Goal: Information Seeking & Learning: Find specific fact

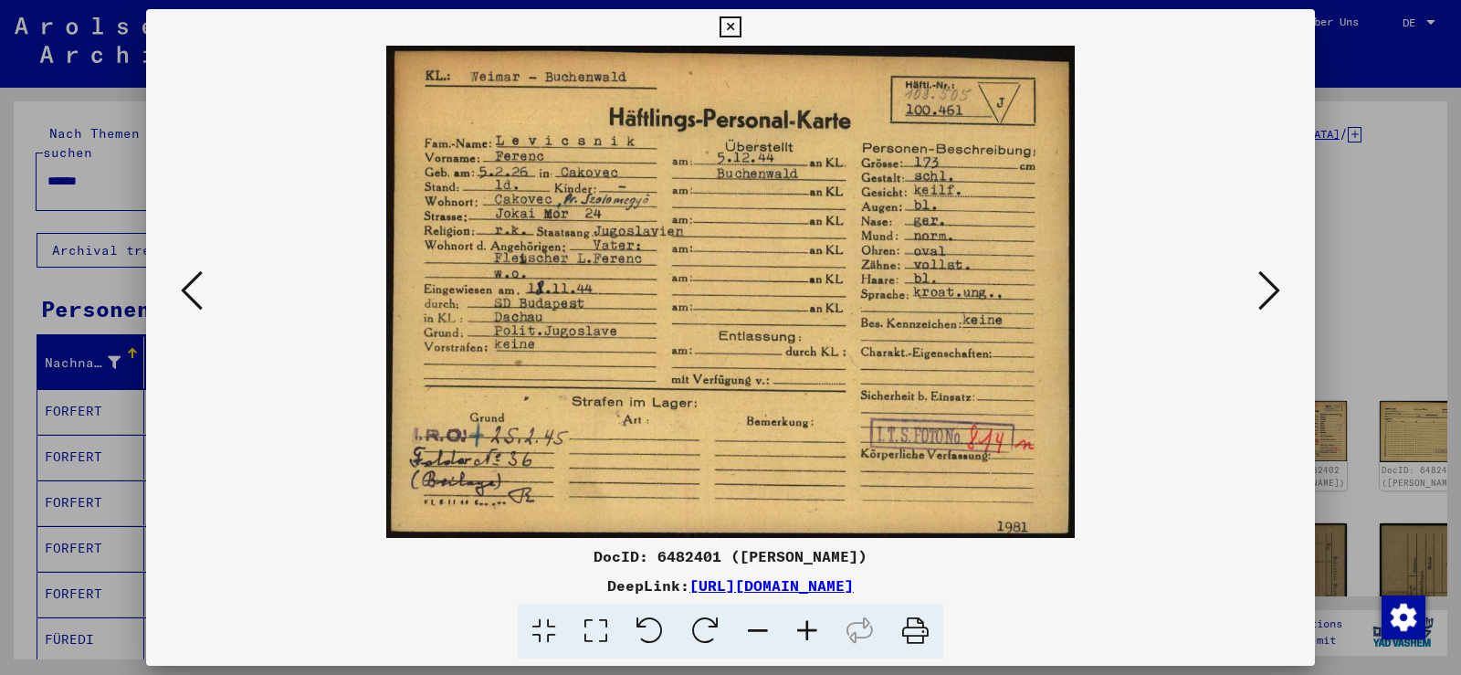
scroll to position [91, 0]
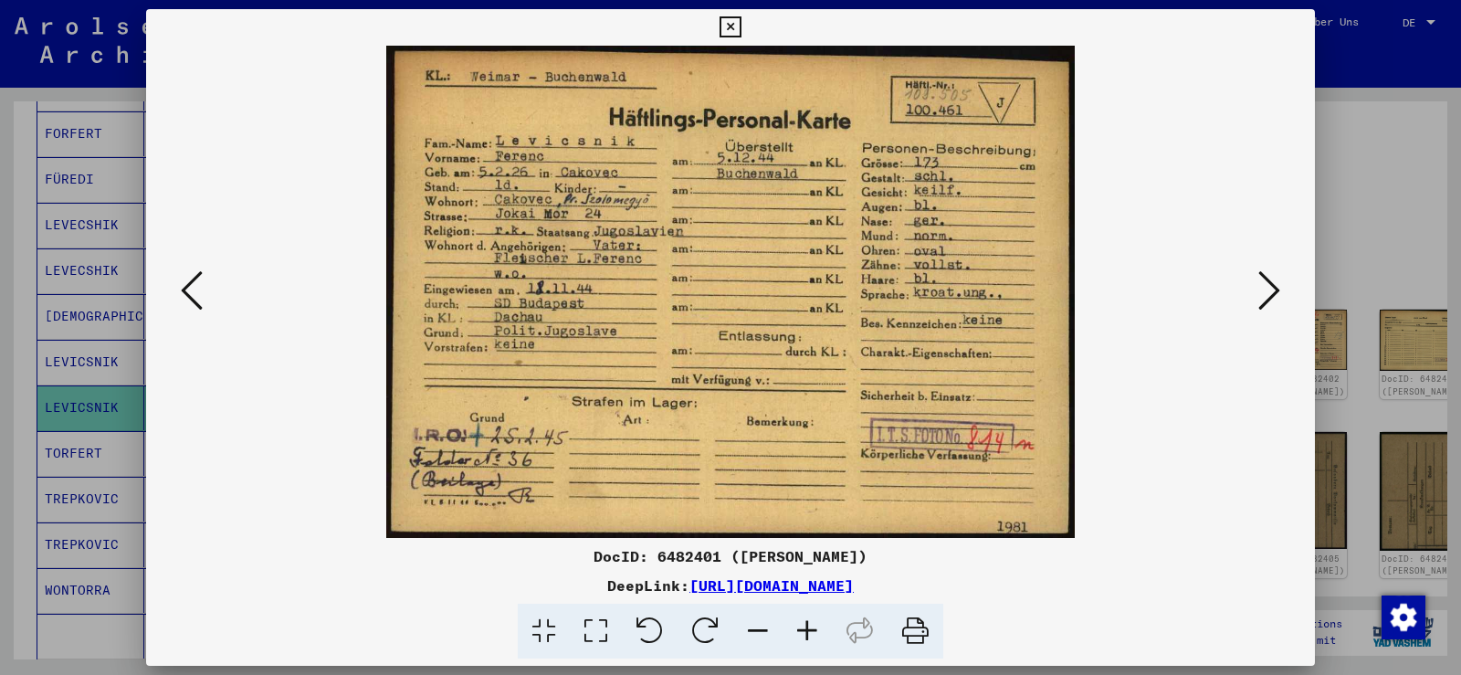
click at [733, 22] on icon at bounding box center [730, 27] width 21 height 22
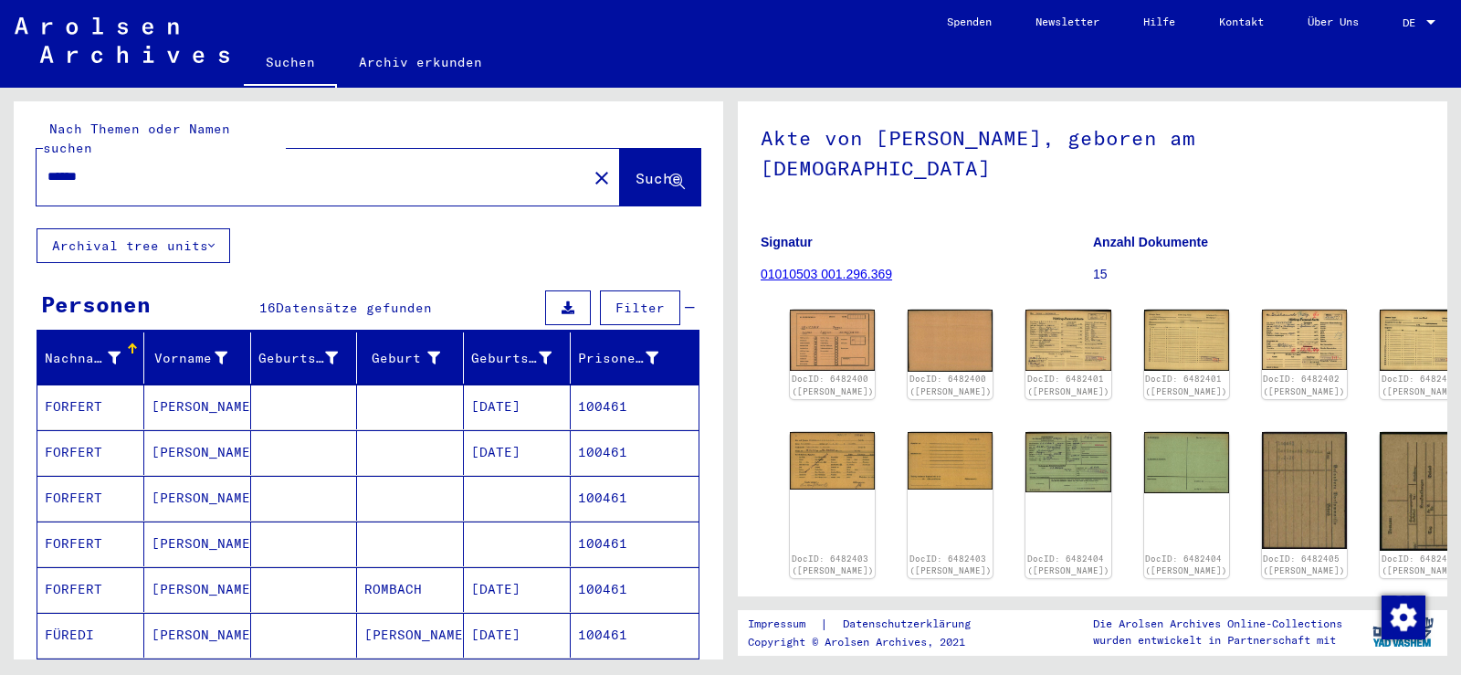
scroll to position [4, 0]
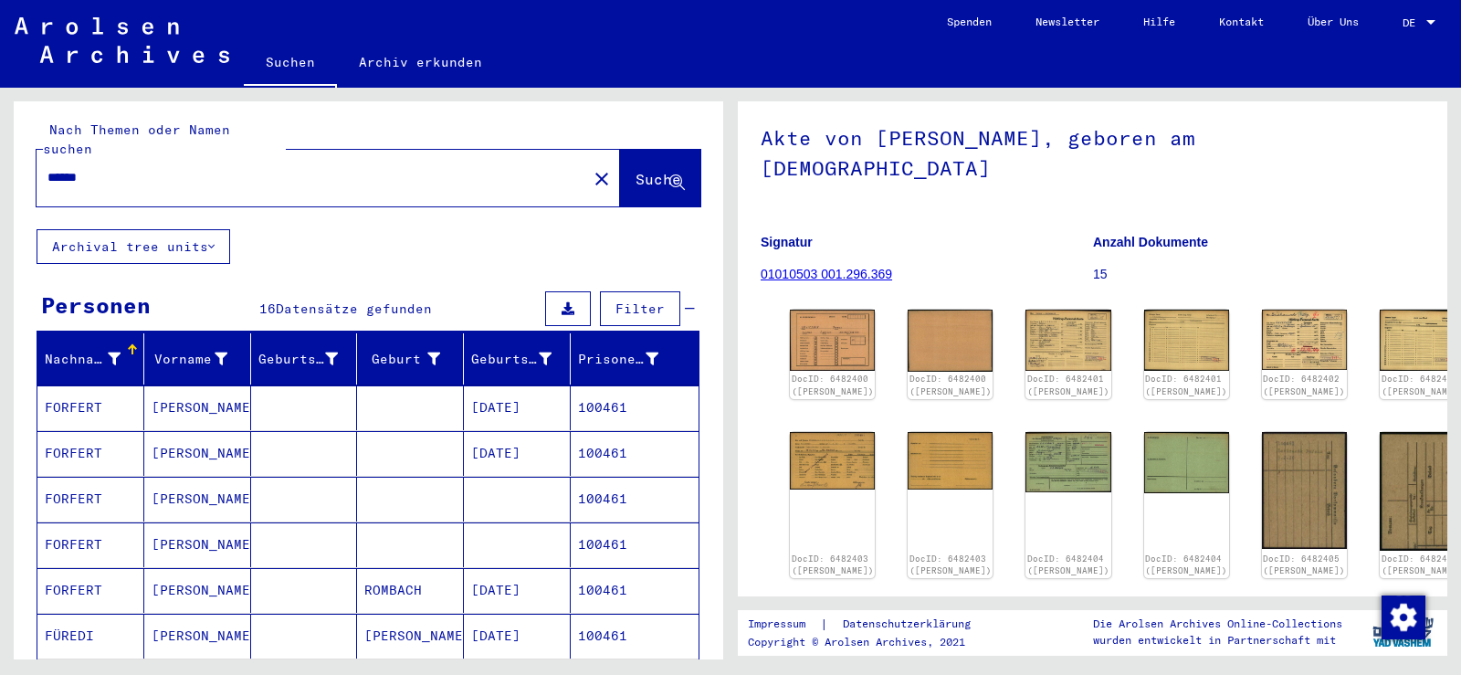
drag, startPoint x: 199, startPoint y: 155, endPoint x: 0, endPoint y: 118, distance: 202.6
click at [0, 124] on div "Nach Themen oder Namen suchen ****** close Suche Archival tree units Personen 1…" at bounding box center [365, 374] width 731 height 572
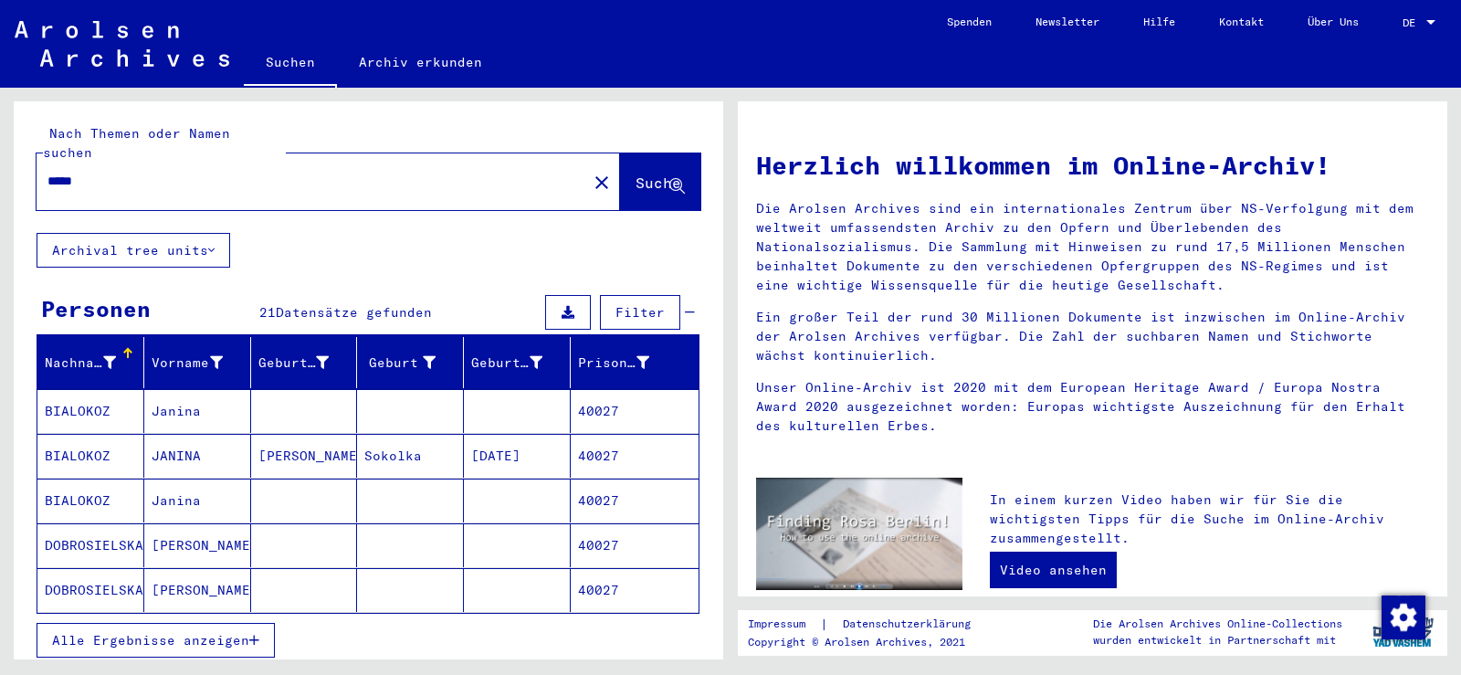
click at [256, 634] on icon "button" at bounding box center [254, 640] width 10 height 13
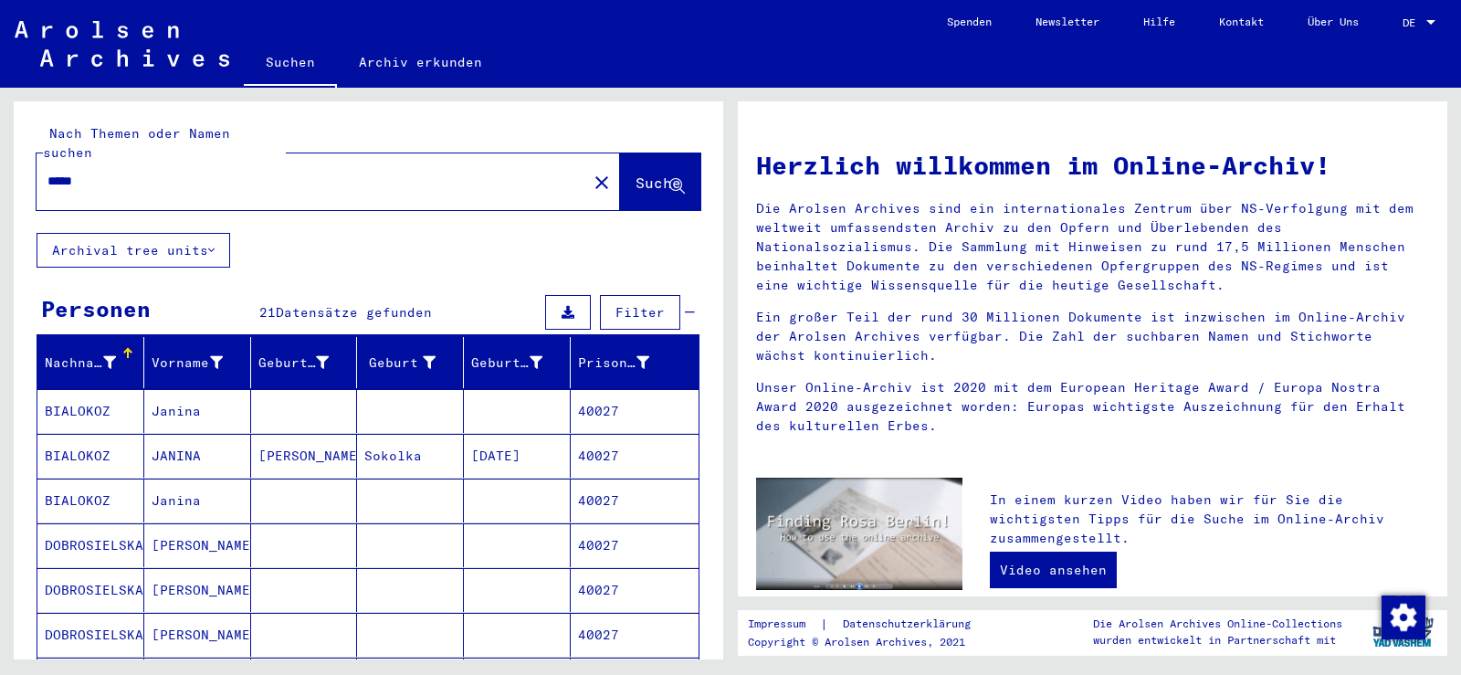
drag, startPoint x: 187, startPoint y: 165, endPoint x: 5, endPoint y: 108, distance: 191.5
click at [0, 123] on div "Nach Themen oder Namen suchen ***** close Suche Archival tree units Personen 21…" at bounding box center [365, 374] width 731 height 572
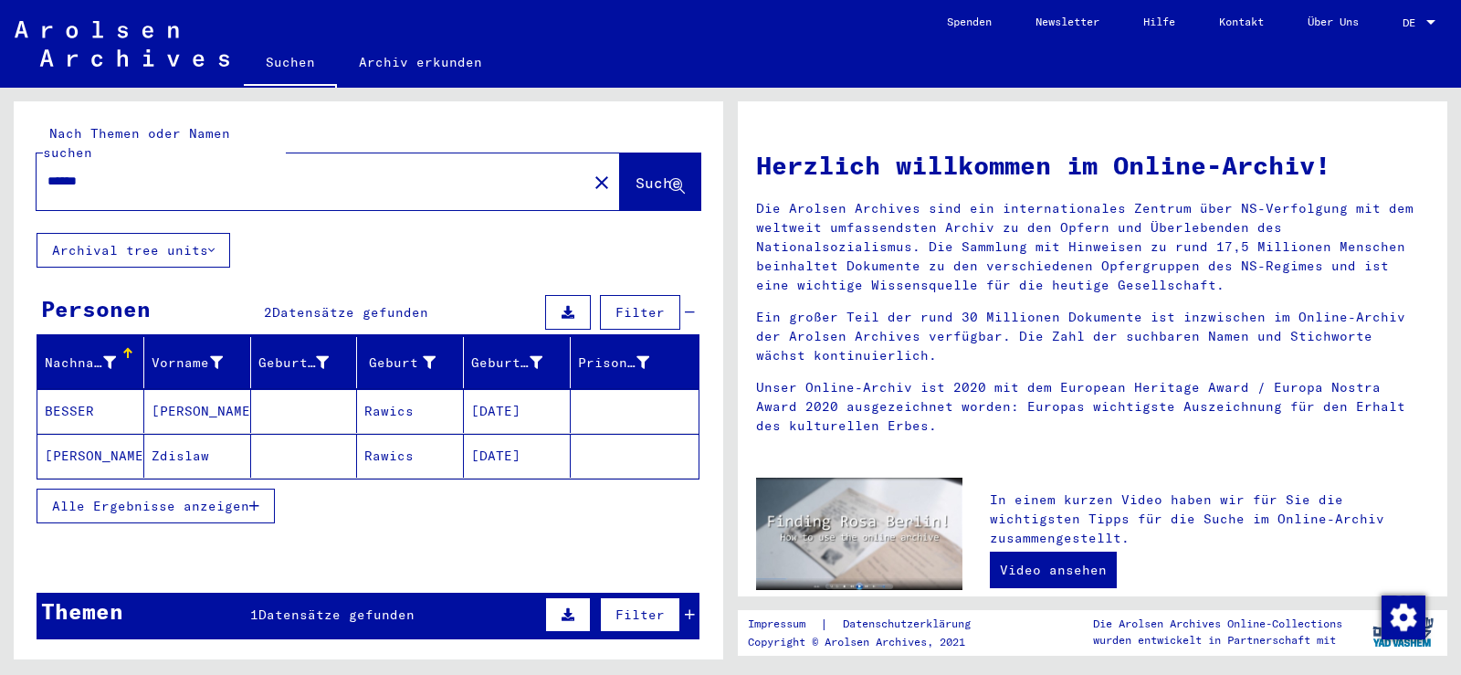
click at [261, 491] on button "Alle Ergebnisse anzeigen" at bounding box center [156, 506] width 238 height 35
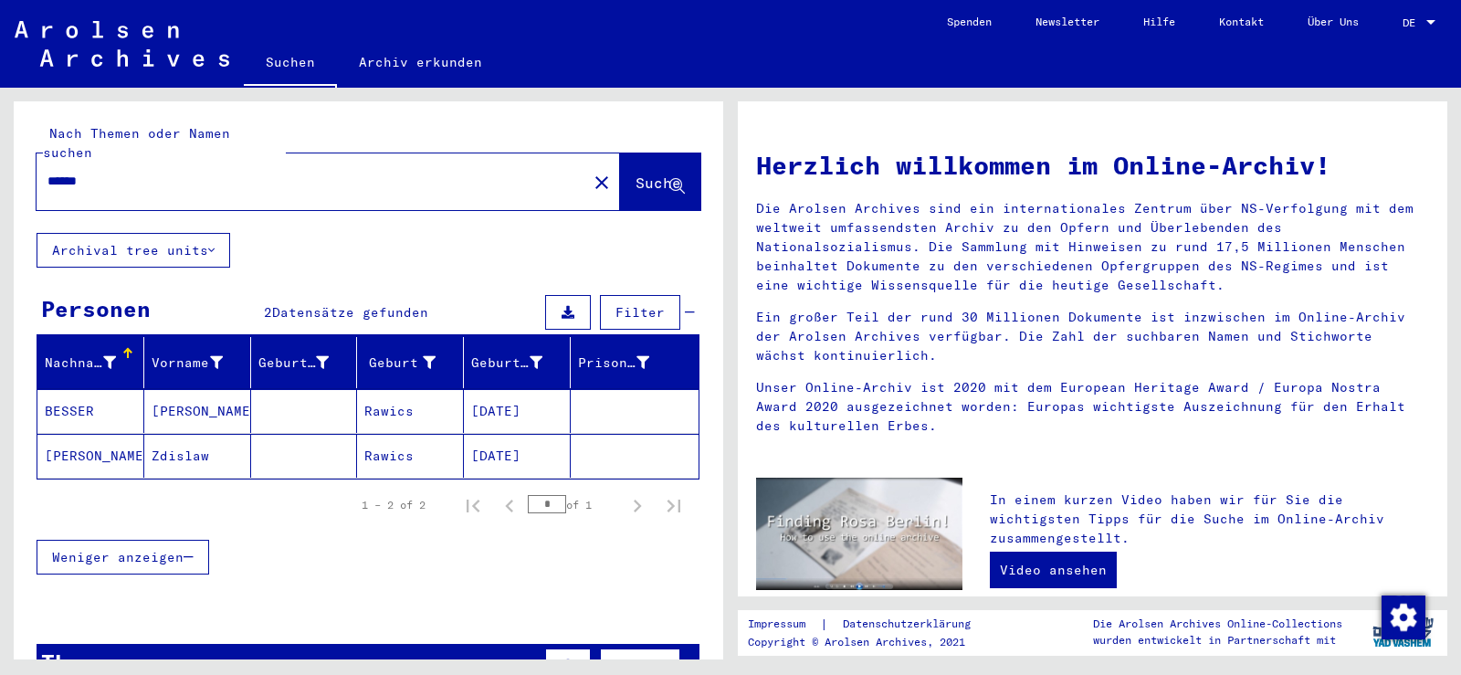
click at [107, 172] on input "******" at bounding box center [306, 181] width 518 height 19
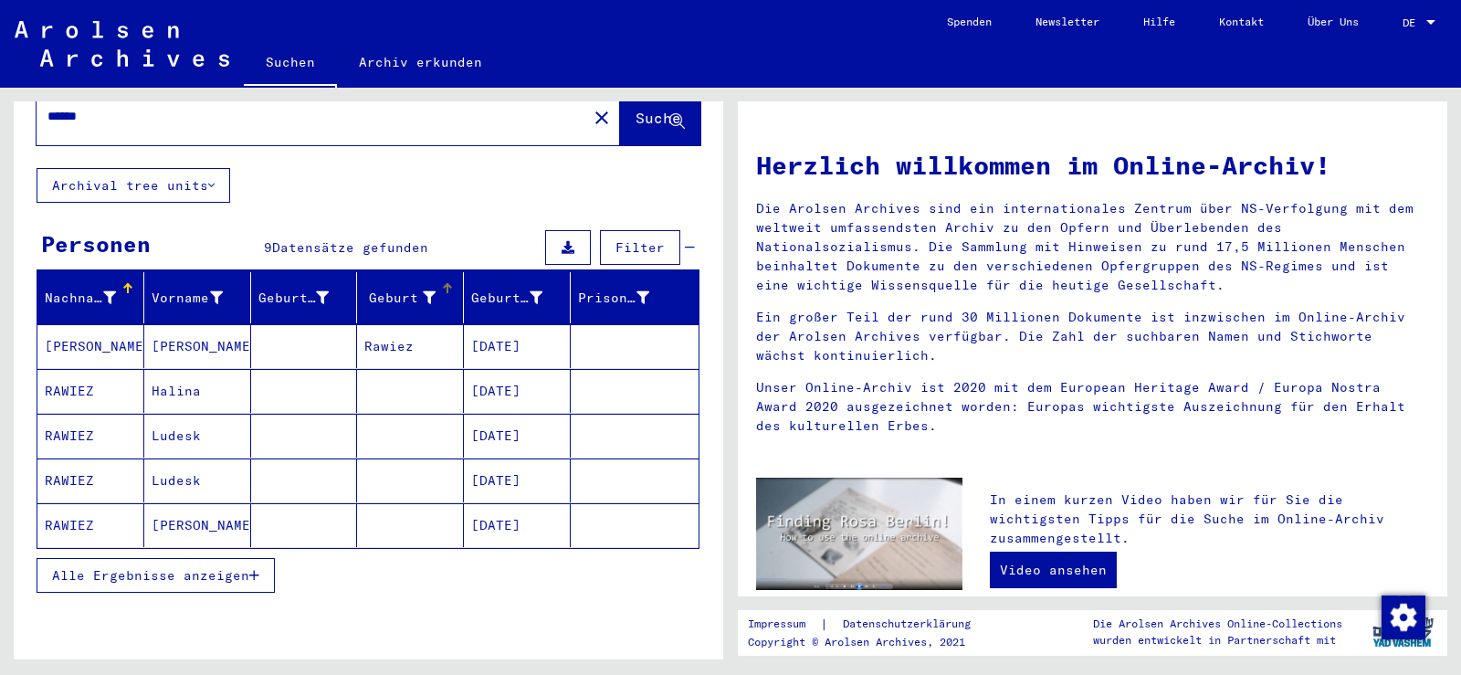
scroll to position [115, 0]
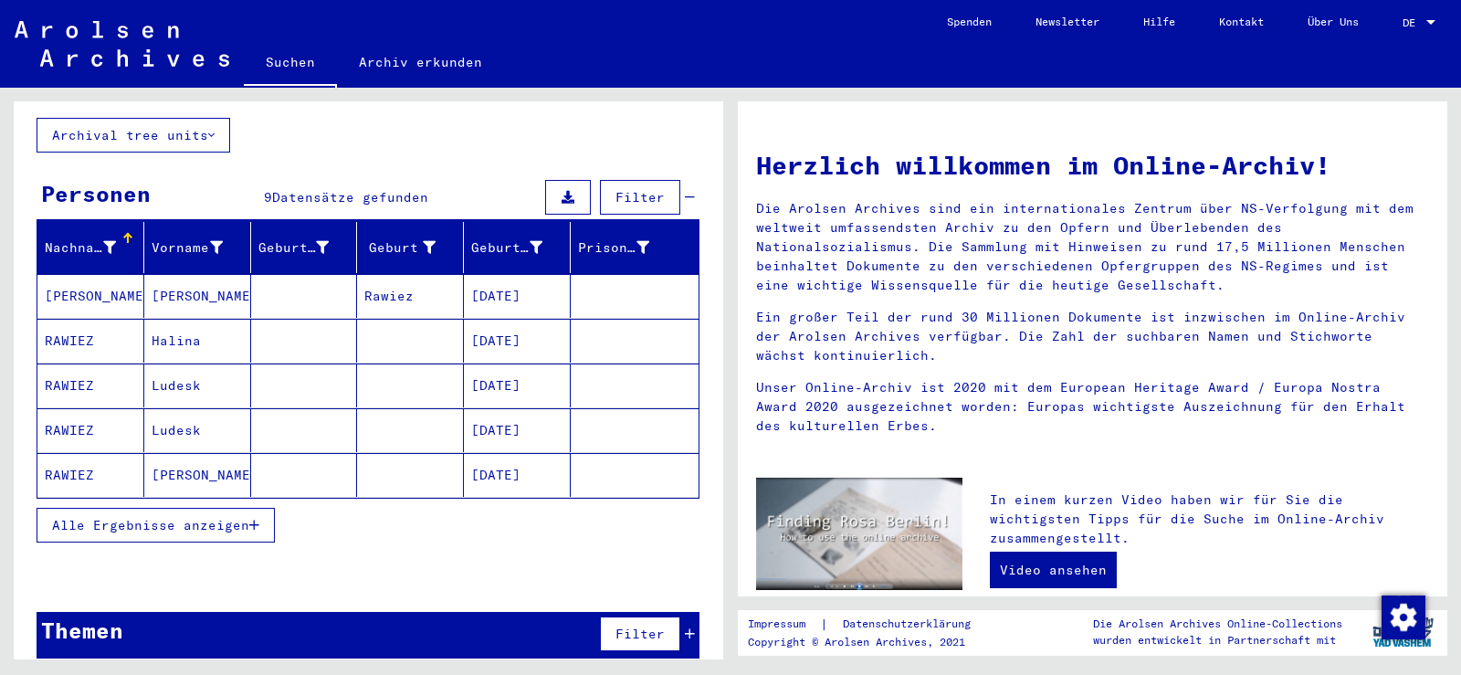
click at [260, 512] on button "Alle Ergebnisse anzeigen" at bounding box center [156, 525] width 238 height 35
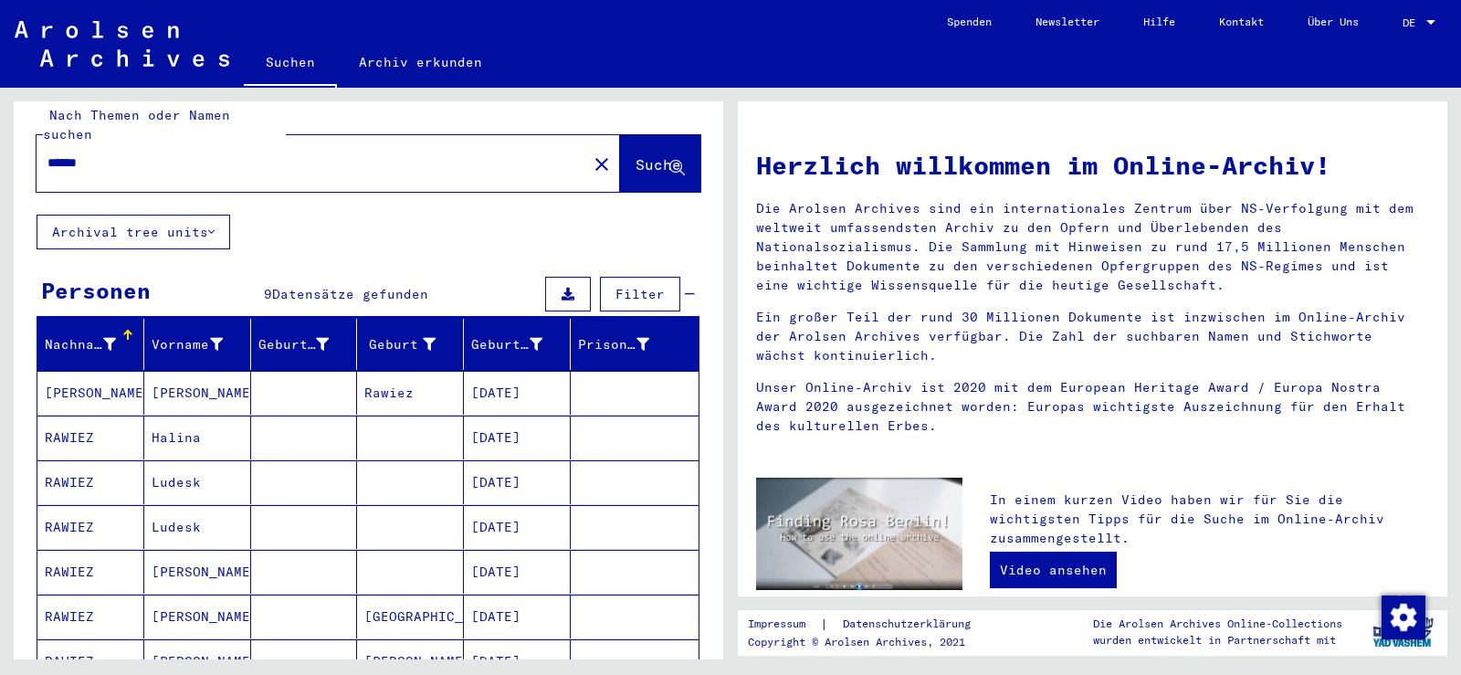
scroll to position [0, 0]
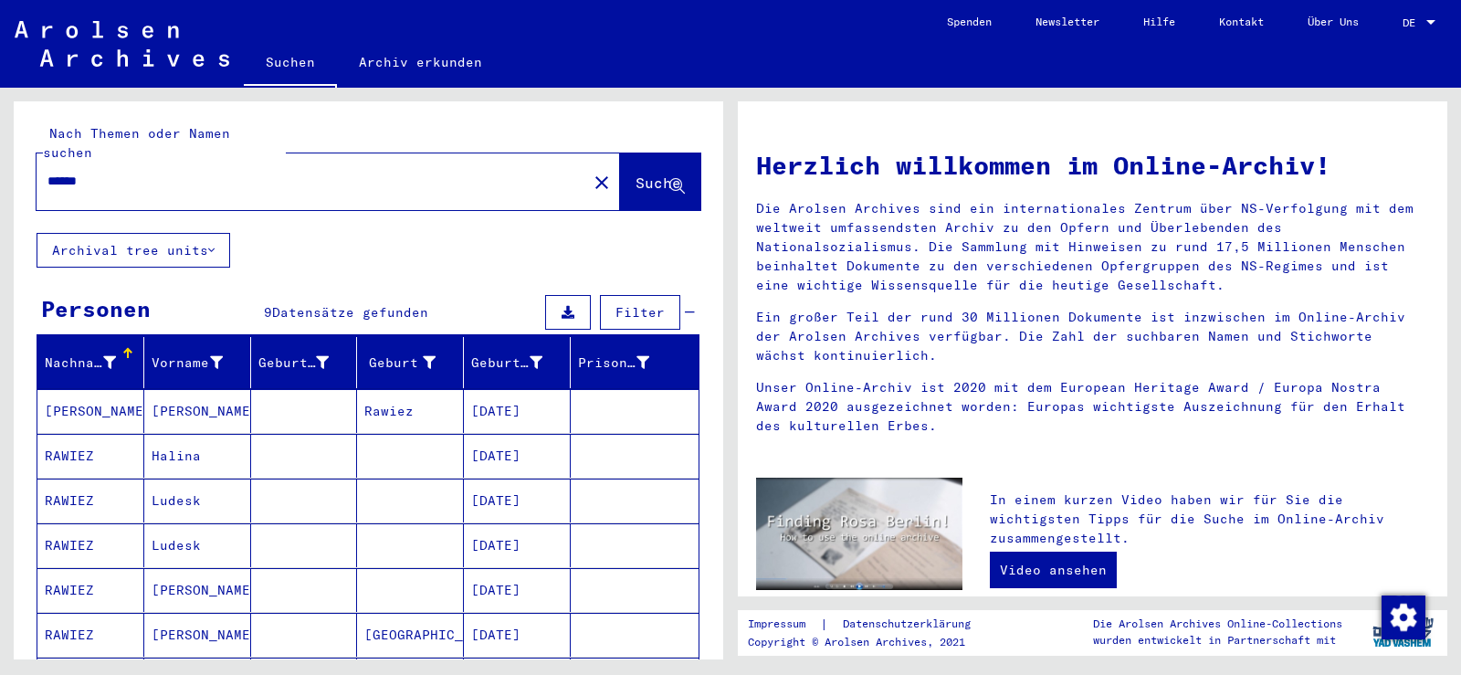
click at [76, 172] on input "******" at bounding box center [306, 181] width 518 height 19
click at [73, 172] on input "******" at bounding box center [306, 181] width 518 height 19
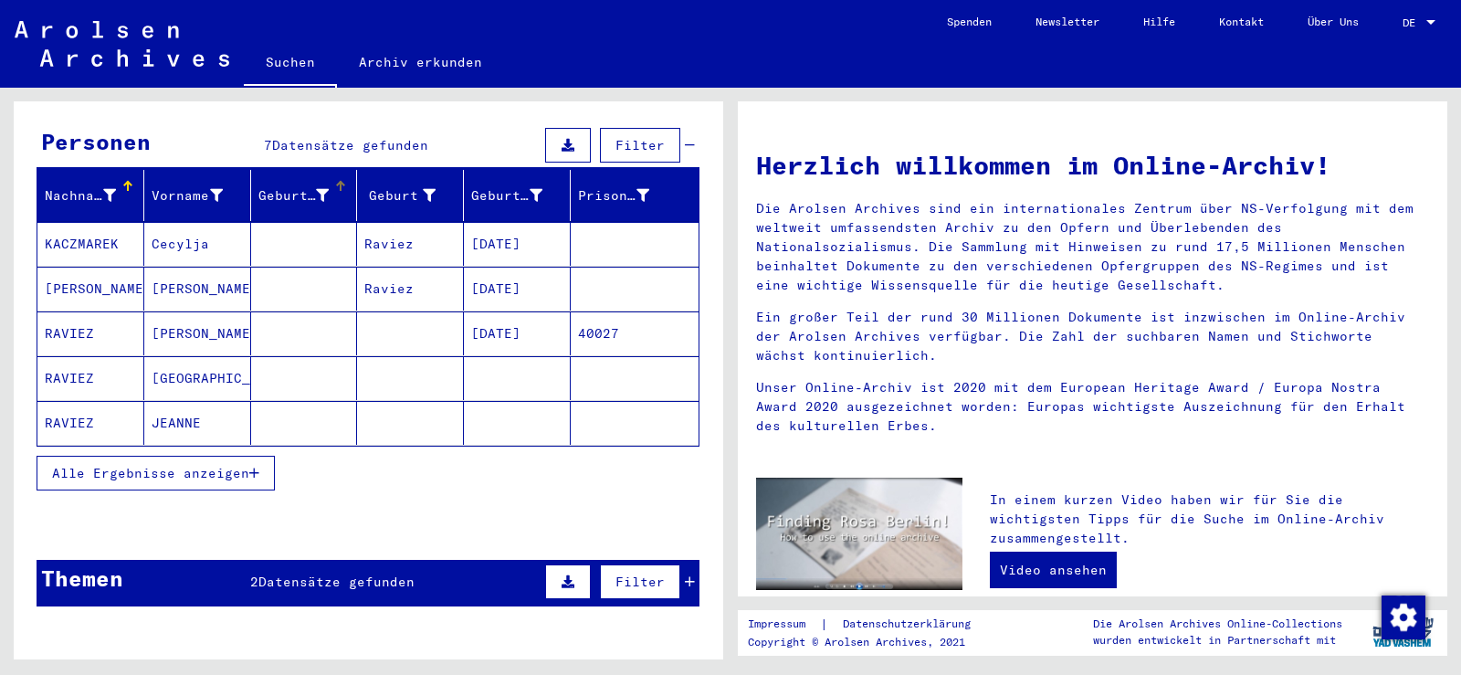
scroll to position [183, 0]
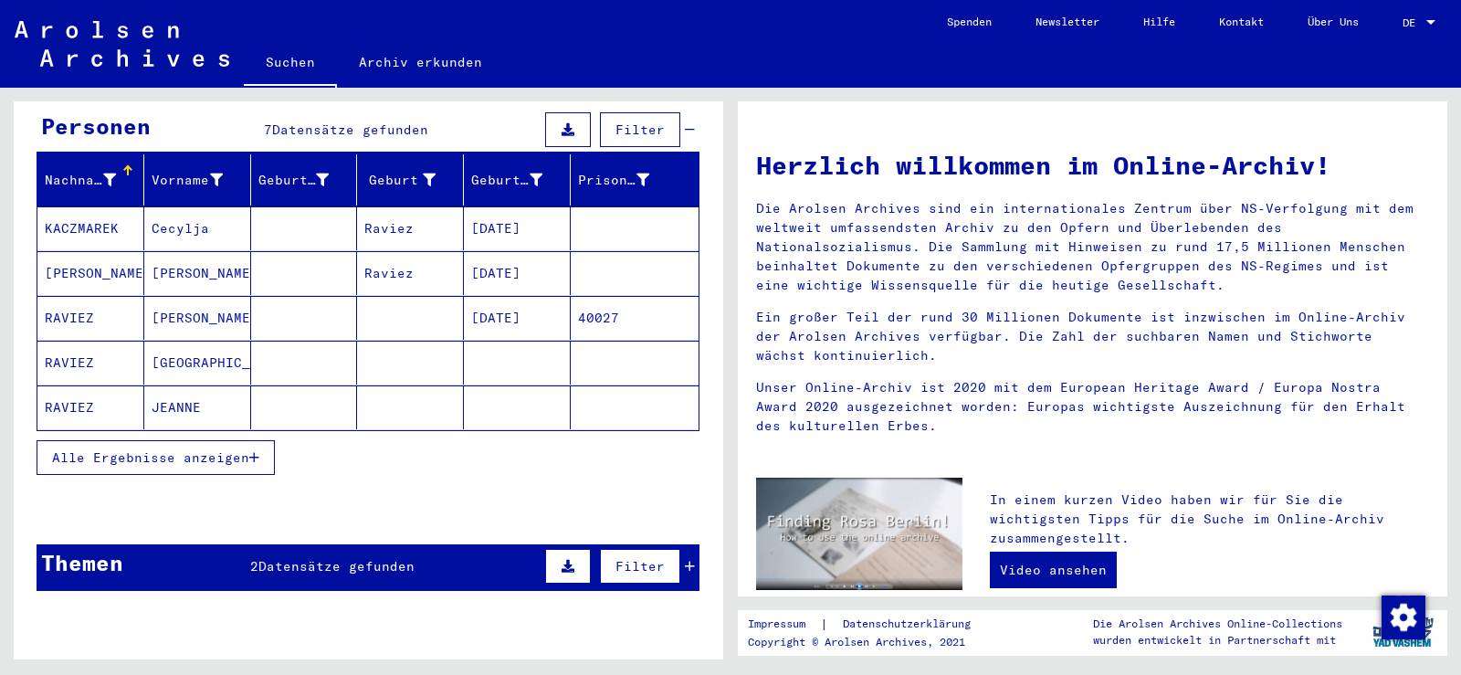
click at [261, 441] on button "Alle Ergebnisse anzeigen" at bounding box center [156, 457] width 238 height 35
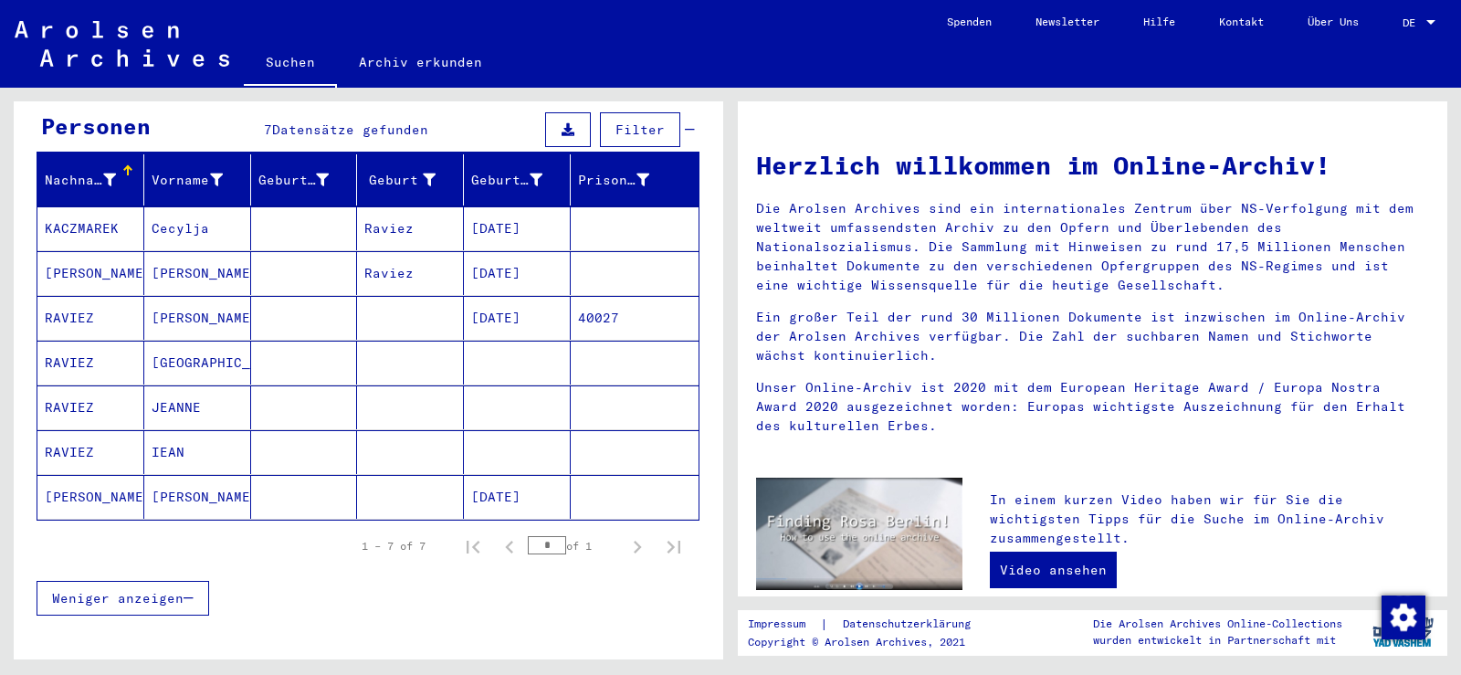
click at [216, 301] on mat-cell "[PERSON_NAME]" at bounding box center [197, 318] width 107 height 44
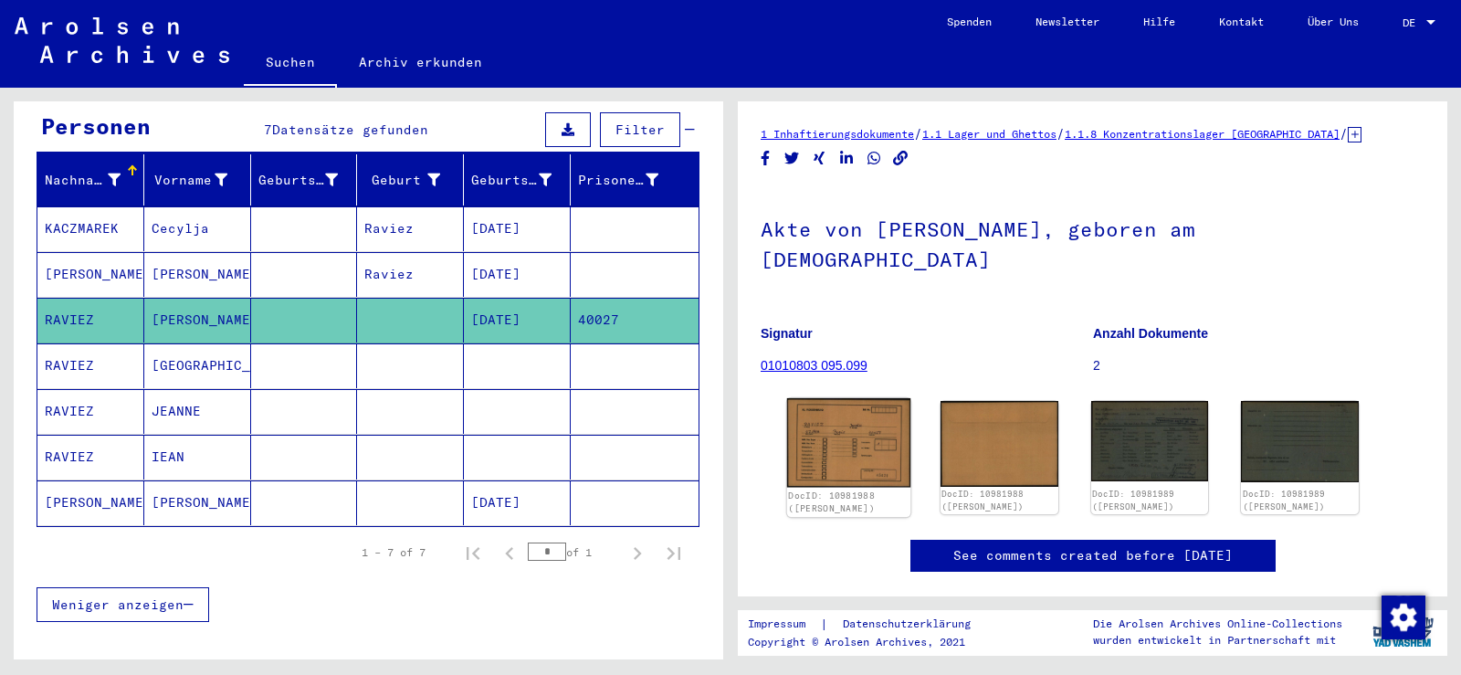
click at [836, 411] on img at bounding box center [848, 442] width 123 height 89
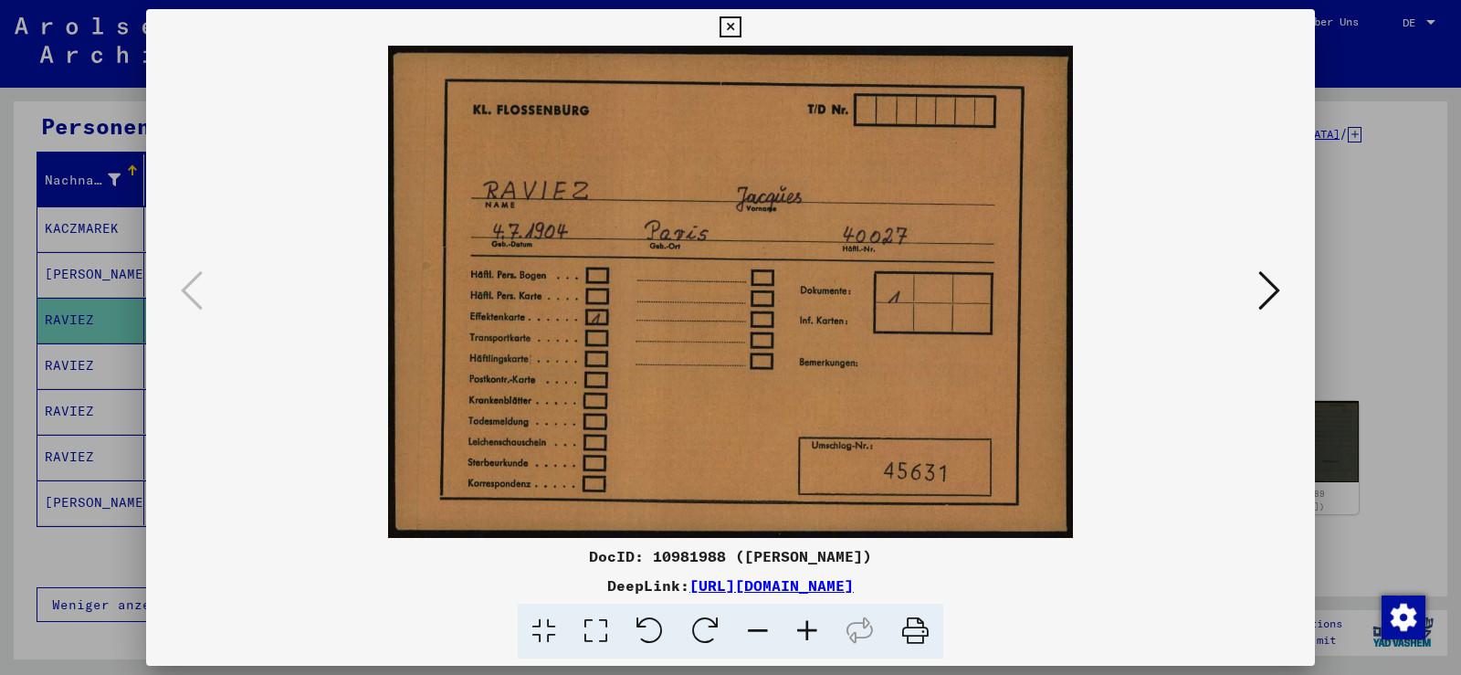
click at [1271, 288] on icon at bounding box center [1269, 290] width 22 height 44
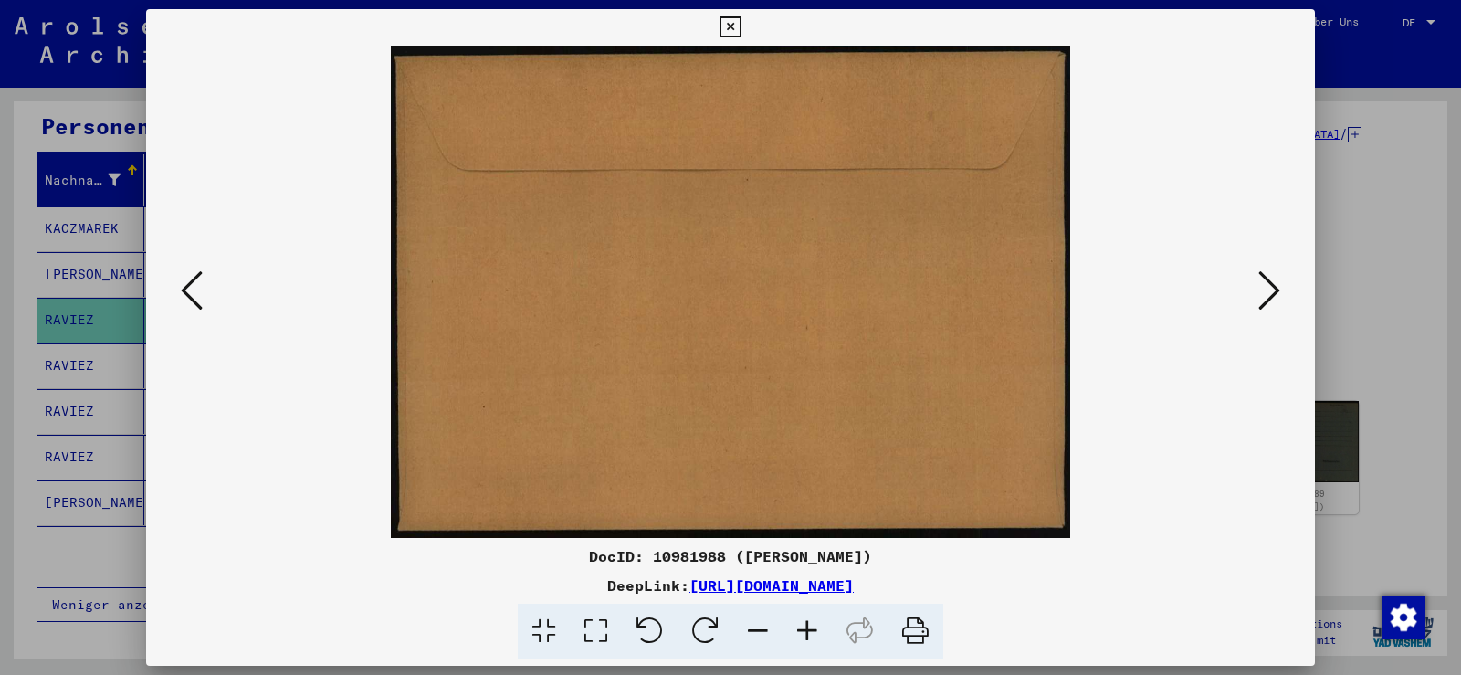
click at [1271, 288] on icon at bounding box center [1269, 290] width 22 height 44
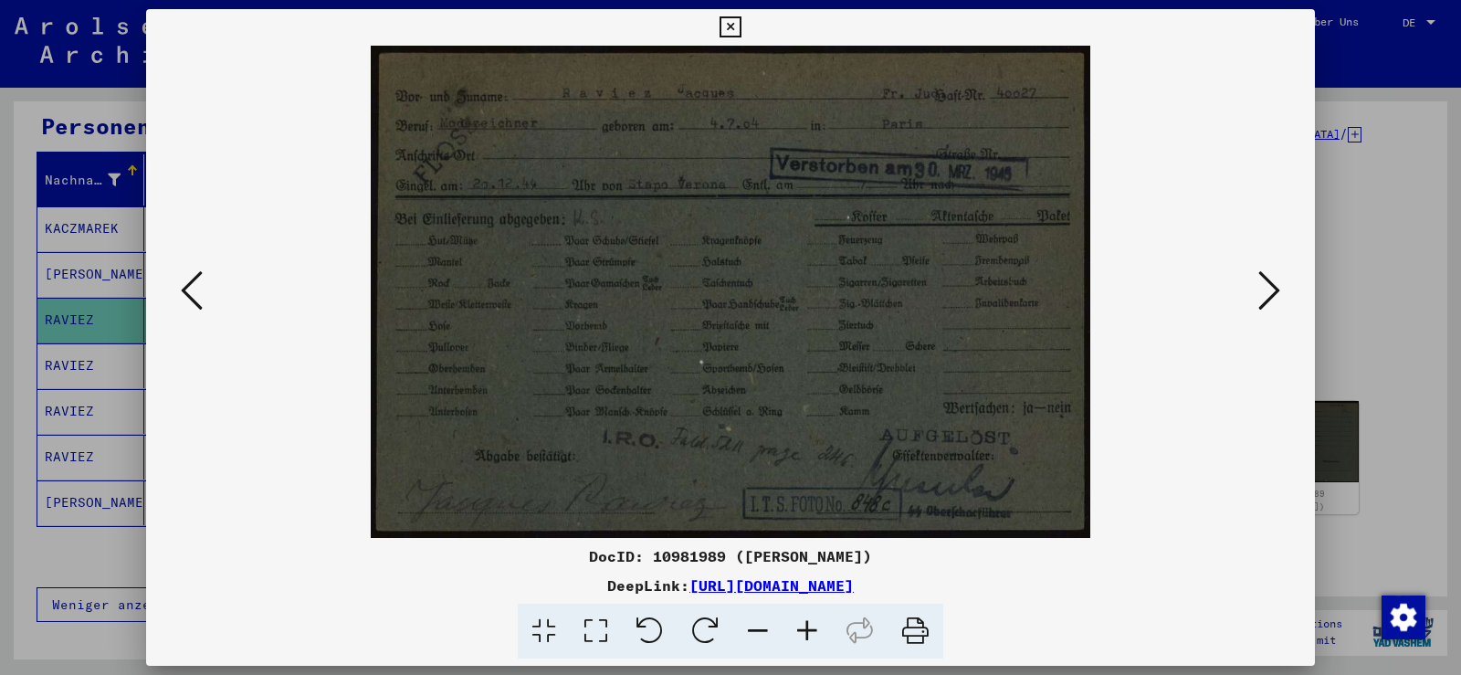
click at [802, 631] on icon at bounding box center [807, 632] width 49 height 56
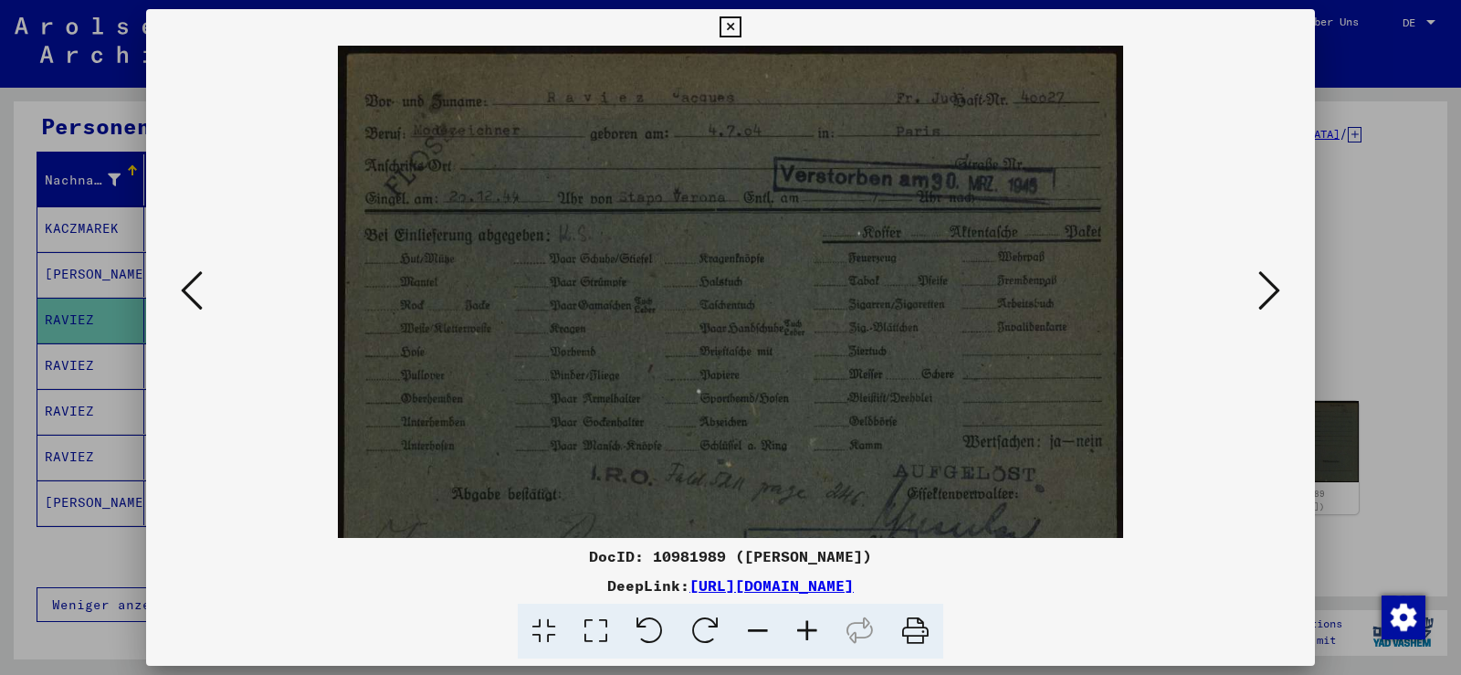
click at [802, 631] on icon at bounding box center [807, 632] width 49 height 56
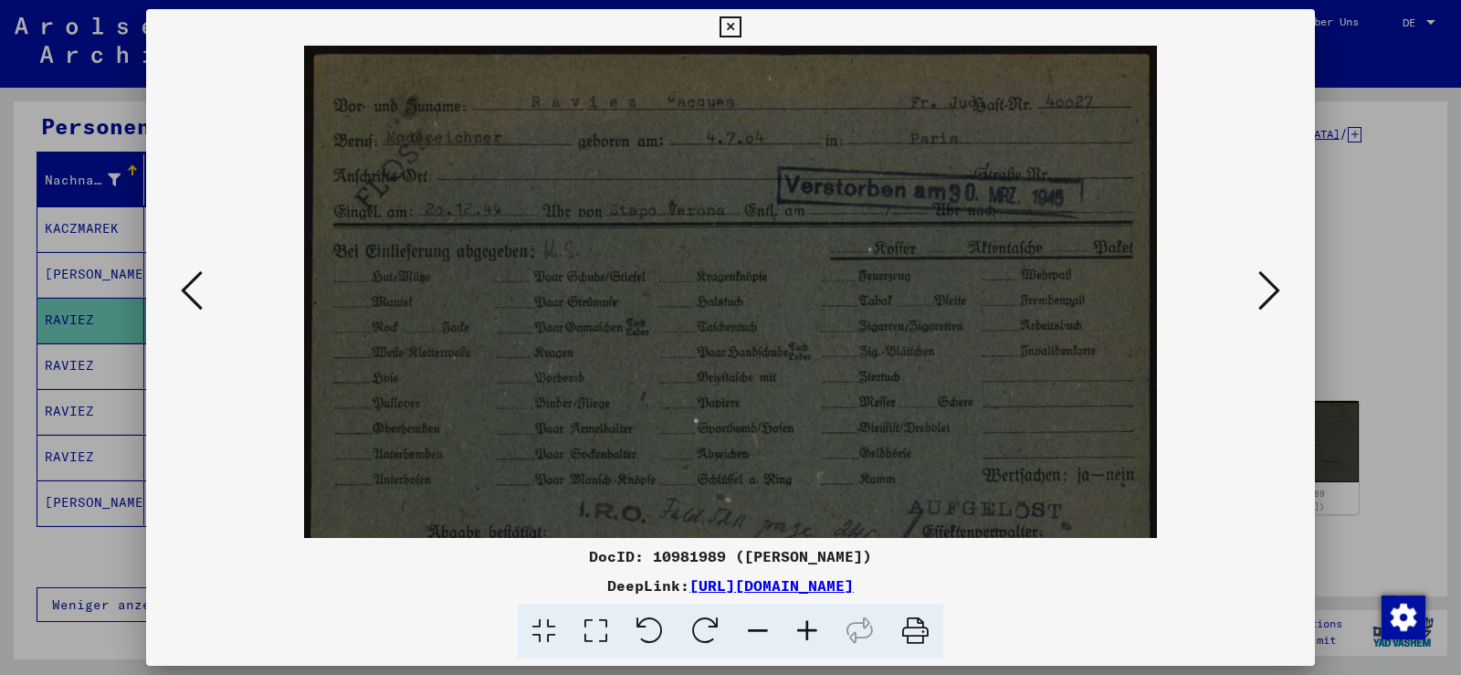
click at [804, 631] on icon at bounding box center [807, 632] width 49 height 56
click at [805, 631] on icon at bounding box center [807, 632] width 49 height 56
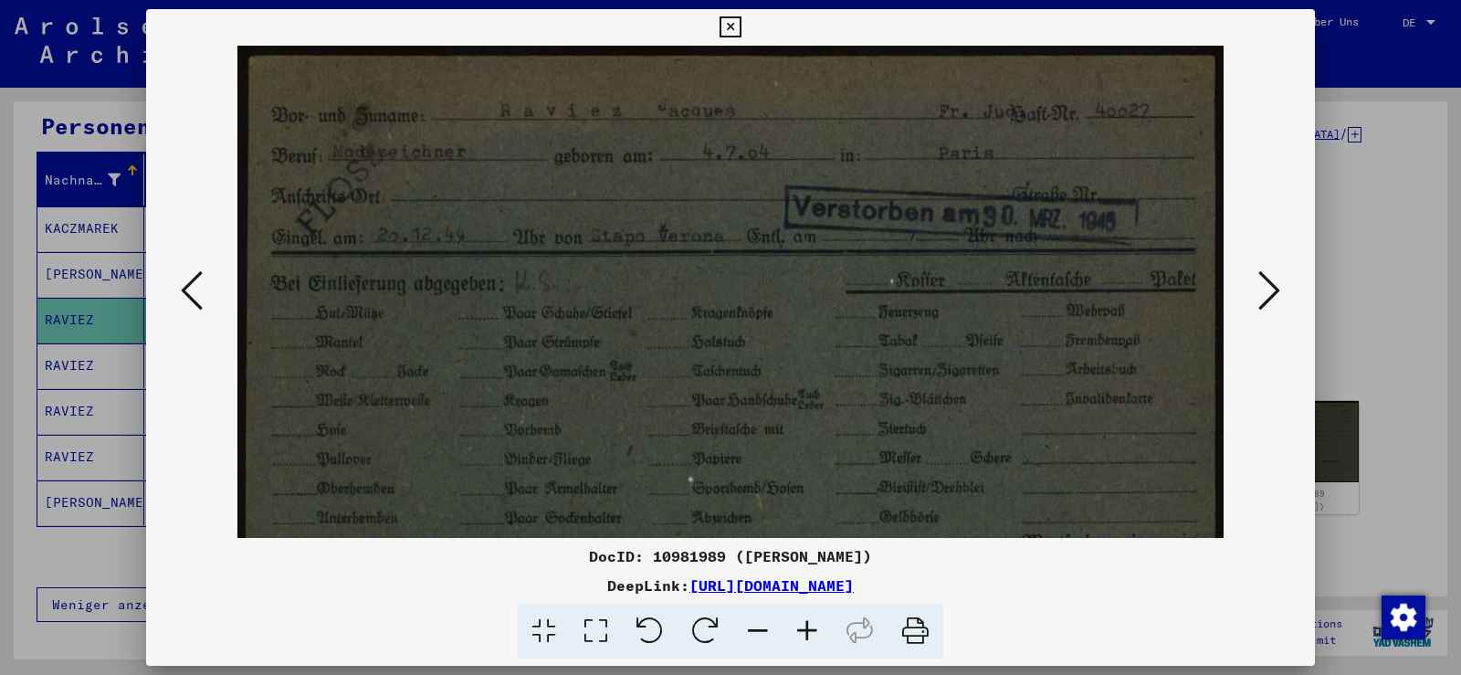
click at [805, 631] on icon at bounding box center [807, 632] width 49 height 56
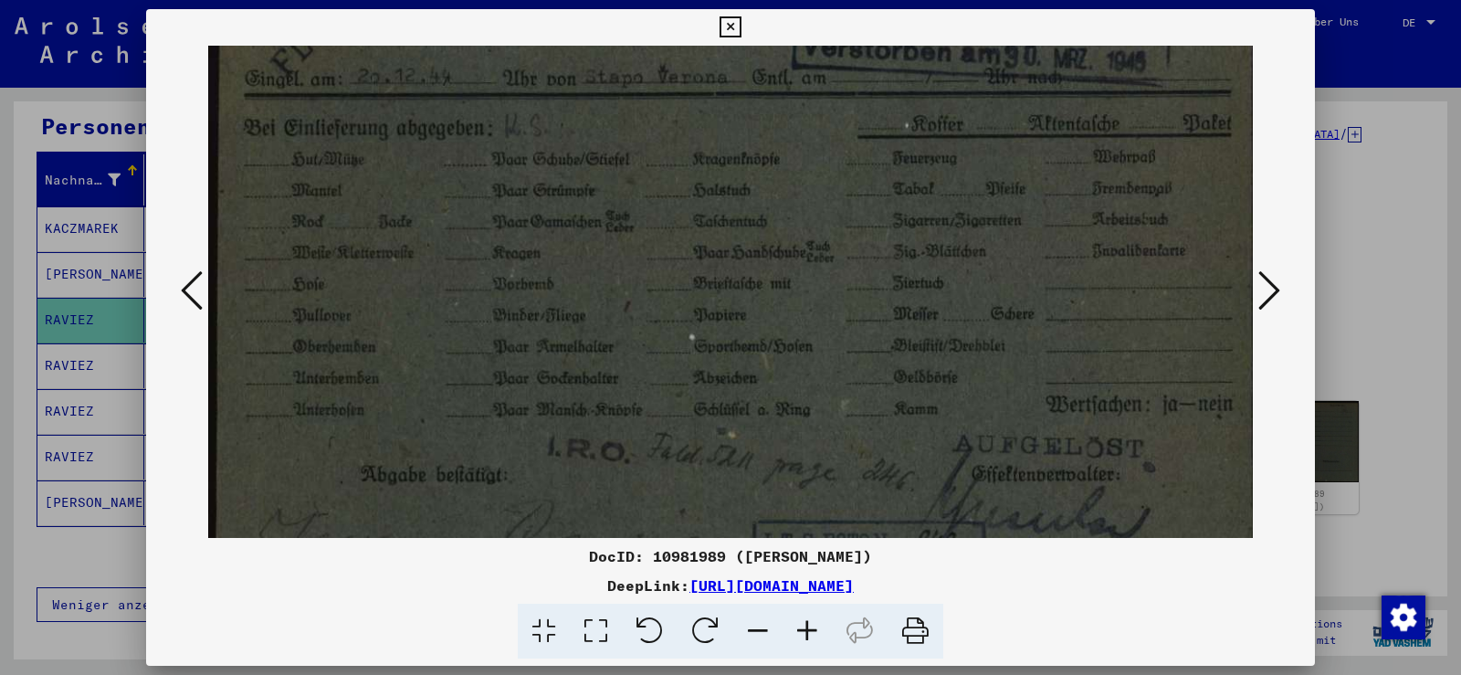
scroll to position [228, 0]
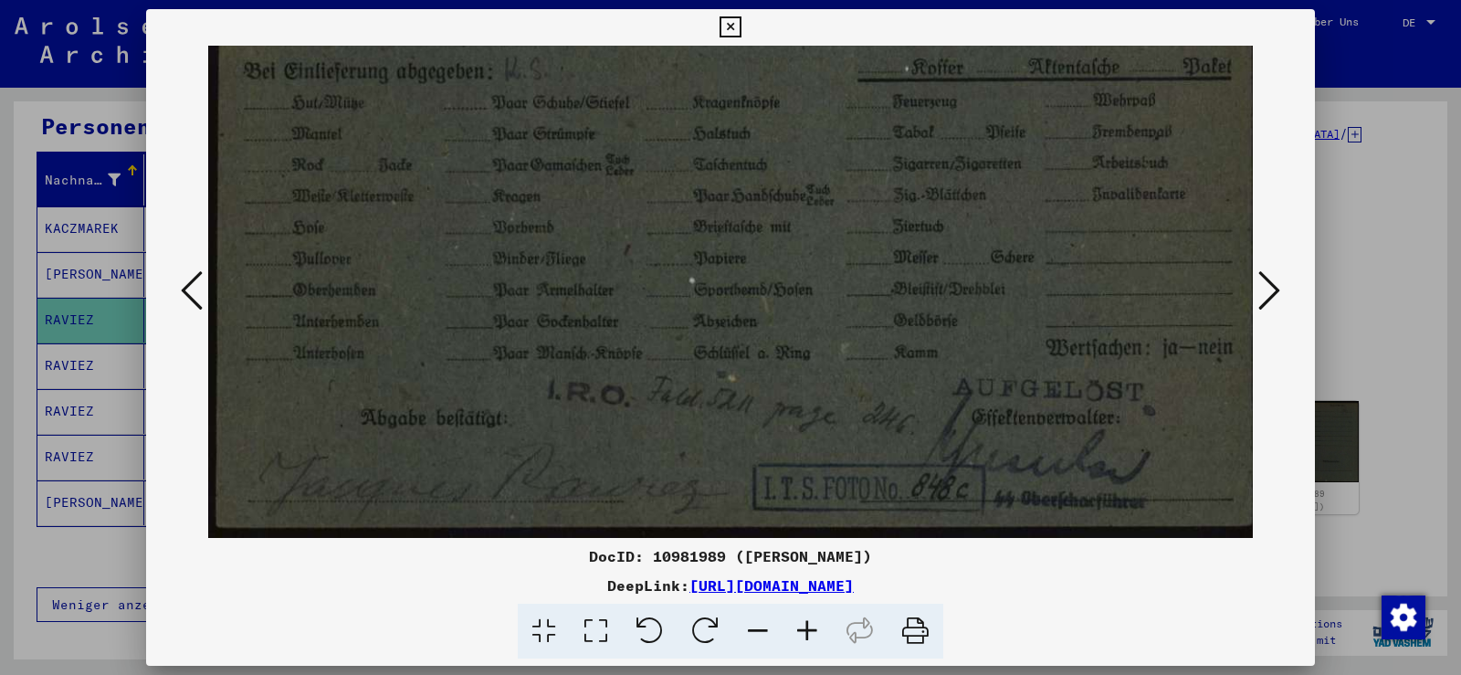
drag, startPoint x: 677, startPoint y: 460, endPoint x: 689, endPoint y: 173, distance: 287.9
click at [689, 173] on img at bounding box center [734, 177] width 1053 height 720
click at [731, 23] on icon at bounding box center [730, 27] width 21 height 22
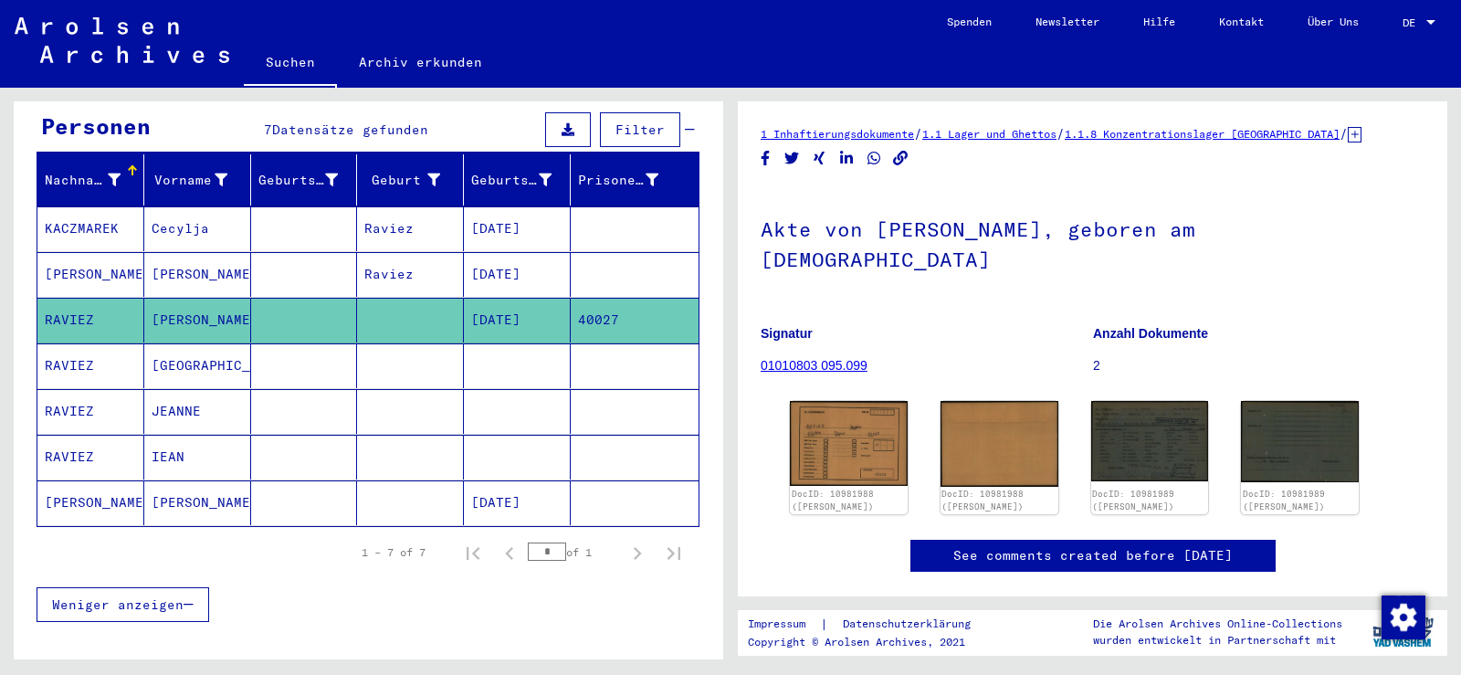
scroll to position [0, 0]
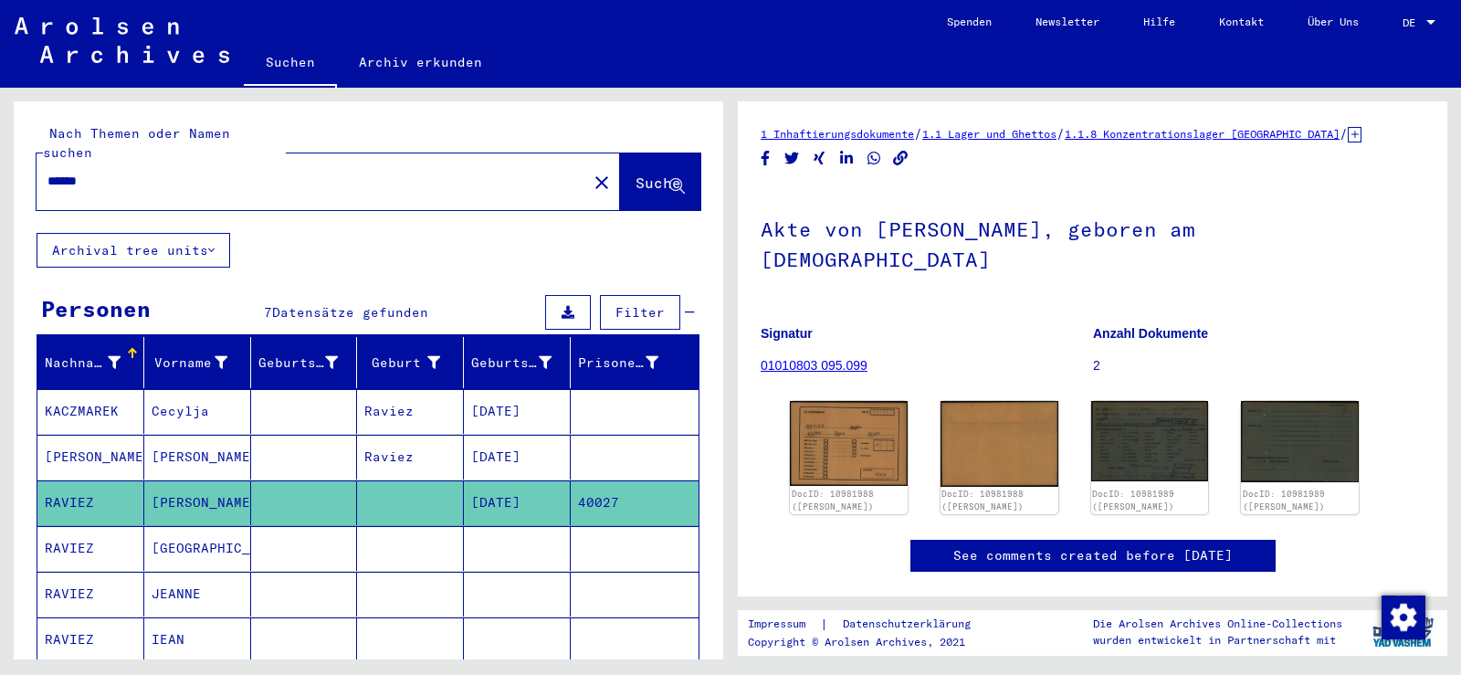
drag, startPoint x: 191, startPoint y: 160, endPoint x: 16, endPoint y: 109, distance: 182.6
click at [0, 131] on div "Nach Themen oder Namen suchen ****** close Suche Archival tree units Personen 7…" at bounding box center [365, 374] width 731 height 572
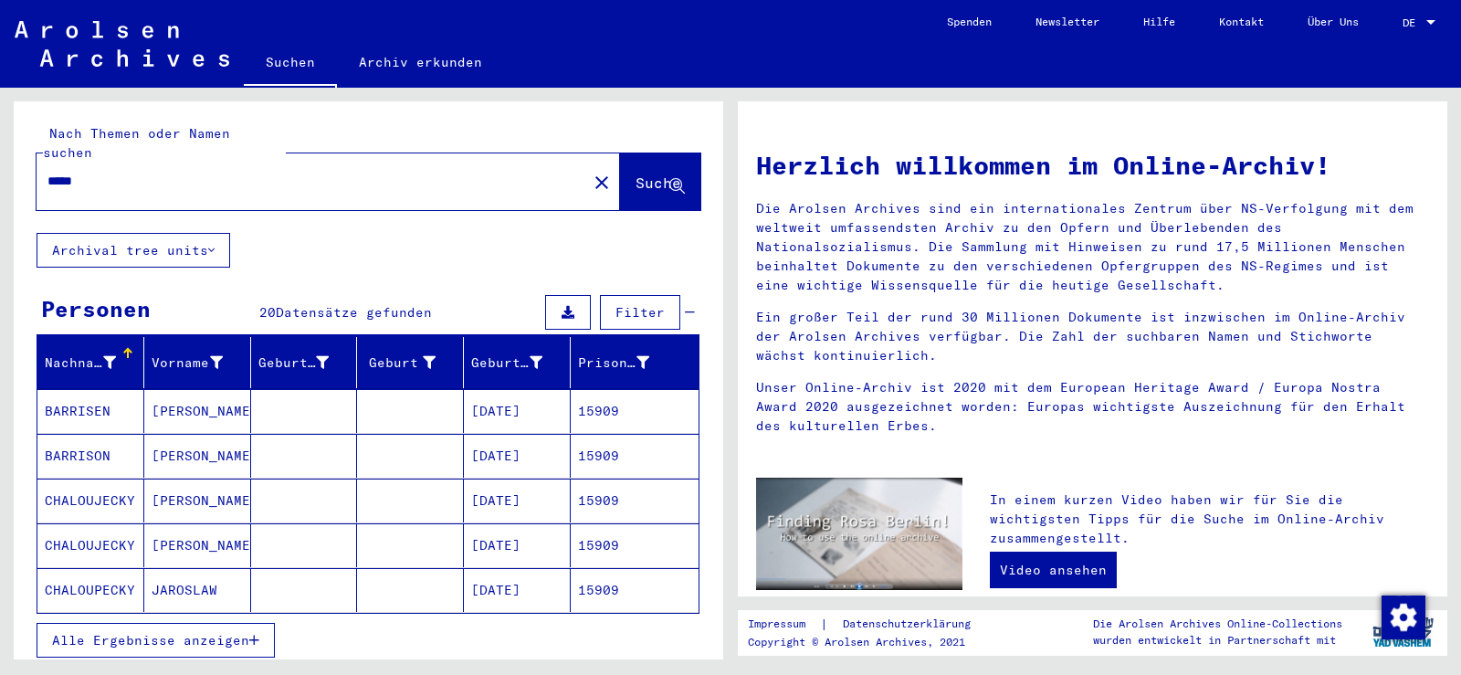
click at [510, 440] on mat-cell "[DATE]" at bounding box center [517, 456] width 107 height 44
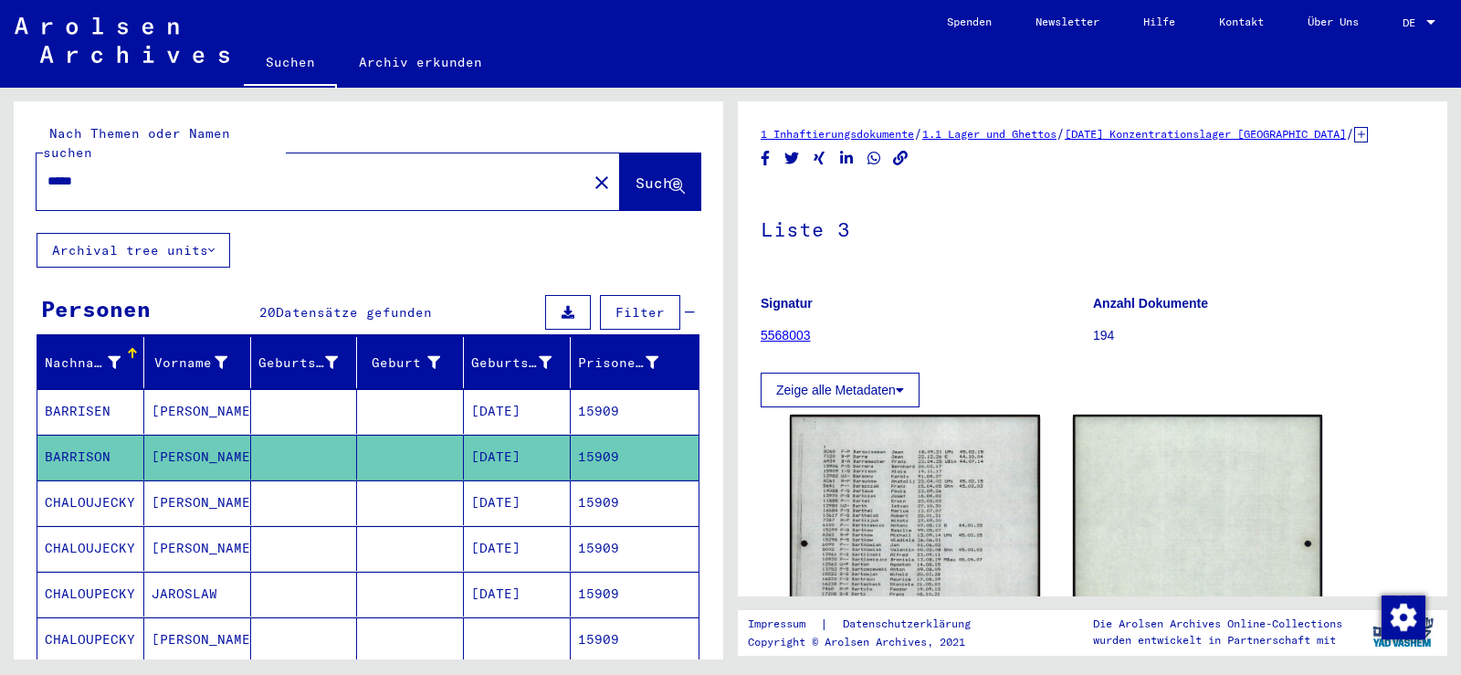
click at [604, 395] on mat-cell "15909" at bounding box center [635, 411] width 128 height 45
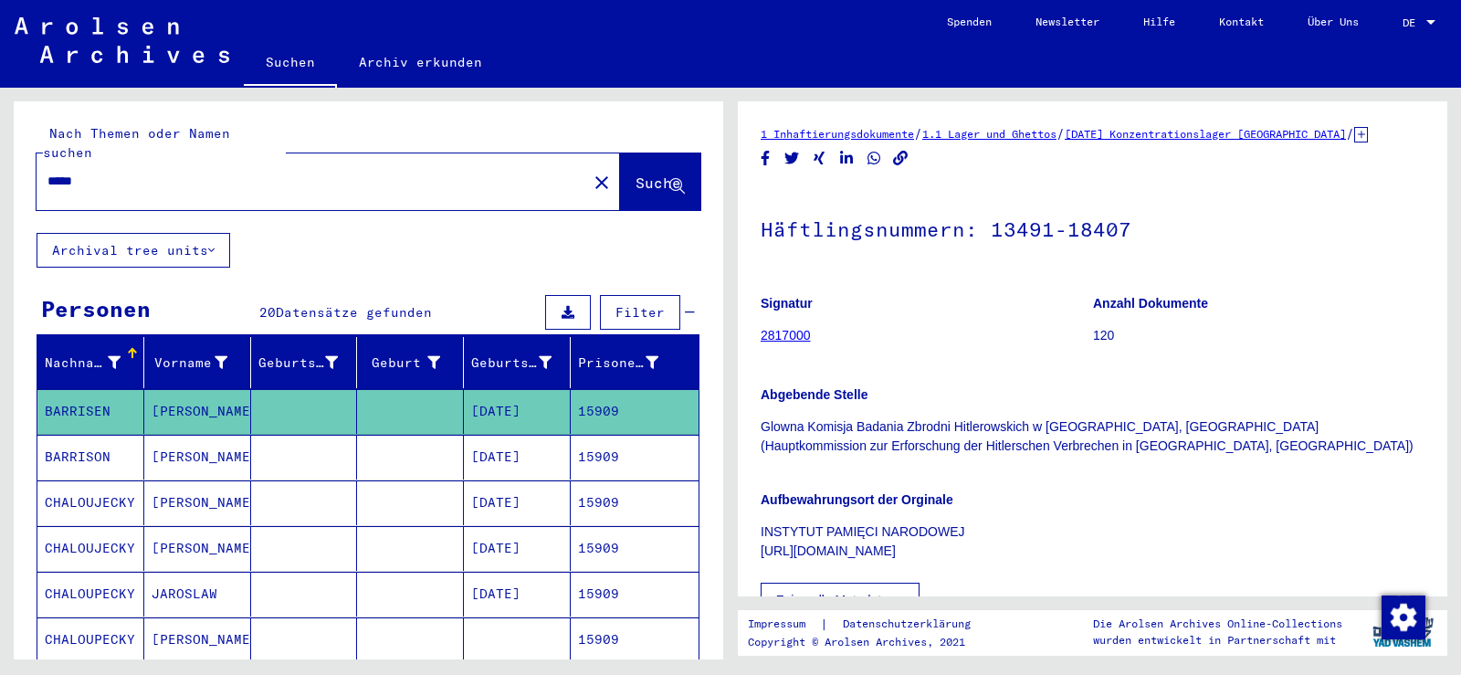
click at [1368, 136] on icon at bounding box center [1361, 135] width 14 height 16
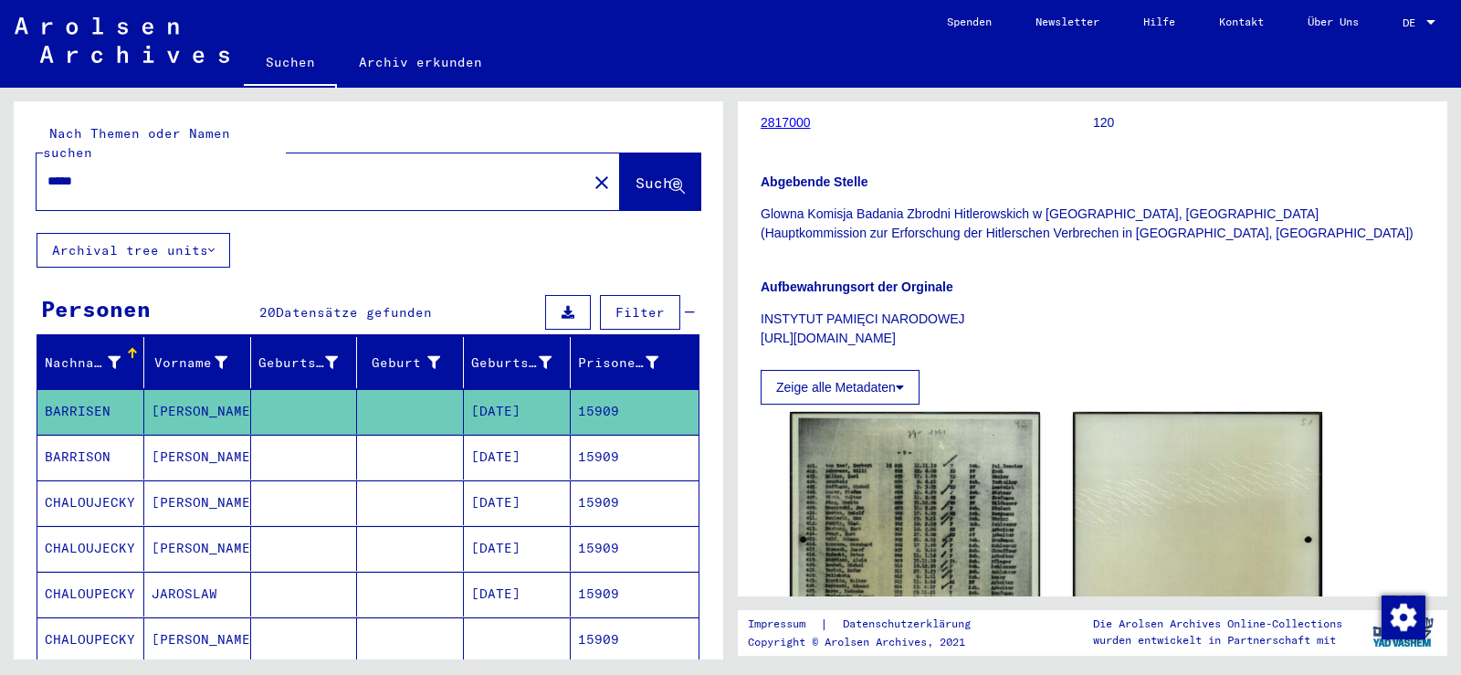
scroll to position [274, 0]
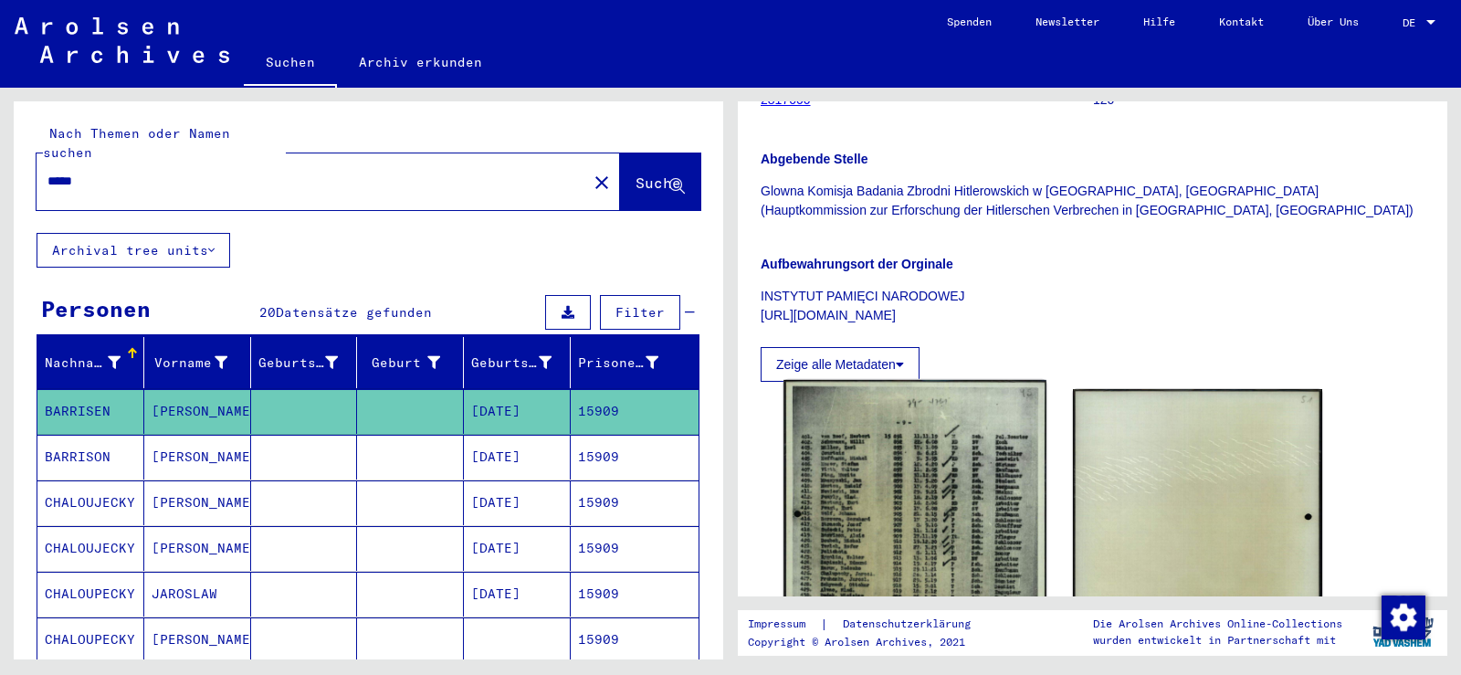
click at [883, 478] on img at bounding box center [915, 566] width 262 height 372
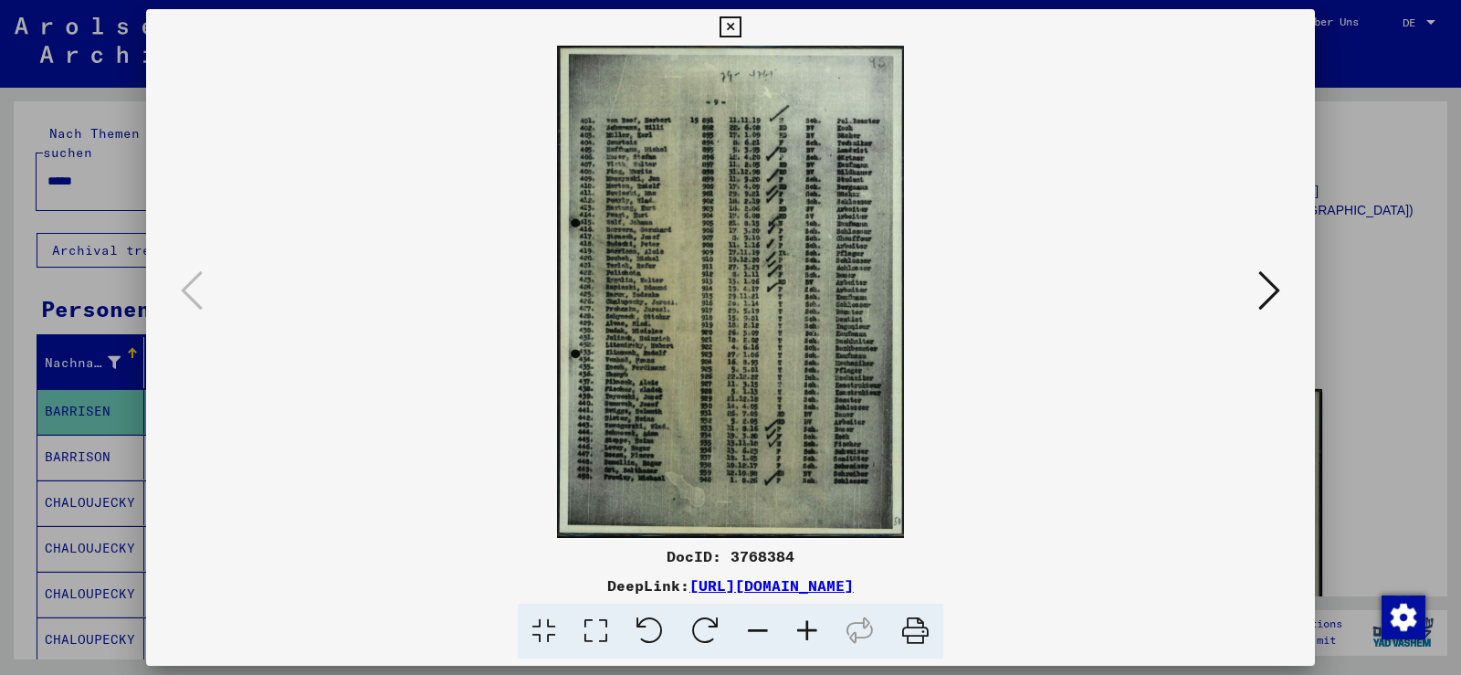
click at [809, 630] on icon at bounding box center [807, 632] width 49 height 56
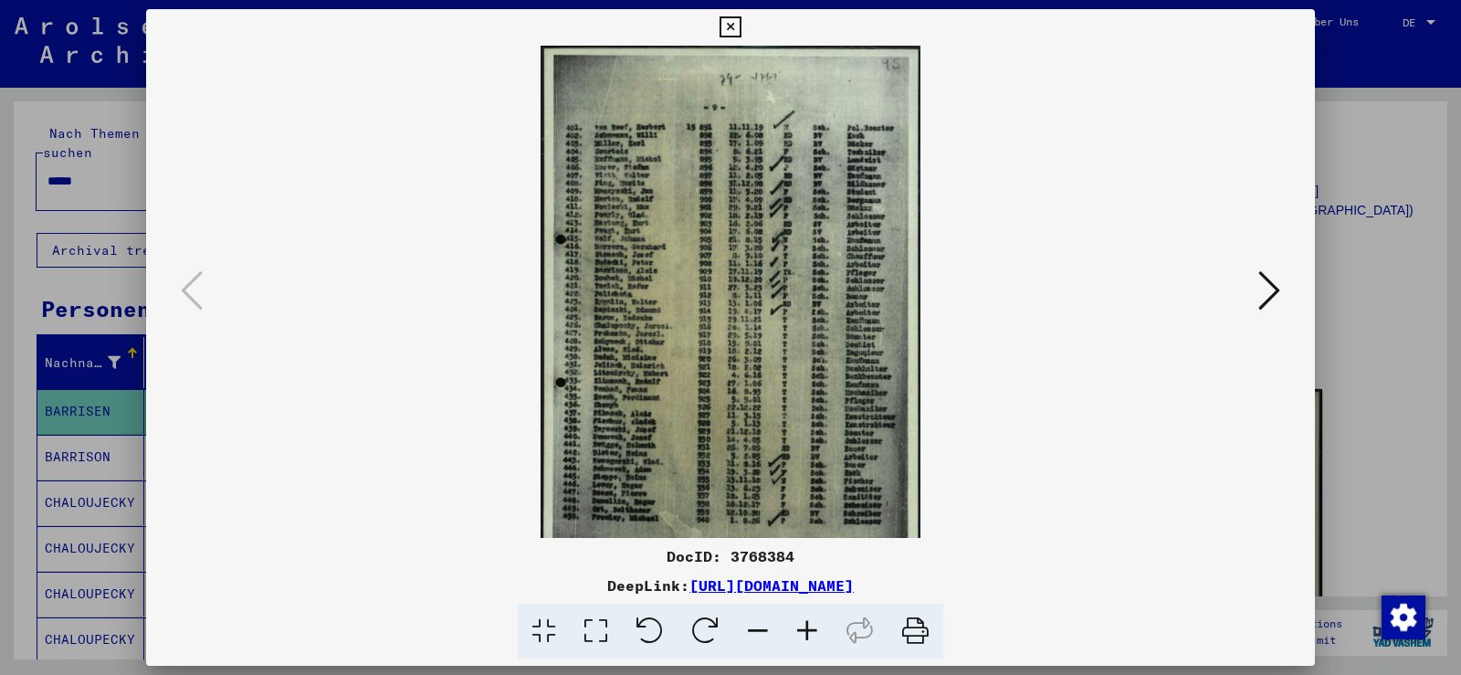
click at [812, 630] on icon at bounding box center [807, 632] width 49 height 56
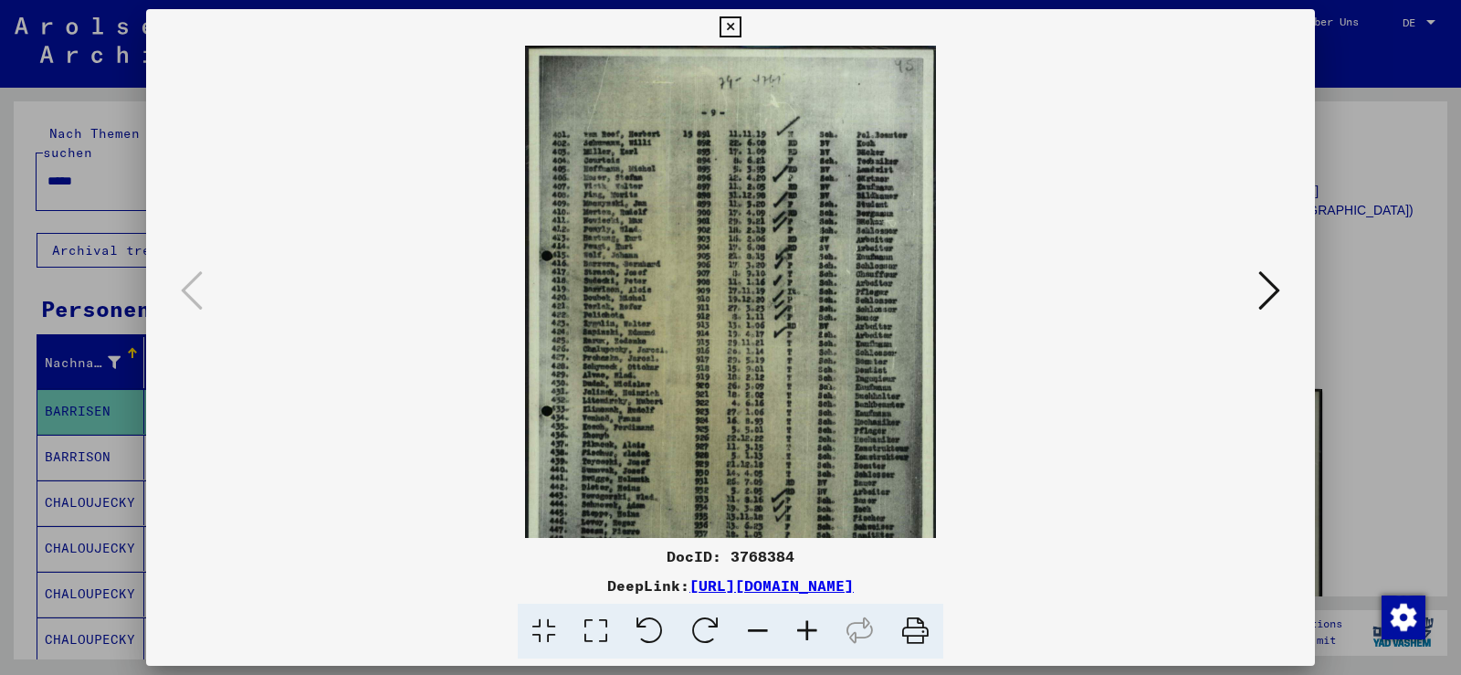
click at [819, 631] on icon at bounding box center [807, 632] width 49 height 56
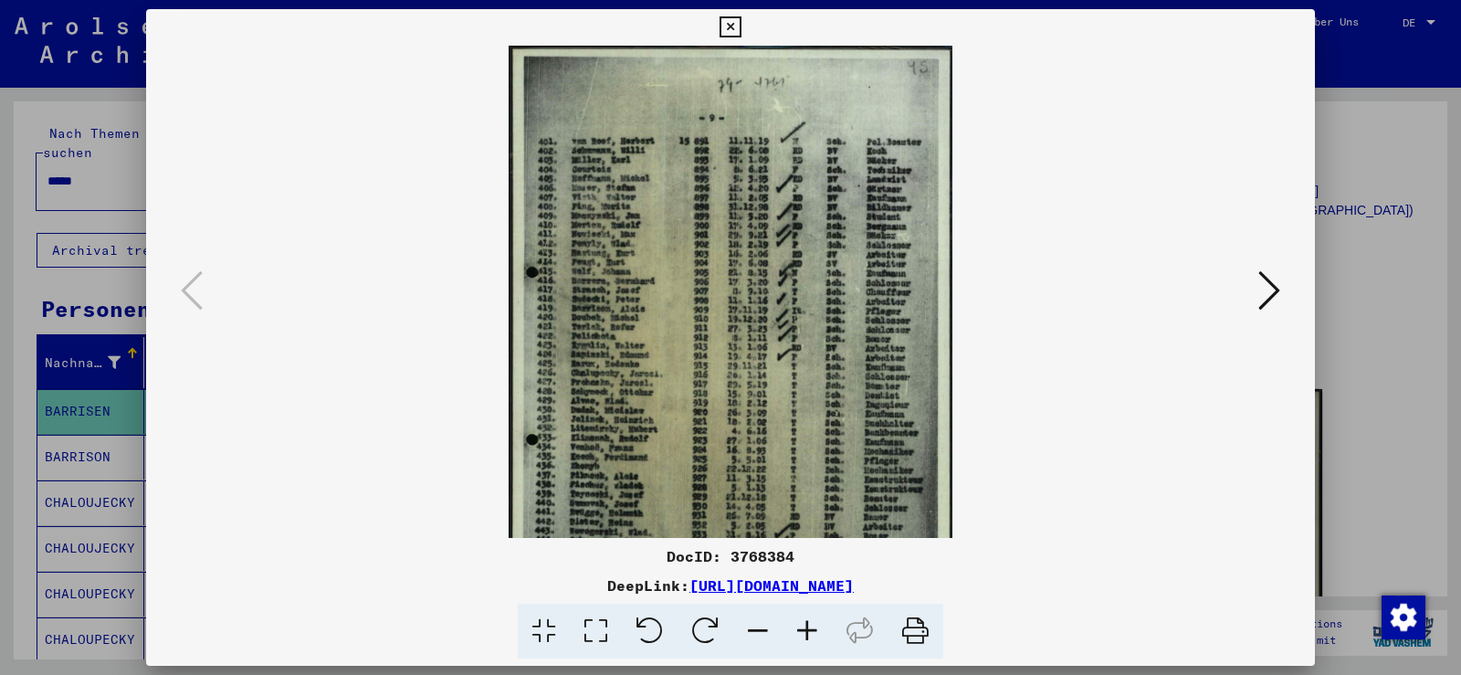
click at [819, 631] on icon at bounding box center [807, 632] width 49 height 56
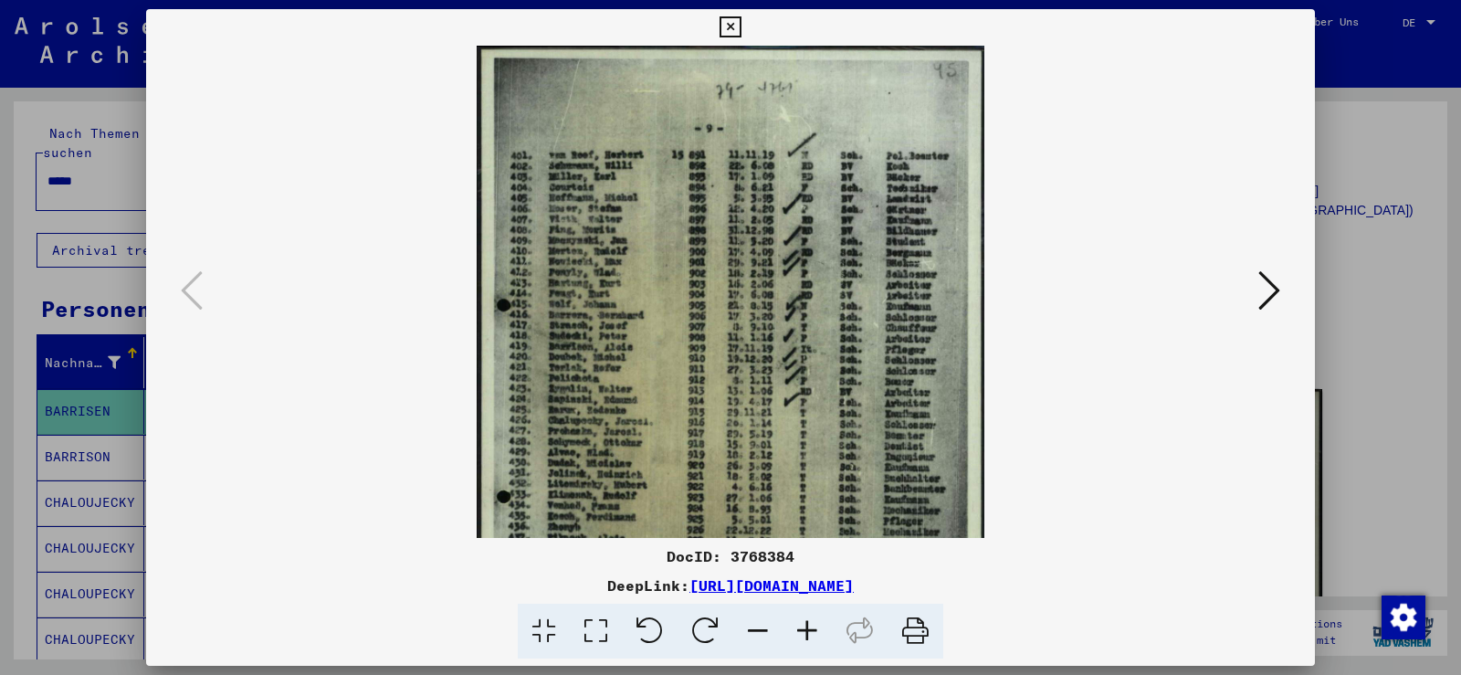
click at [819, 631] on icon at bounding box center [807, 632] width 49 height 56
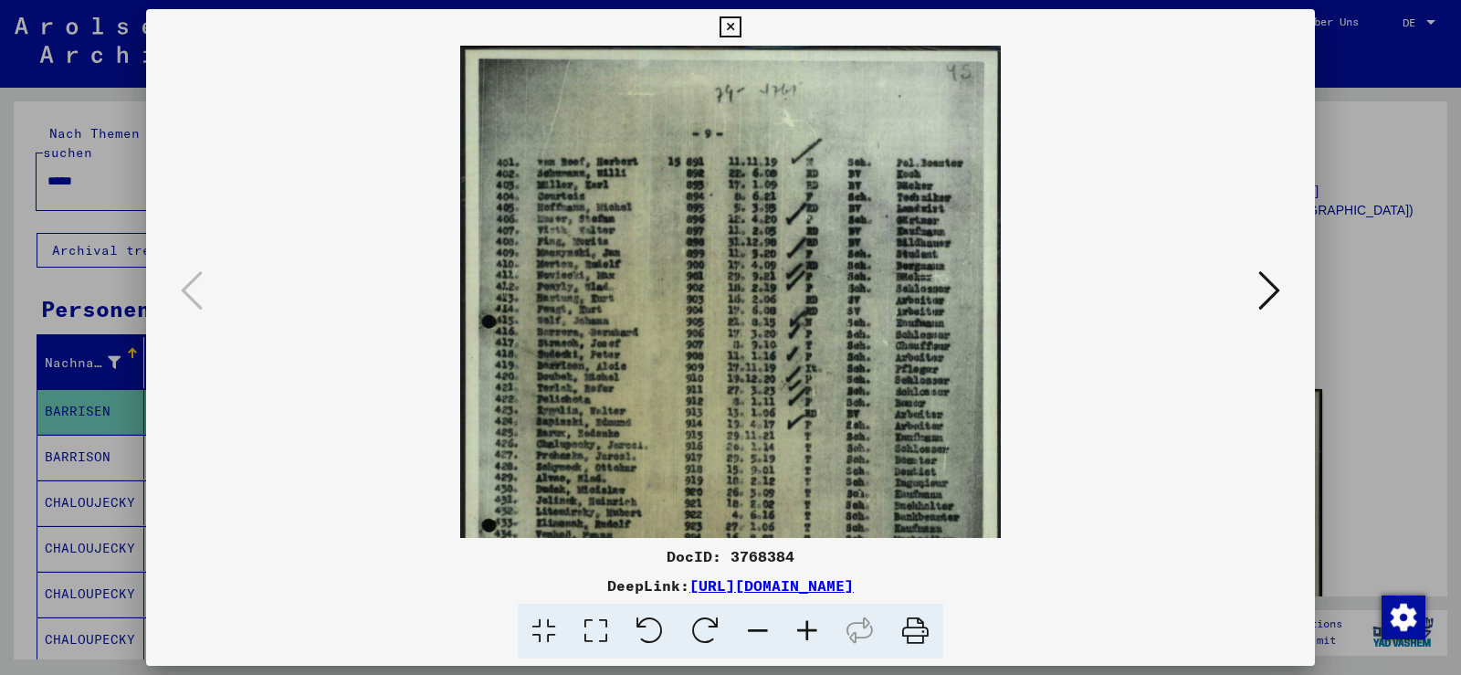
click at [819, 631] on icon at bounding box center [807, 632] width 49 height 56
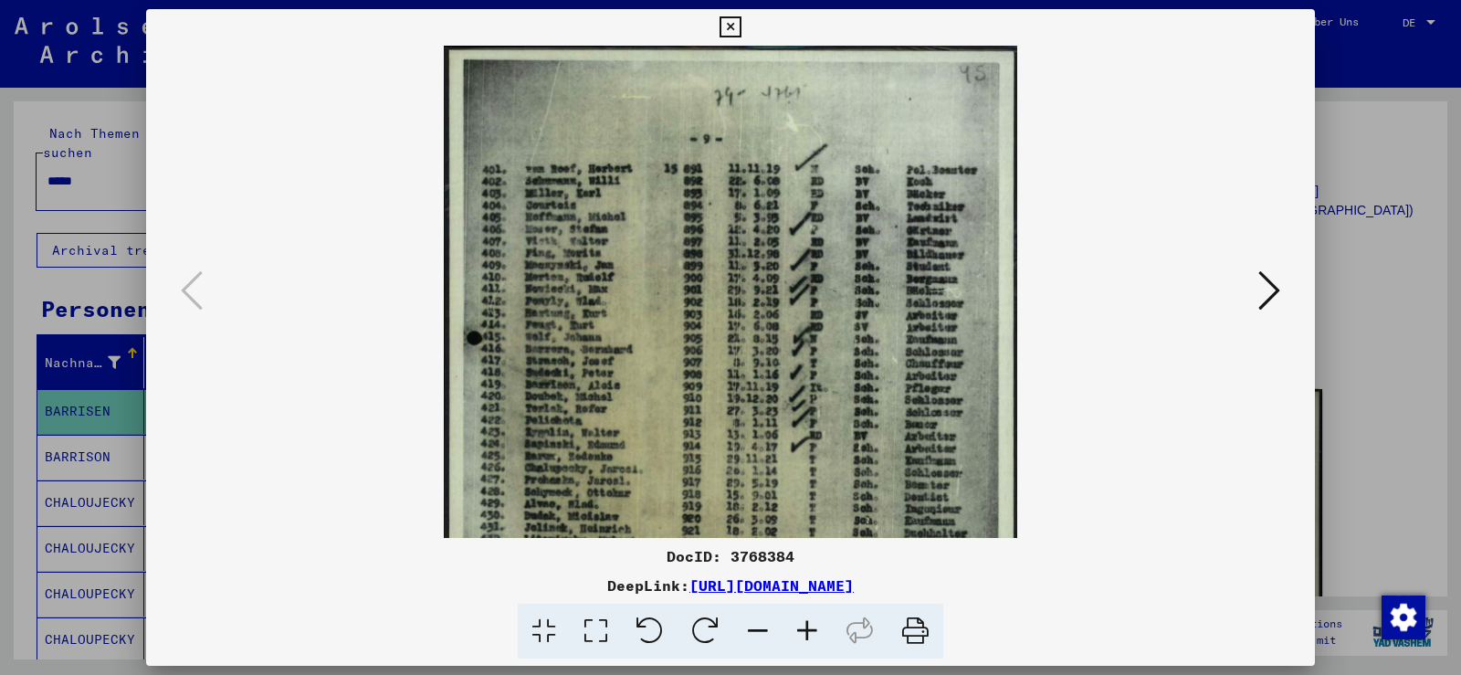
click at [819, 631] on icon at bounding box center [807, 632] width 49 height 56
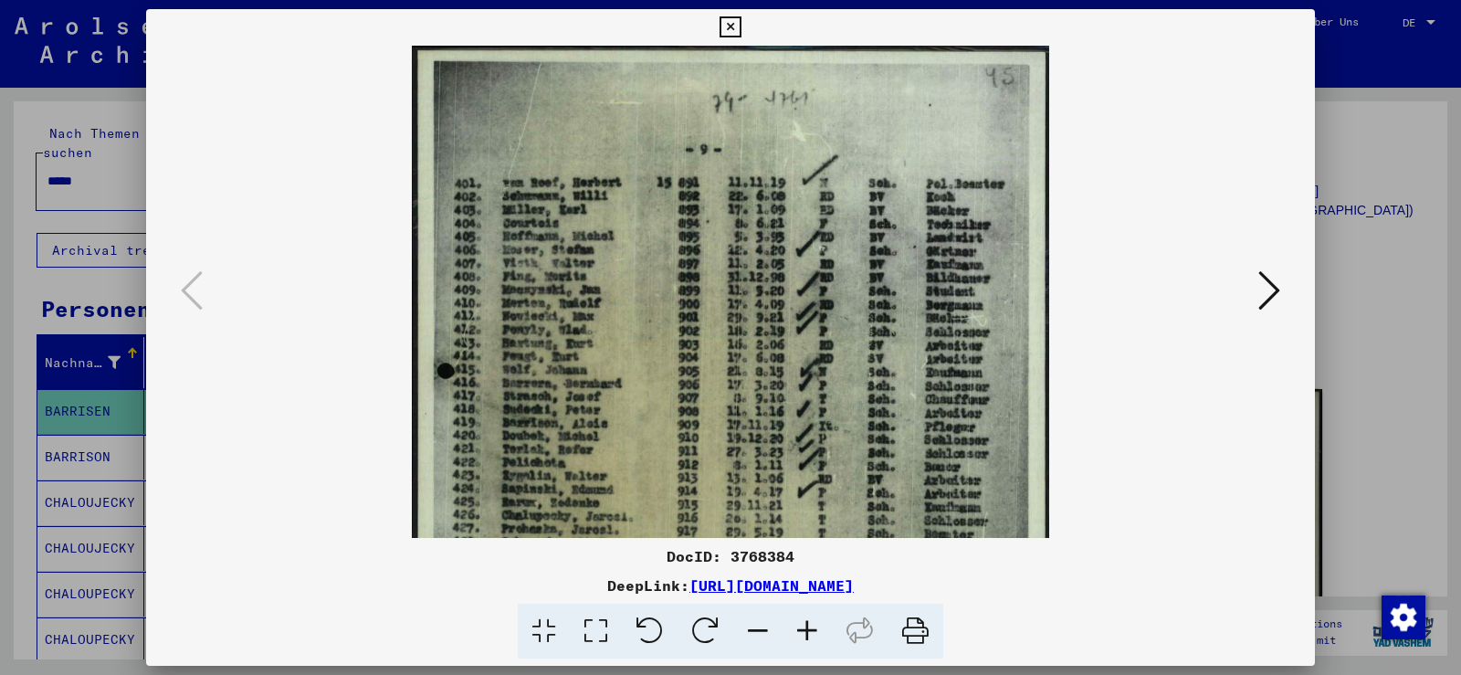
click at [821, 632] on icon at bounding box center [807, 632] width 49 height 56
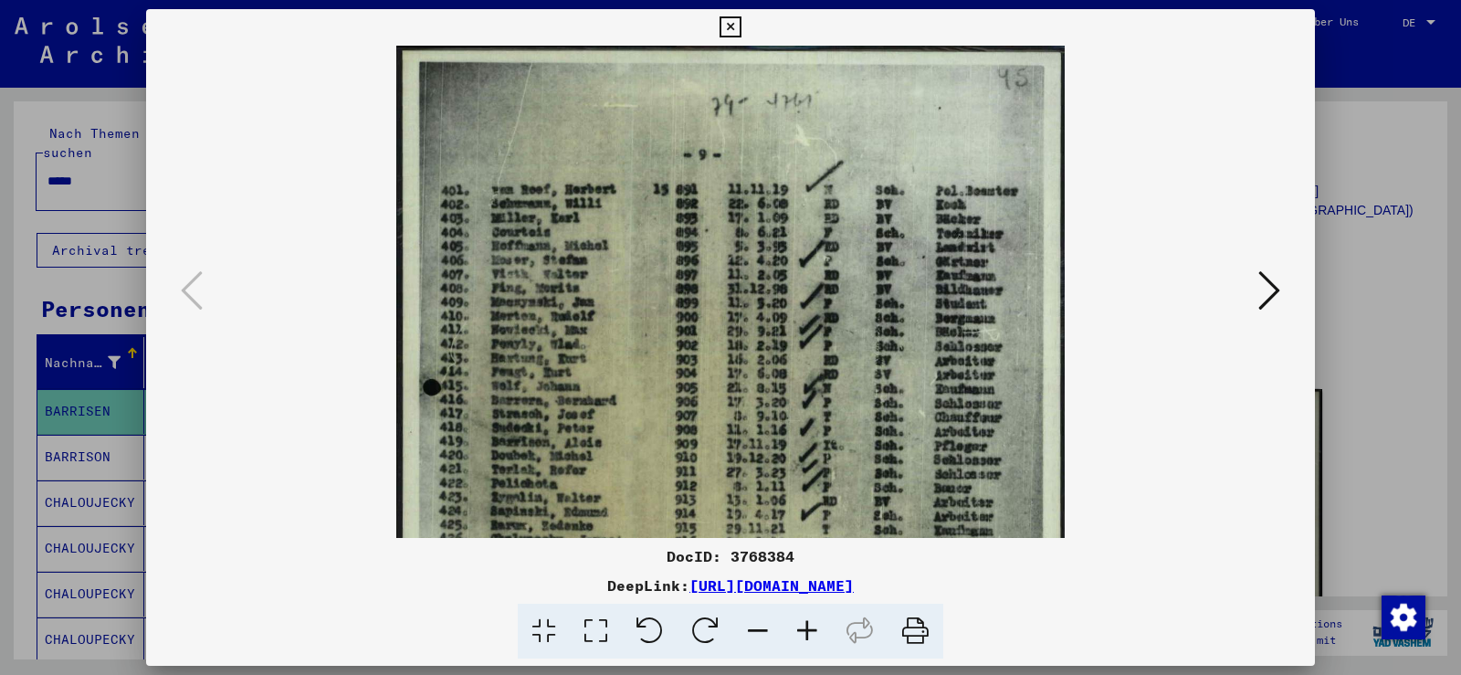
click at [821, 632] on icon at bounding box center [807, 632] width 49 height 56
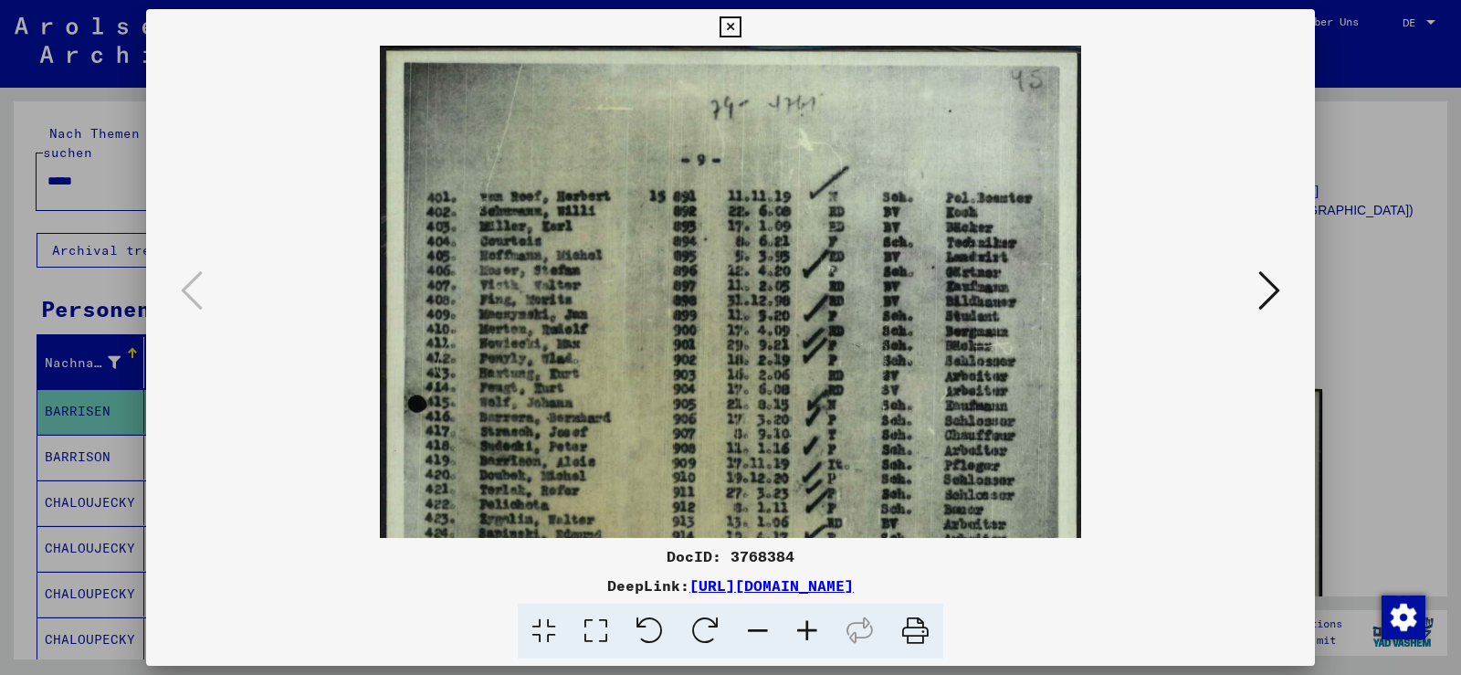
click at [821, 632] on icon at bounding box center [807, 632] width 49 height 56
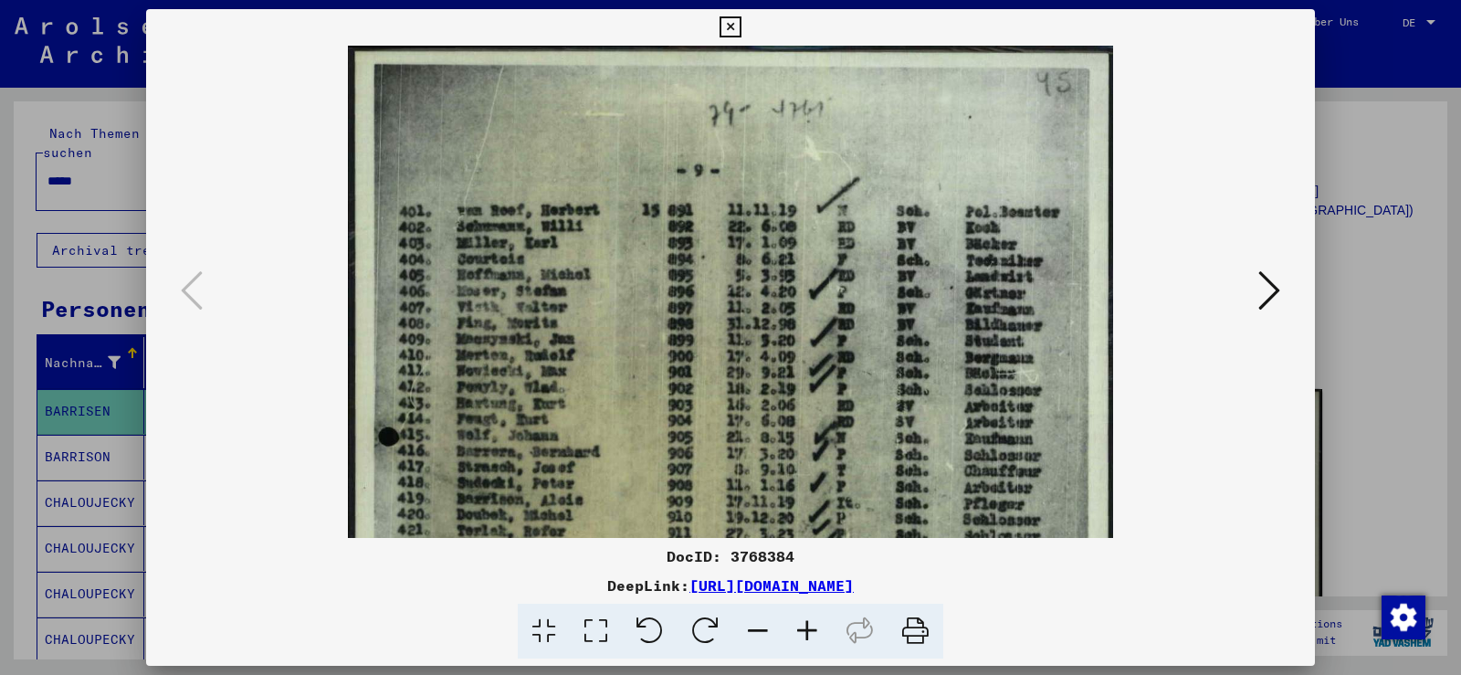
click at [821, 632] on icon at bounding box center [807, 632] width 49 height 56
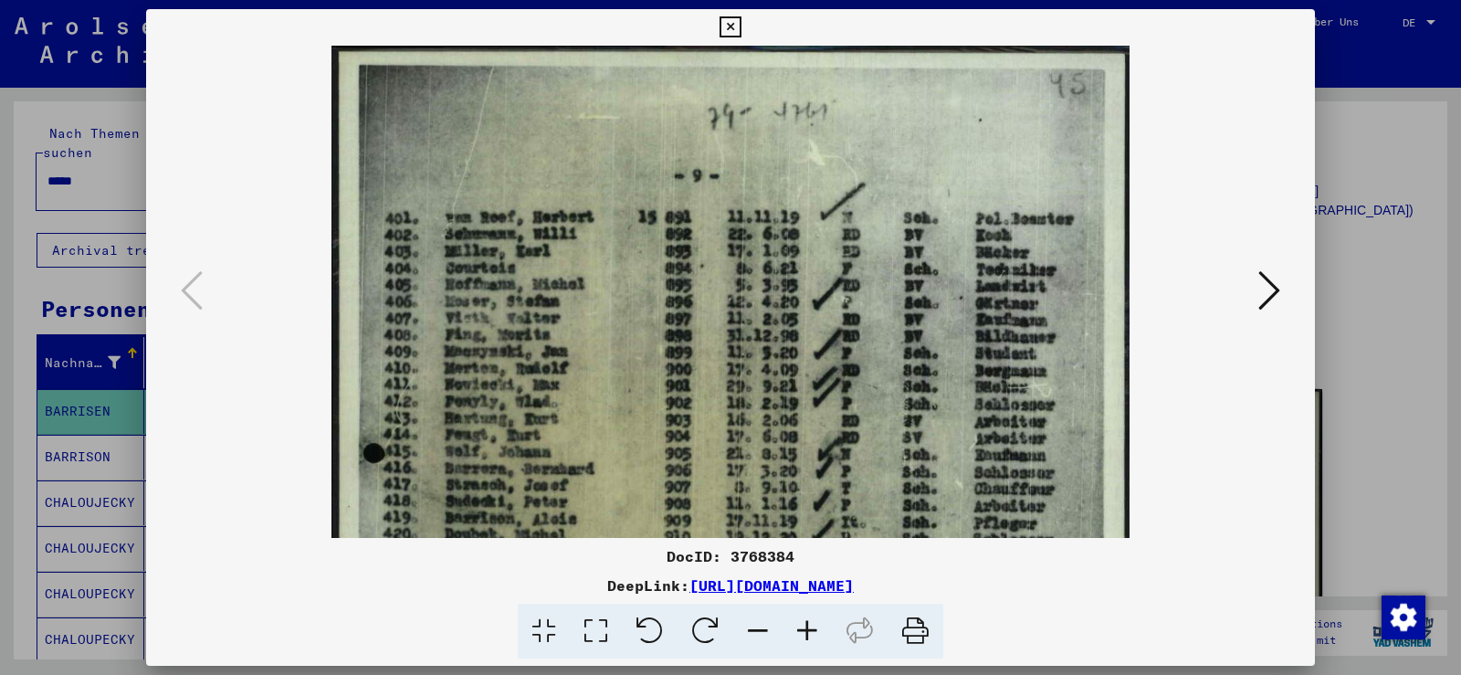
click at [821, 632] on icon at bounding box center [807, 632] width 49 height 56
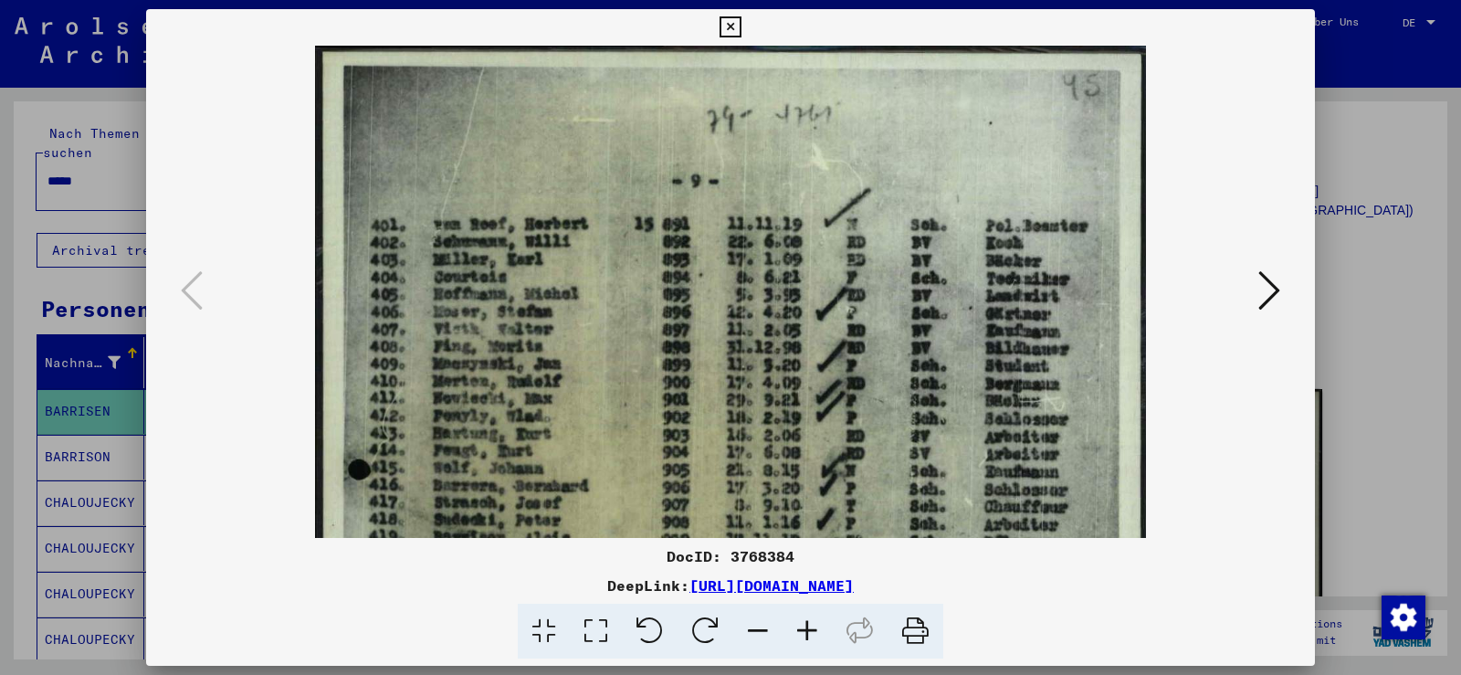
click at [821, 632] on icon at bounding box center [807, 632] width 49 height 56
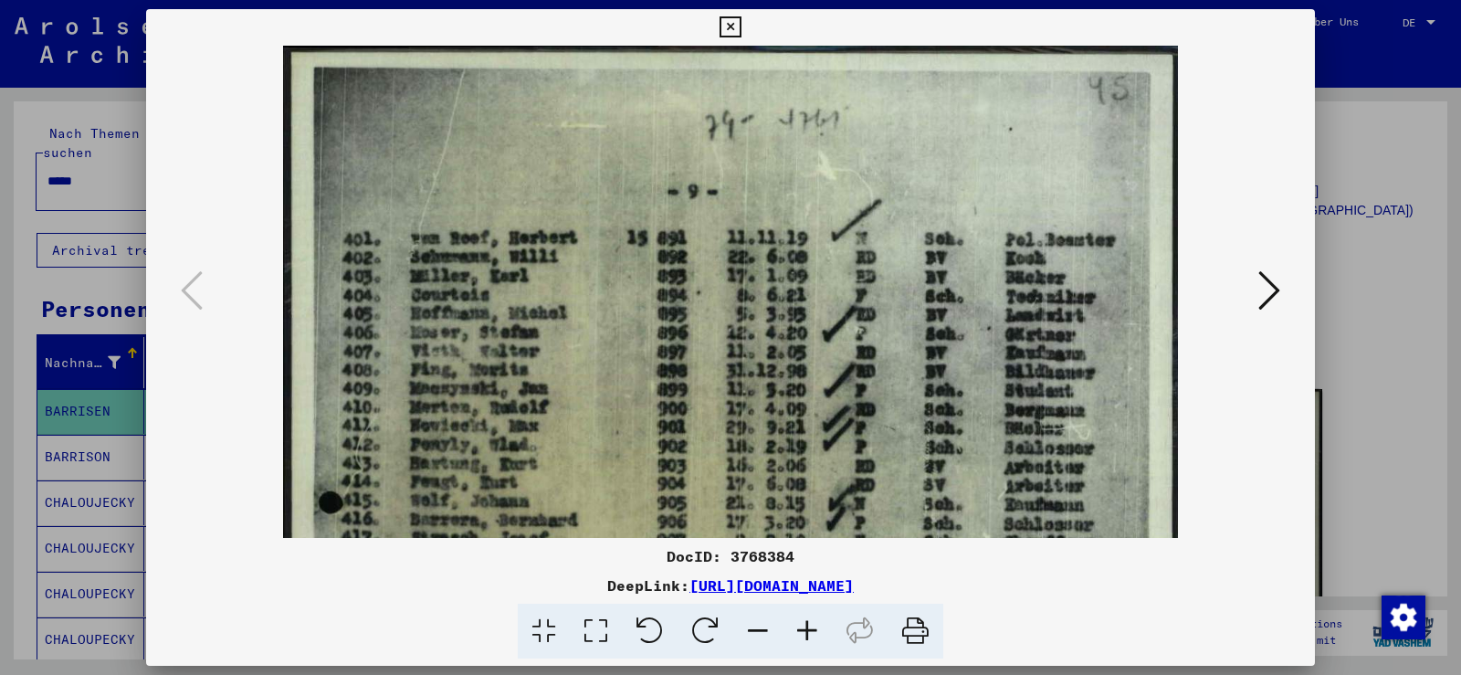
click at [821, 632] on icon at bounding box center [807, 632] width 49 height 56
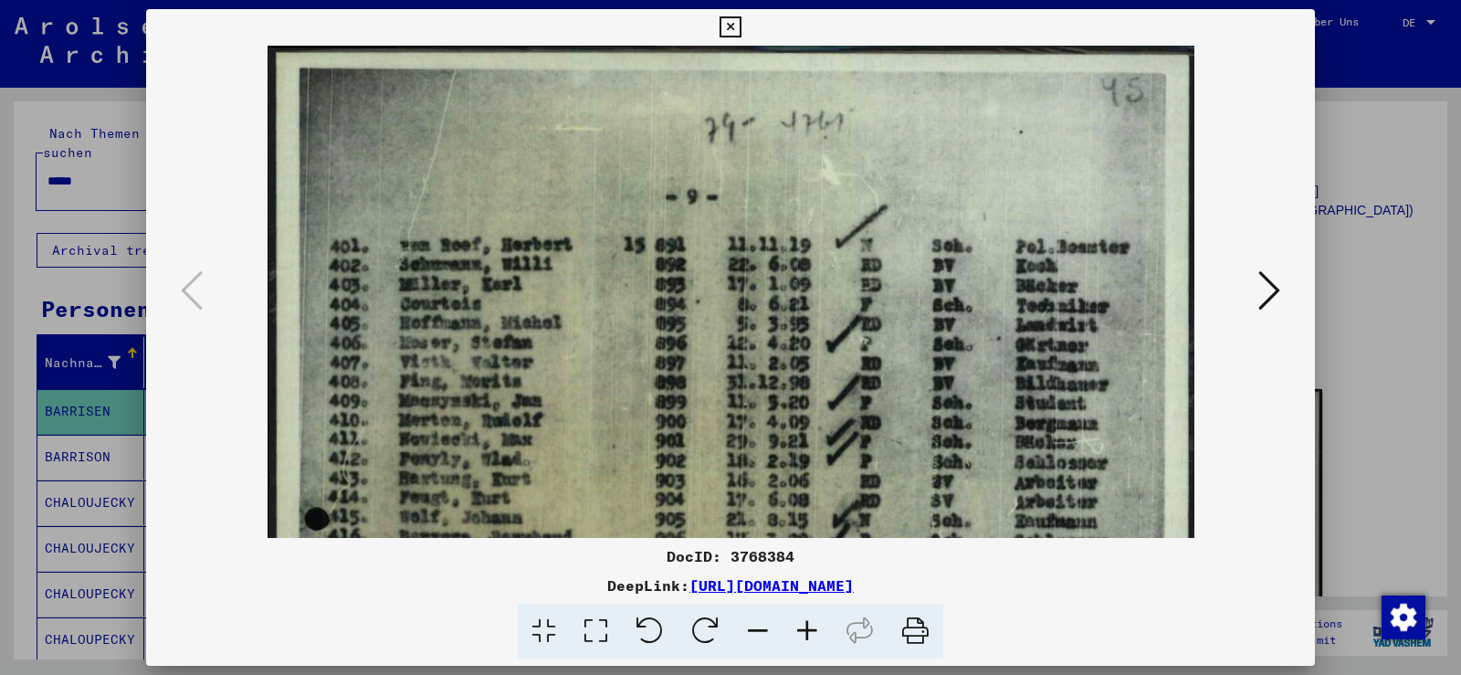
click at [821, 632] on icon at bounding box center [807, 632] width 49 height 56
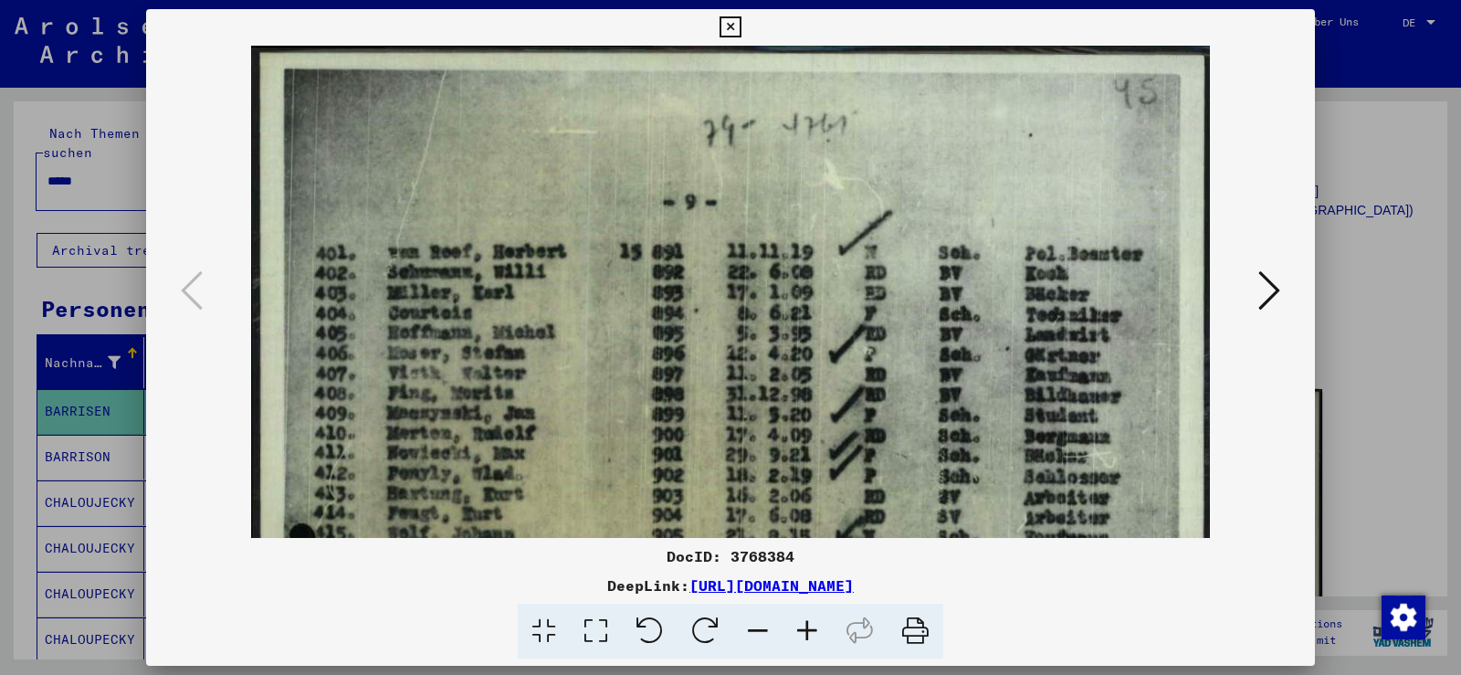
click at [821, 632] on icon at bounding box center [807, 632] width 49 height 56
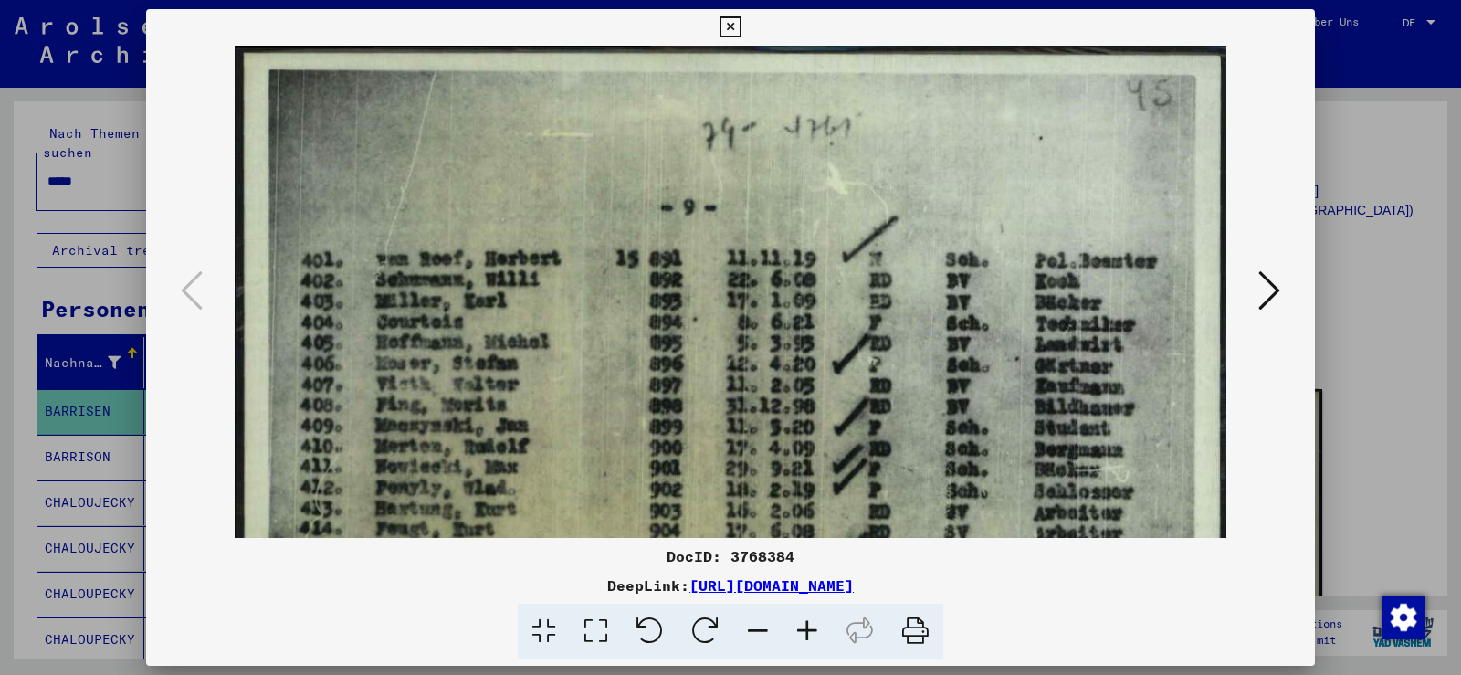
click at [821, 632] on icon at bounding box center [807, 632] width 49 height 56
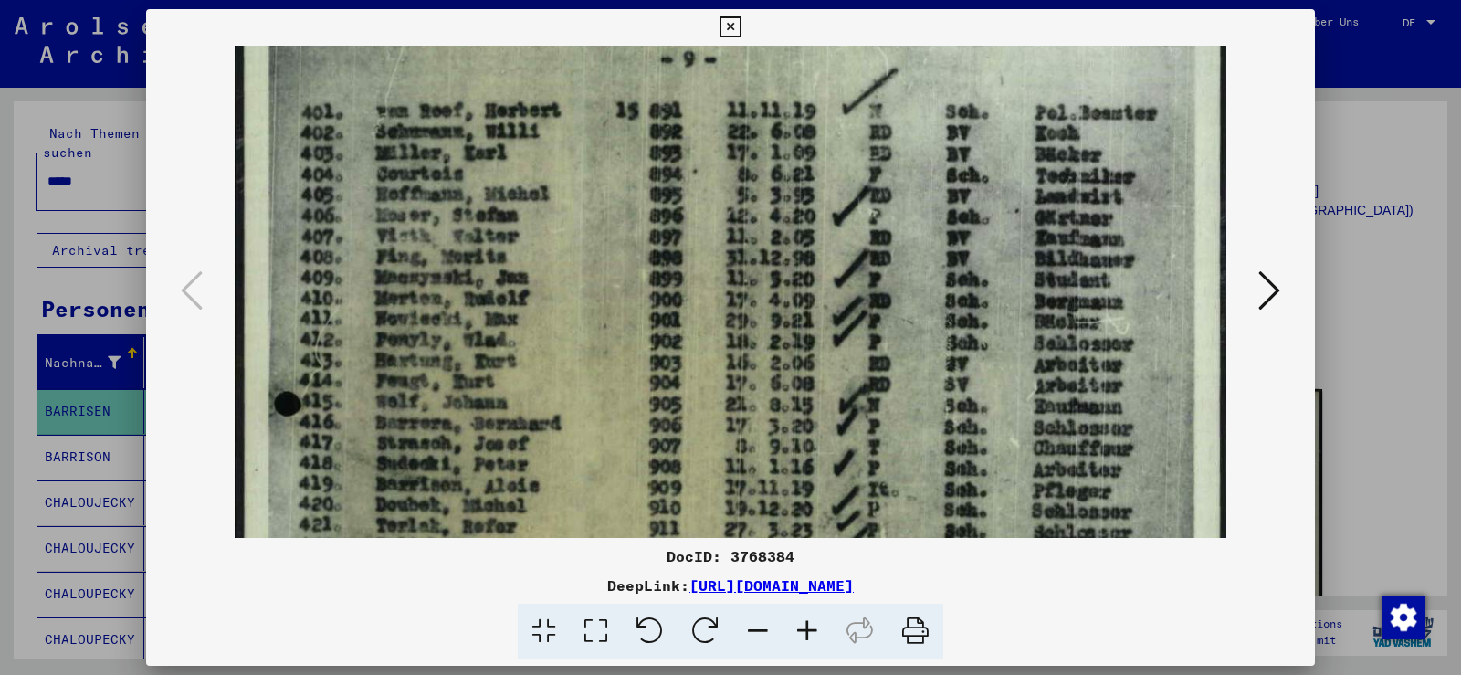
scroll to position [150, 0]
drag, startPoint x: 702, startPoint y: 405, endPoint x: 740, endPoint y: 255, distance: 154.4
click at [740, 255] on img at bounding box center [731, 598] width 992 height 1405
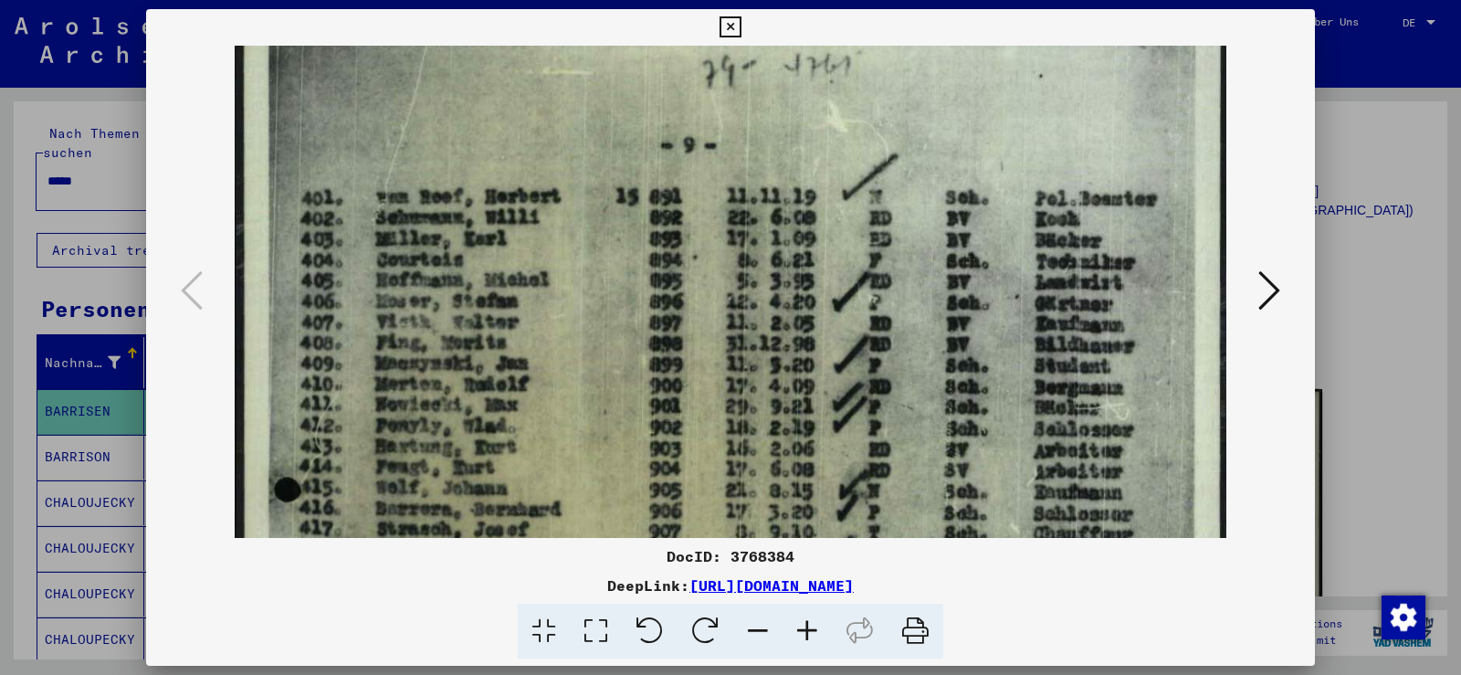
scroll to position [16, 0]
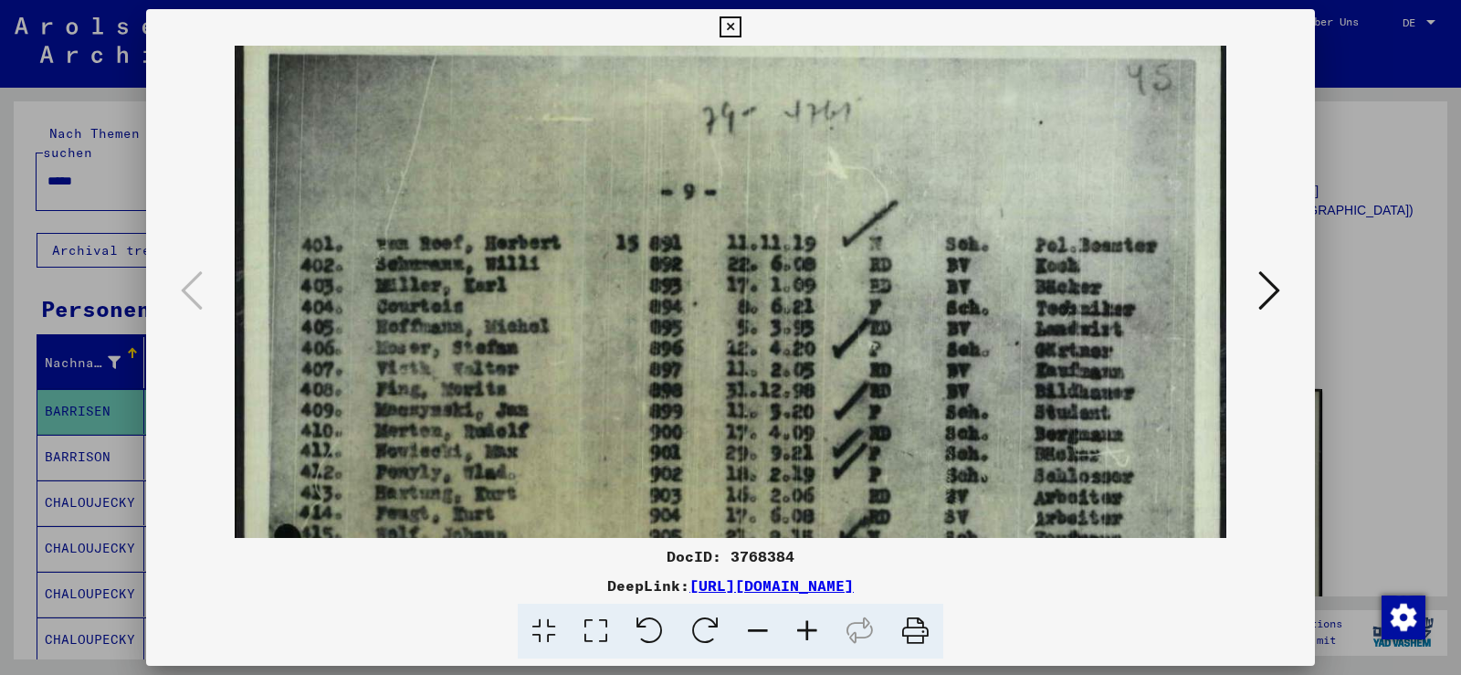
drag, startPoint x: 728, startPoint y: 187, endPoint x: 738, endPoint y: 321, distance: 134.6
click at [760, 559] on div "DocID: 3768384" at bounding box center [730, 556] width 1169 height 22
copy div "3768384"
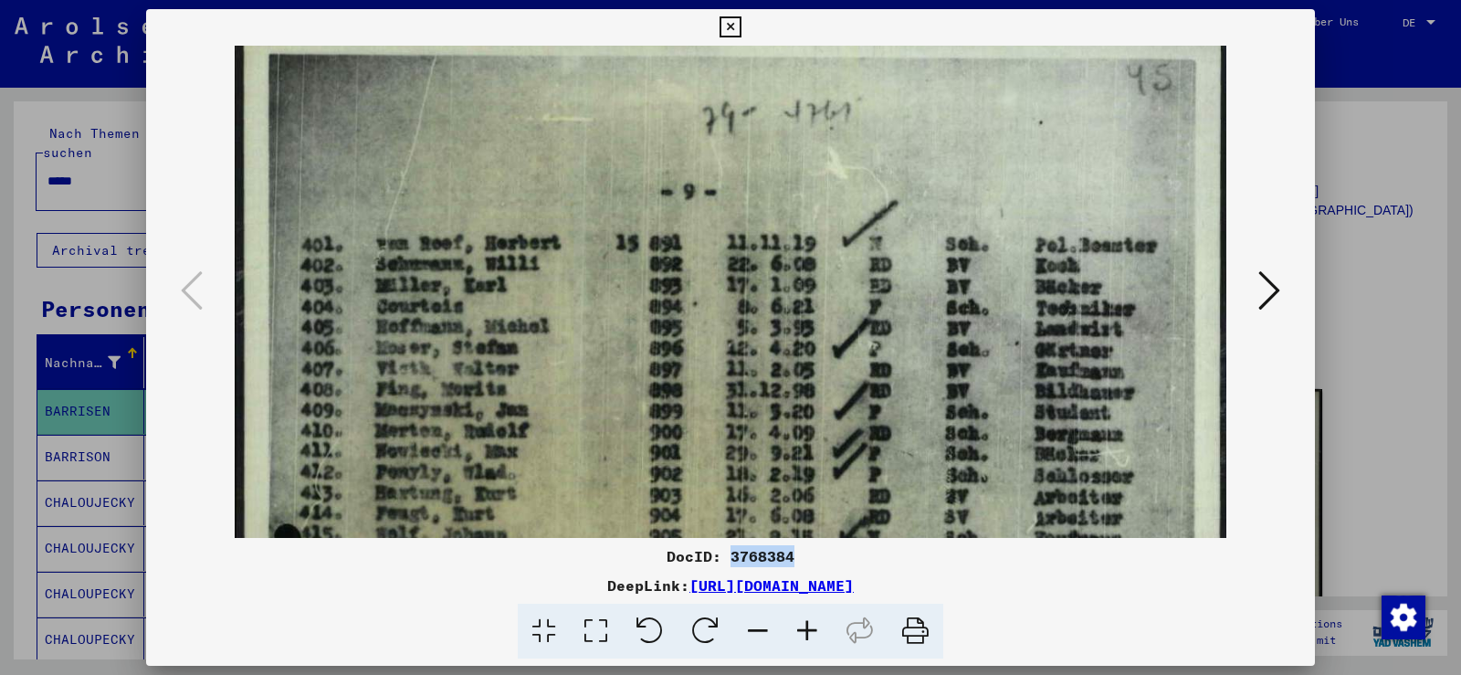
click at [730, 29] on icon at bounding box center [730, 27] width 21 height 22
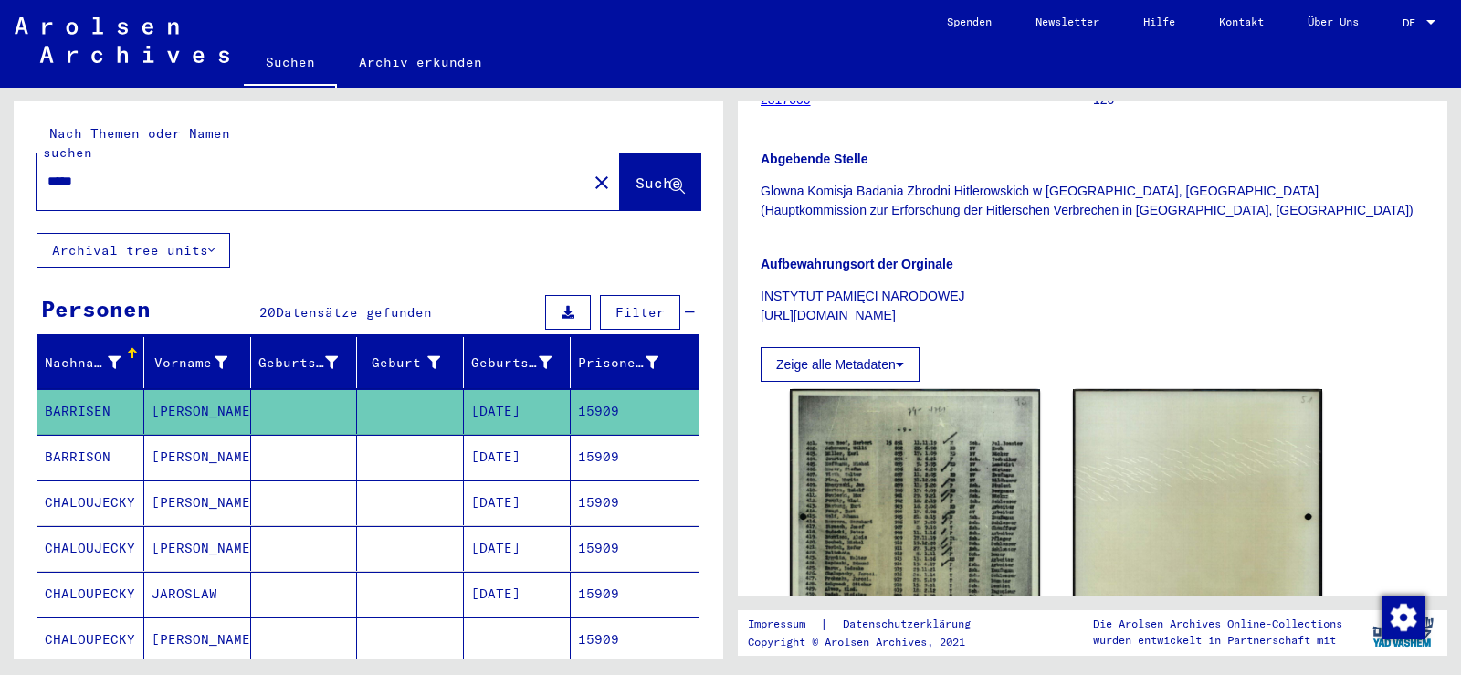
click at [571, 438] on mat-cell "15909" at bounding box center [635, 457] width 128 height 45
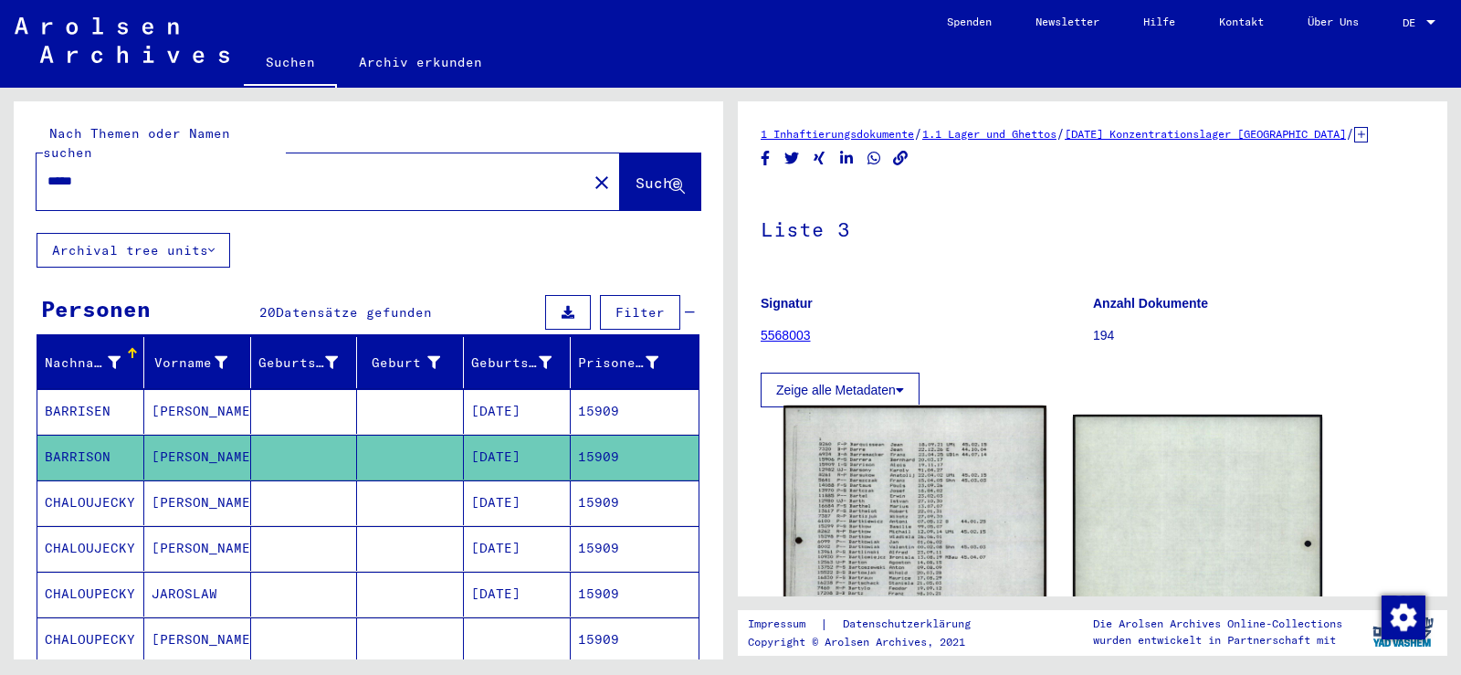
click at [857, 504] on img at bounding box center [915, 589] width 262 height 368
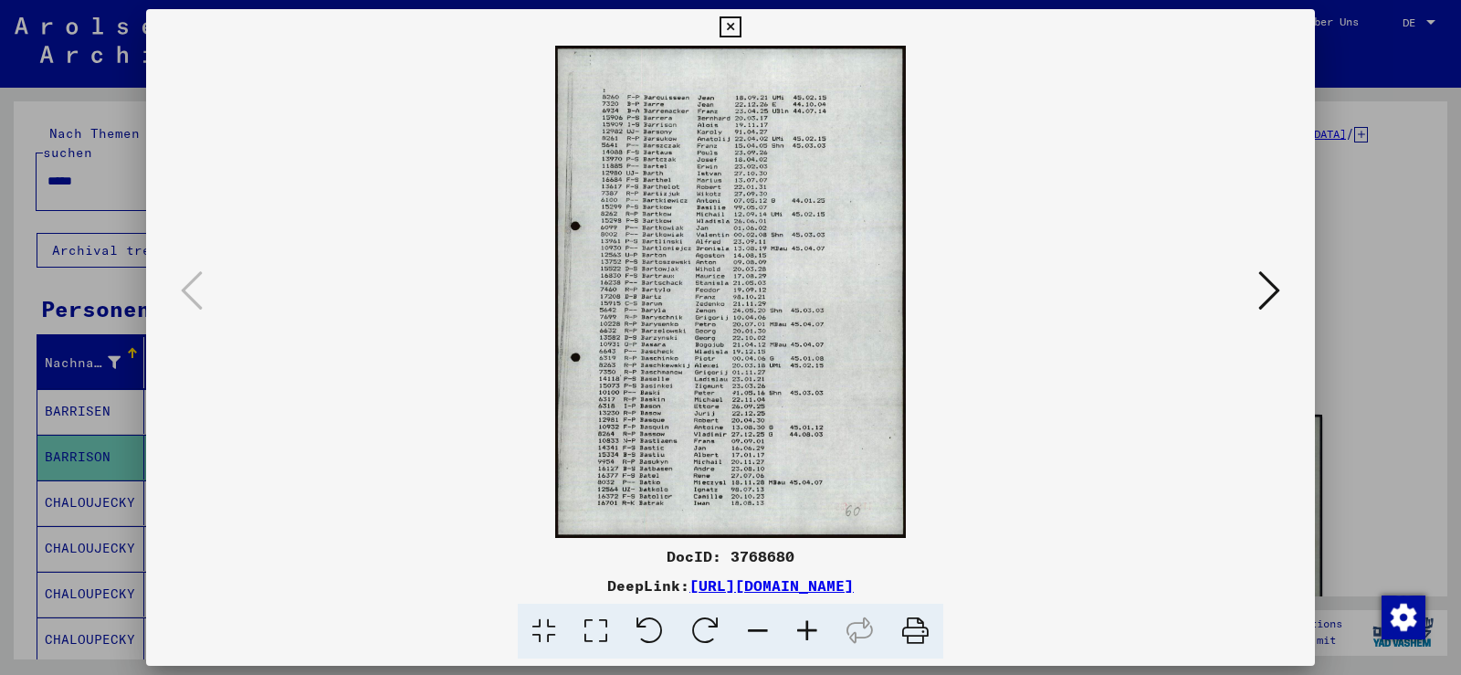
click at [806, 630] on icon at bounding box center [807, 632] width 49 height 56
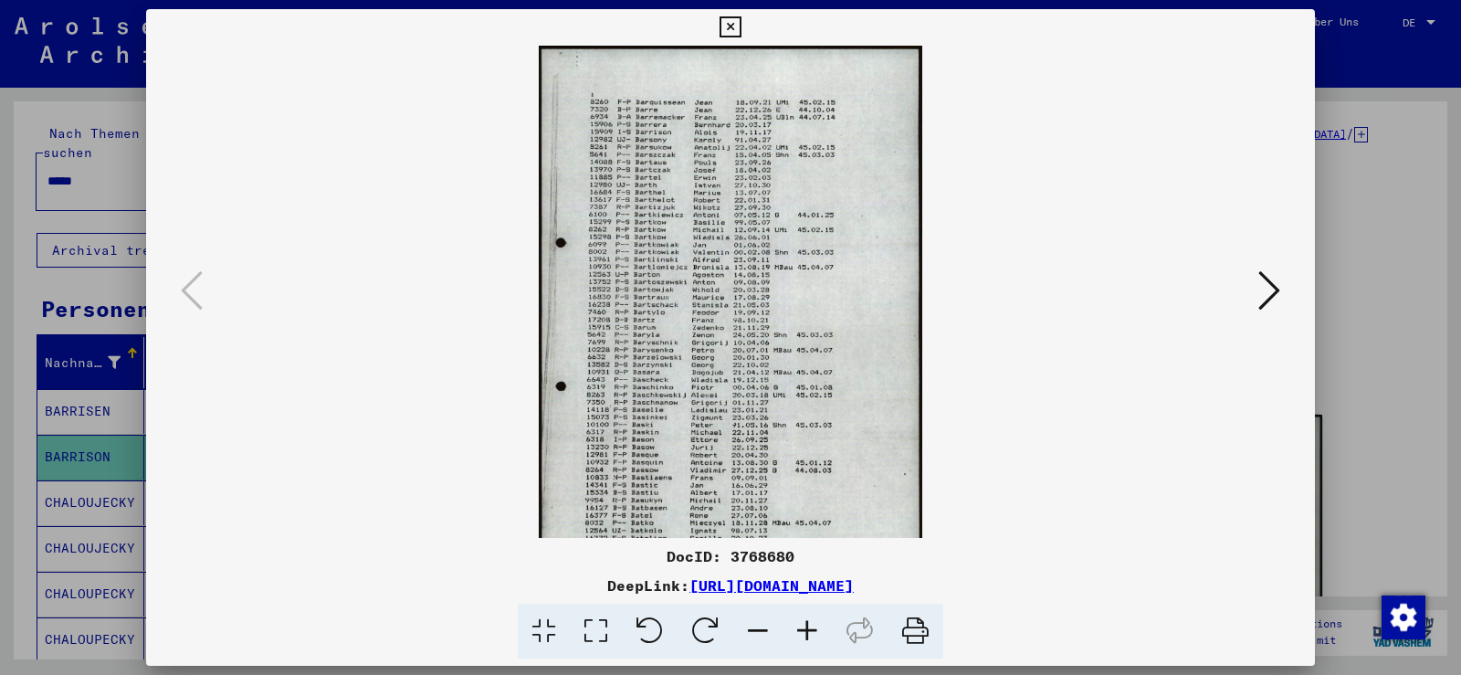
click at [806, 630] on icon at bounding box center [807, 632] width 49 height 56
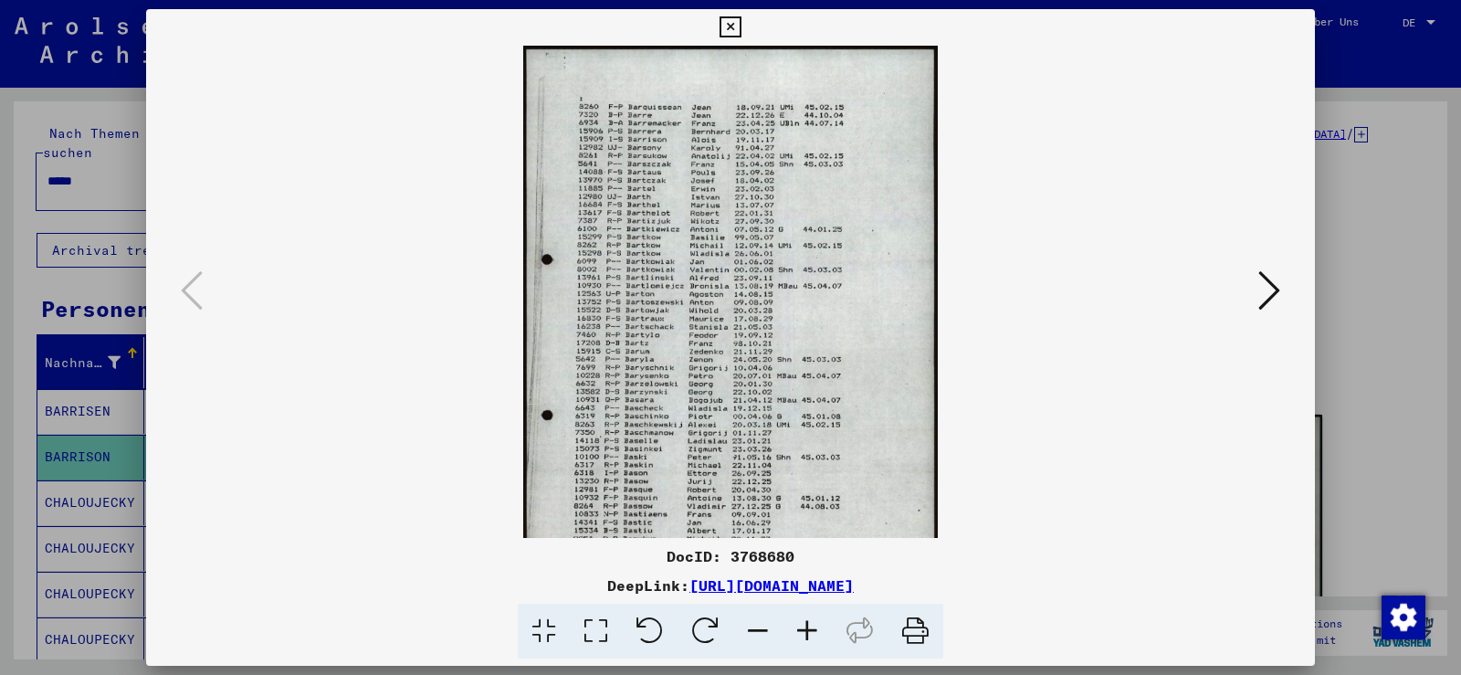
click at [806, 630] on icon at bounding box center [807, 632] width 49 height 56
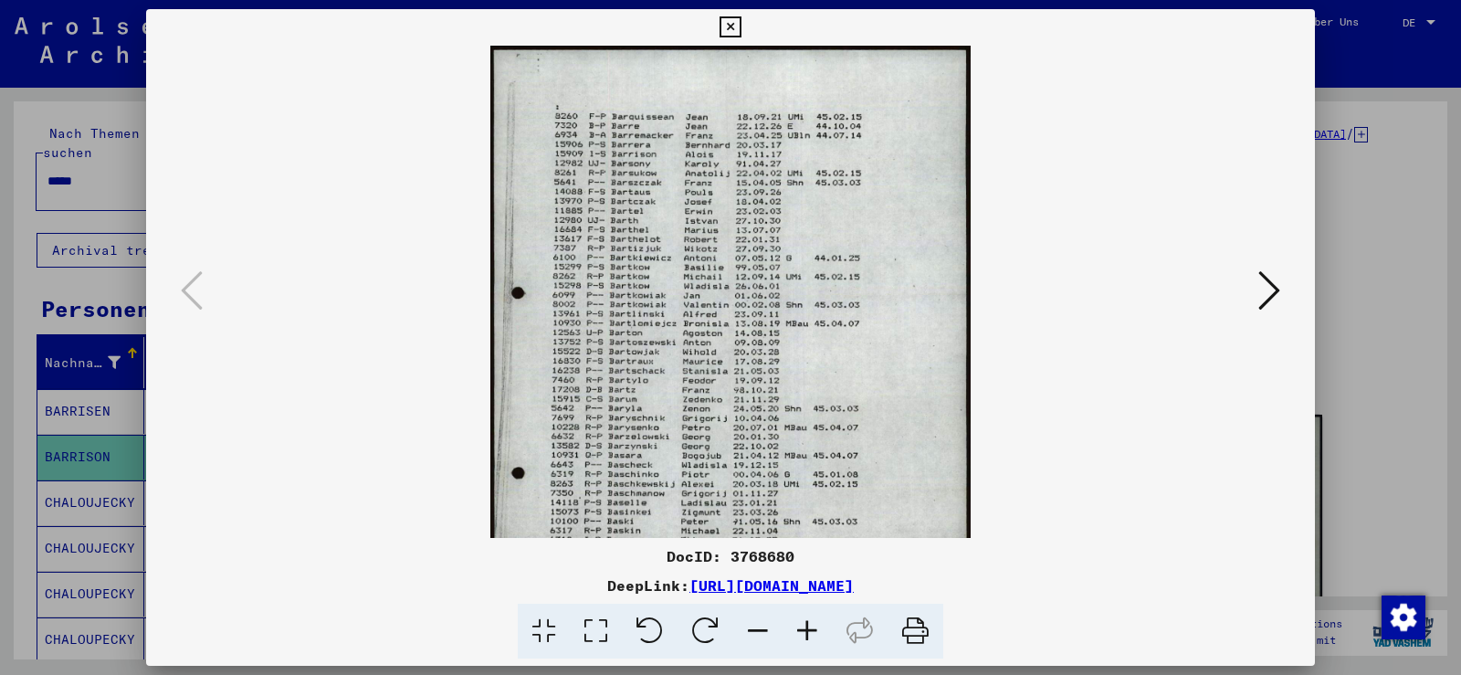
click at [806, 630] on icon at bounding box center [807, 632] width 49 height 56
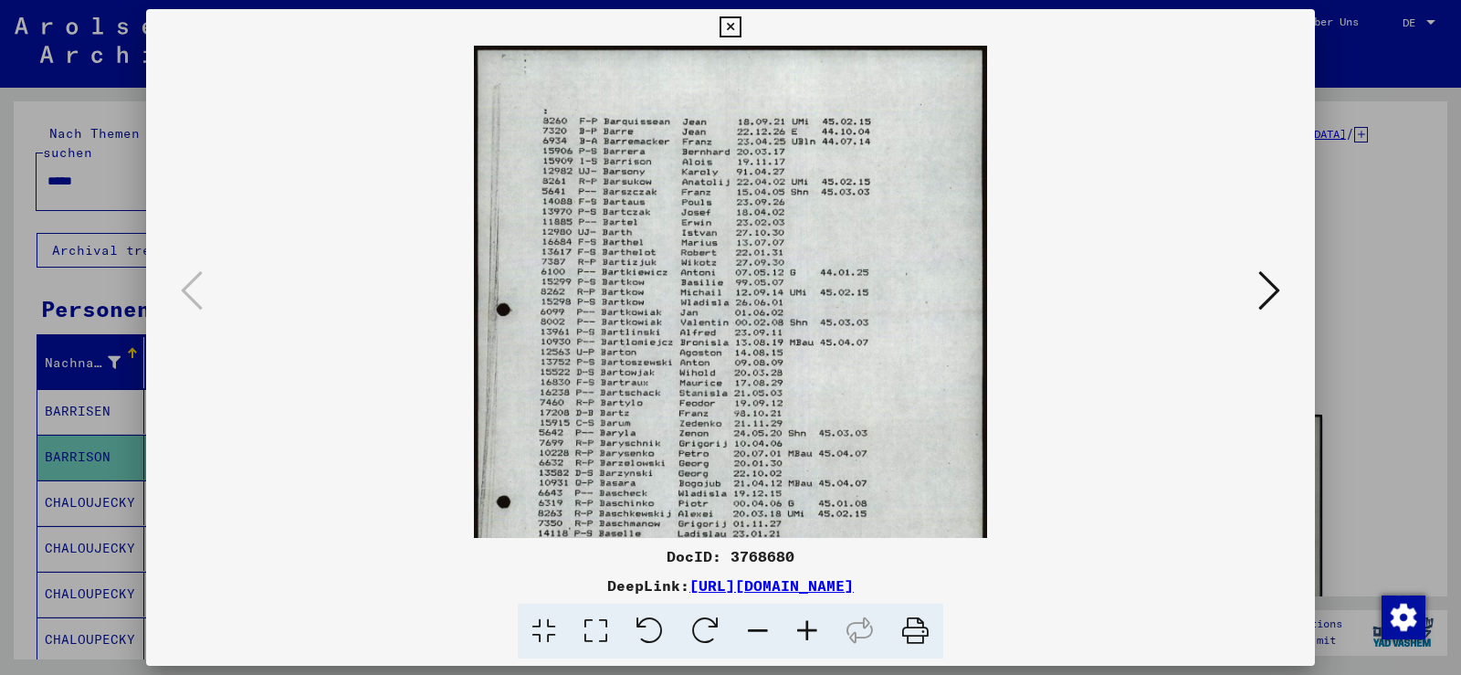
click at [806, 630] on icon at bounding box center [807, 632] width 49 height 56
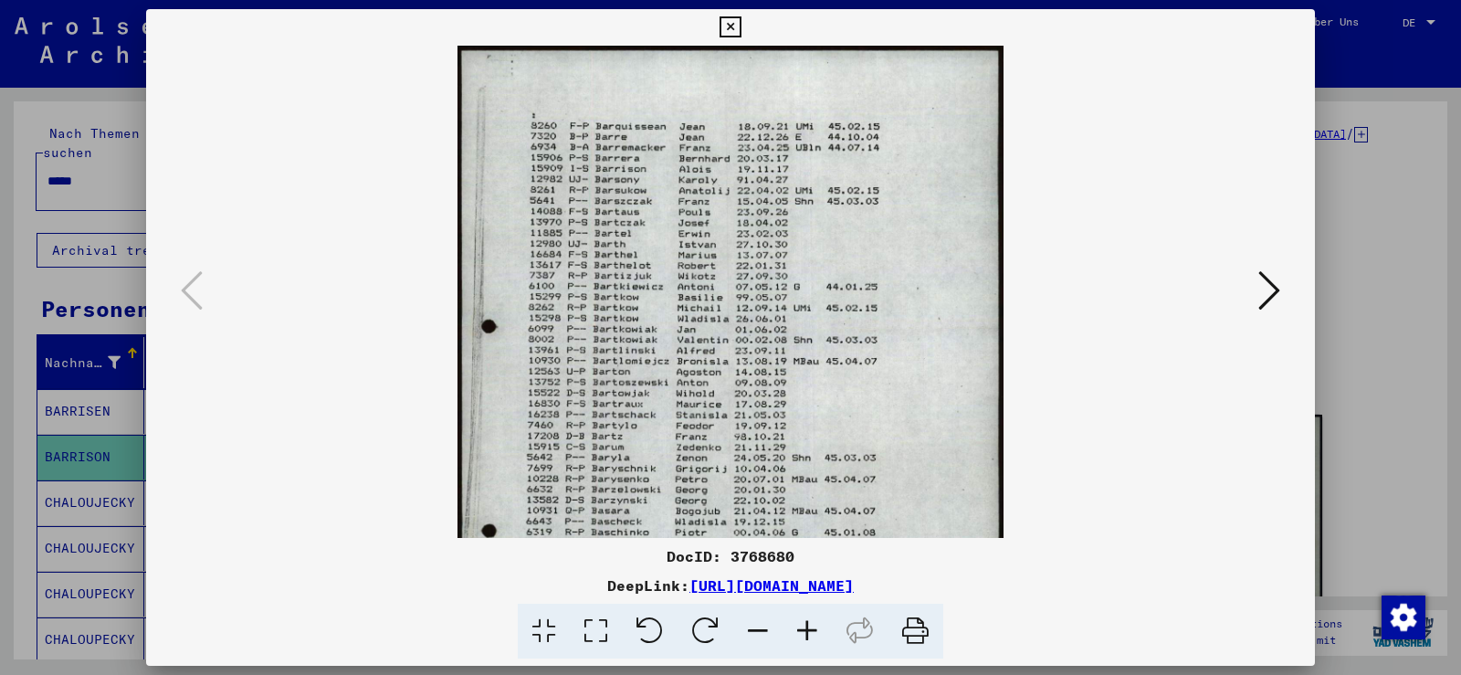
click at [806, 630] on icon at bounding box center [807, 632] width 49 height 56
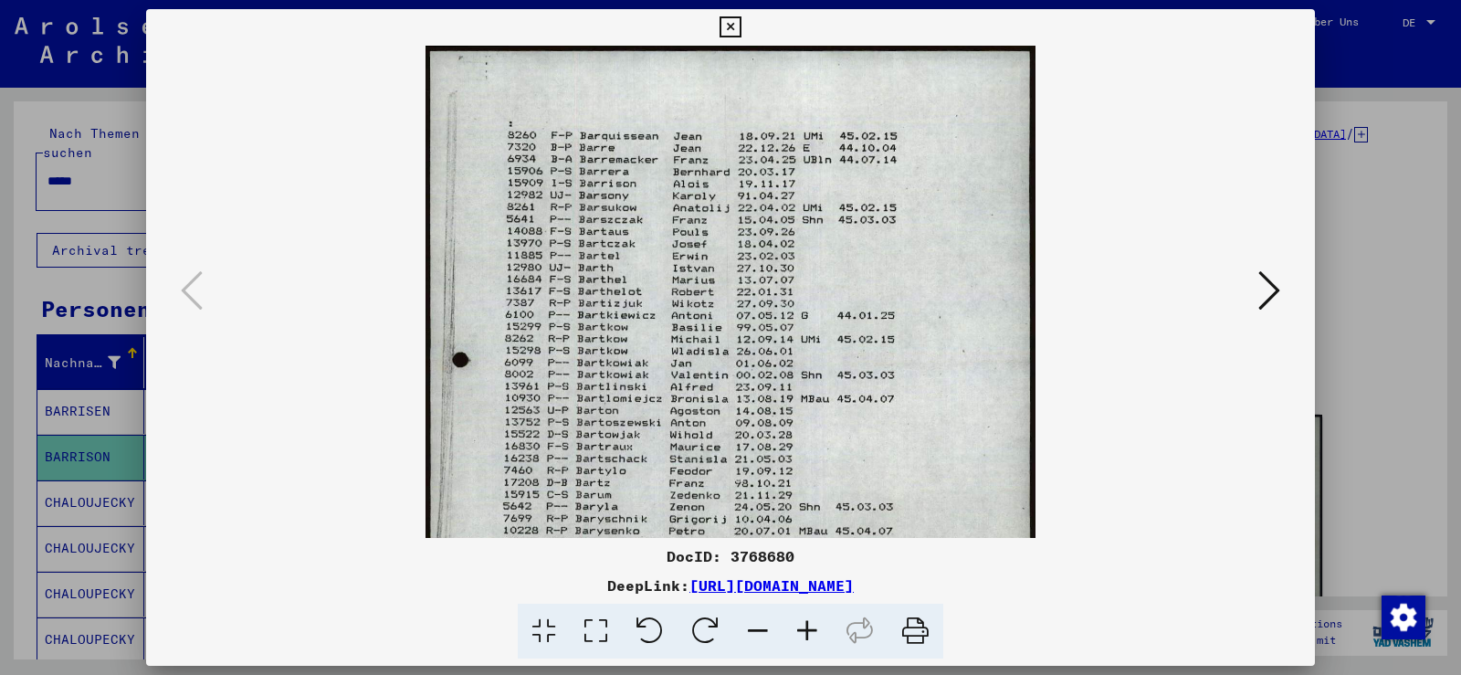
click at [806, 630] on icon at bounding box center [807, 632] width 49 height 56
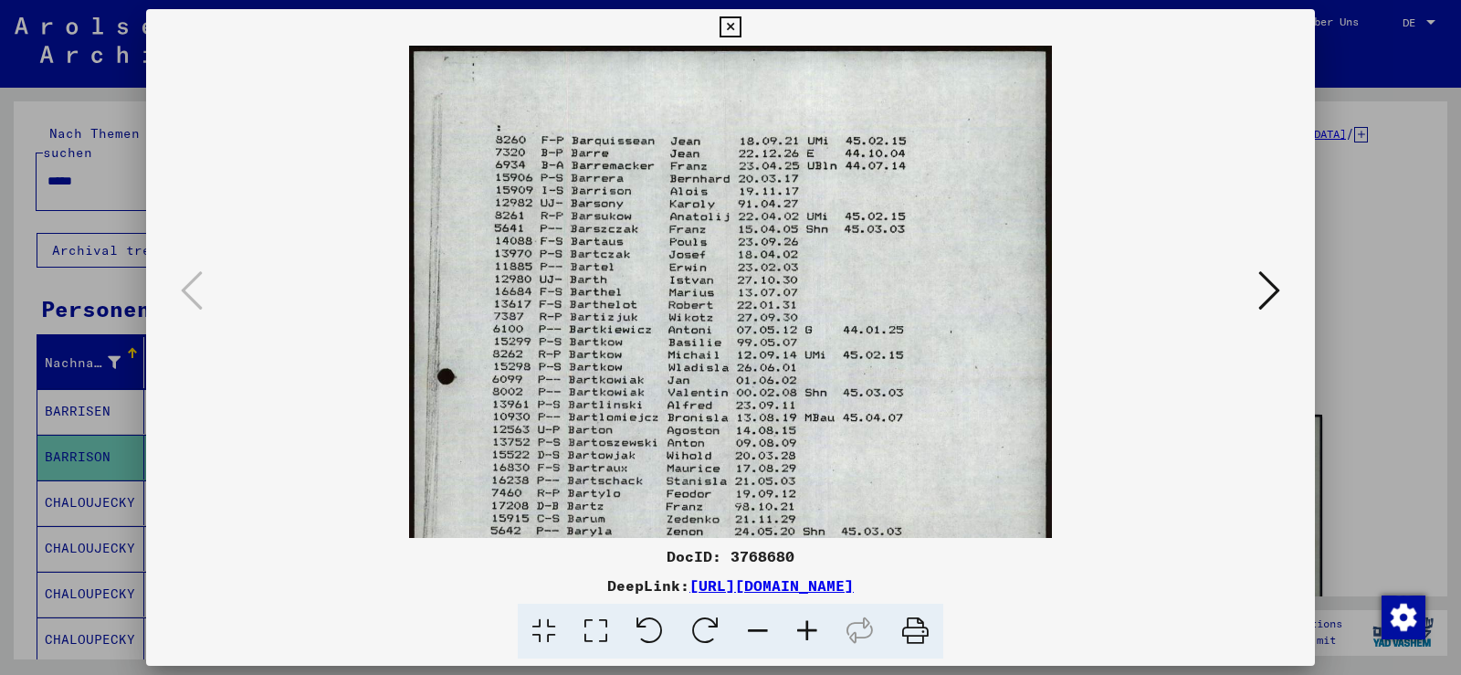
click at [806, 630] on icon at bounding box center [807, 632] width 49 height 56
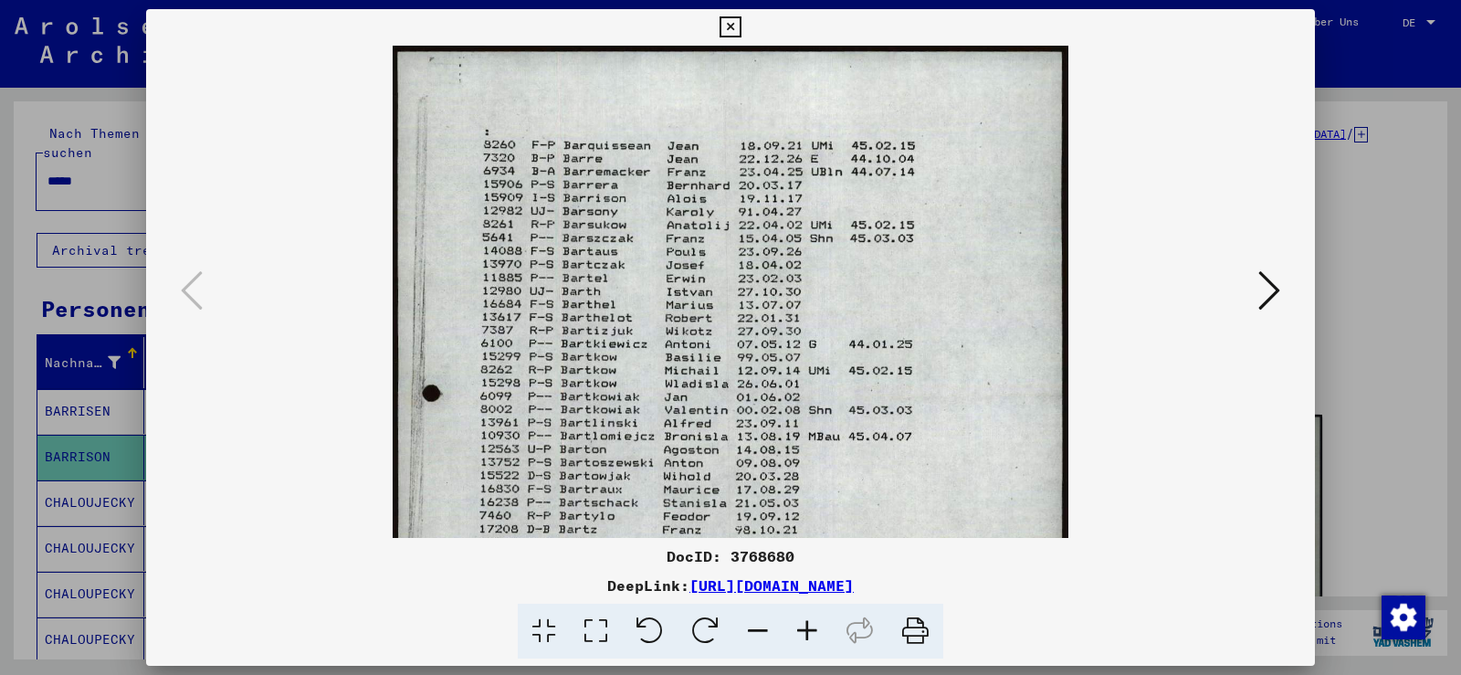
click at [806, 630] on icon at bounding box center [807, 632] width 49 height 56
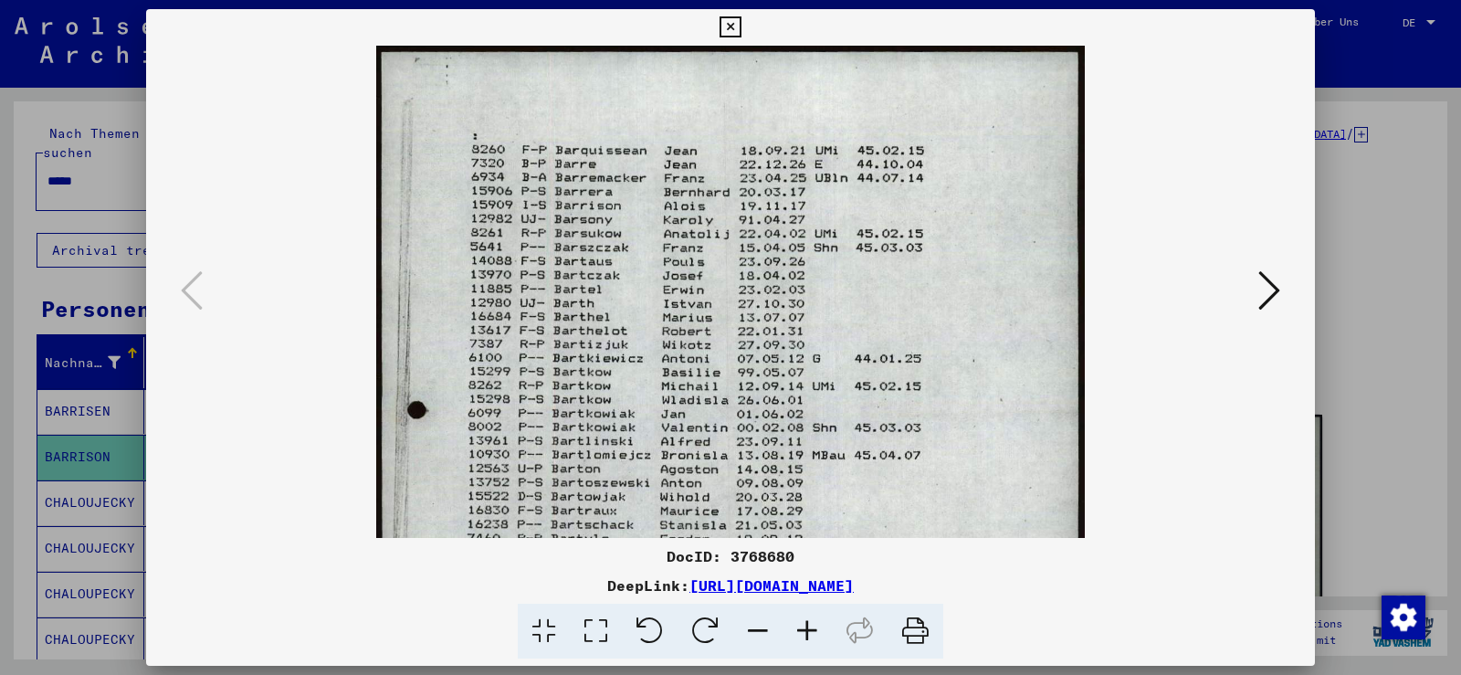
click at [806, 630] on icon at bounding box center [807, 632] width 49 height 56
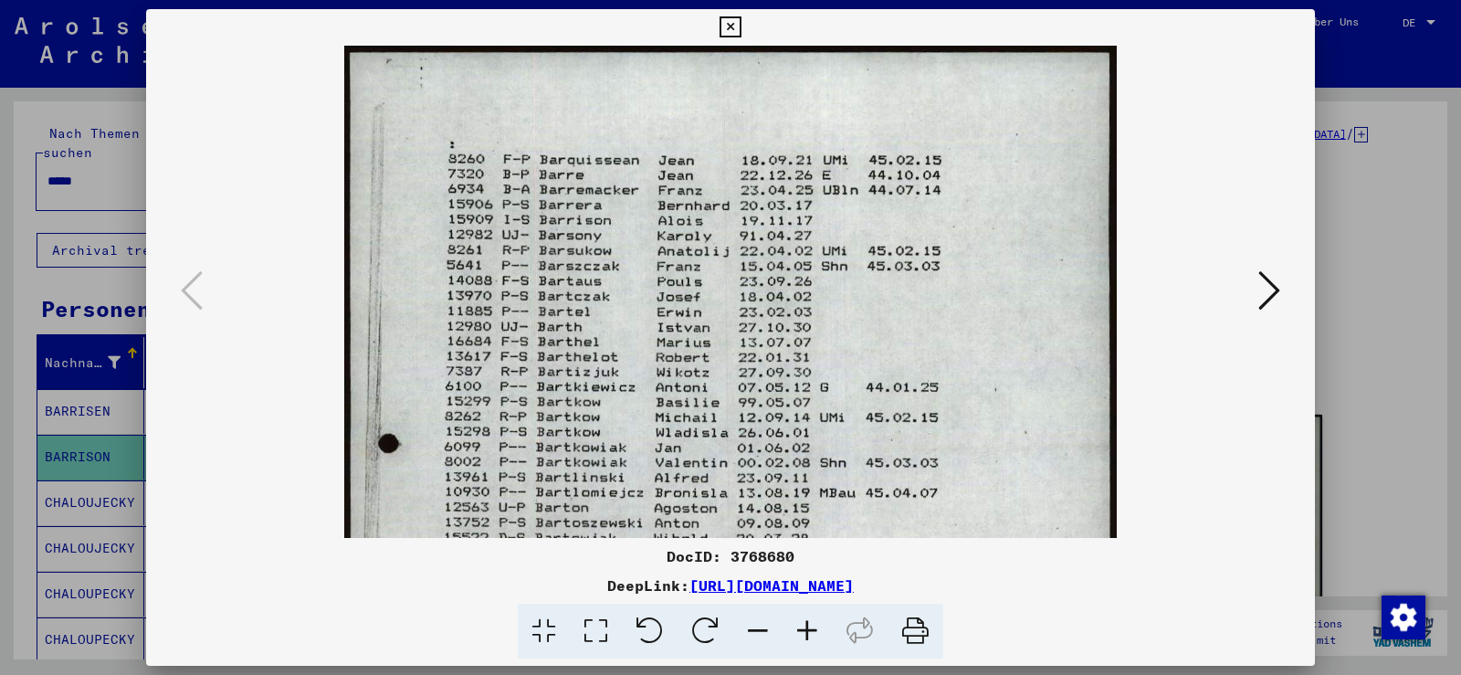
click at [806, 630] on icon at bounding box center [807, 632] width 49 height 56
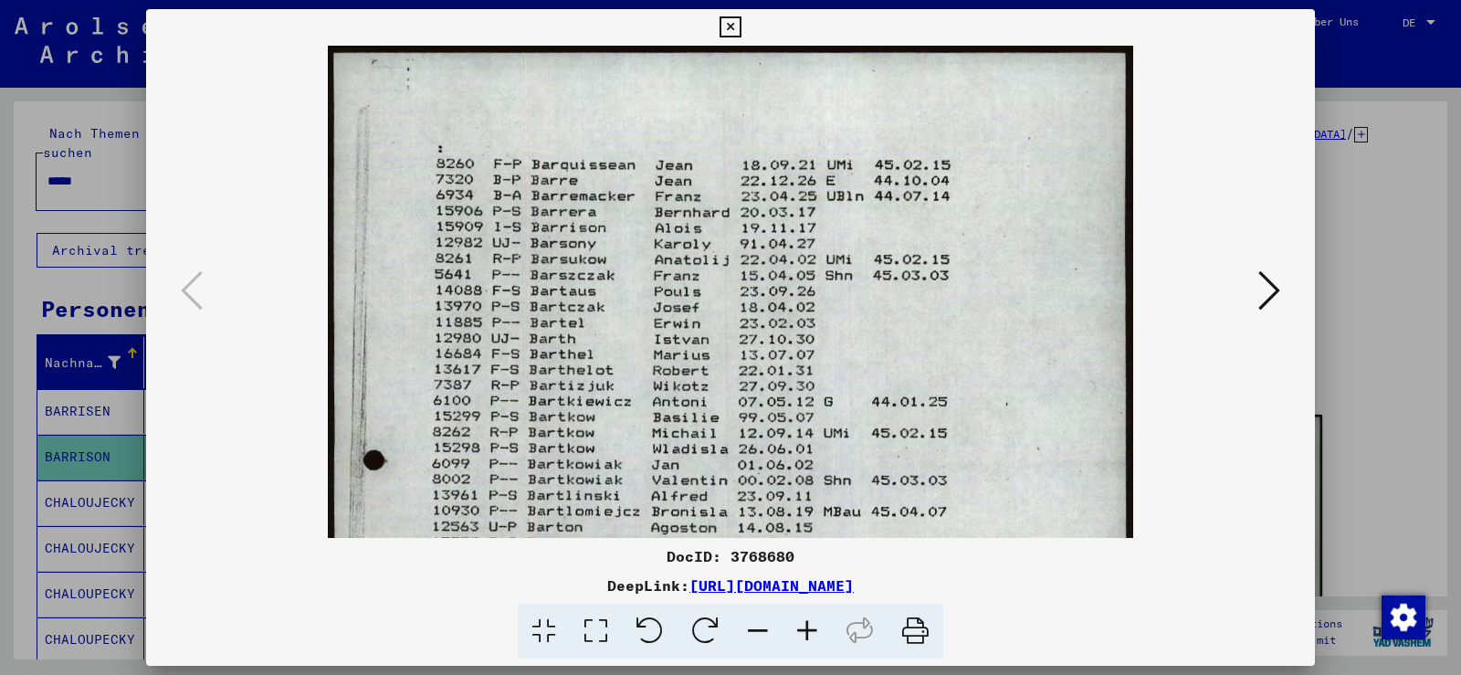
click at [806, 630] on icon at bounding box center [807, 632] width 49 height 56
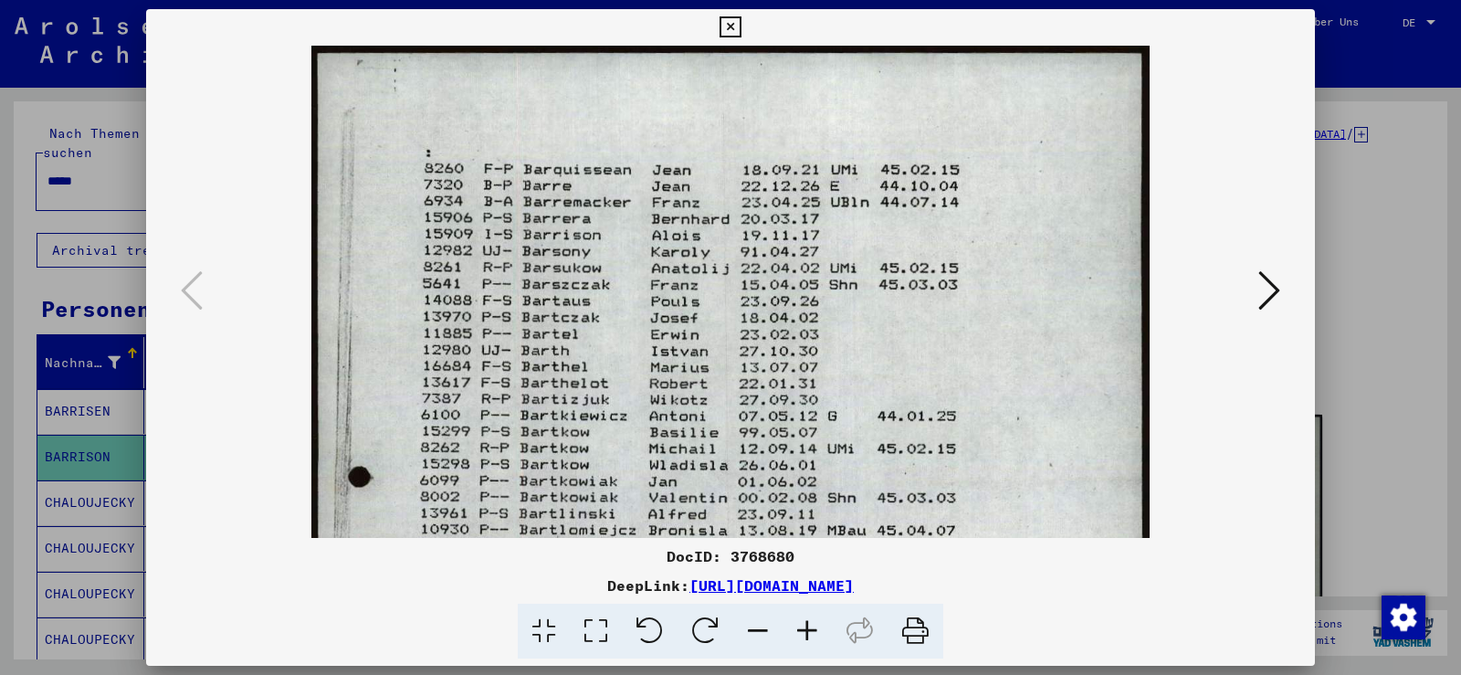
click at [727, 27] on icon at bounding box center [730, 27] width 21 height 22
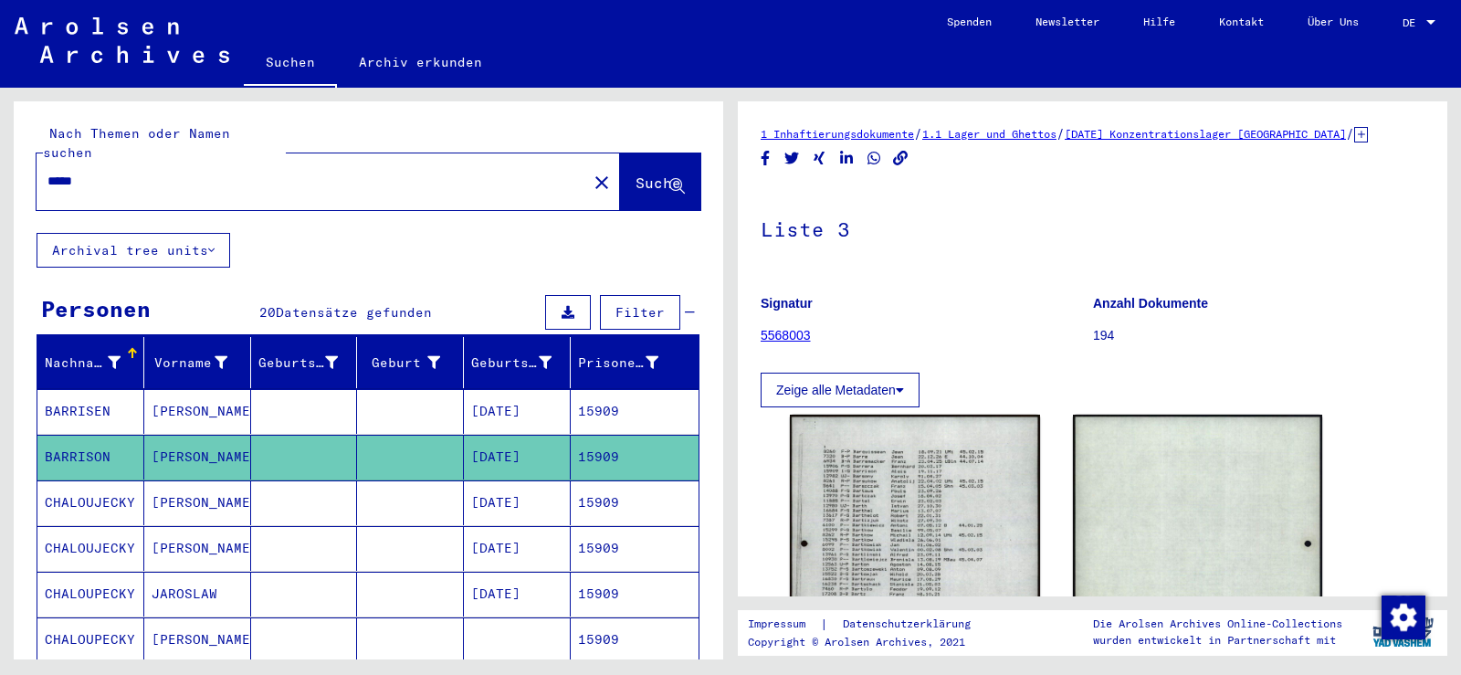
click at [1368, 135] on icon at bounding box center [1361, 135] width 14 height 16
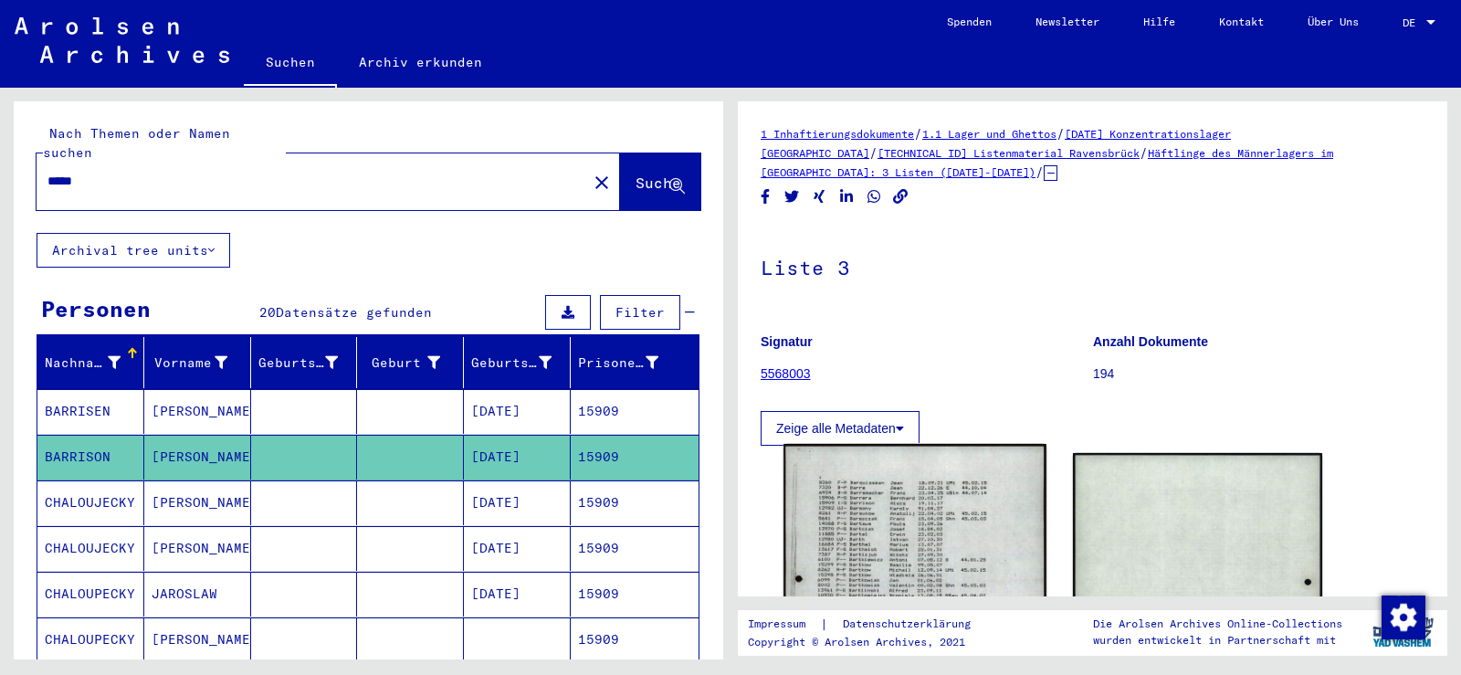
click at [890, 510] on img at bounding box center [915, 628] width 262 height 368
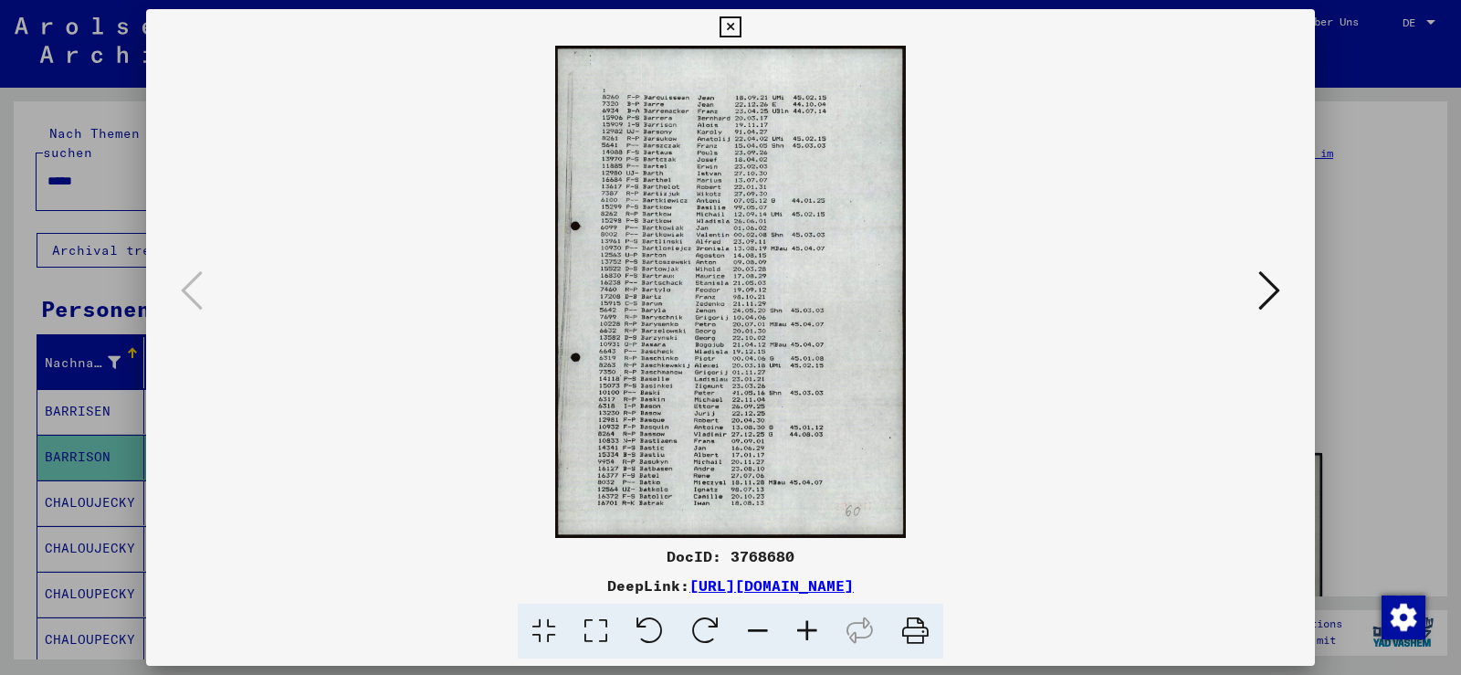
click at [762, 560] on div "DocID: 3768680" at bounding box center [730, 556] width 1169 height 22
copy div "3768680"
click at [729, 18] on icon at bounding box center [730, 27] width 21 height 22
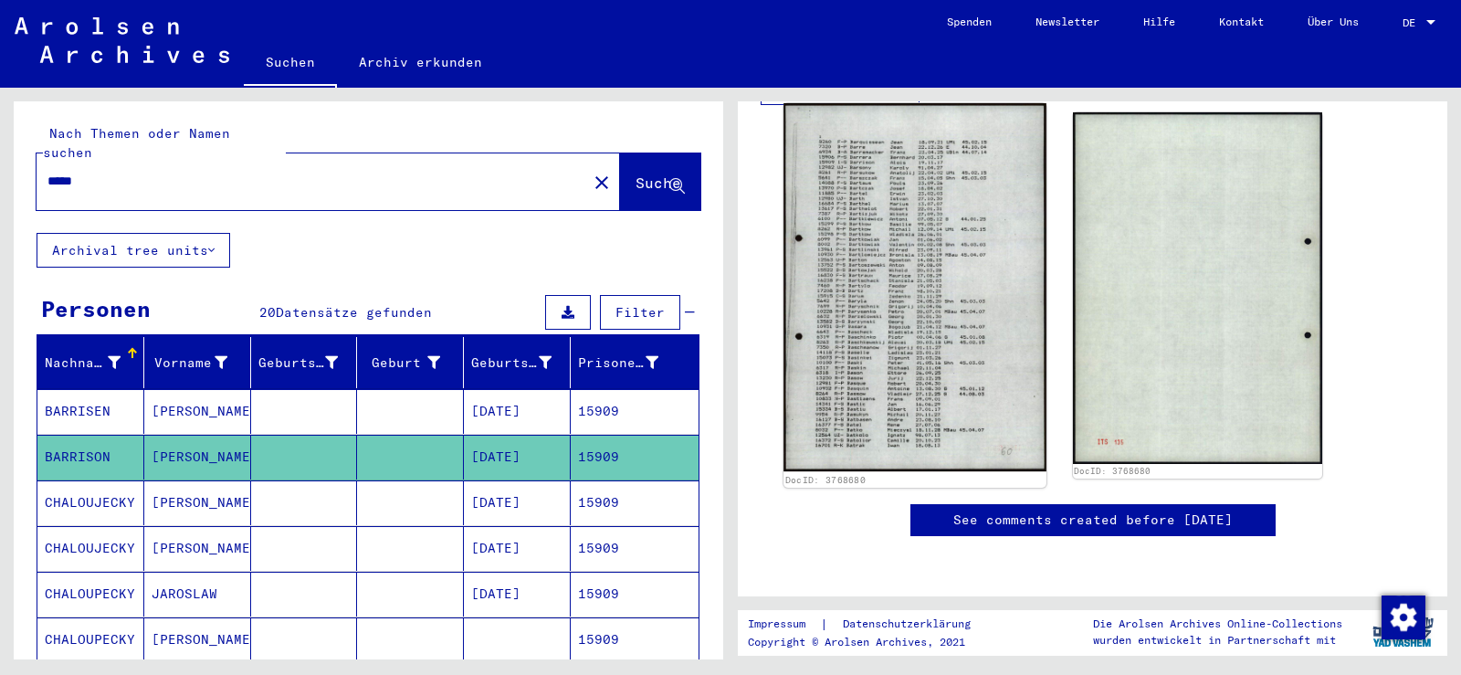
scroll to position [365, 0]
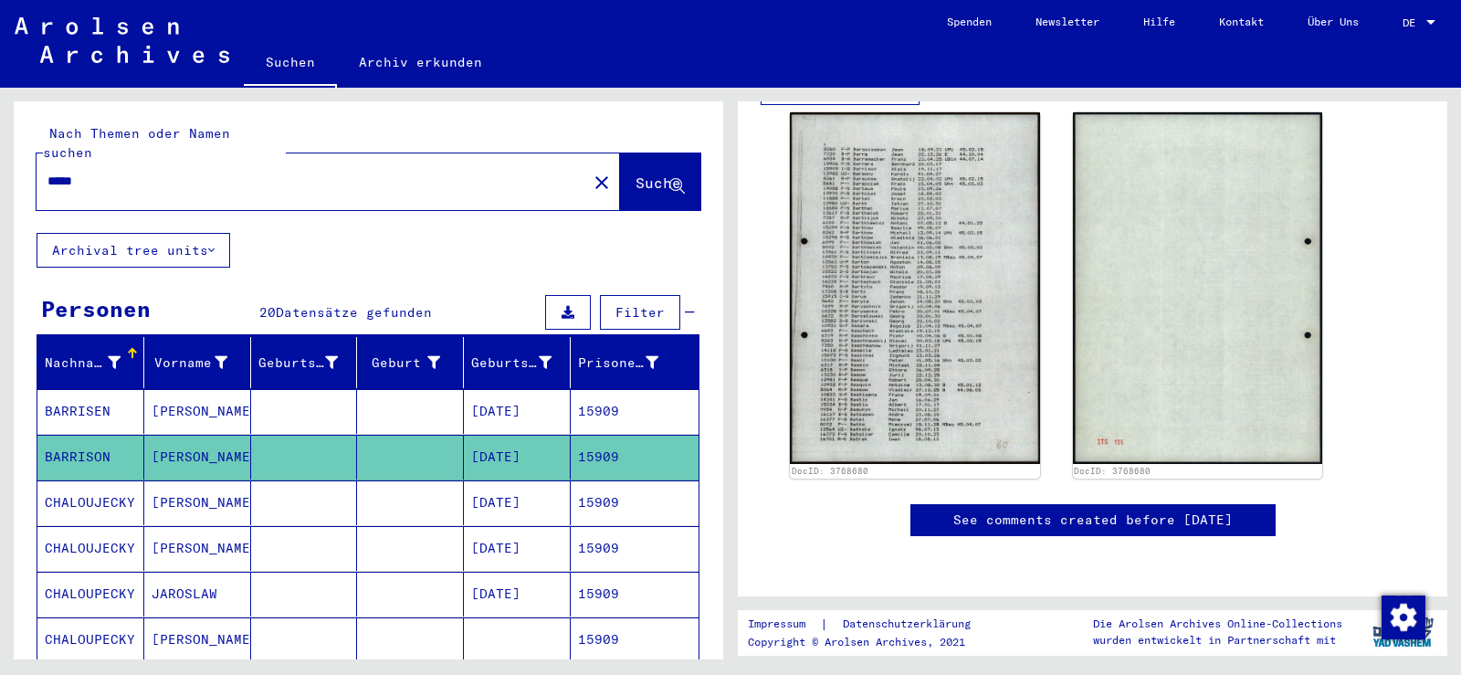
click at [578, 392] on mat-cell "15909" at bounding box center [635, 411] width 128 height 45
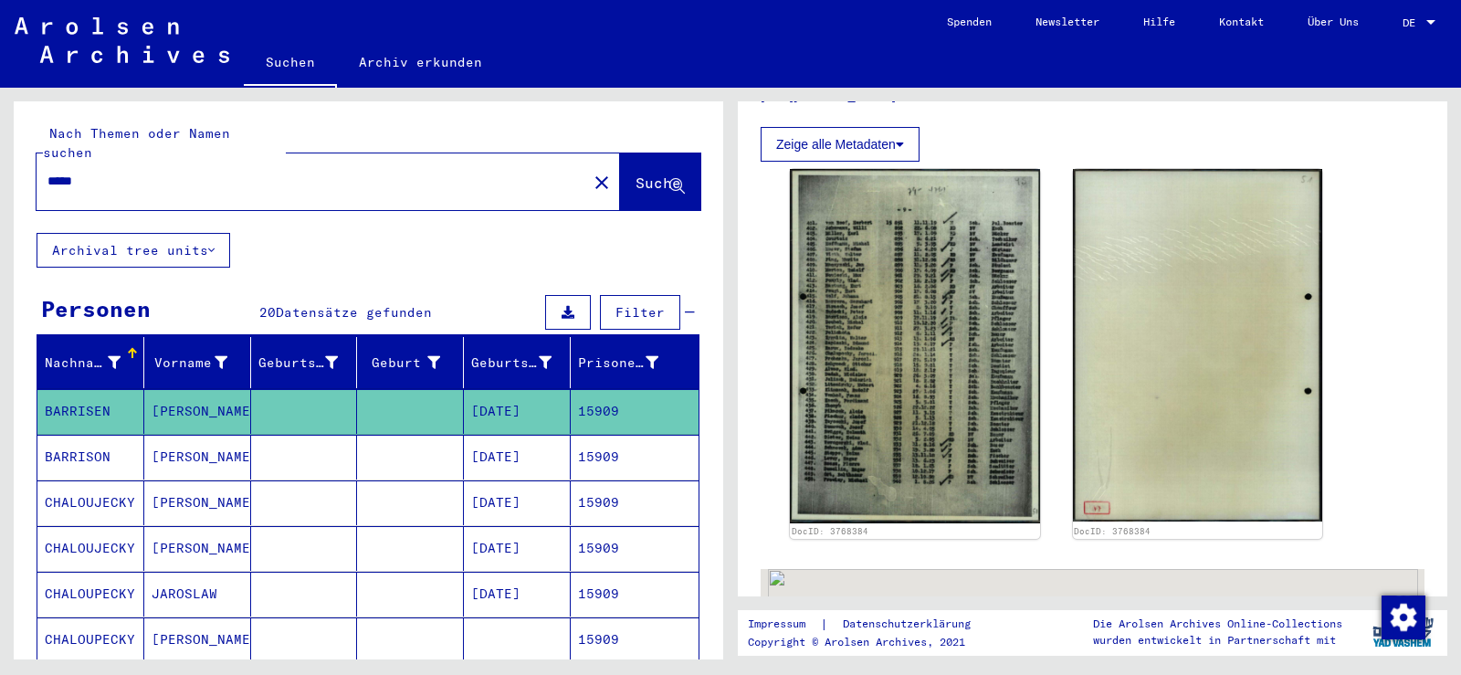
scroll to position [457, 0]
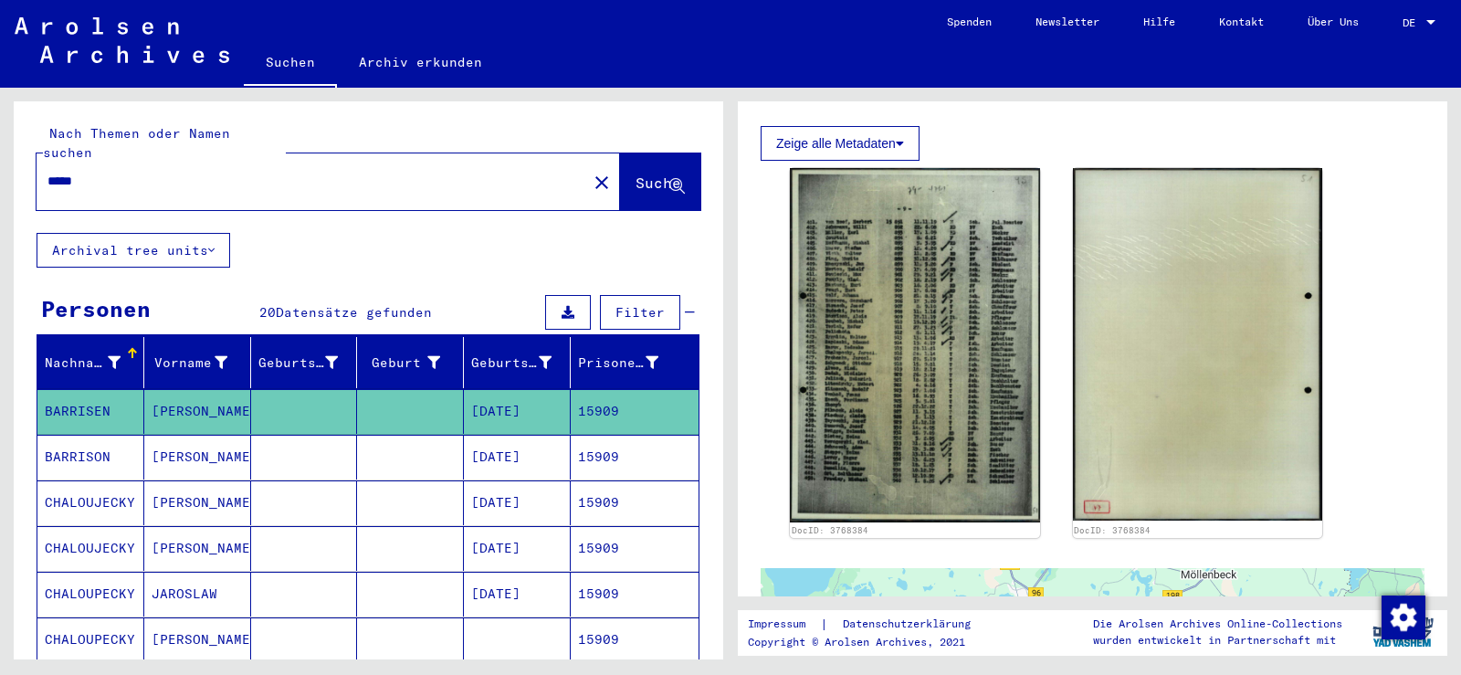
click at [549, 446] on mat-cell "[DATE]" at bounding box center [517, 457] width 107 height 45
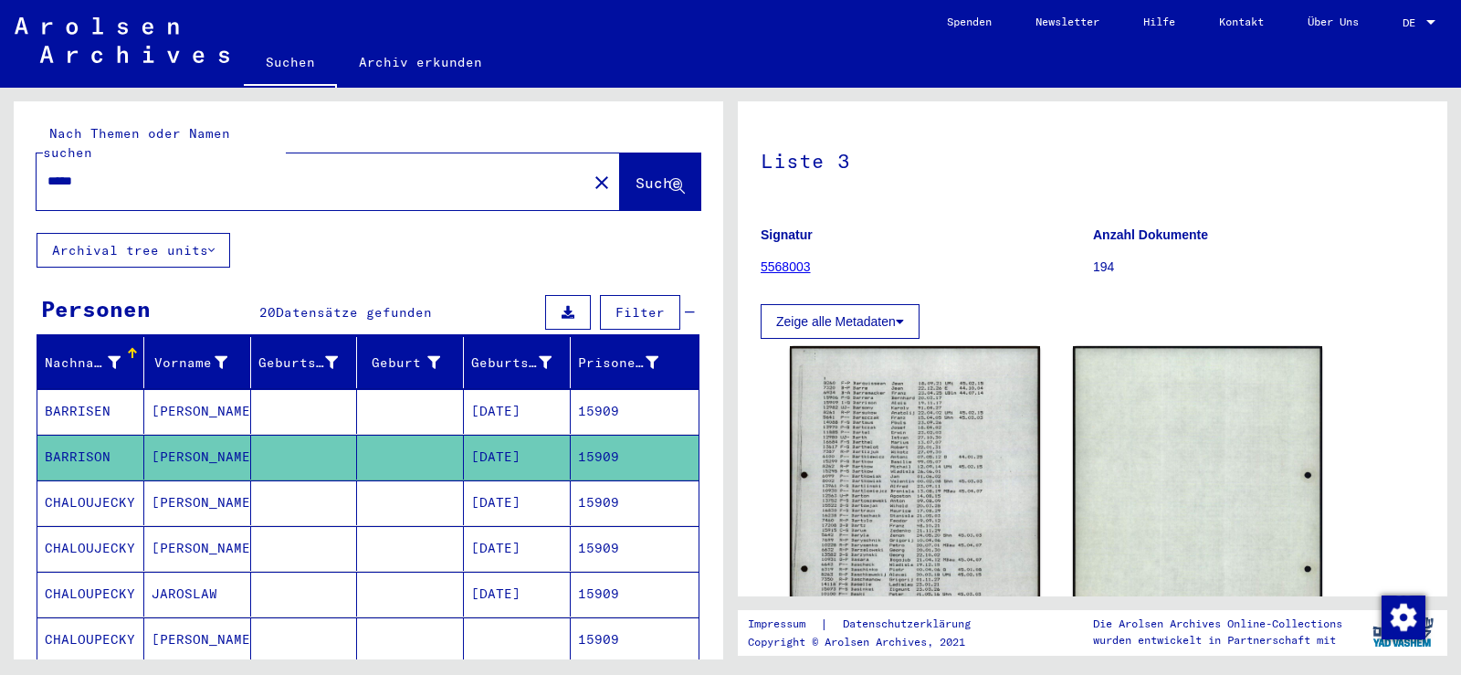
scroll to position [274, 0]
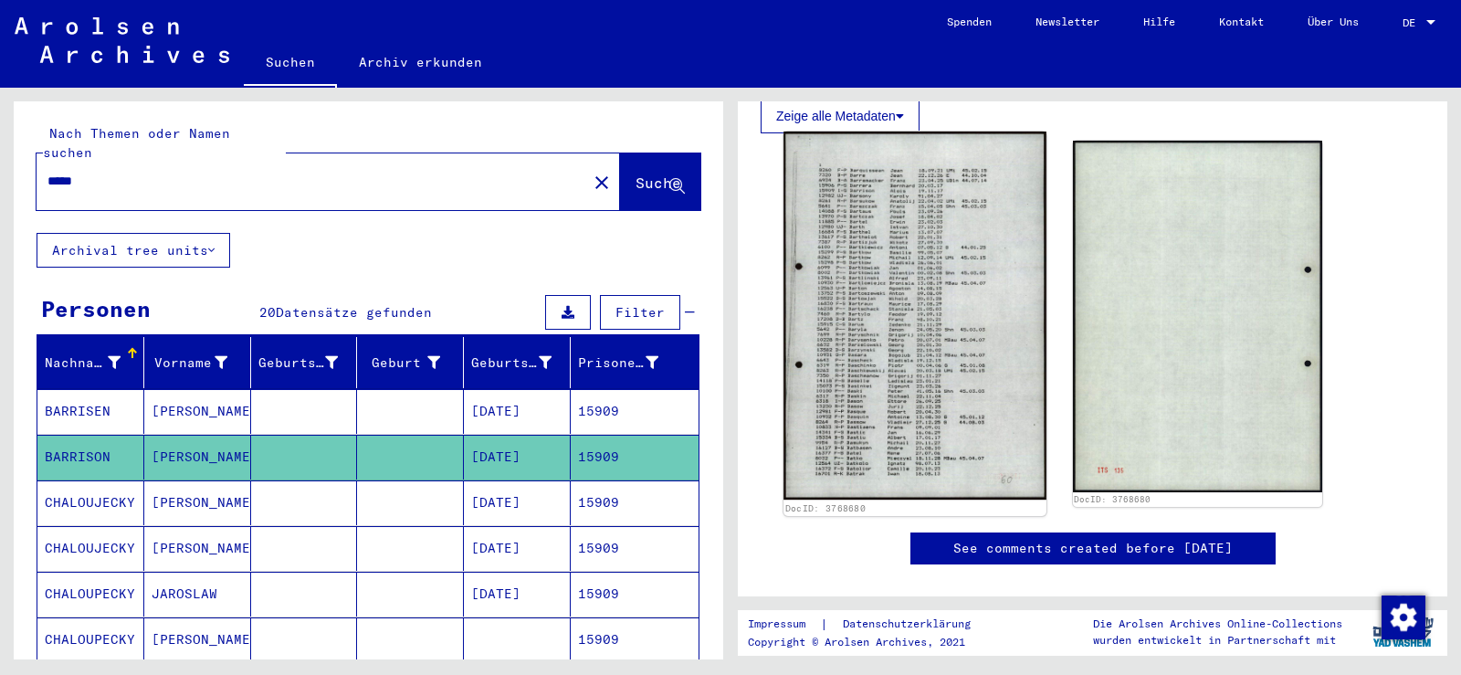
click at [910, 219] on img at bounding box center [915, 315] width 262 height 368
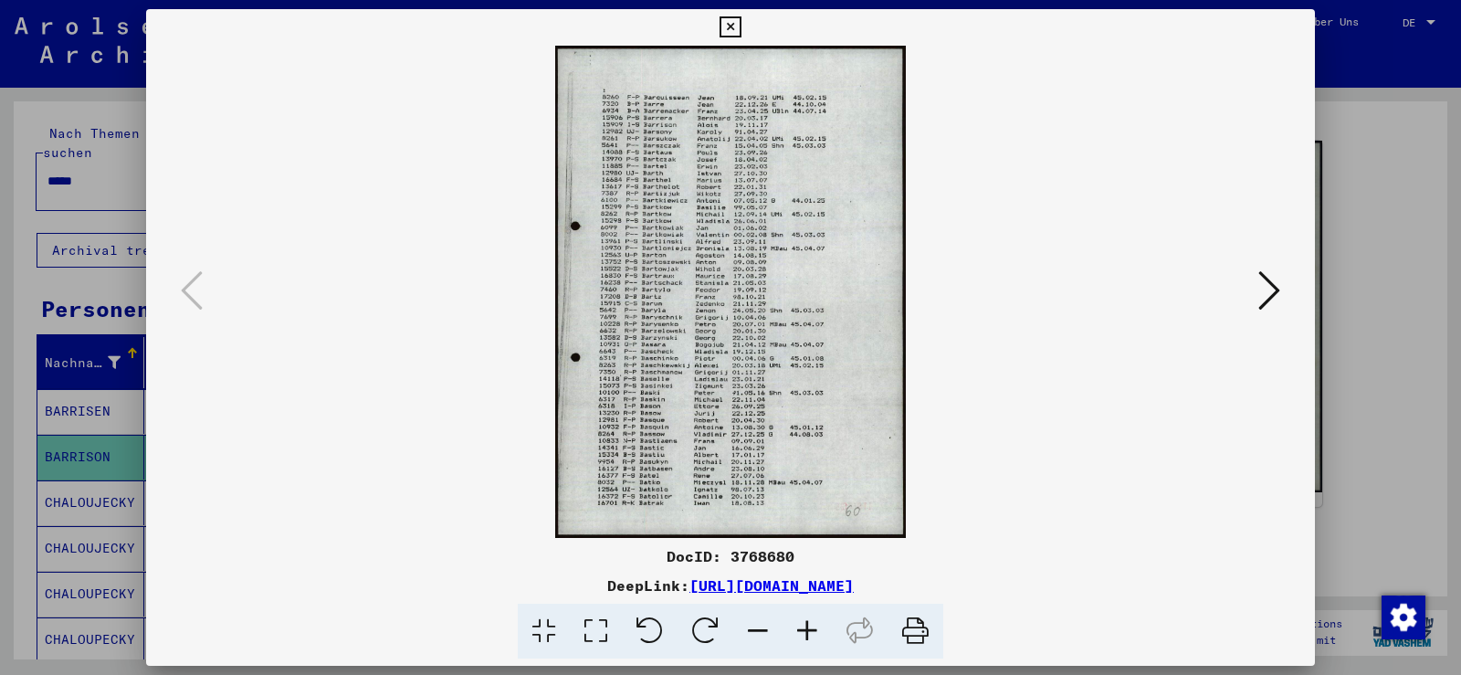
click at [804, 626] on icon at bounding box center [807, 632] width 49 height 56
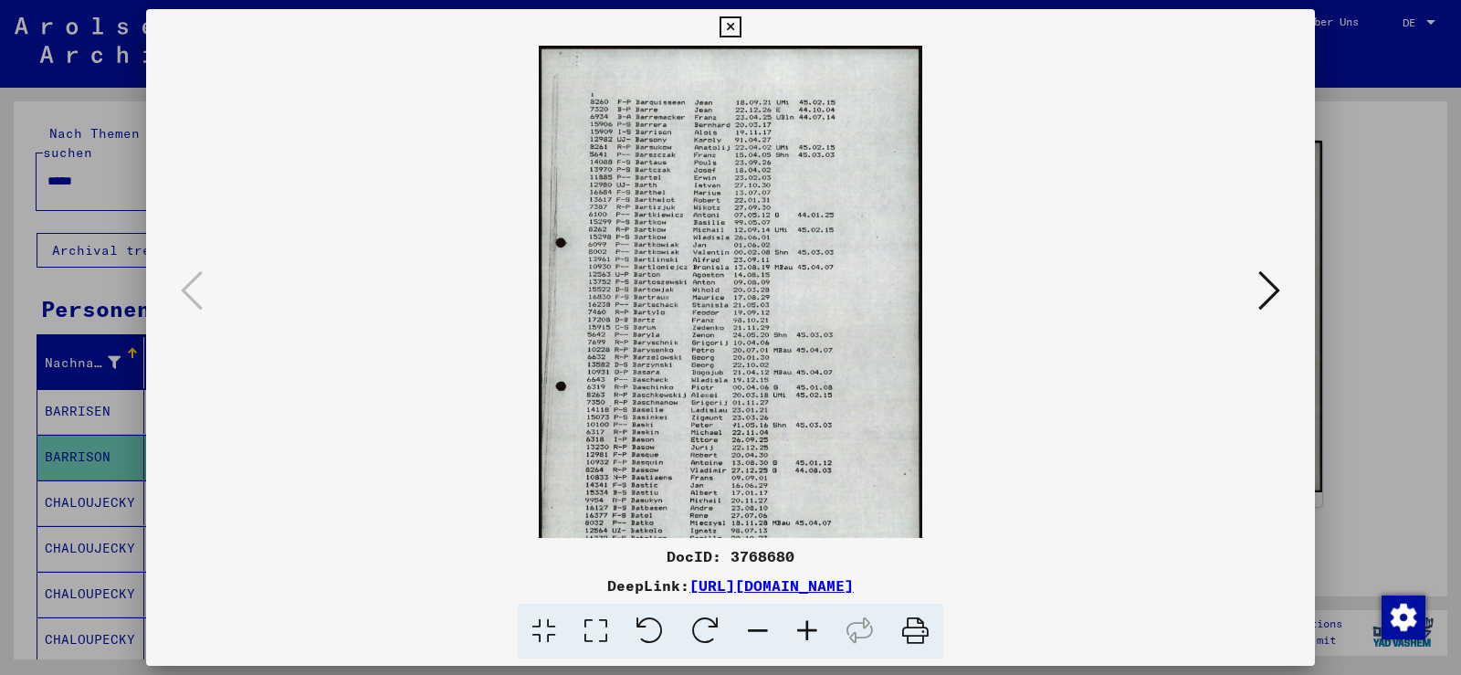
click at [804, 626] on icon at bounding box center [807, 632] width 49 height 56
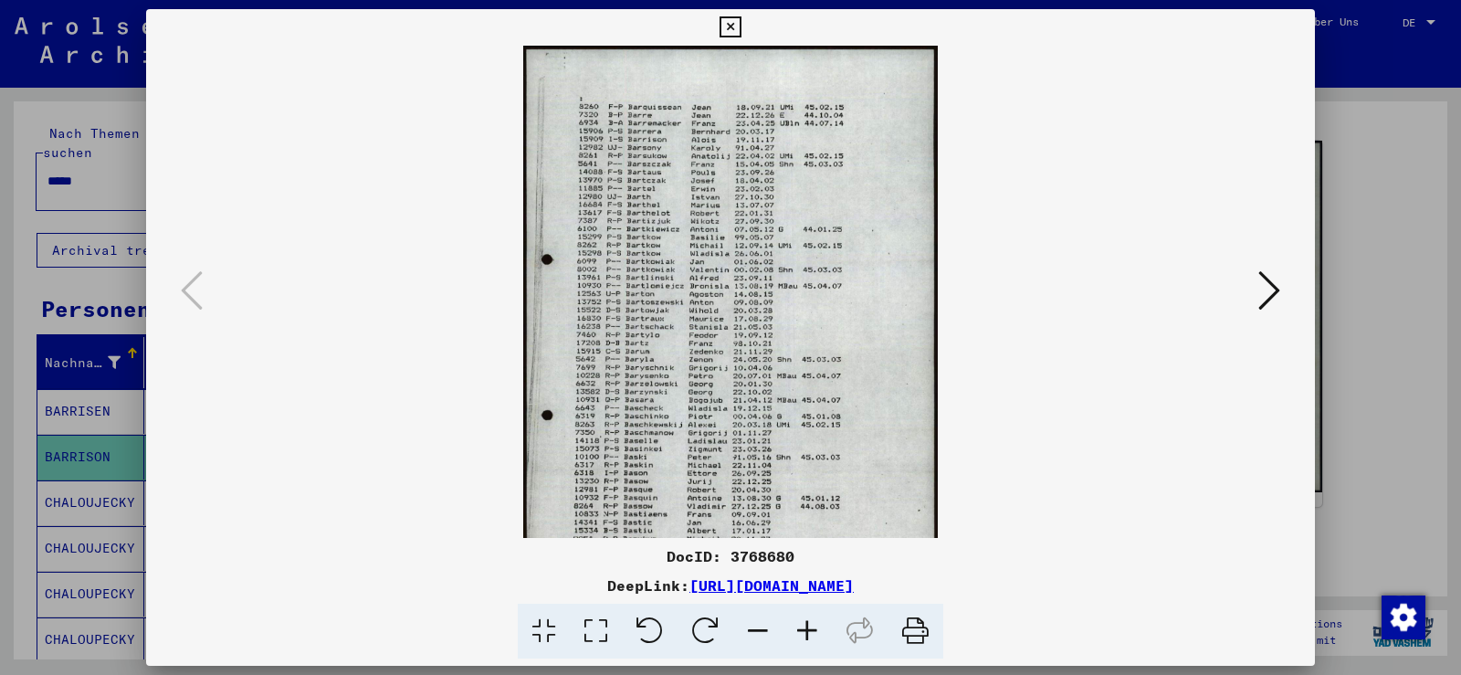
click at [802, 626] on icon at bounding box center [807, 632] width 49 height 56
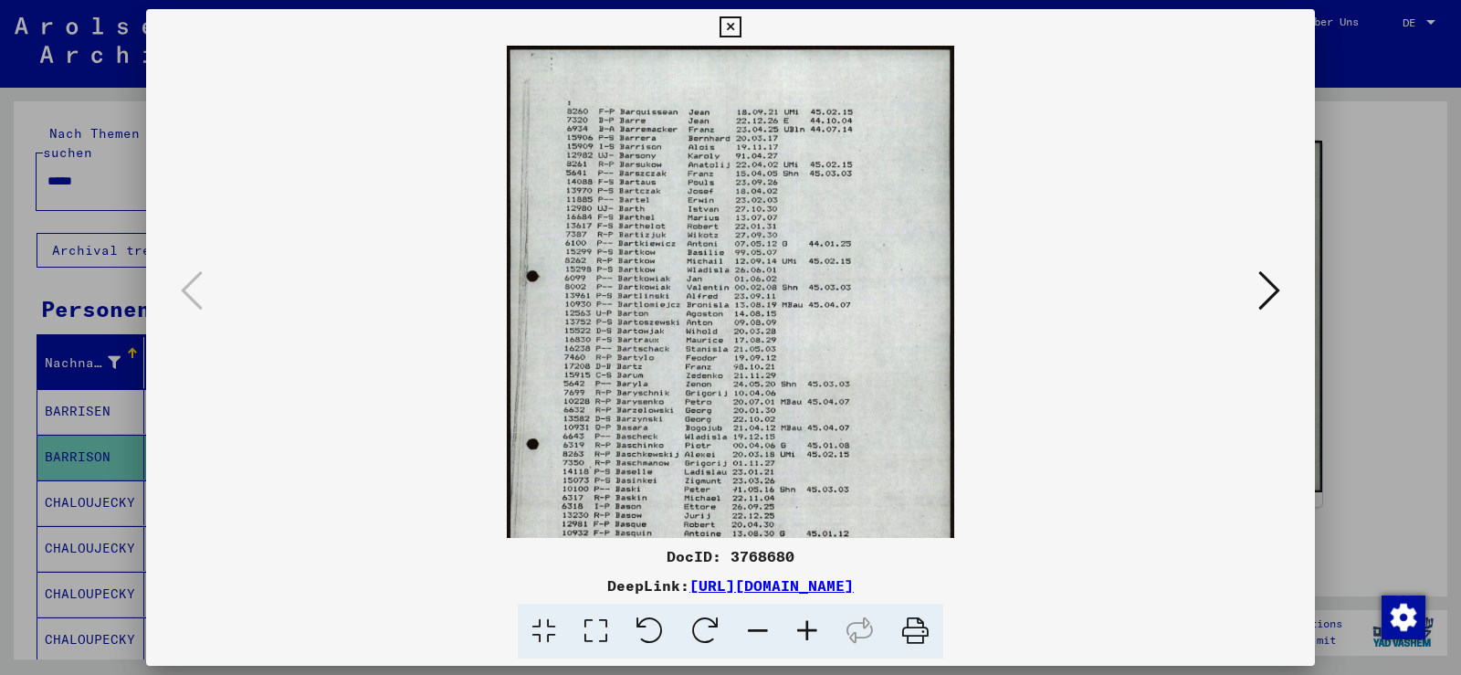
click at [802, 625] on icon at bounding box center [807, 632] width 49 height 56
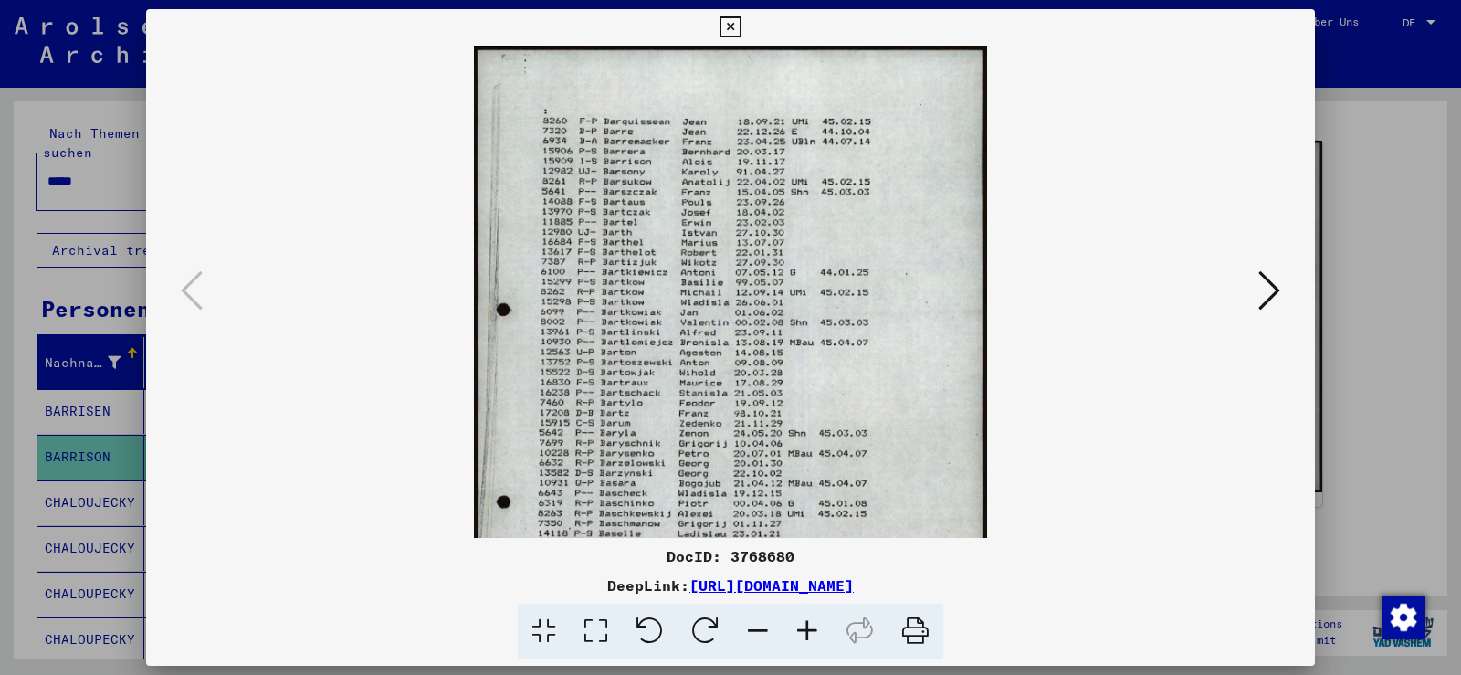
click at [802, 625] on icon at bounding box center [807, 632] width 49 height 56
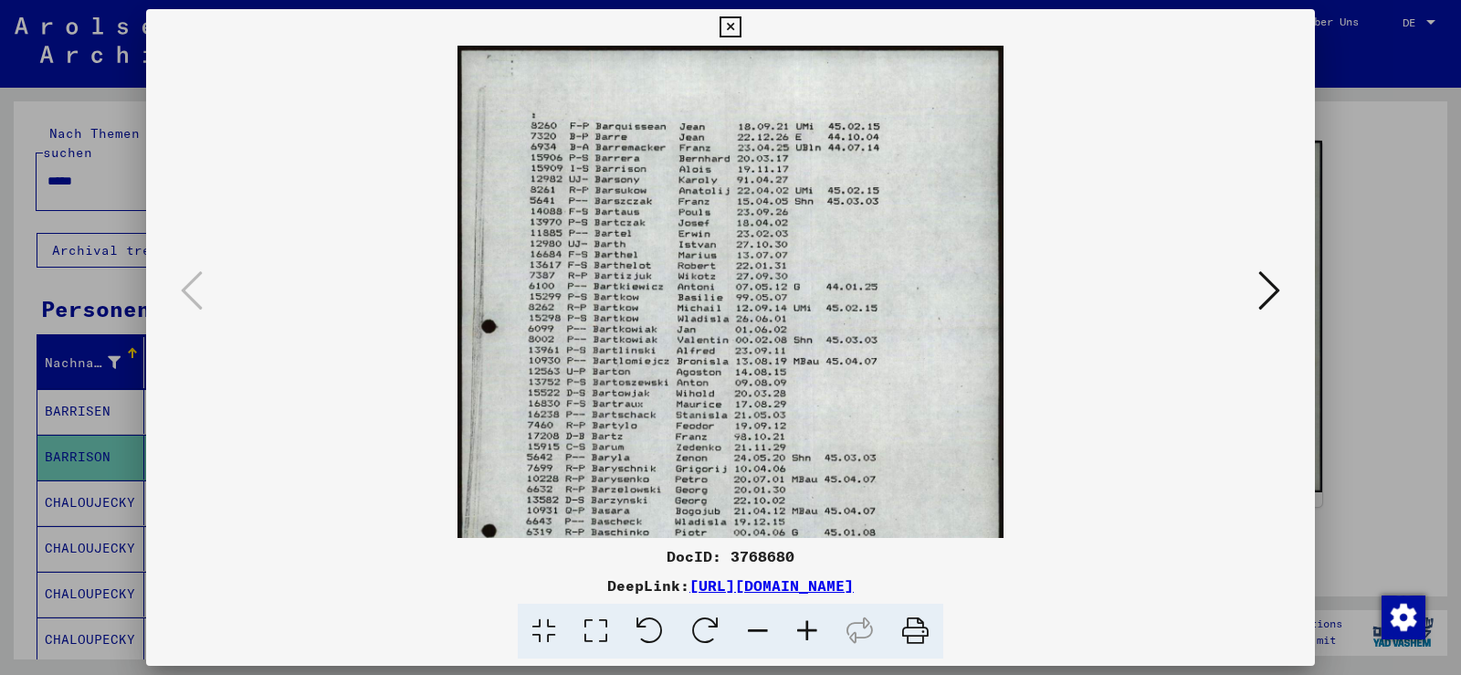
click at [802, 625] on icon at bounding box center [807, 632] width 49 height 56
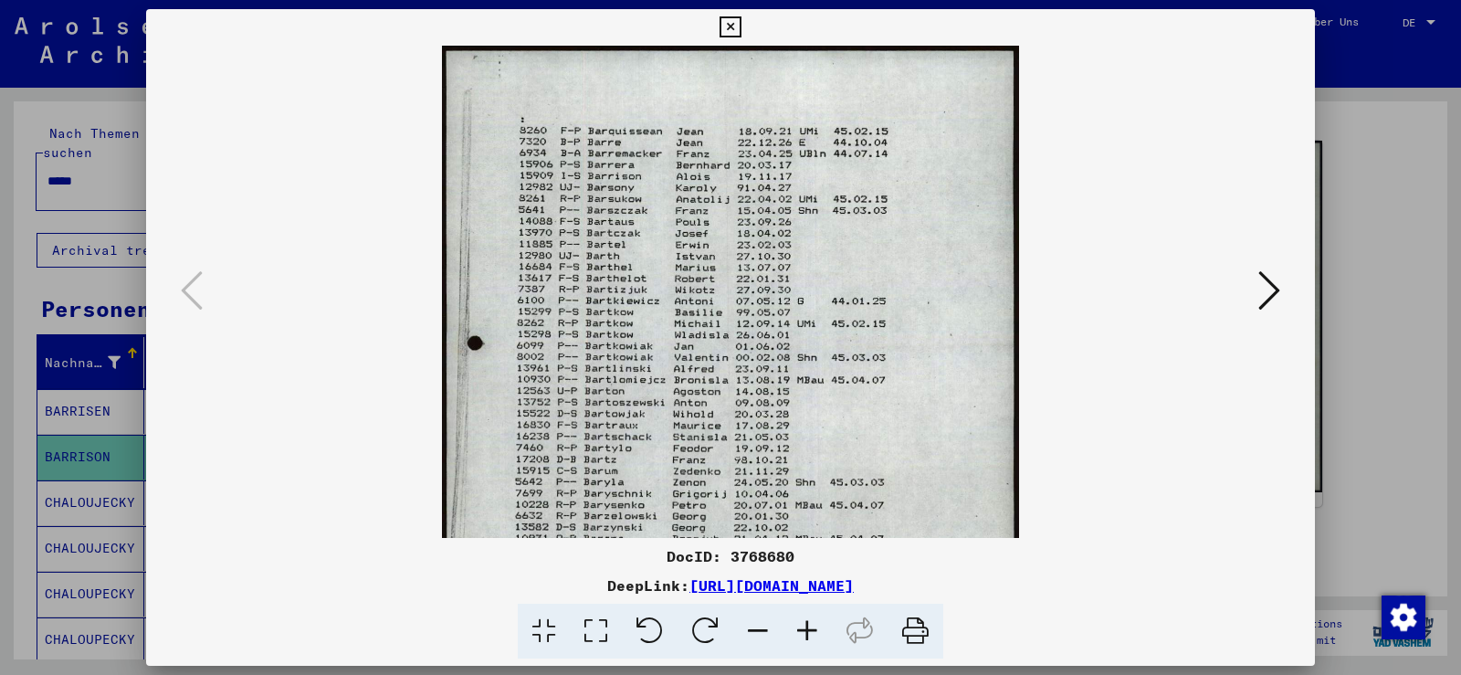
click at [803, 625] on icon at bounding box center [807, 632] width 49 height 56
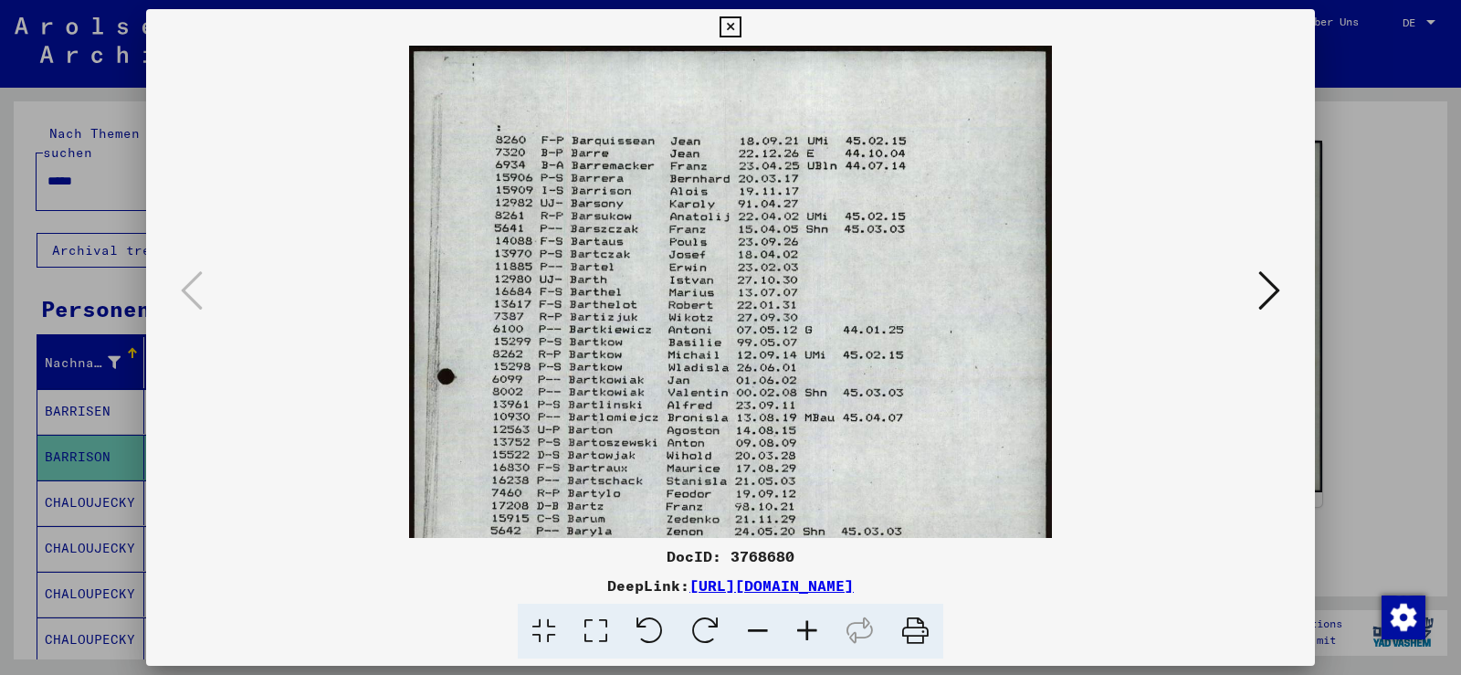
click at [803, 625] on icon at bounding box center [807, 632] width 49 height 56
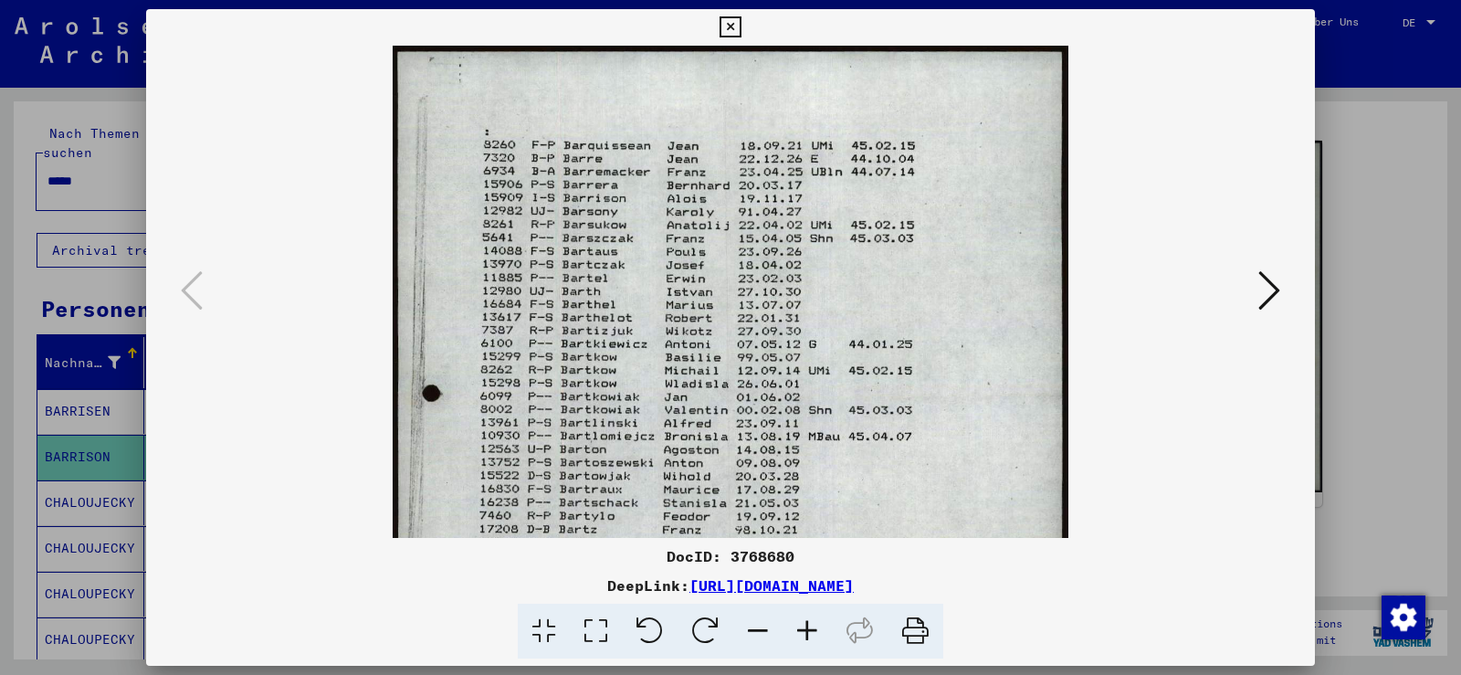
click at [803, 625] on icon at bounding box center [807, 632] width 49 height 56
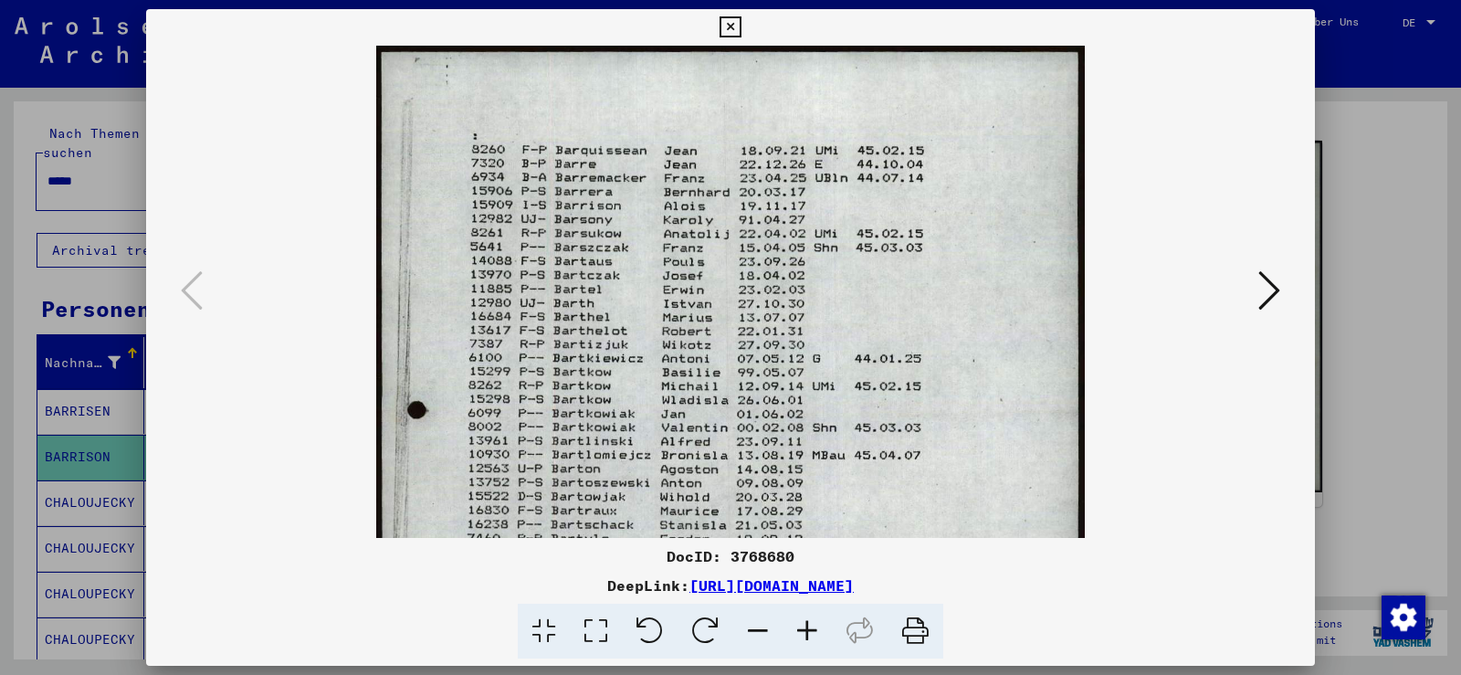
click at [733, 26] on icon at bounding box center [730, 27] width 21 height 22
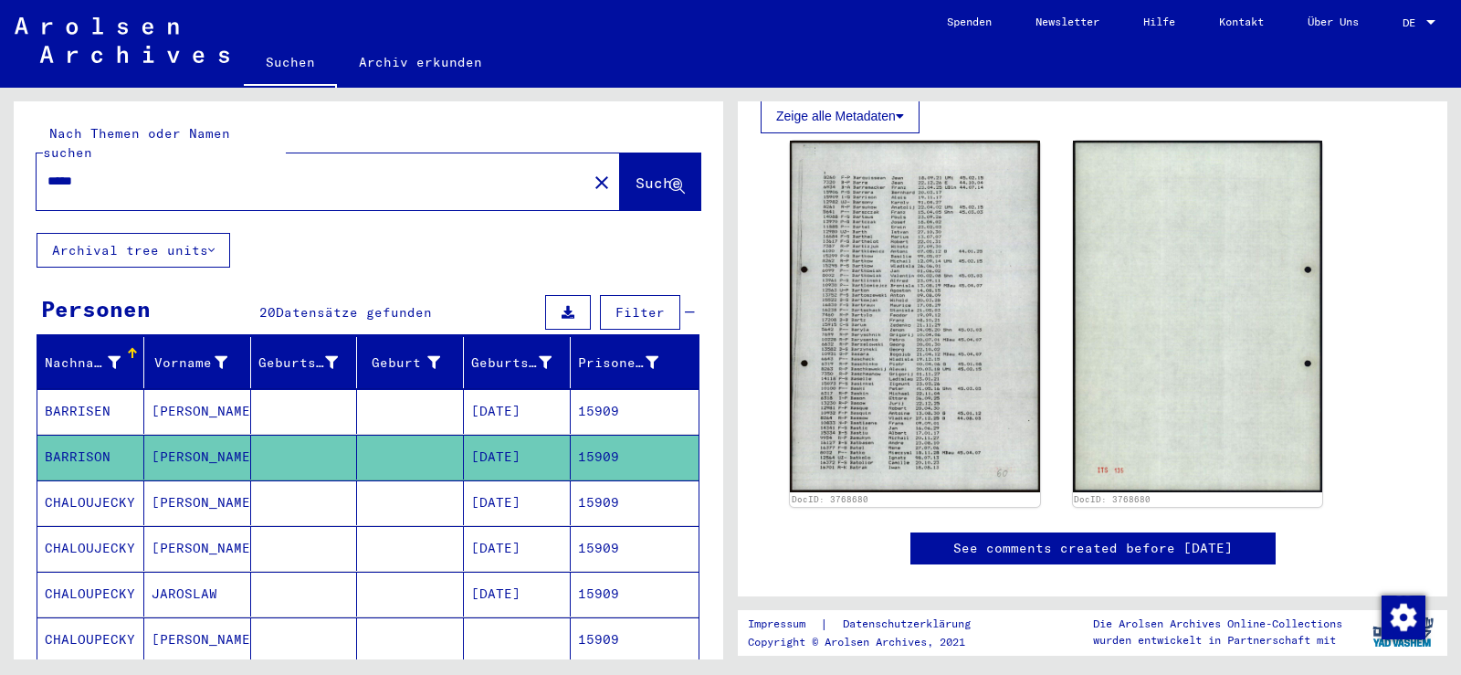
click at [496, 393] on mat-cell "[DATE]" at bounding box center [517, 411] width 107 height 45
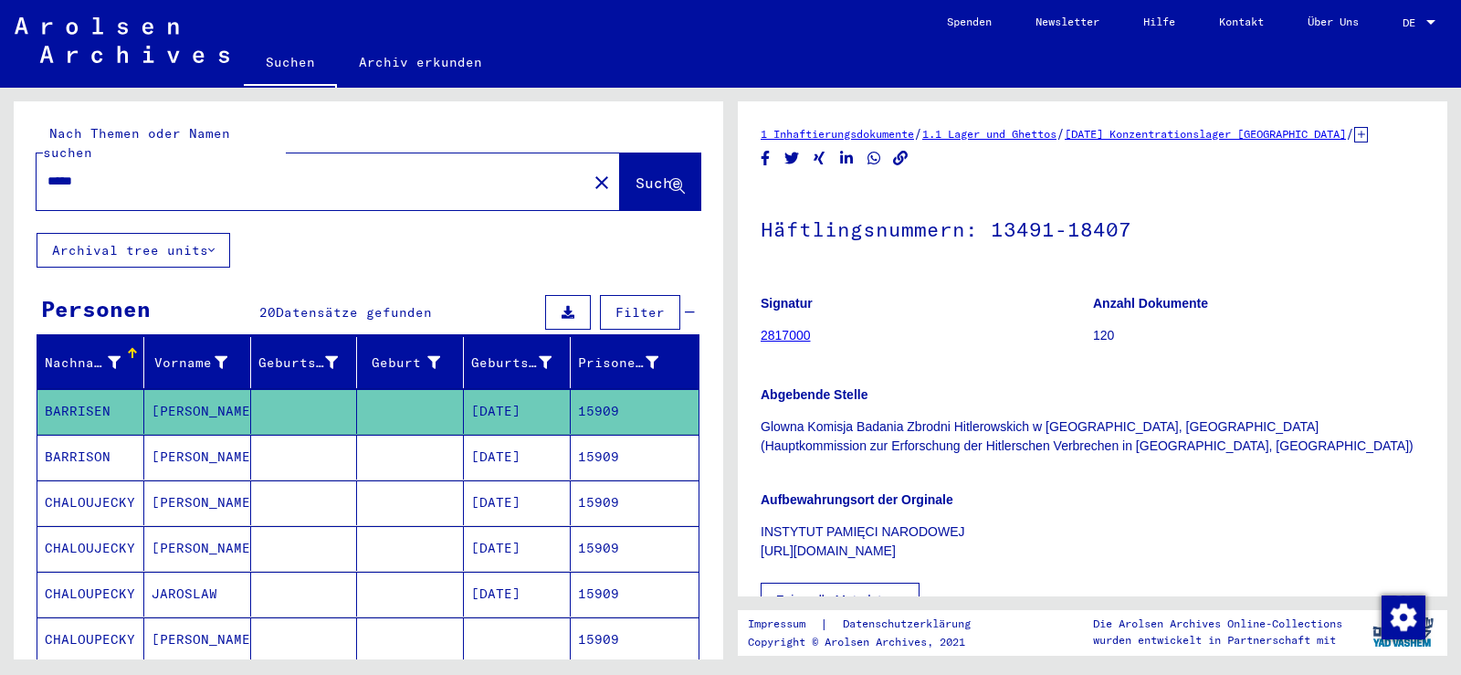
drag, startPoint x: 543, startPoint y: 389, endPoint x: 458, endPoint y: 391, distance: 84.9
click at [464, 393] on mat-cell "[DATE]" at bounding box center [517, 411] width 107 height 45
copy mat-cell "[DATE]"
drag, startPoint x: 149, startPoint y: 163, endPoint x: 0, endPoint y: 154, distance: 149.1
click at [0, 156] on div "Nach Themen oder Namen suchen ***** close Suche Archival tree units Personen 20…" at bounding box center [365, 374] width 731 height 572
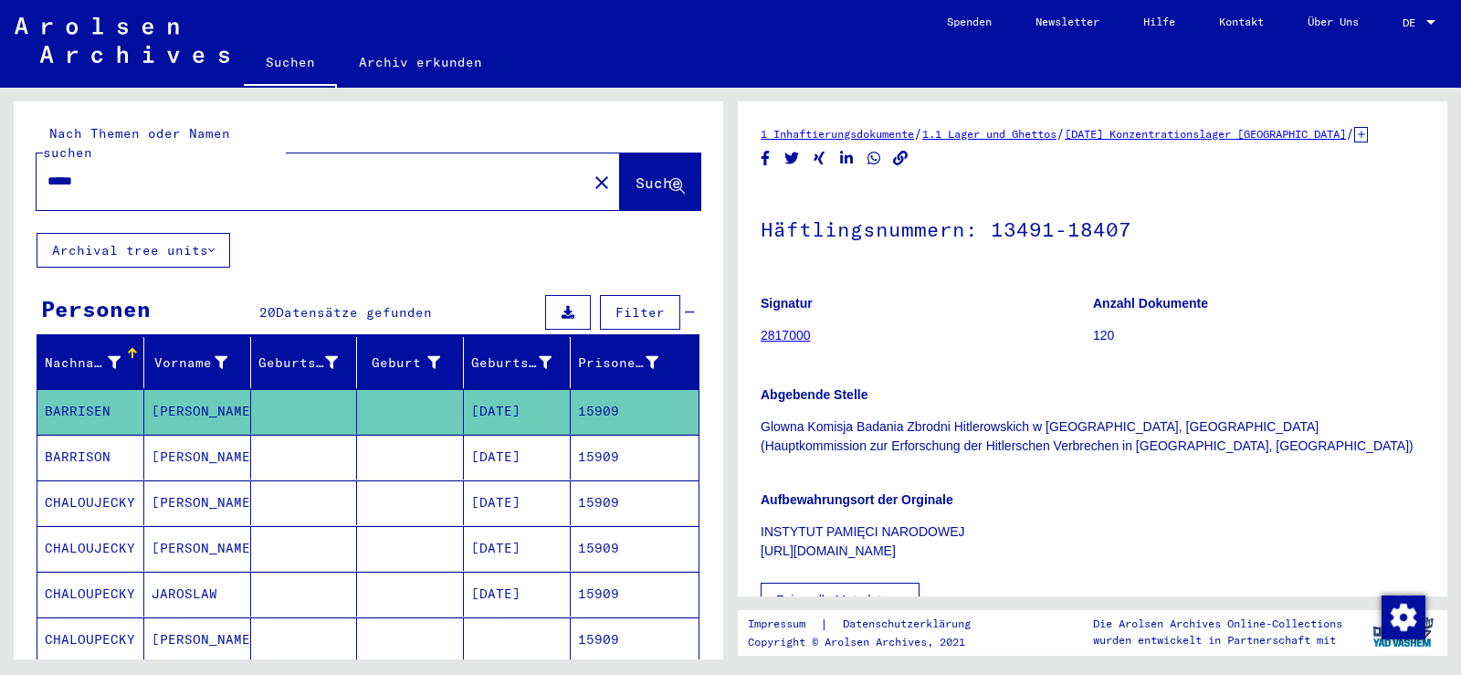
paste input "*****"
type input "**********"
click at [636, 174] on span "Suche" at bounding box center [659, 183] width 46 height 18
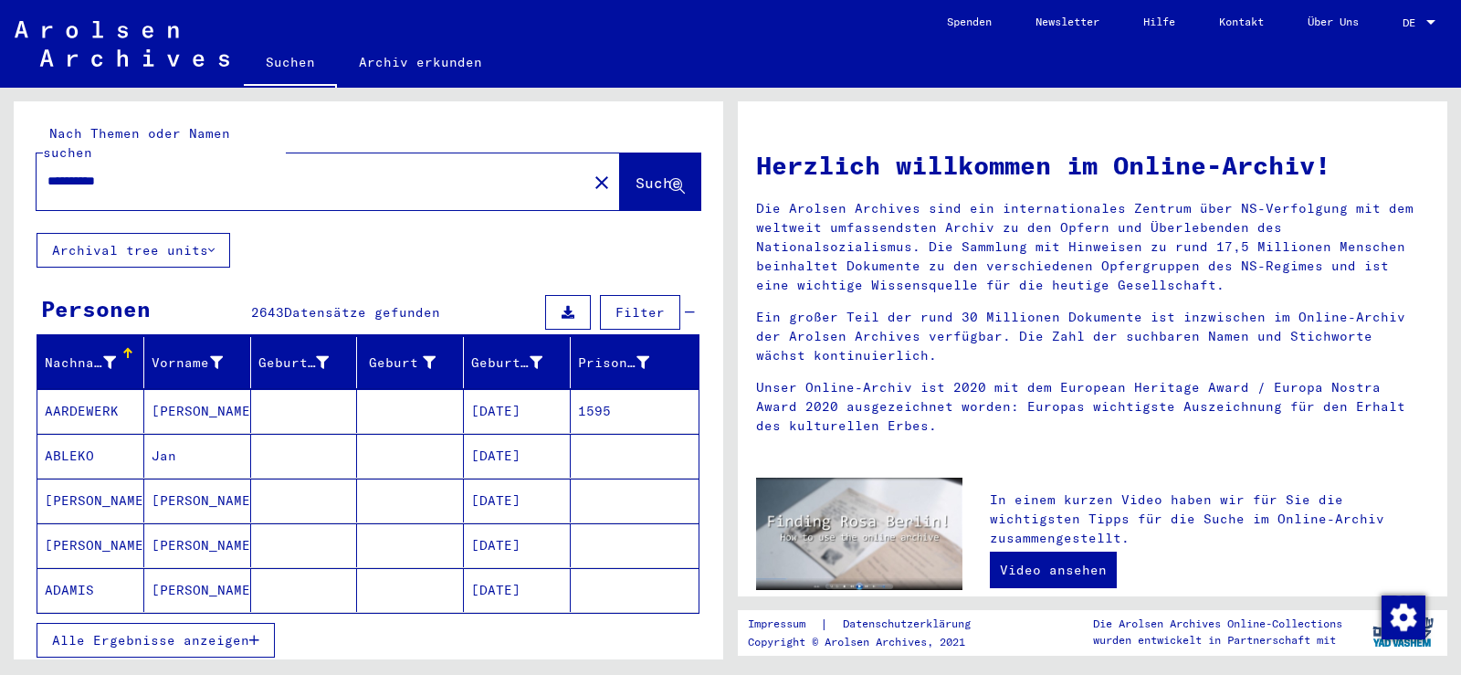
click at [259, 634] on icon "button" at bounding box center [254, 640] width 10 height 13
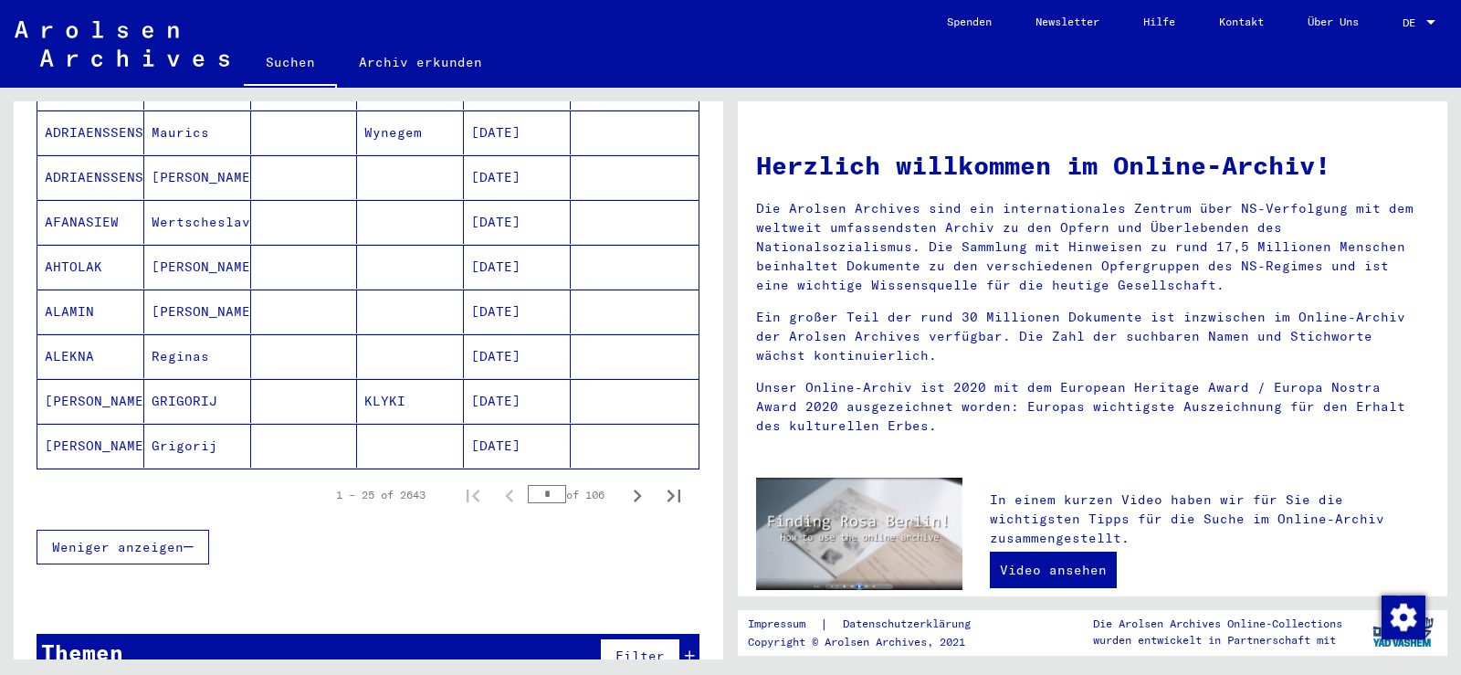
scroll to position [1061, 0]
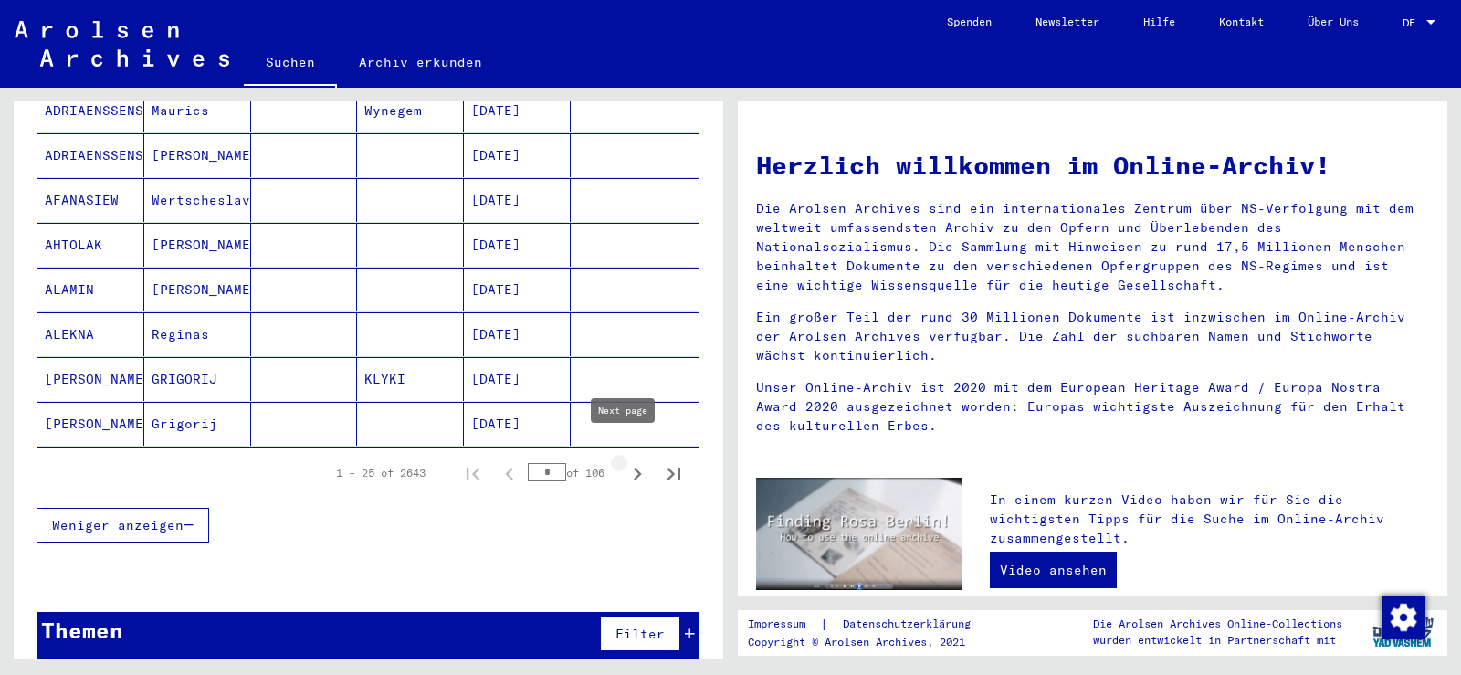
click at [625, 461] on icon "Next page" at bounding box center [638, 474] width 26 height 26
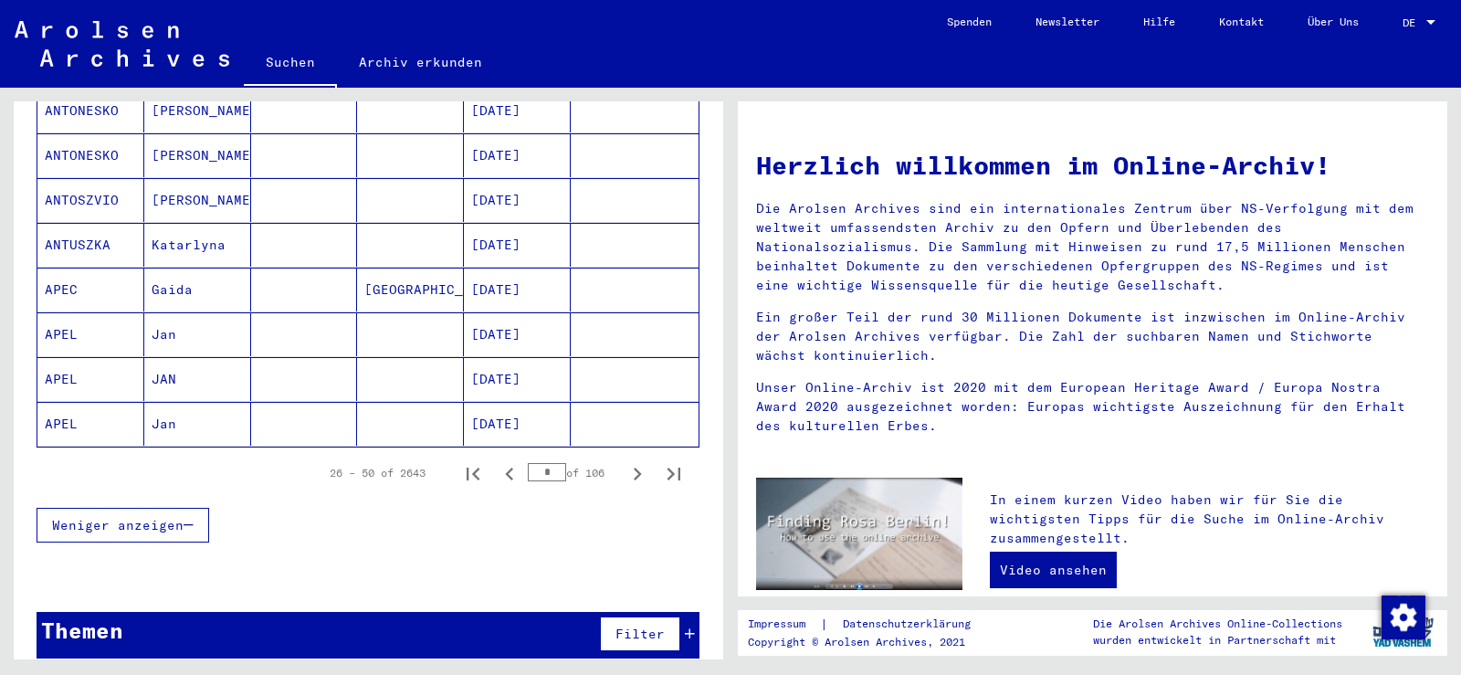
click at [625, 461] on icon "Next page" at bounding box center [638, 474] width 26 height 26
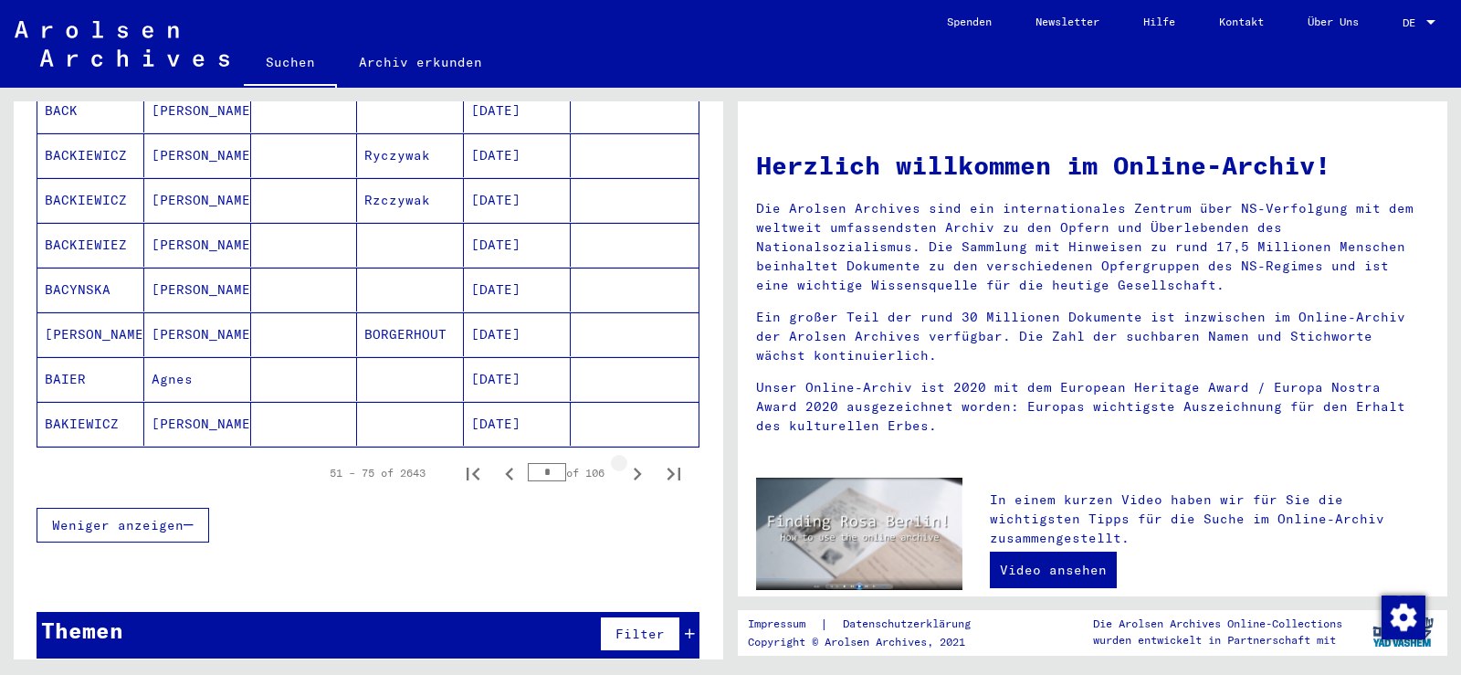
click at [625, 461] on icon "Next page" at bounding box center [638, 474] width 26 height 26
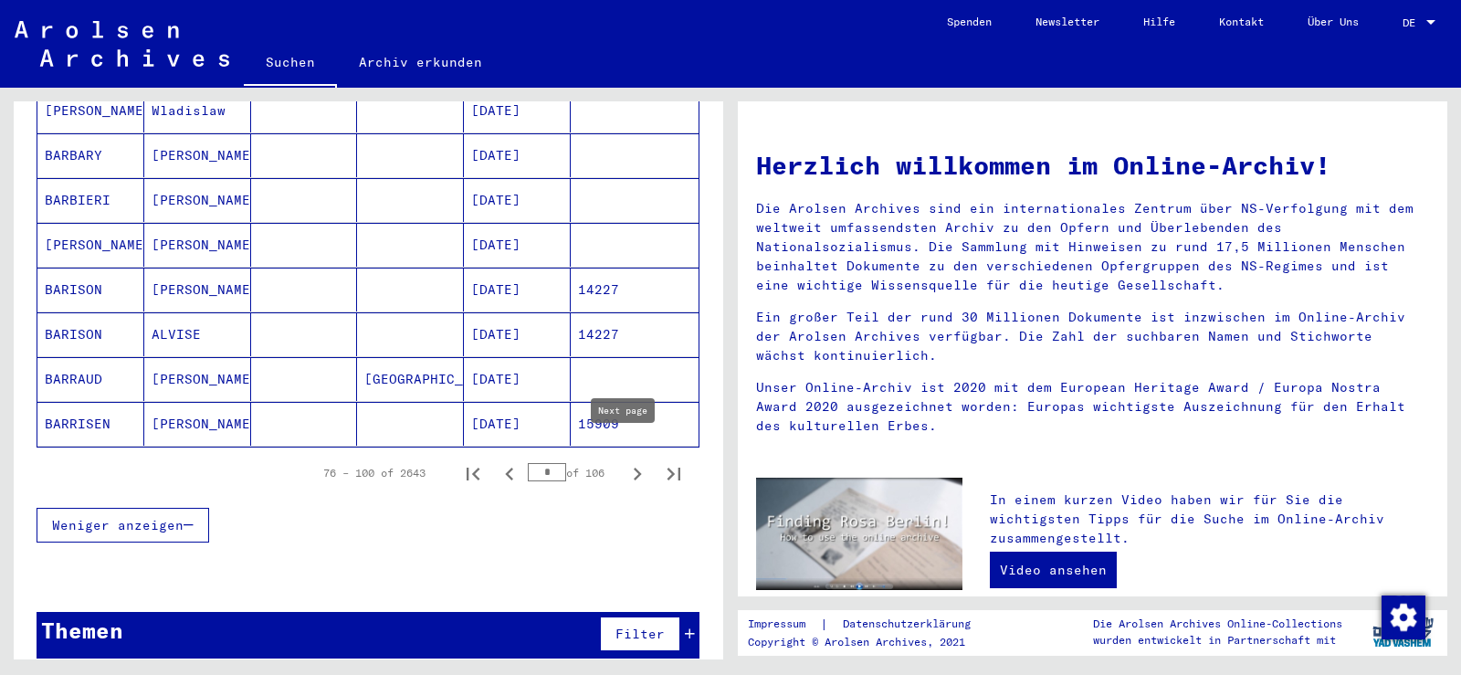
click at [625, 461] on icon "Next page" at bounding box center [638, 474] width 26 height 26
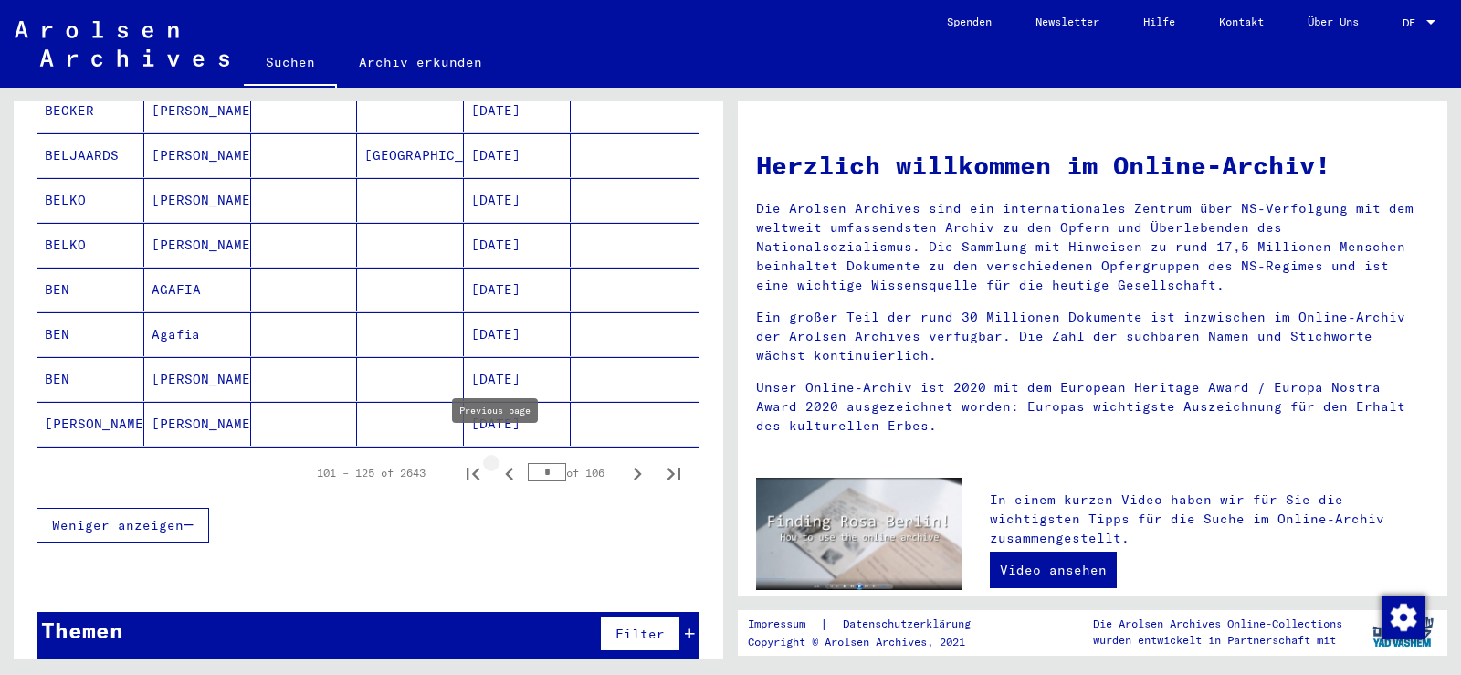
click at [497, 461] on icon "Previous page" at bounding box center [510, 474] width 26 height 26
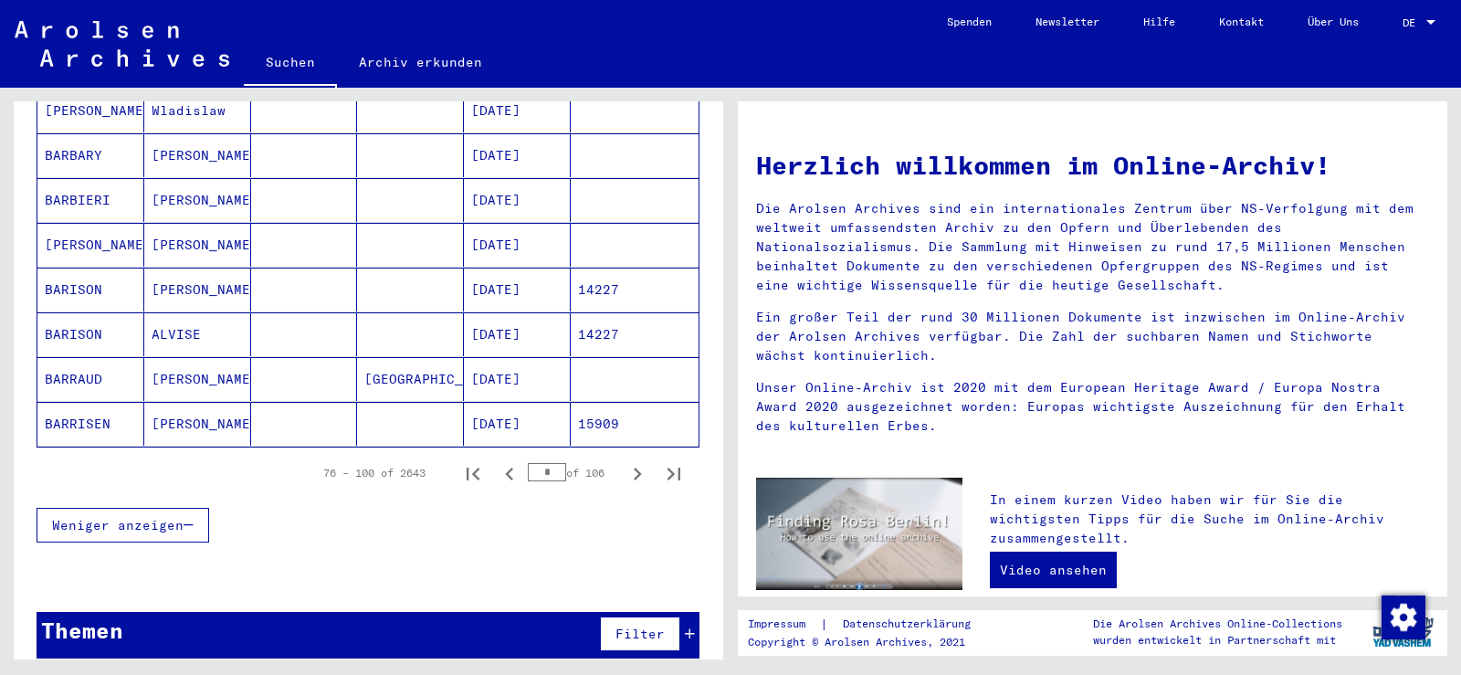
click at [573, 404] on mat-cell "15909" at bounding box center [635, 424] width 128 height 44
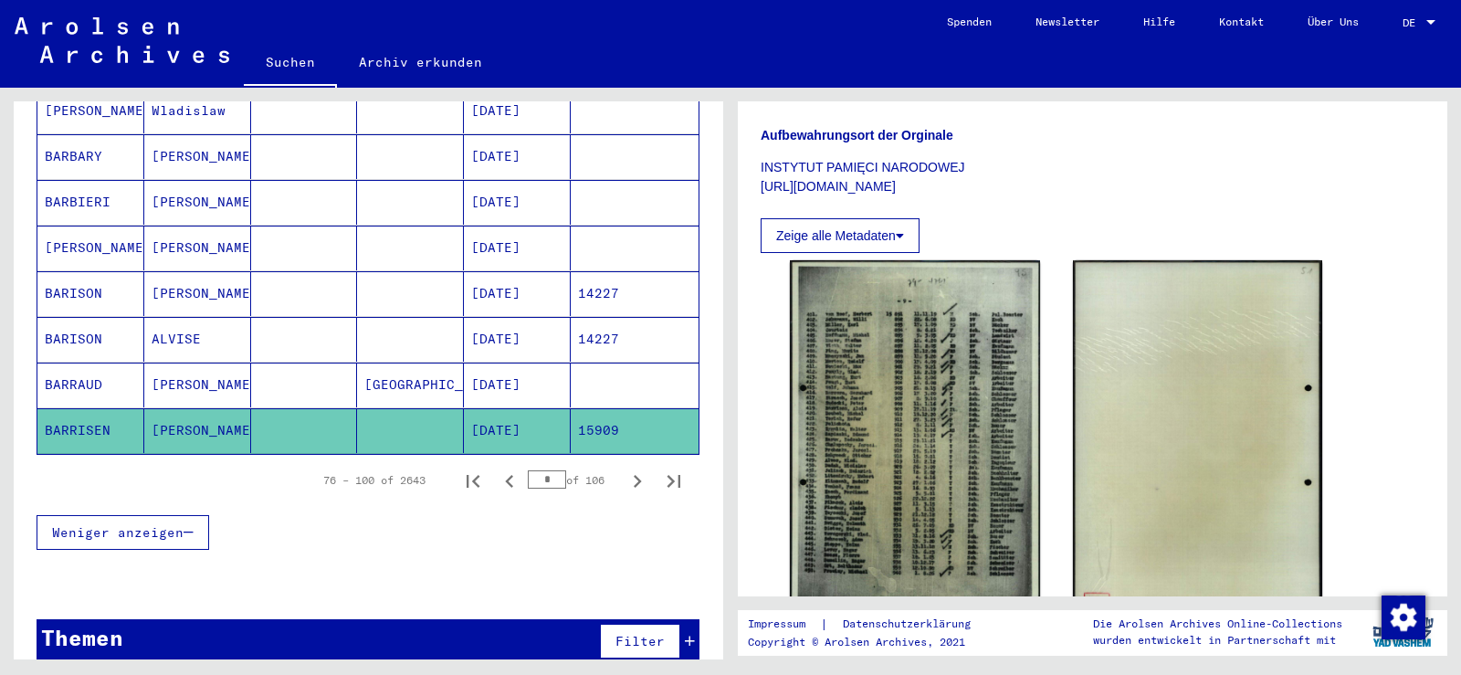
scroll to position [365, 0]
click at [634, 475] on icon "Next page" at bounding box center [638, 481] width 8 height 13
type input "*"
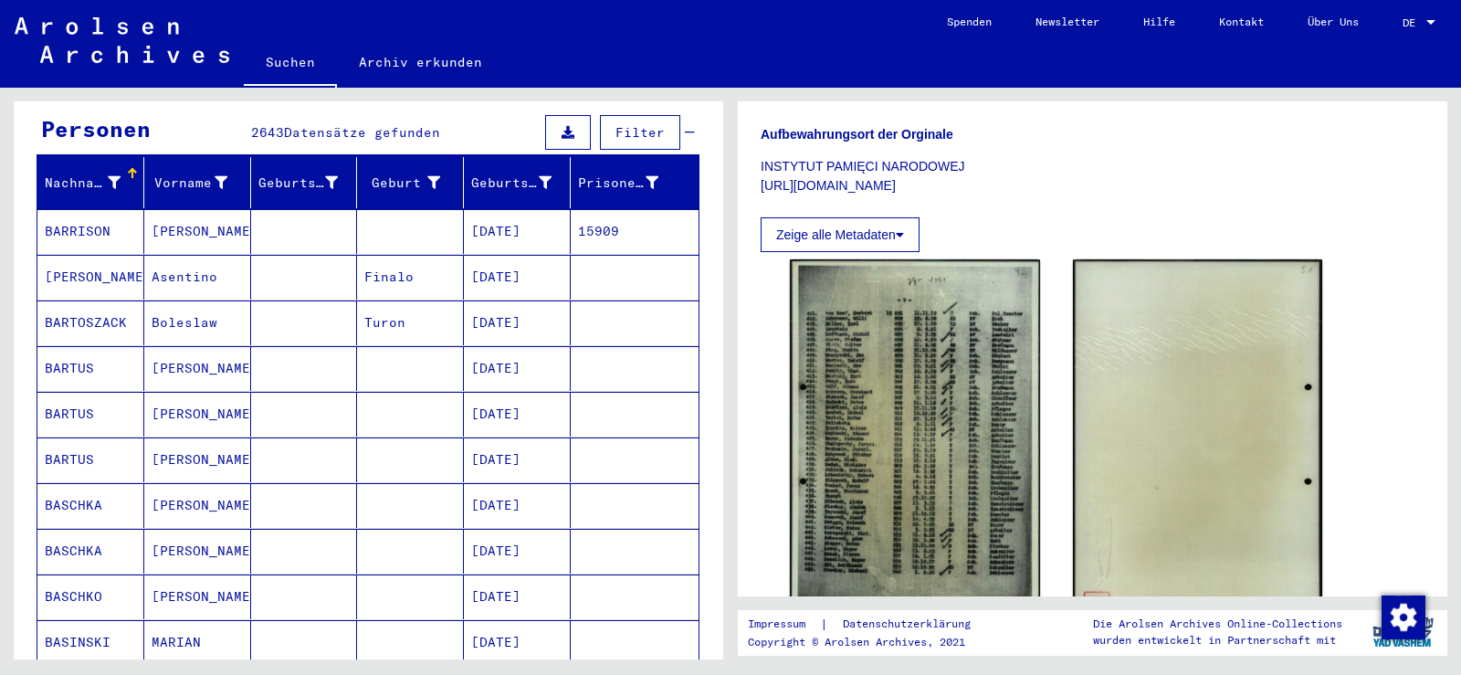
scroll to position [163, 0]
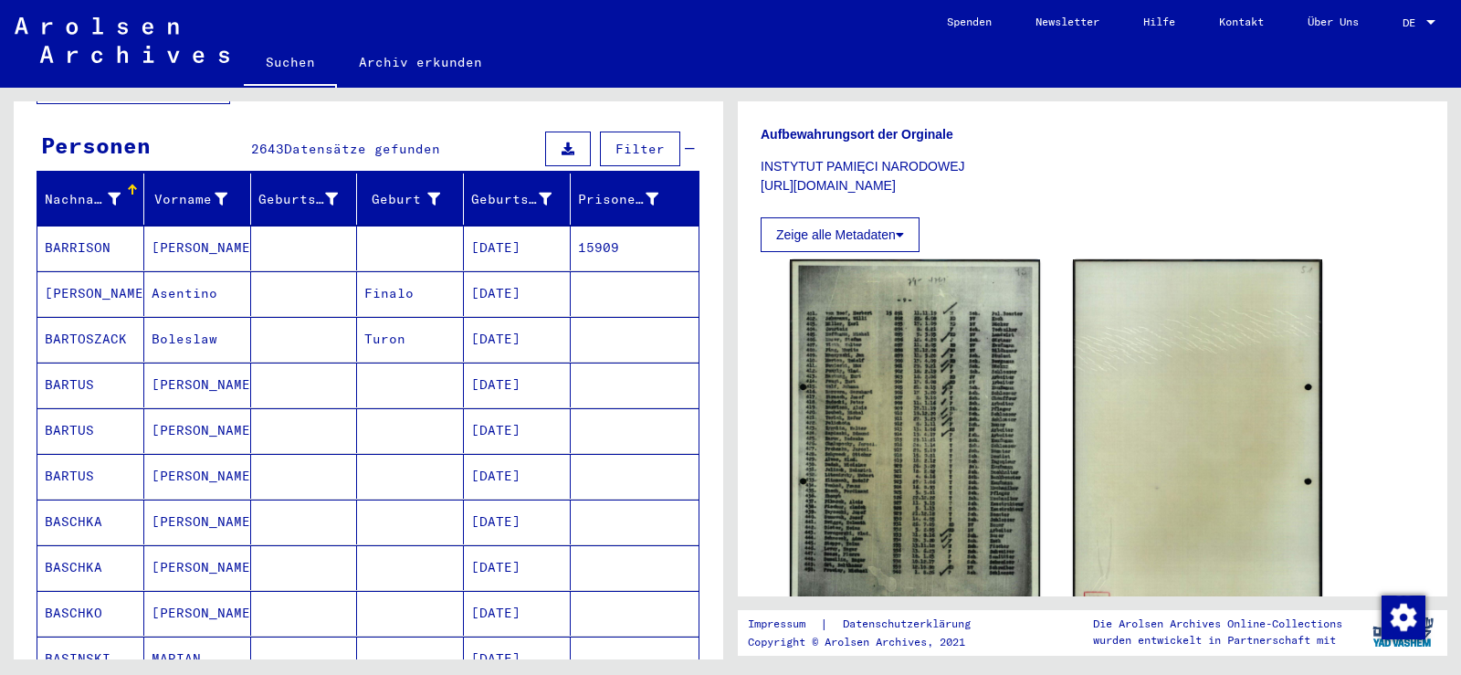
click at [571, 231] on mat-cell "15909" at bounding box center [635, 248] width 128 height 45
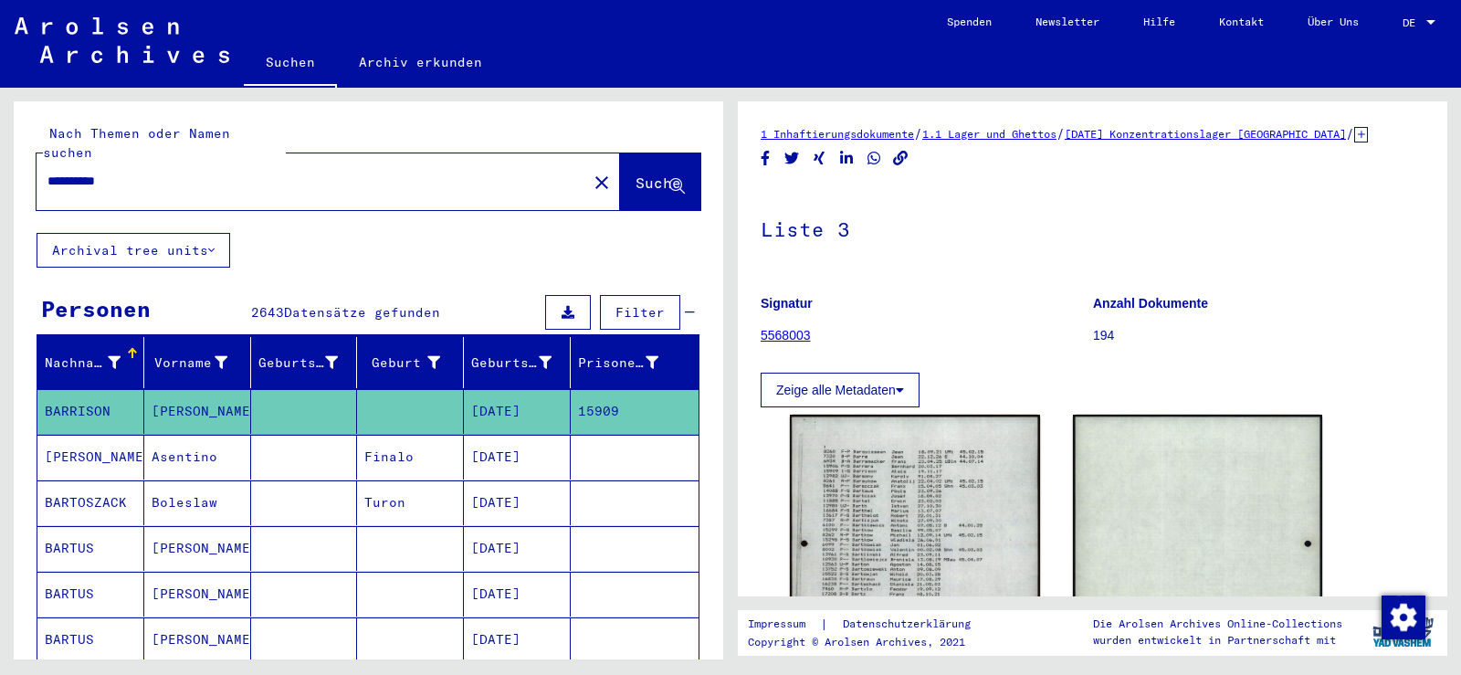
drag, startPoint x: 159, startPoint y: 166, endPoint x: 6, endPoint y: 110, distance: 162.4
click at [0, 131] on div "**********" at bounding box center [365, 374] width 731 height 572
type input "*****"
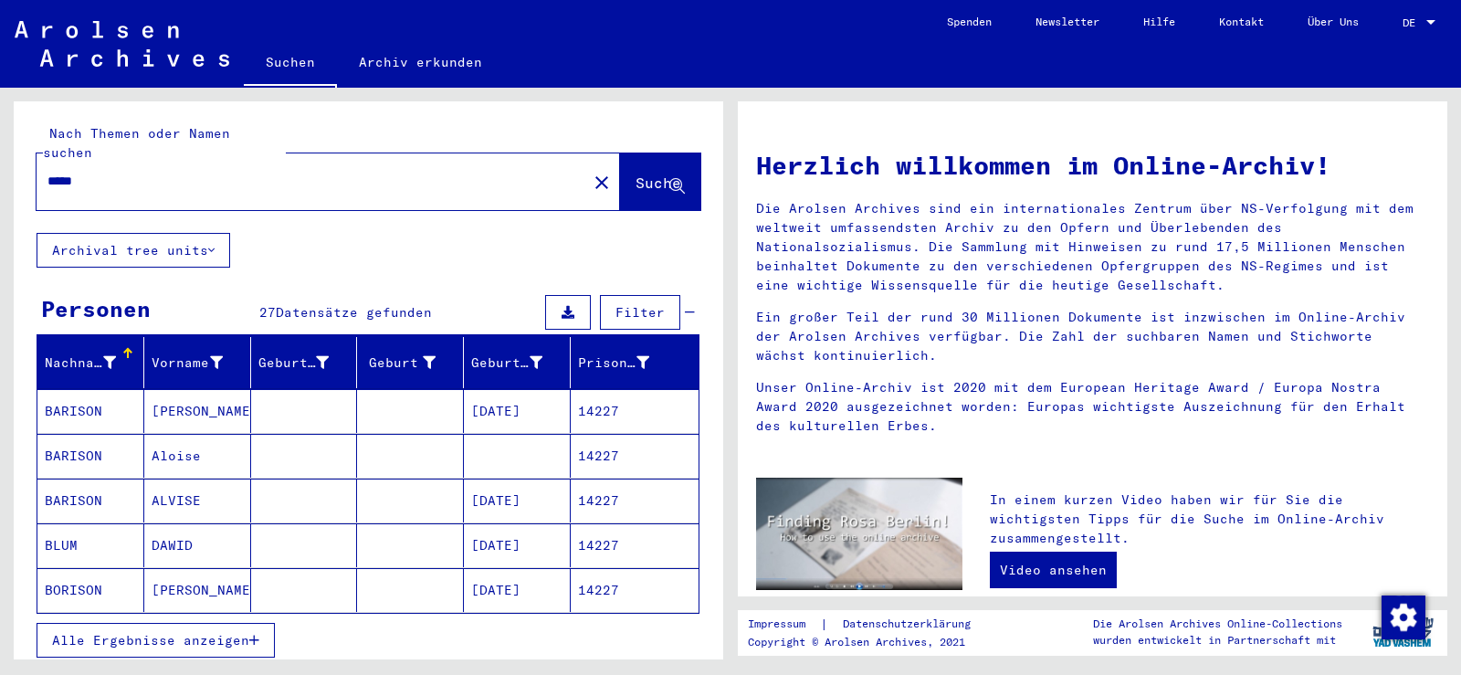
click at [417, 389] on mat-cell at bounding box center [410, 411] width 107 height 44
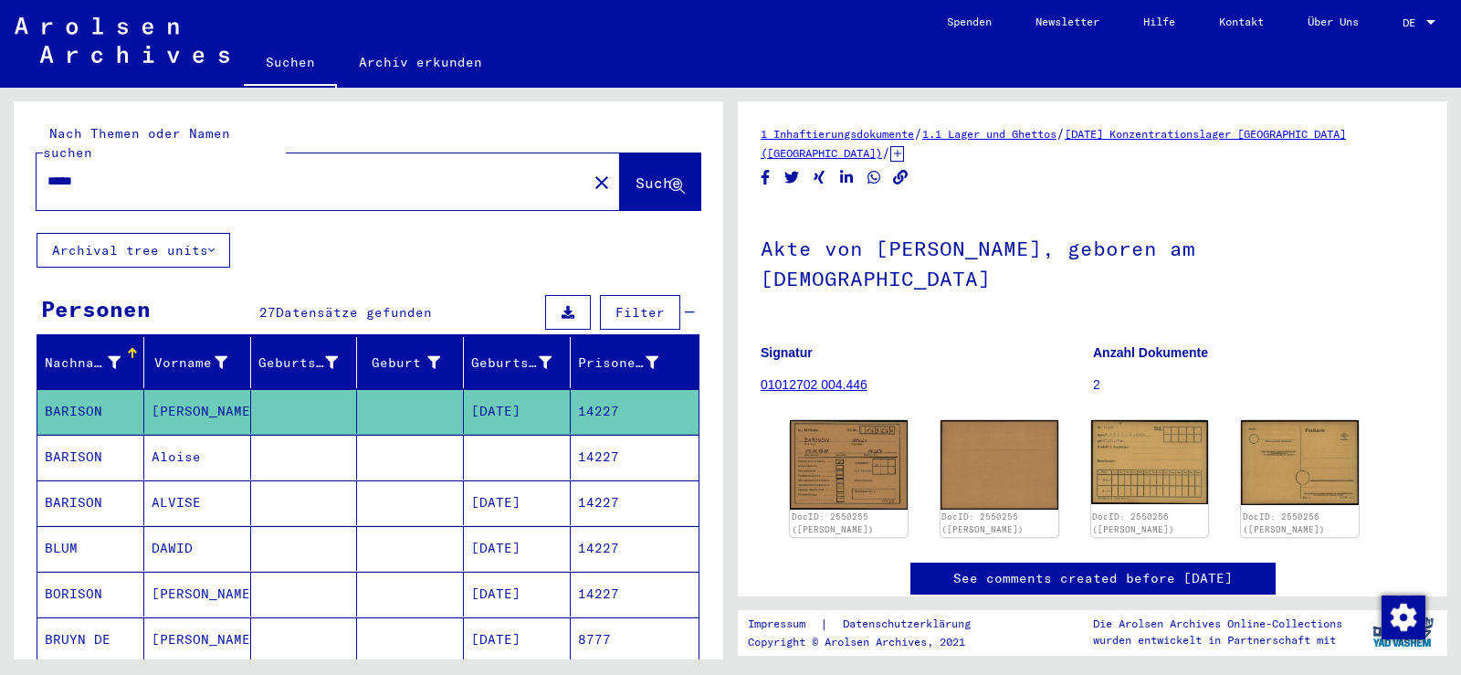
click at [599, 435] on mat-cell "14227" at bounding box center [635, 457] width 128 height 45
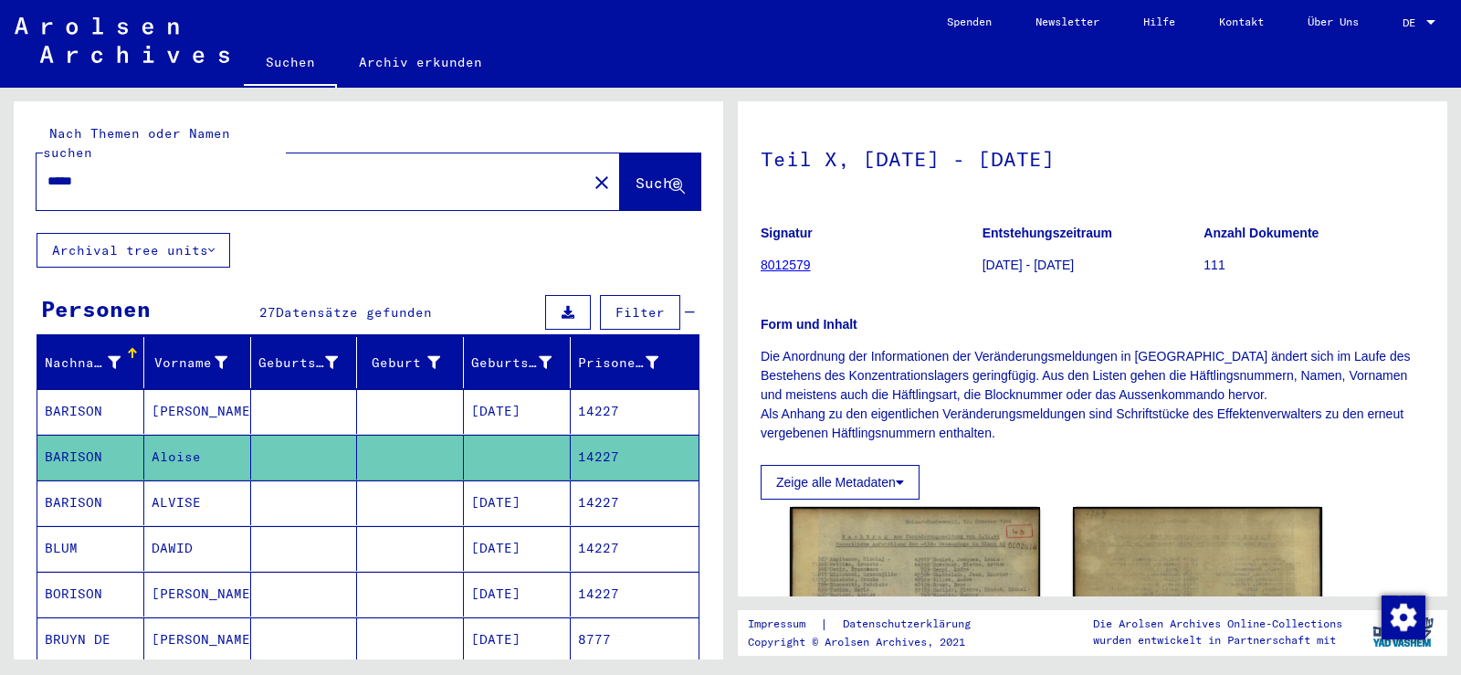
scroll to position [183, 0]
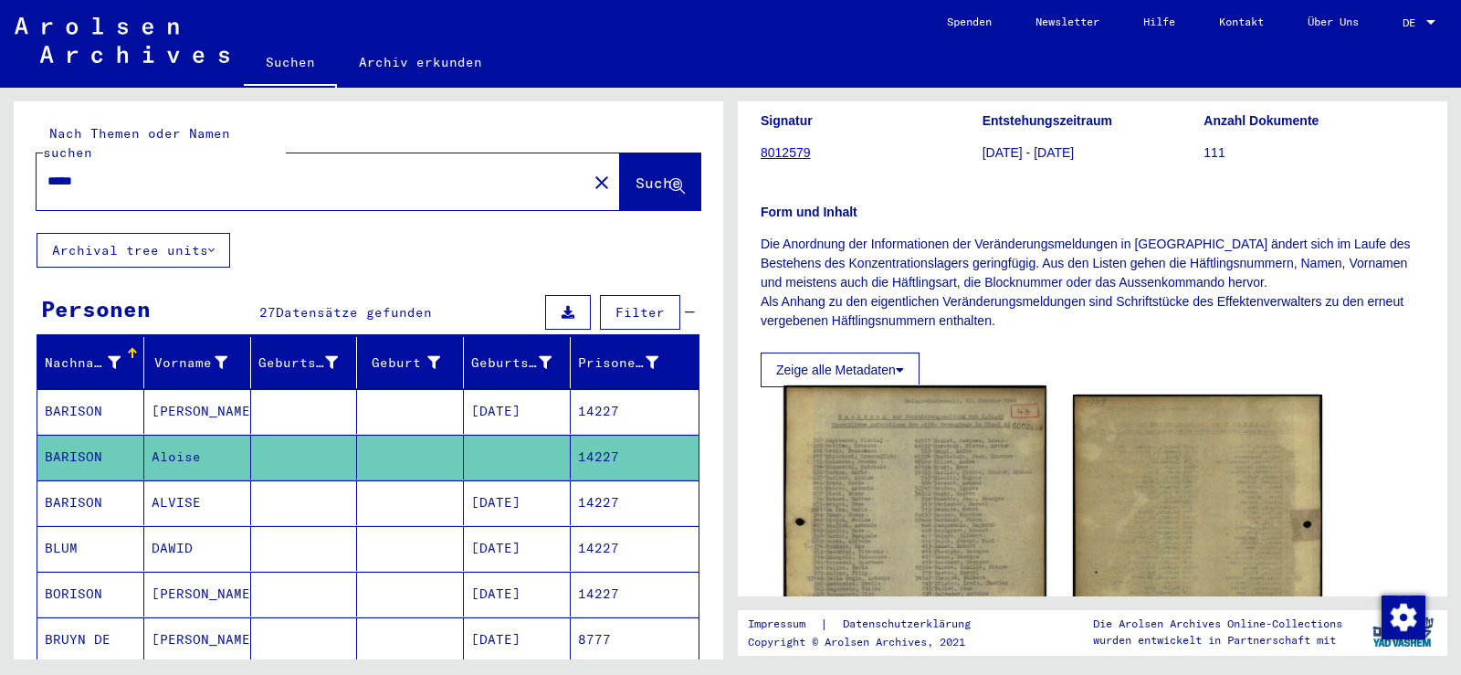
click at [890, 475] on img at bounding box center [915, 568] width 262 height 367
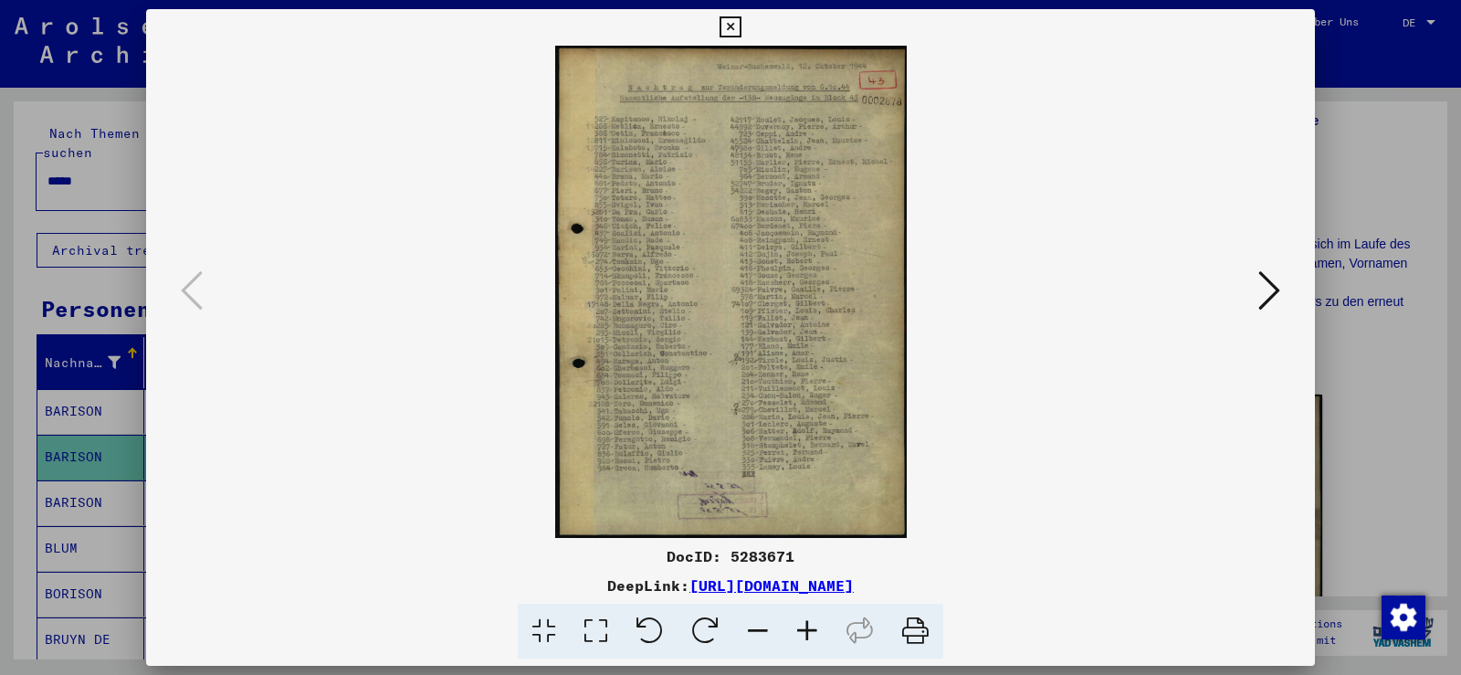
click at [804, 623] on icon at bounding box center [807, 632] width 49 height 56
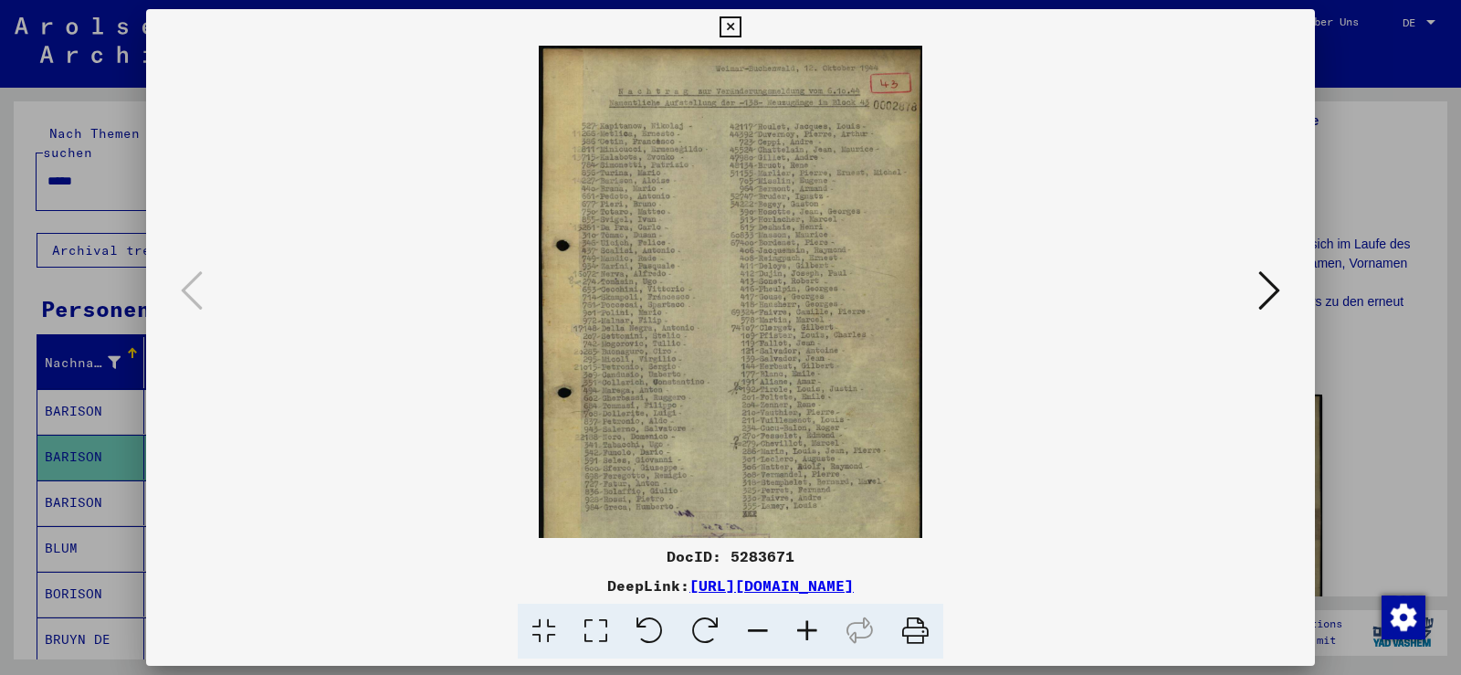
click at [806, 623] on icon at bounding box center [807, 632] width 49 height 56
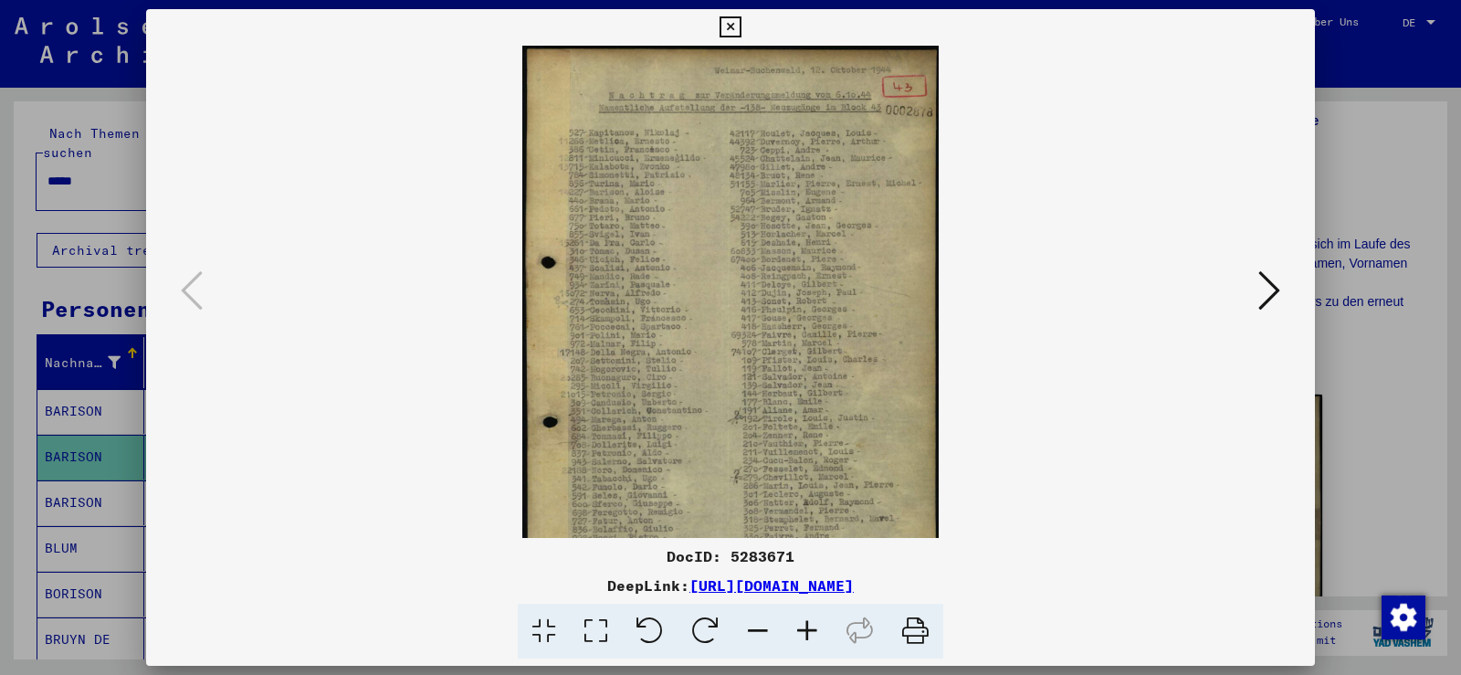
click at [815, 626] on icon at bounding box center [807, 632] width 49 height 56
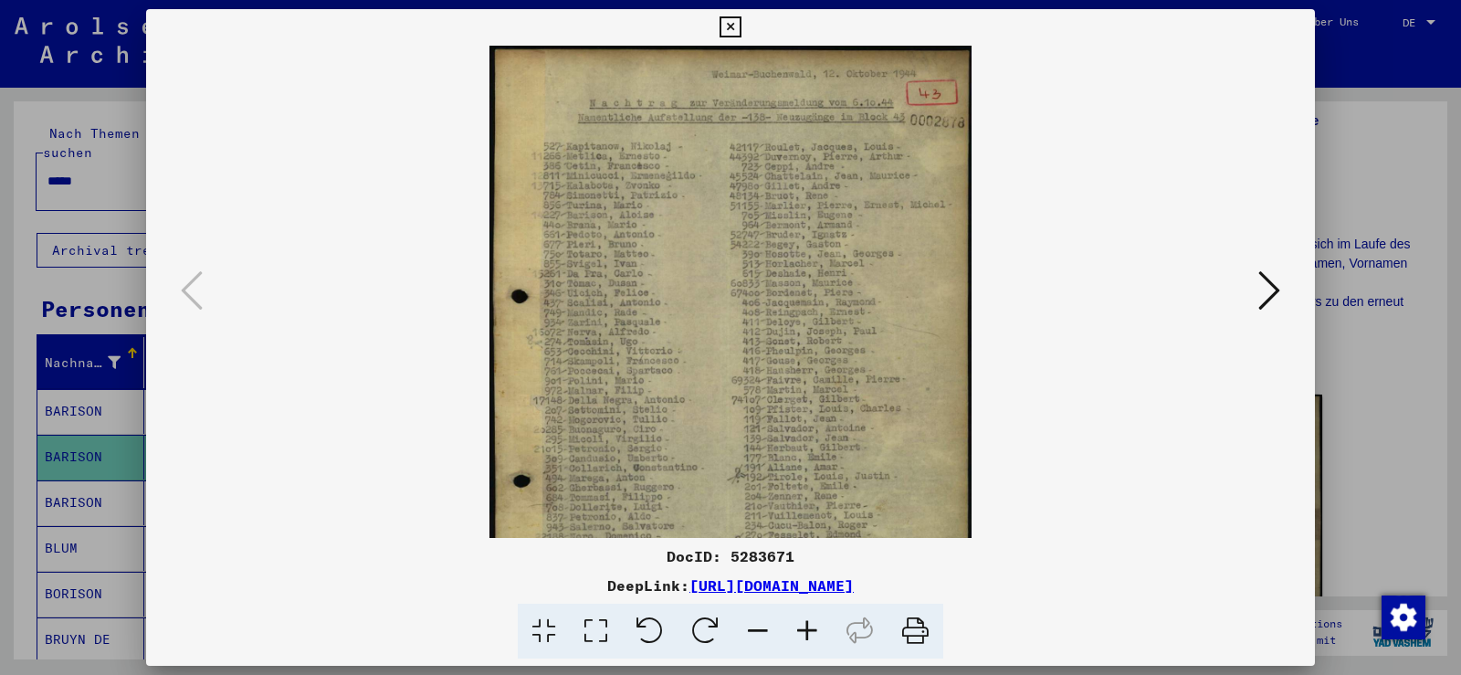
click at [815, 626] on icon at bounding box center [807, 632] width 49 height 56
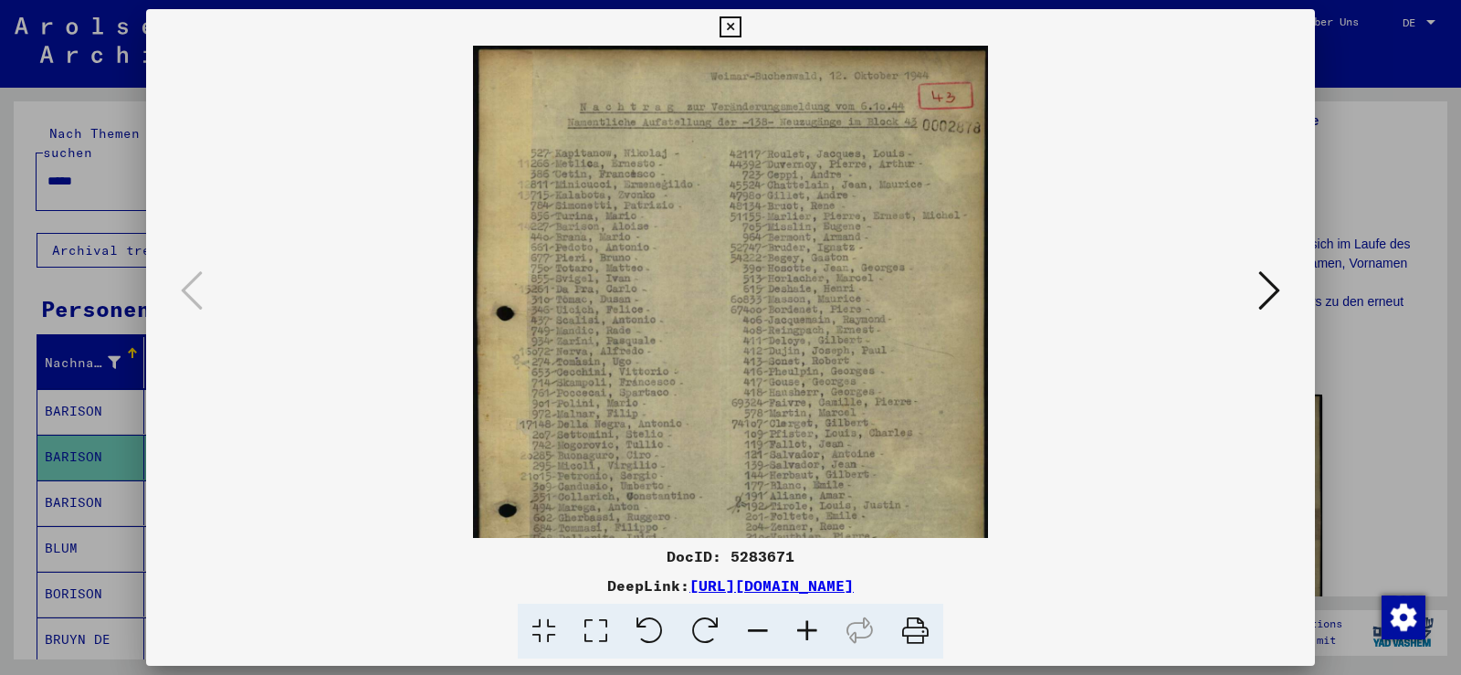
click at [815, 626] on icon at bounding box center [807, 632] width 49 height 56
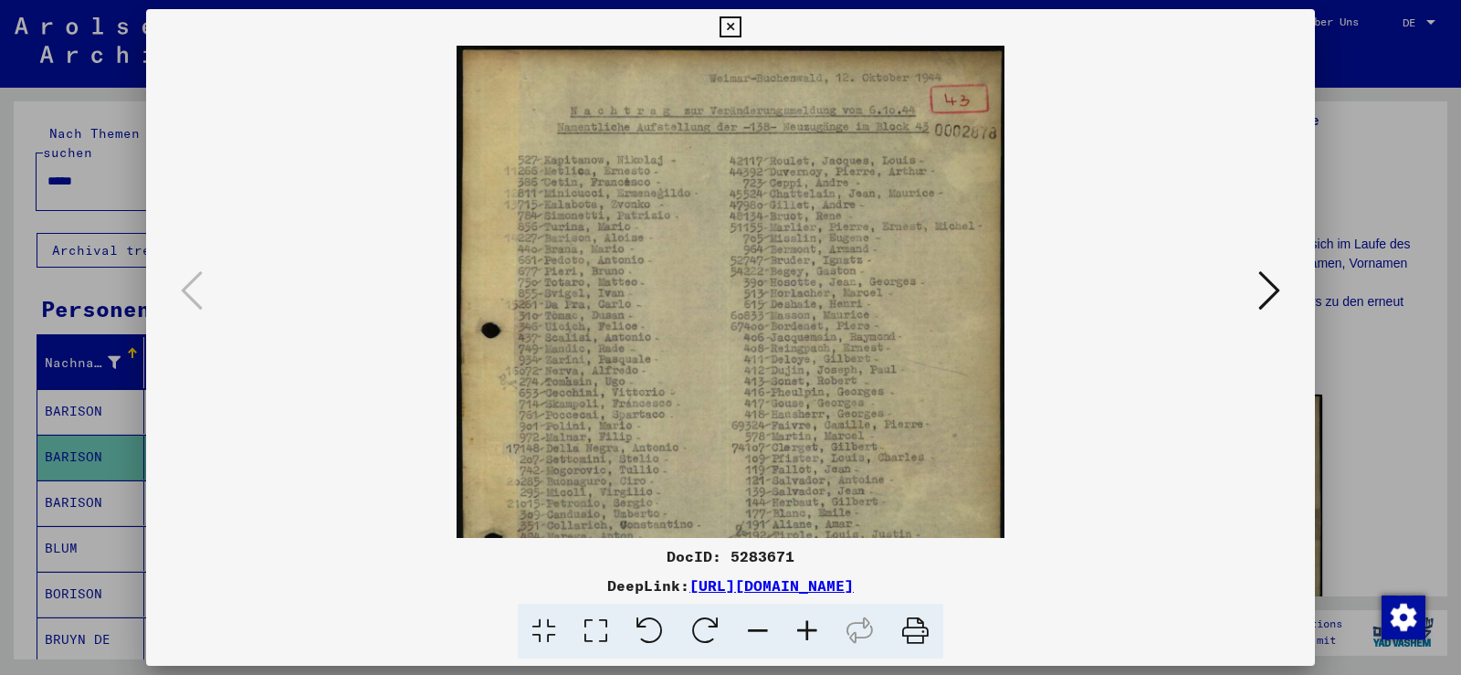
click at [815, 626] on icon at bounding box center [807, 632] width 49 height 56
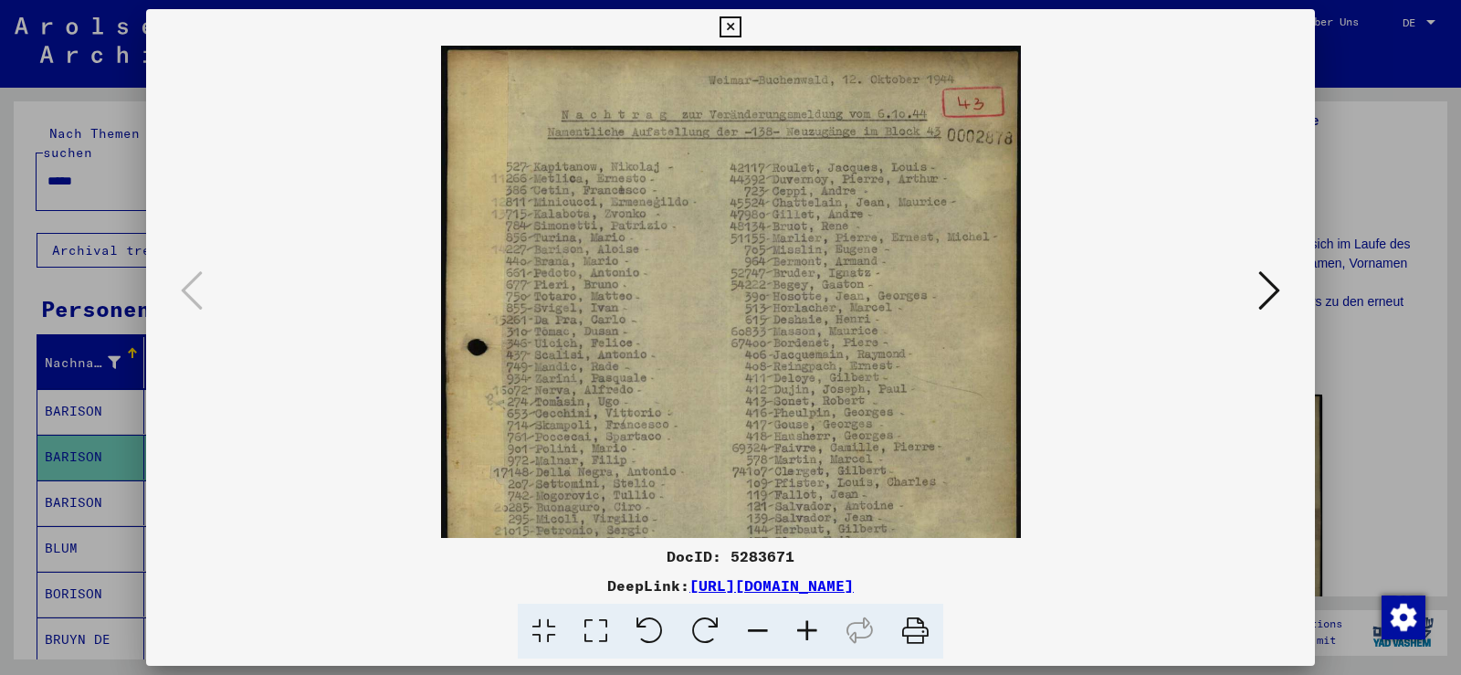
click at [815, 626] on icon at bounding box center [807, 632] width 49 height 56
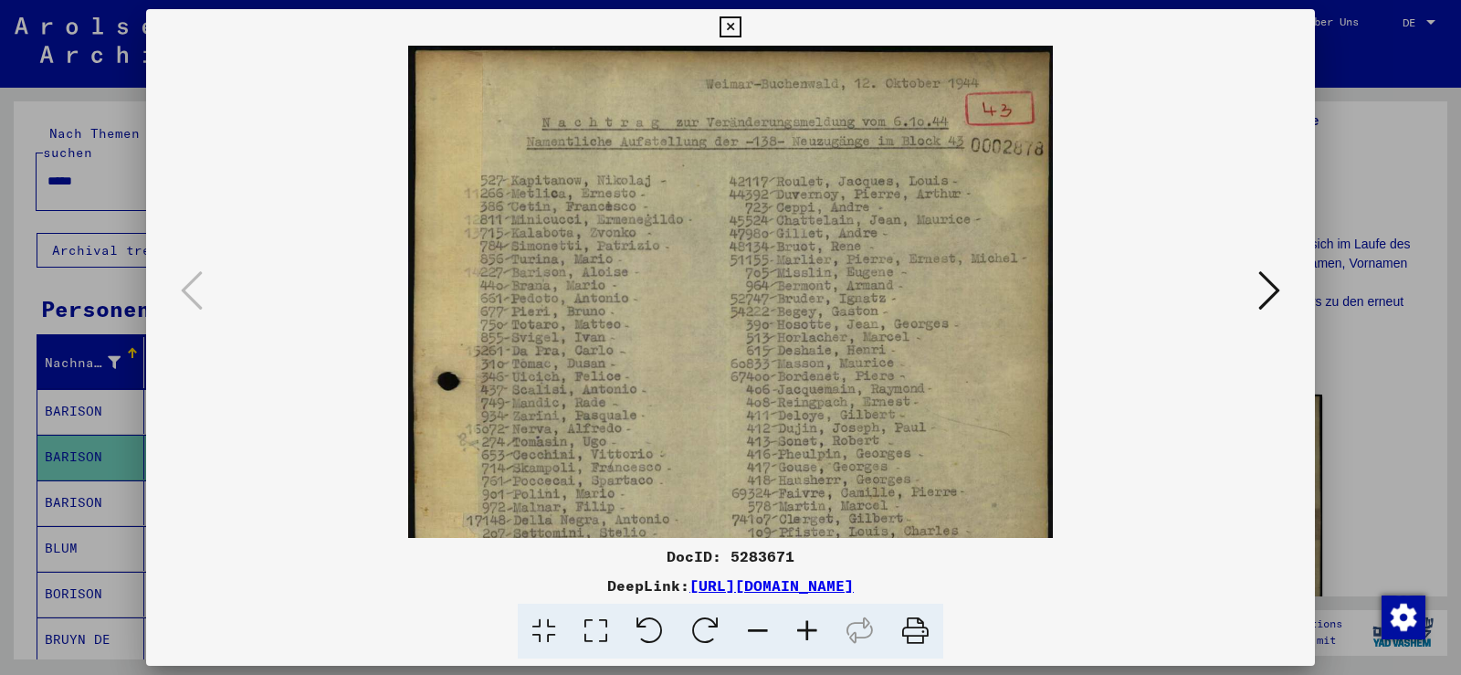
click at [815, 626] on icon at bounding box center [807, 632] width 49 height 56
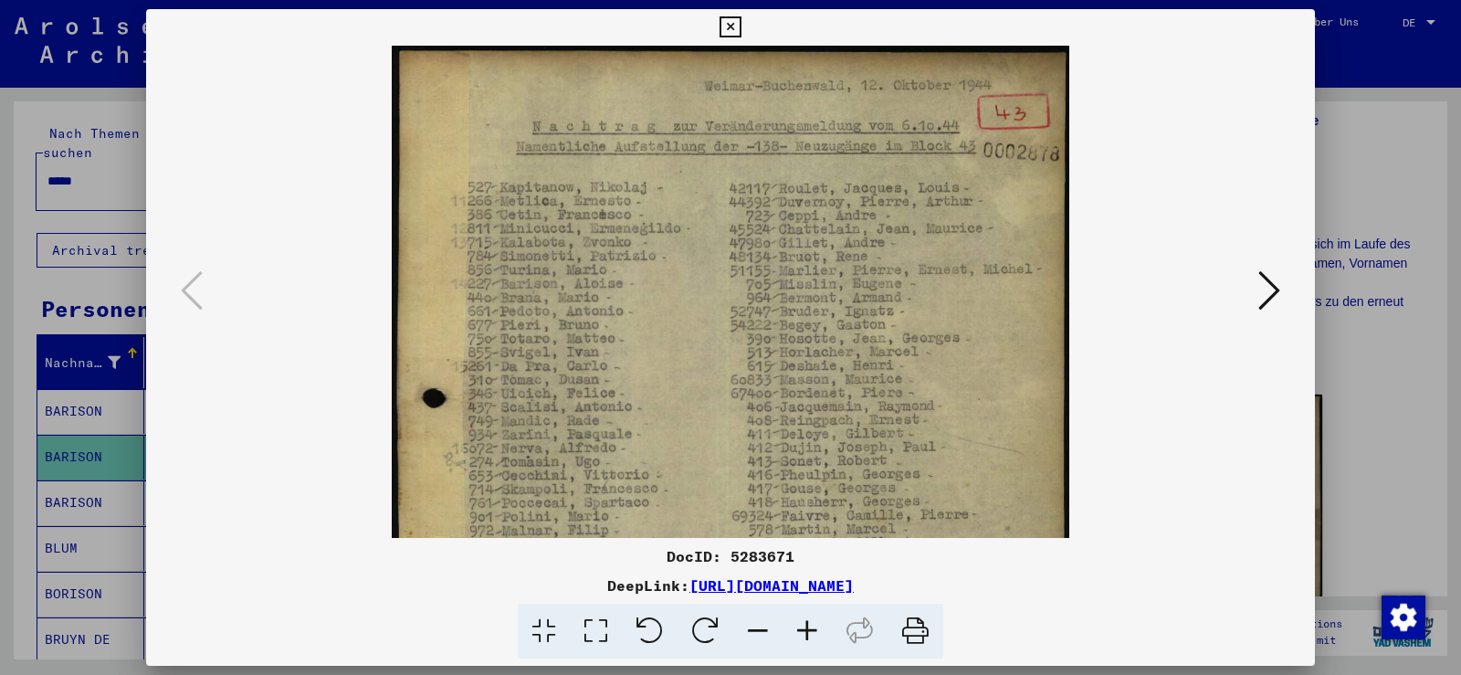
click at [815, 626] on icon at bounding box center [807, 632] width 49 height 56
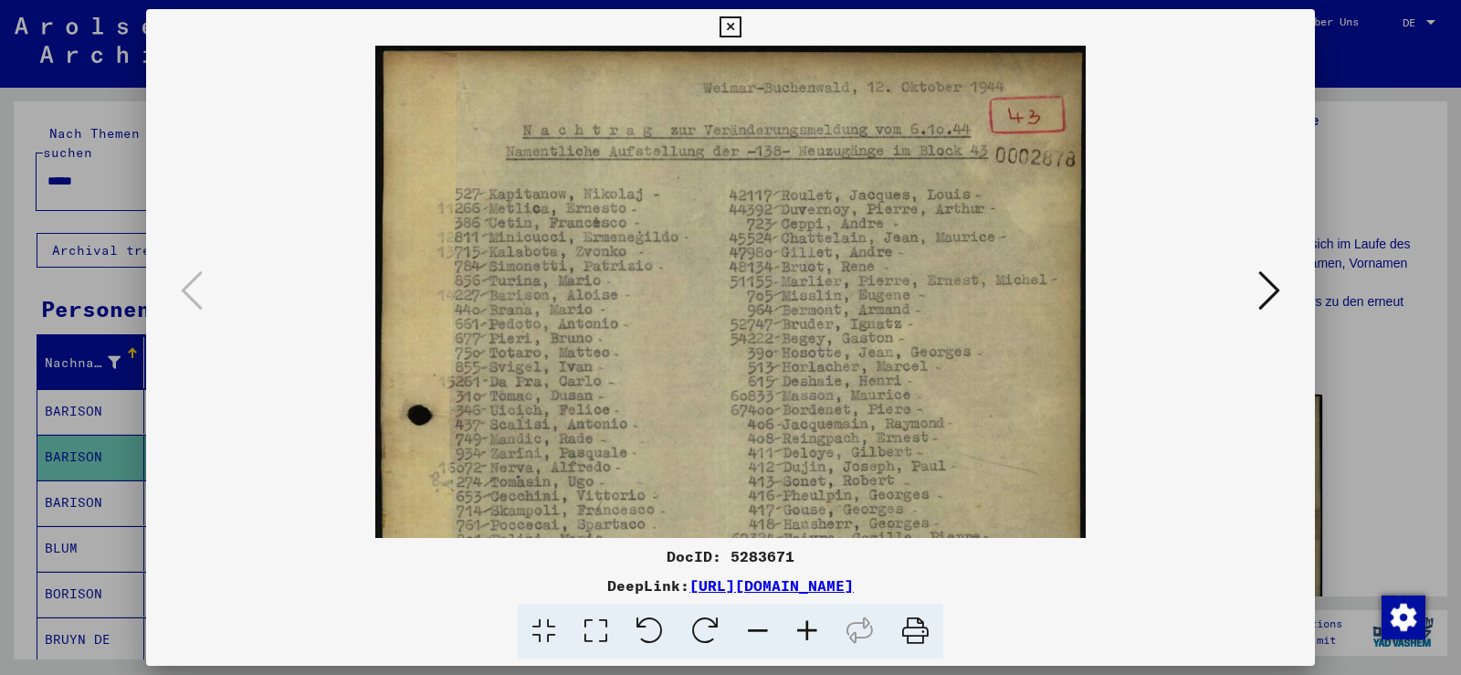
click at [815, 626] on icon at bounding box center [807, 632] width 49 height 56
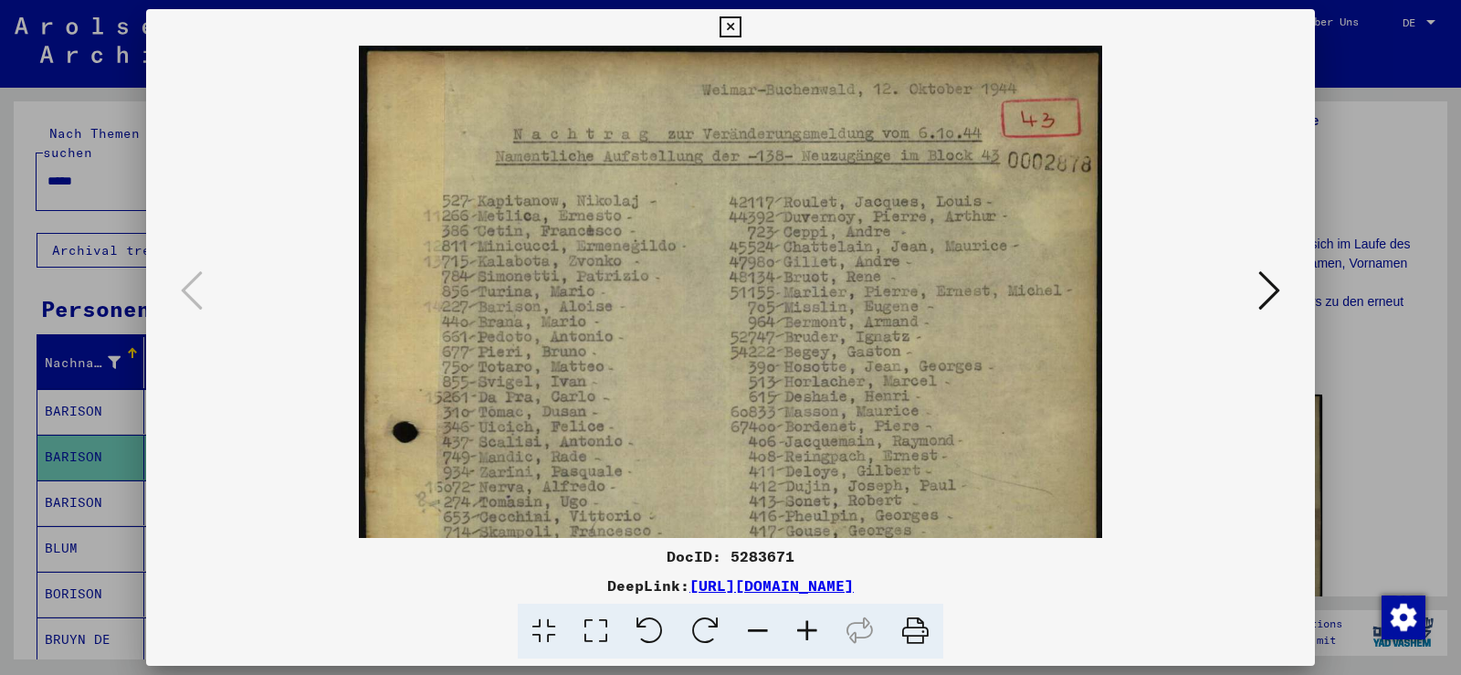
click at [815, 626] on icon at bounding box center [807, 632] width 49 height 56
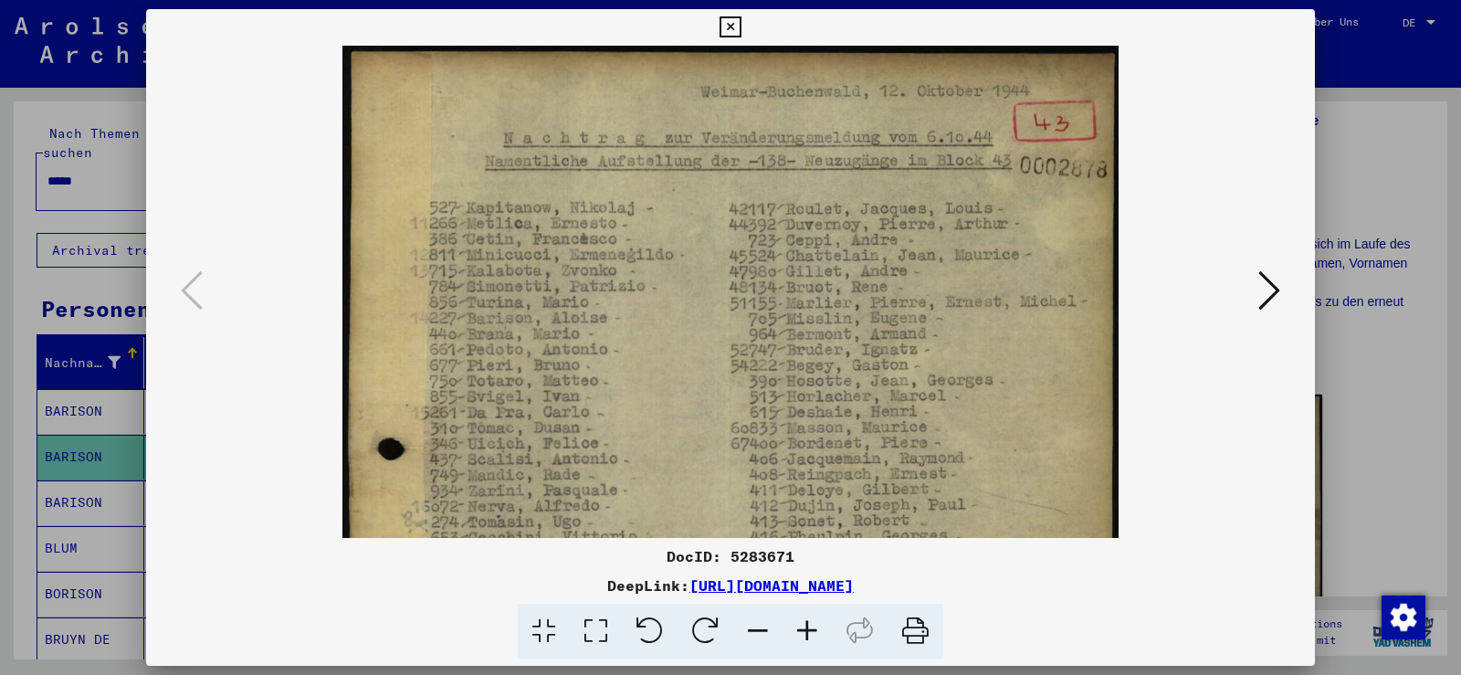
click at [743, 27] on button at bounding box center [730, 27] width 32 height 37
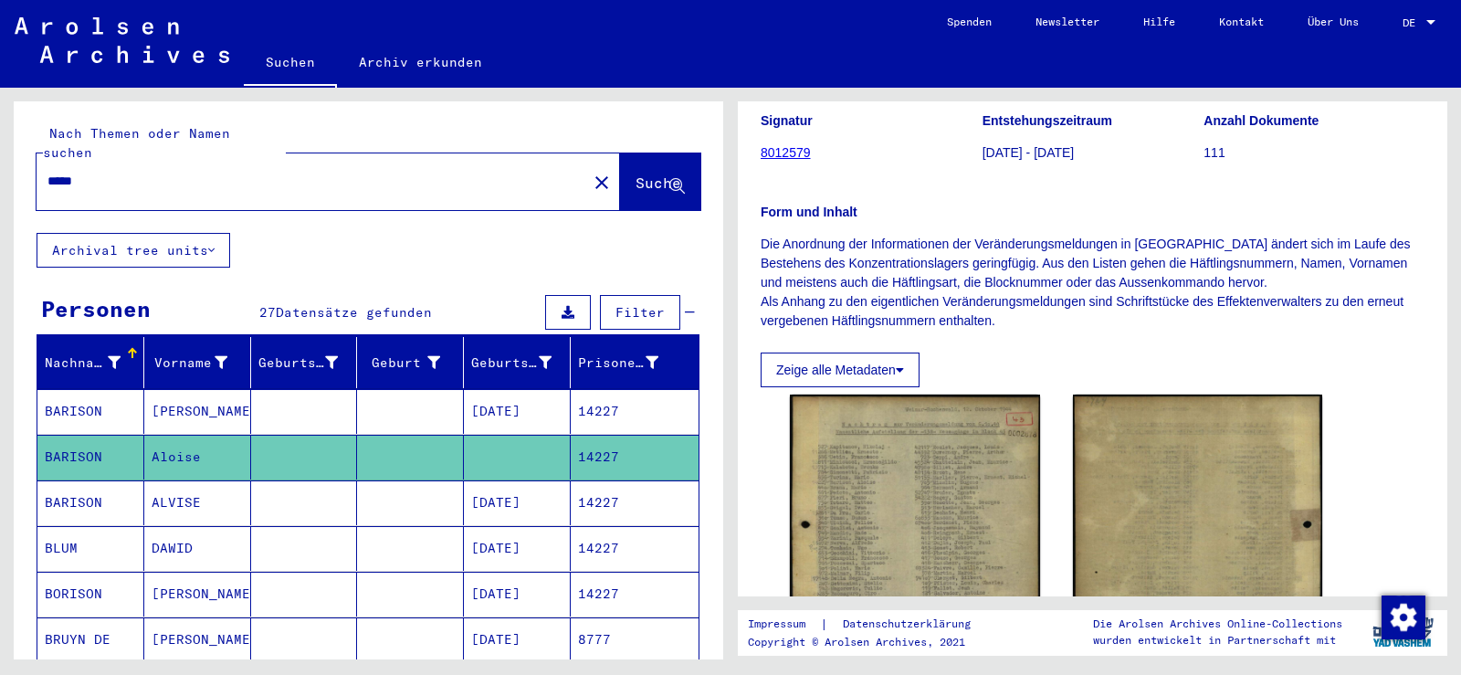
click at [504, 483] on mat-cell "[DATE]" at bounding box center [517, 502] width 107 height 45
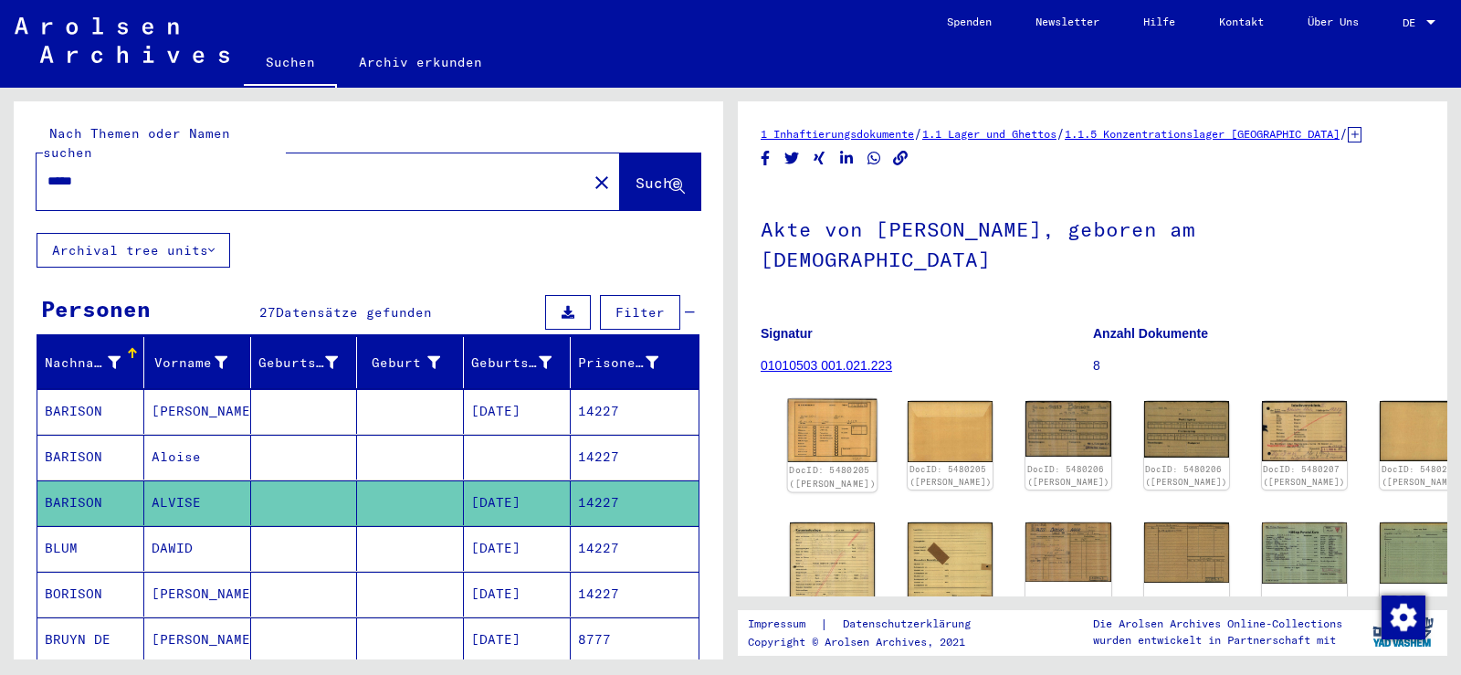
click at [802, 399] on img at bounding box center [832, 431] width 89 height 64
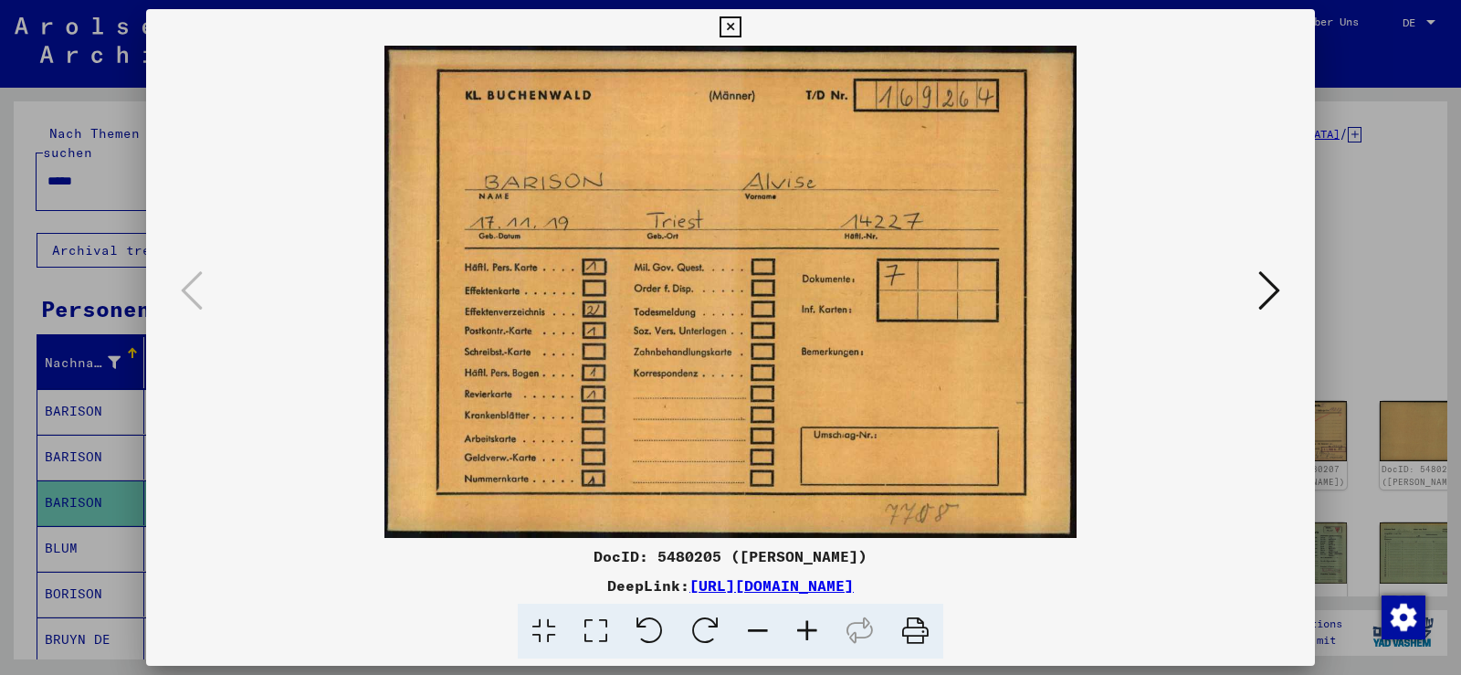
click at [1277, 285] on icon at bounding box center [1269, 290] width 22 height 44
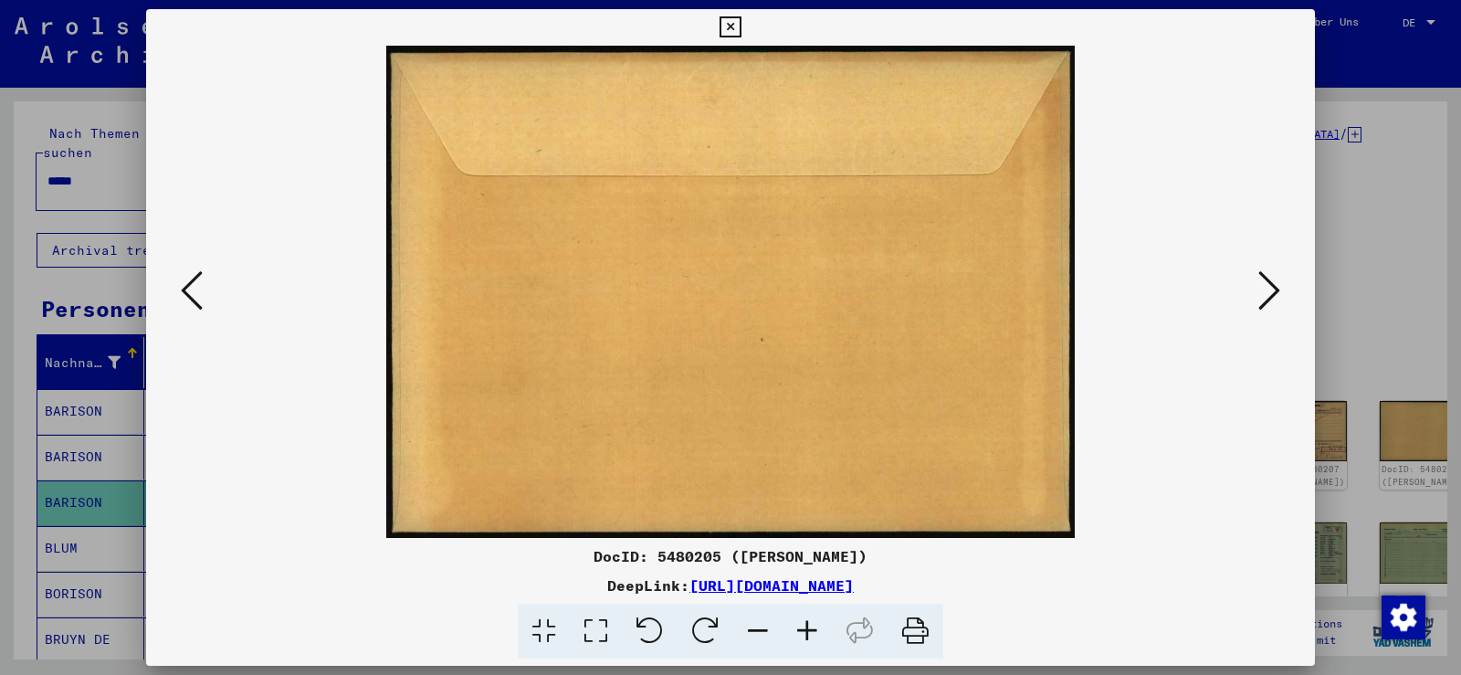
click at [1277, 285] on icon at bounding box center [1269, 290] width 22 height 44
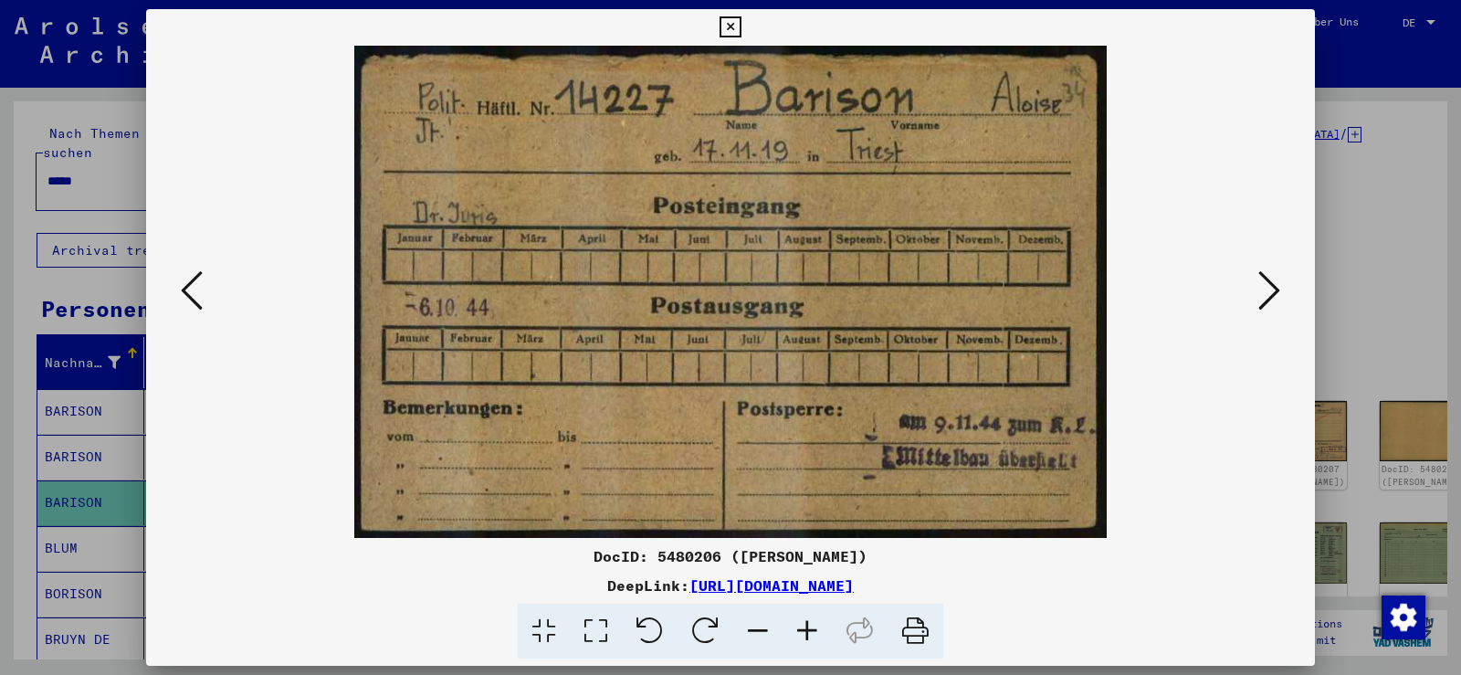
click at [1278, 285] on icon at bounding box center [1269, 290] width 22 height 44
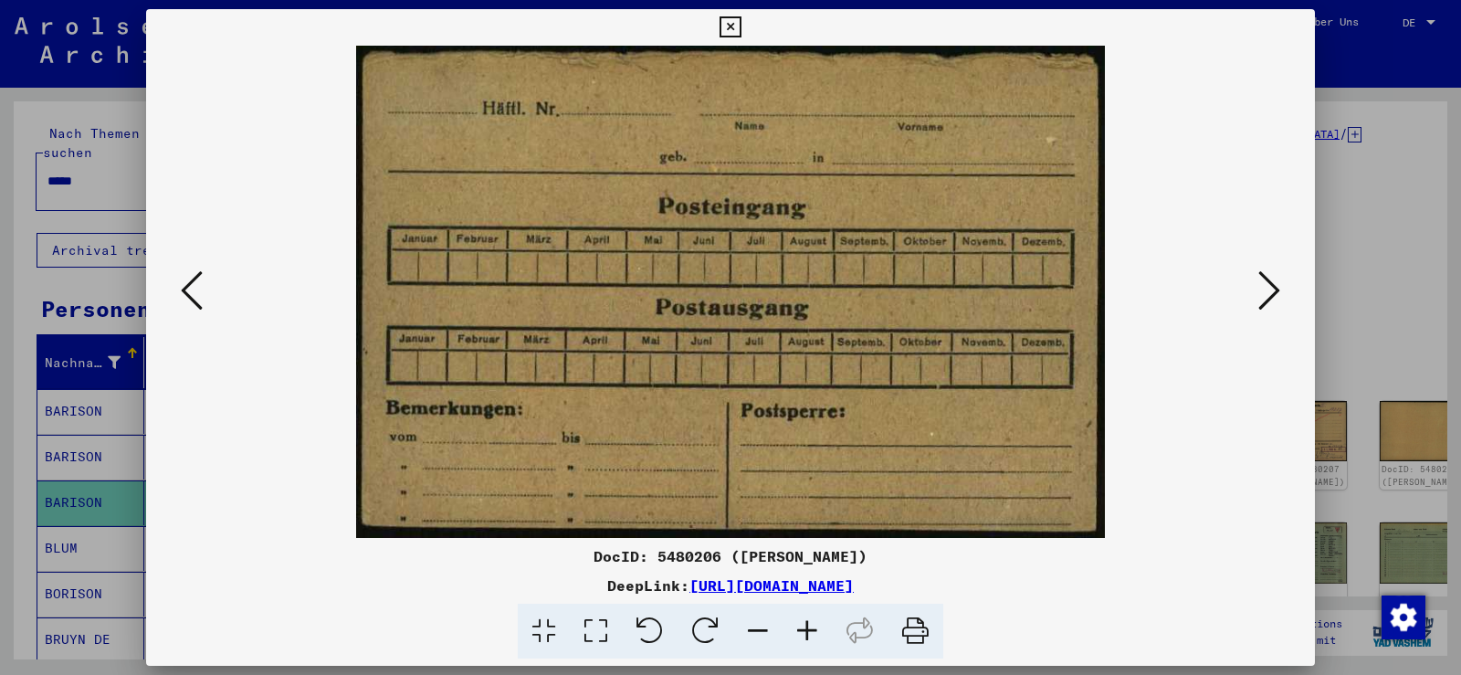
click at [1278, 285] on icon at bounding box center [1269, 290] width 22 height 44
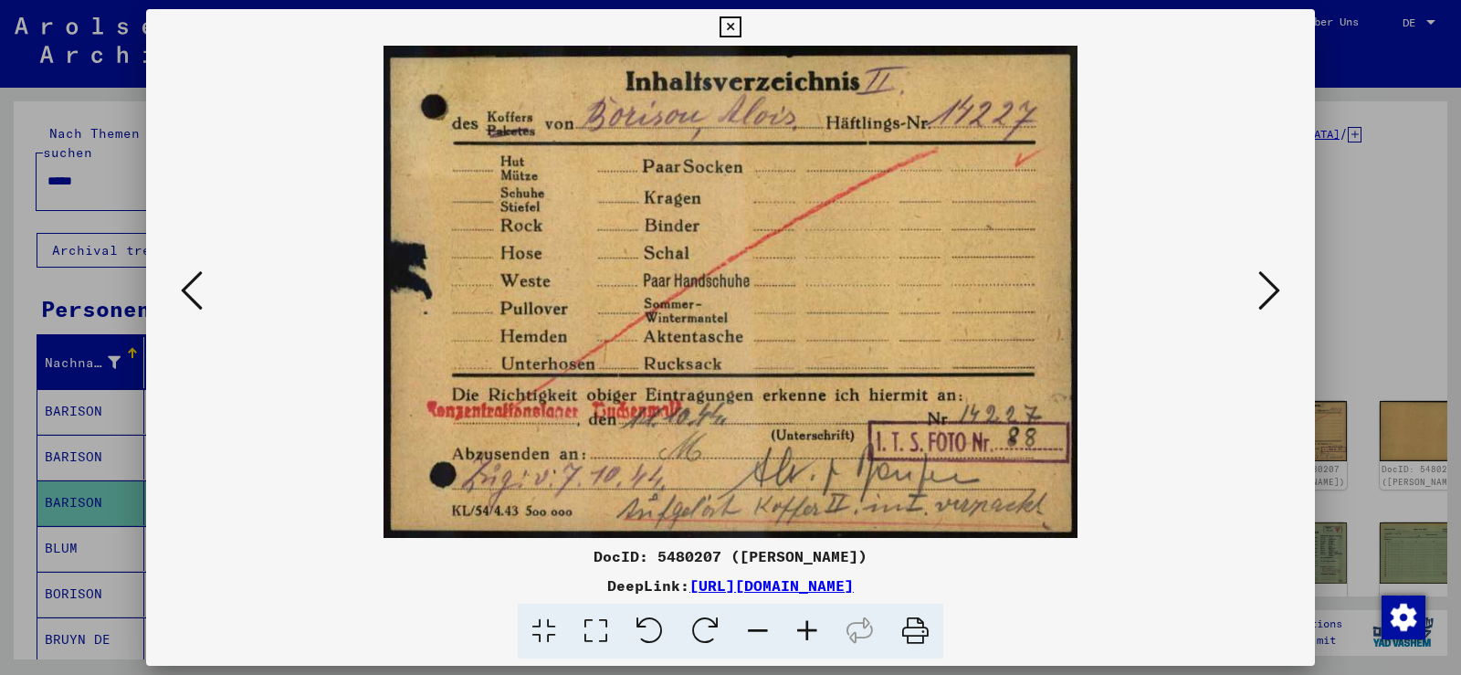
click at [1278, 285] on icon at bounding box center [1269, 290] width 22 height 44
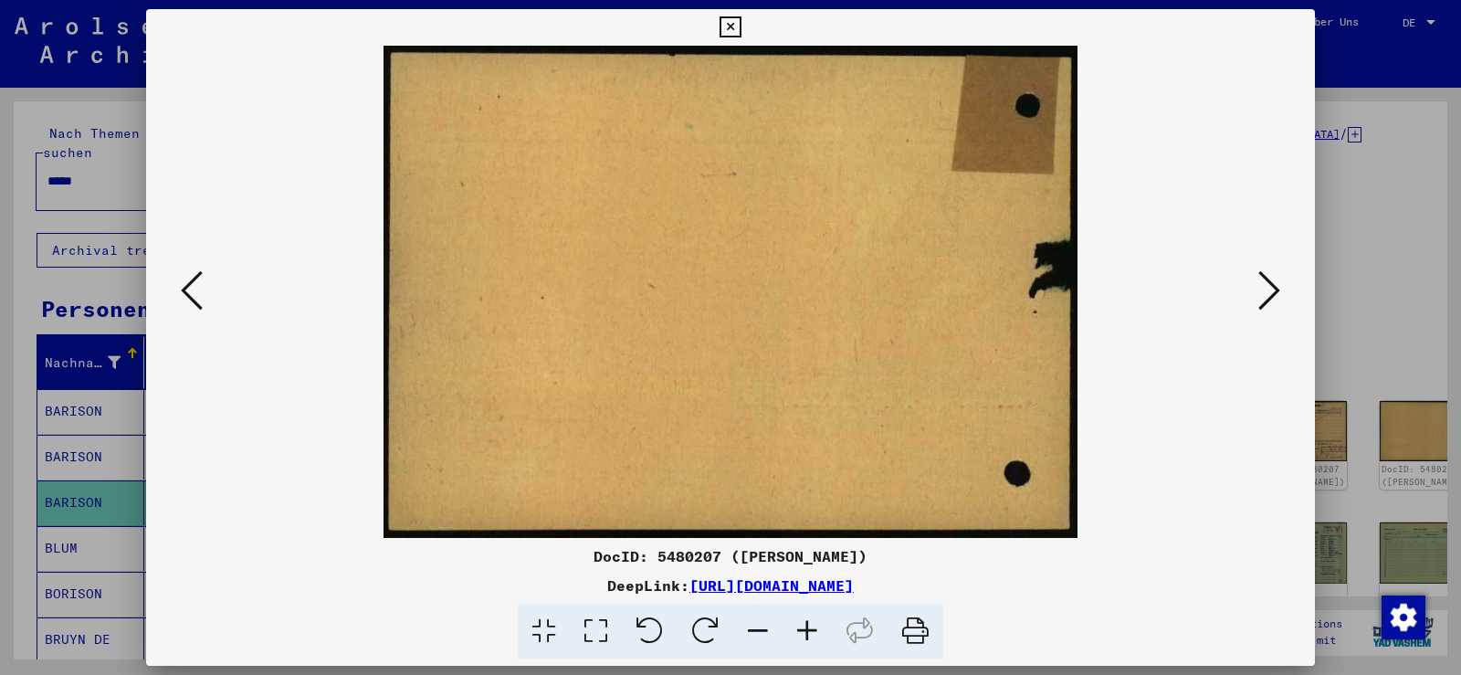
click at [1278, 285] on icon at bounding box center [1269, 290] width 22 height 44
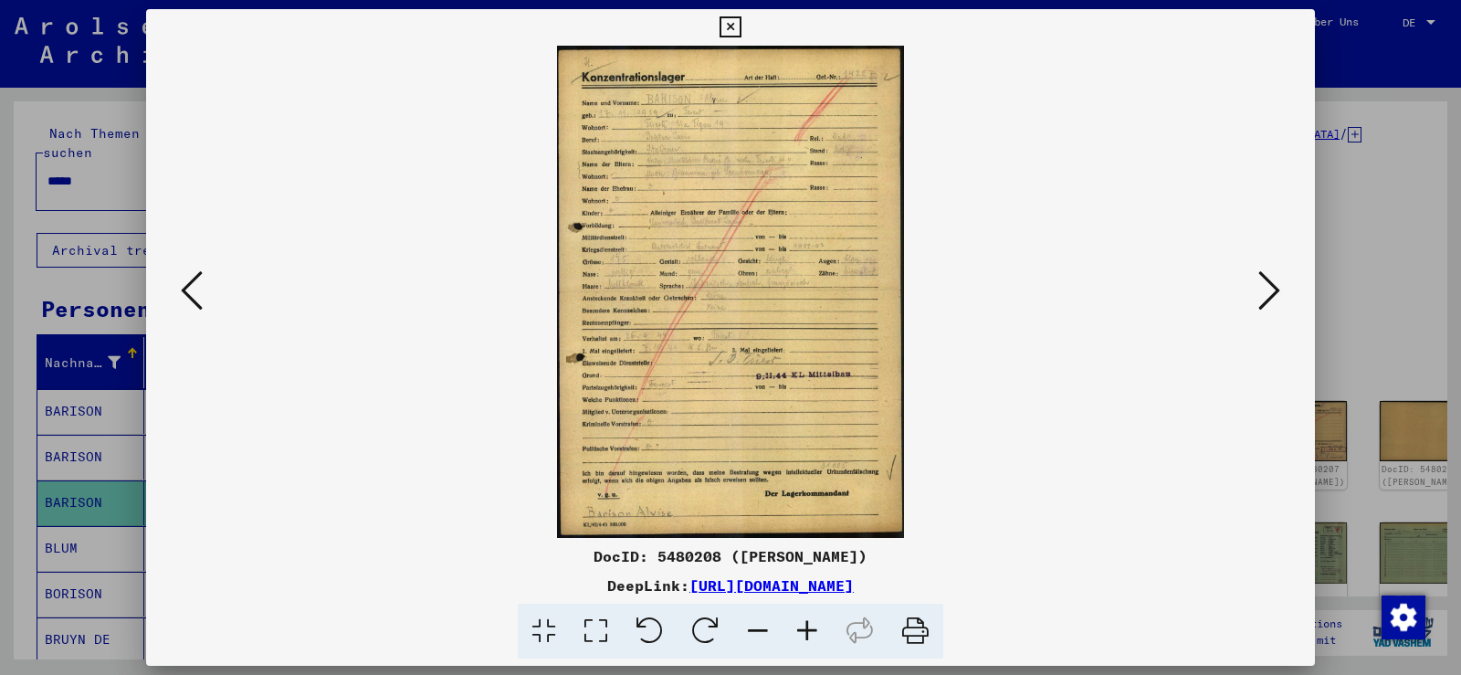
click at [800, 631] on icon at bounding box center [807, 632] width 49 height 56
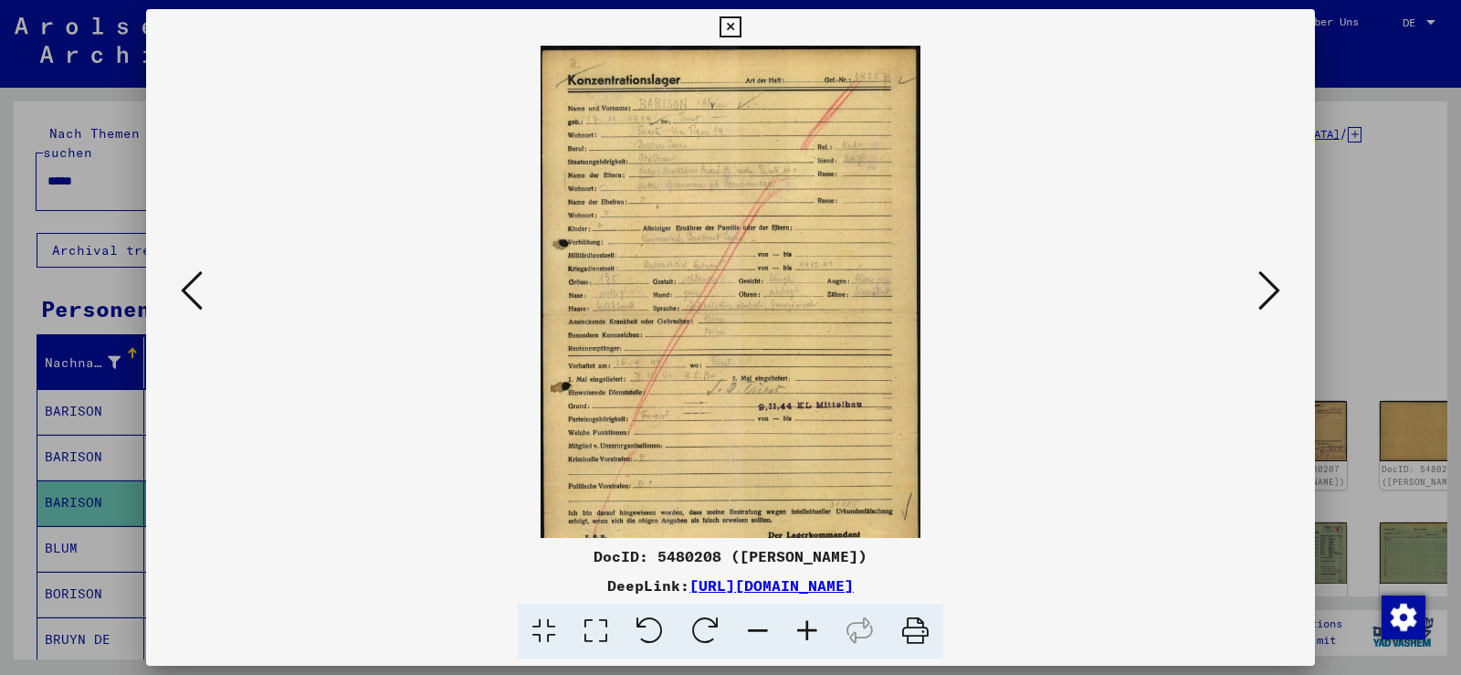
click at [800, 631] on icon at bounding box center [807, 632] width 49 height 56
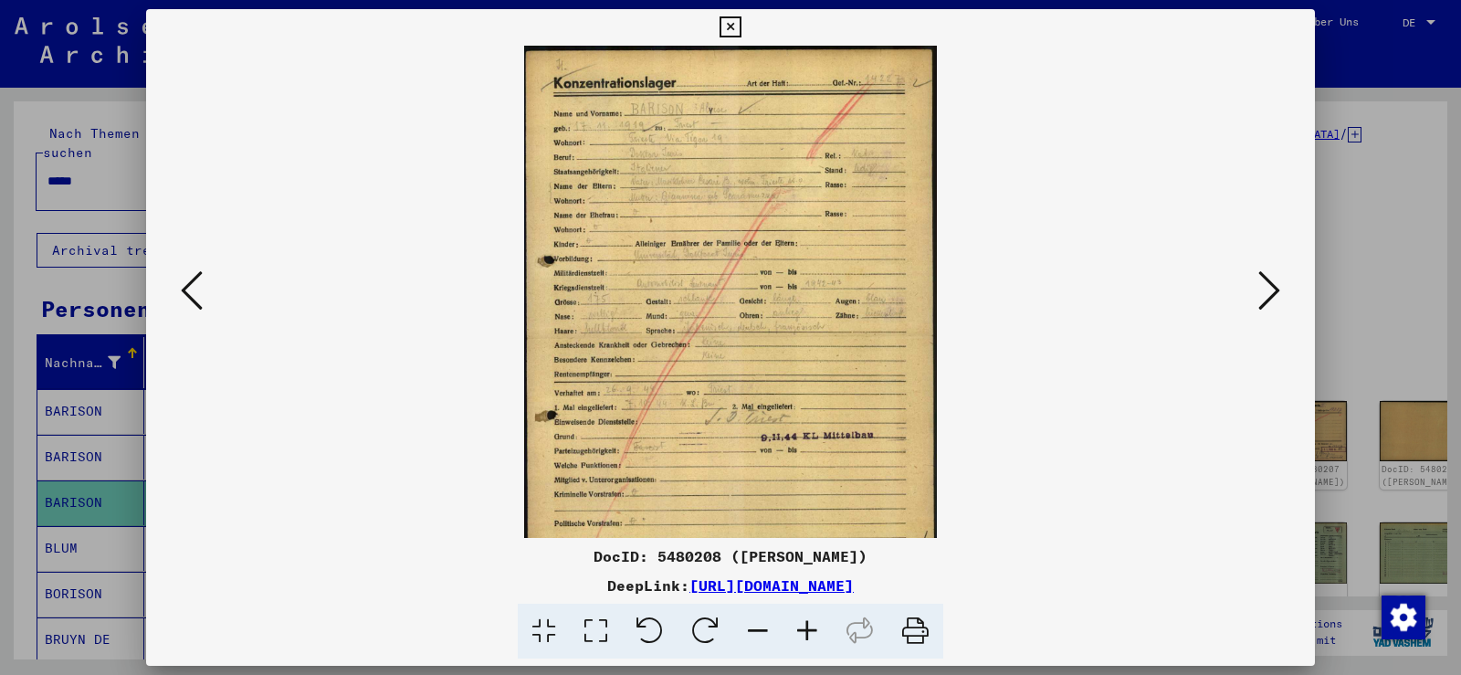
click at [800, 631] on icon at bounding box center [807, 632] width 49 height 56
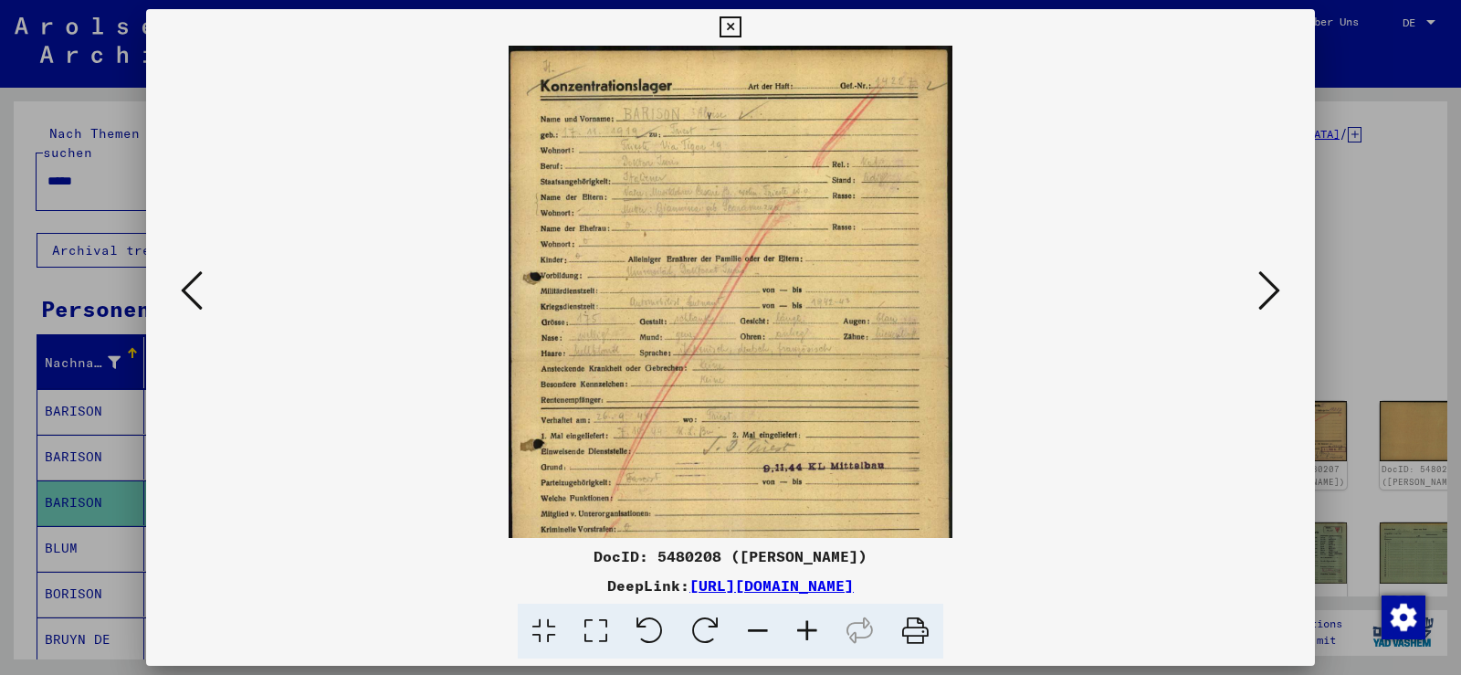
click at [800, 631] on icon at bounding box center [807, 632] width 49 height 56
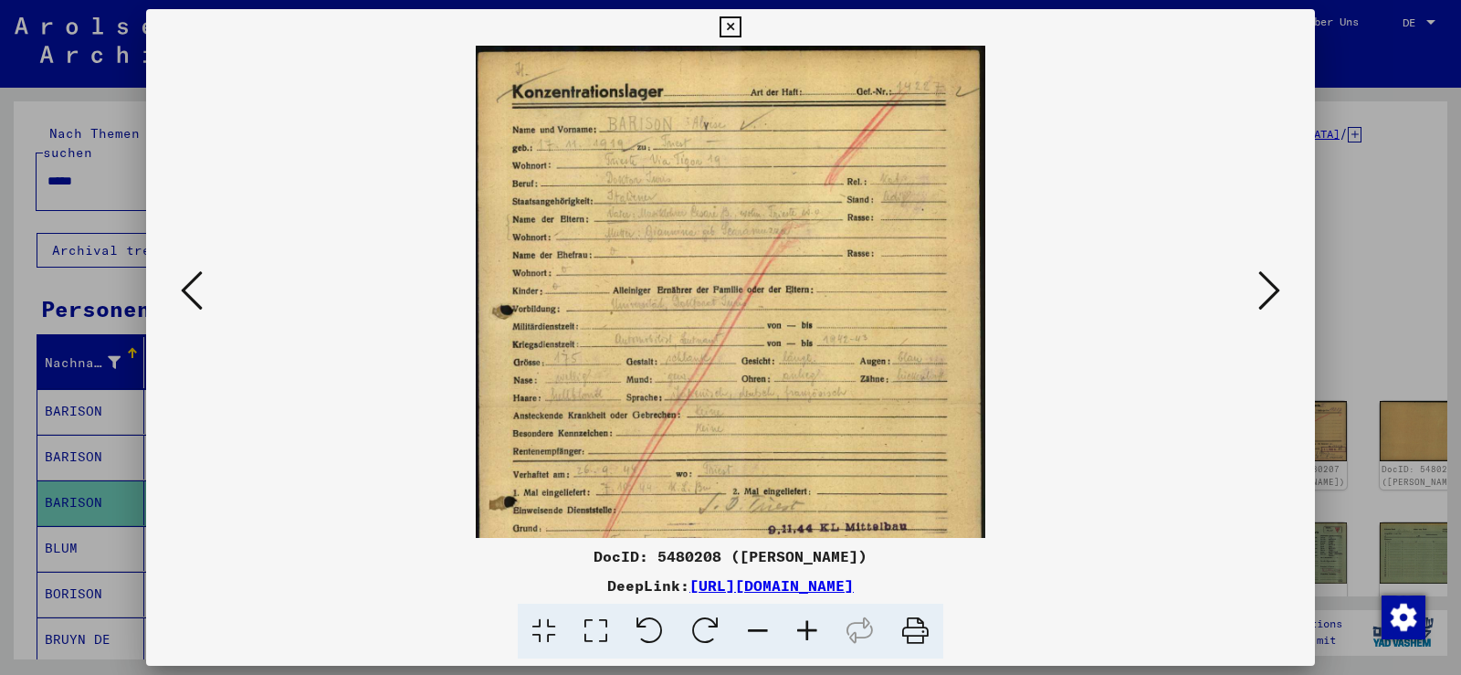
click at [800, 631] on icon at bounding box center [807, 632] width 49 height 56
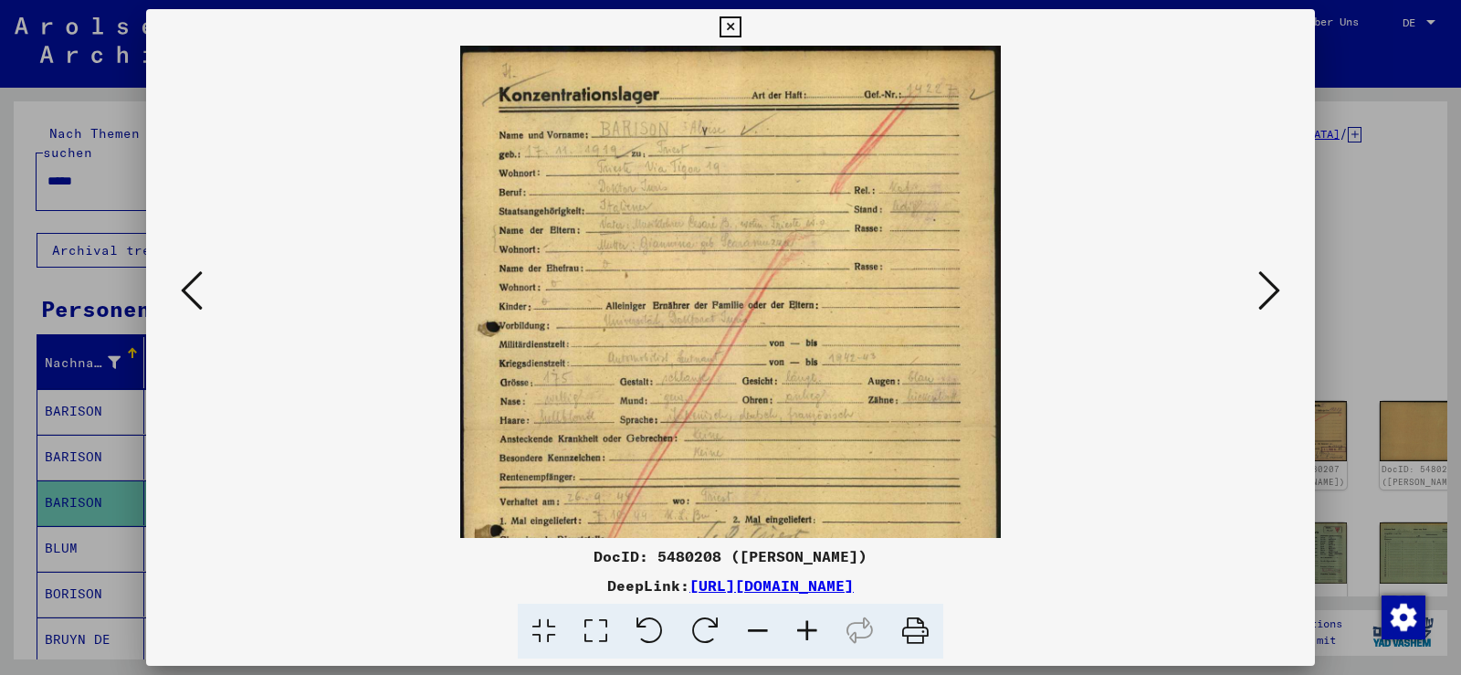
click at [800, 631] on icon at bounding box center [807, 632] width 49 height 56
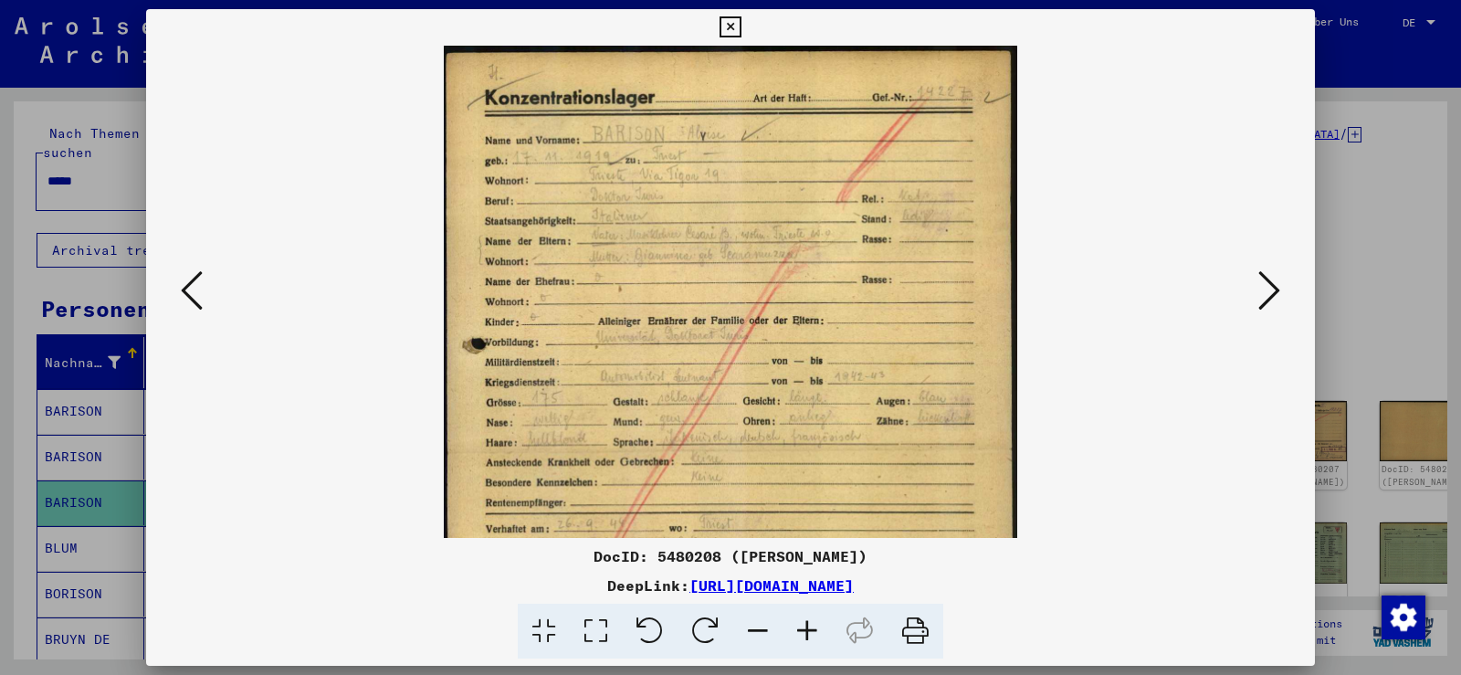
click at [800, 631] on icon at bounding box center [807, 632] width 49 height 56
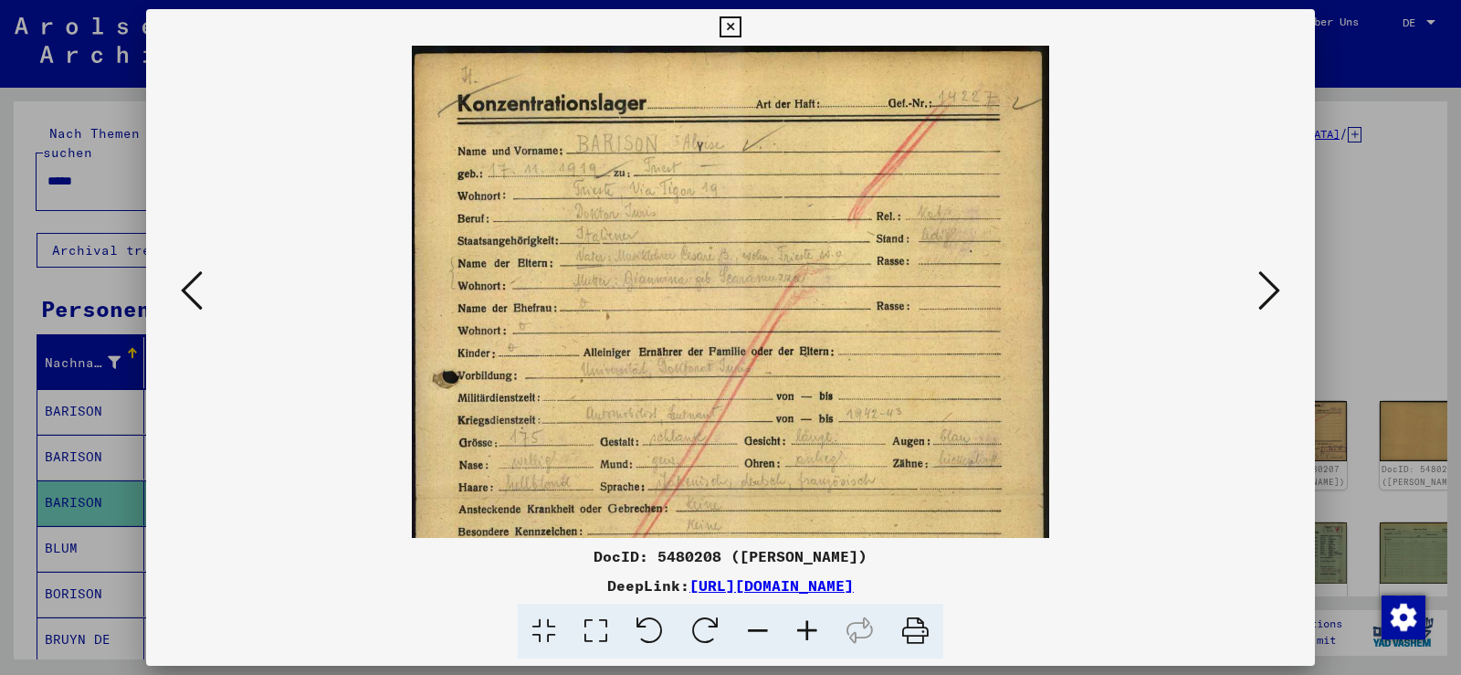
click at [800, 631] on icon at bounding box center [807, 632] width 49 height 56
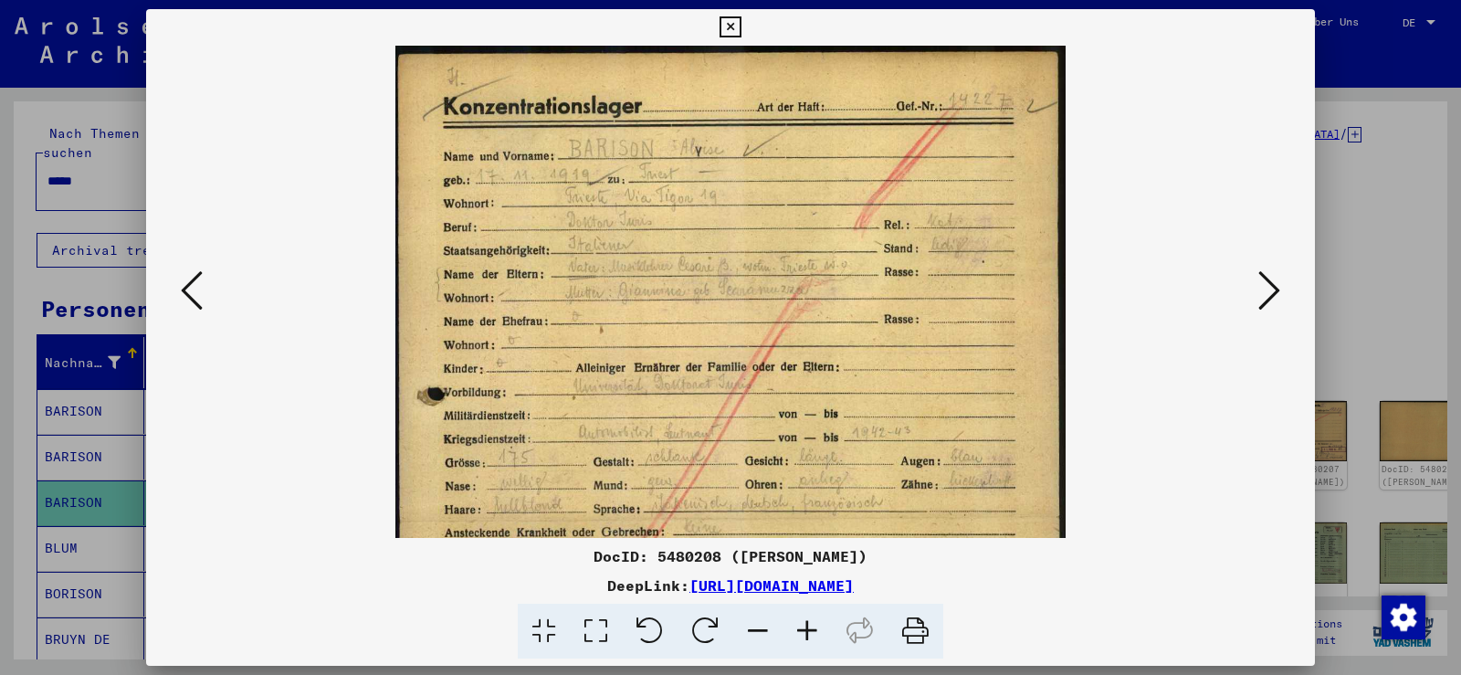
click at [800, 631] on icon at bounding box center [807, 632] width 49 height 56
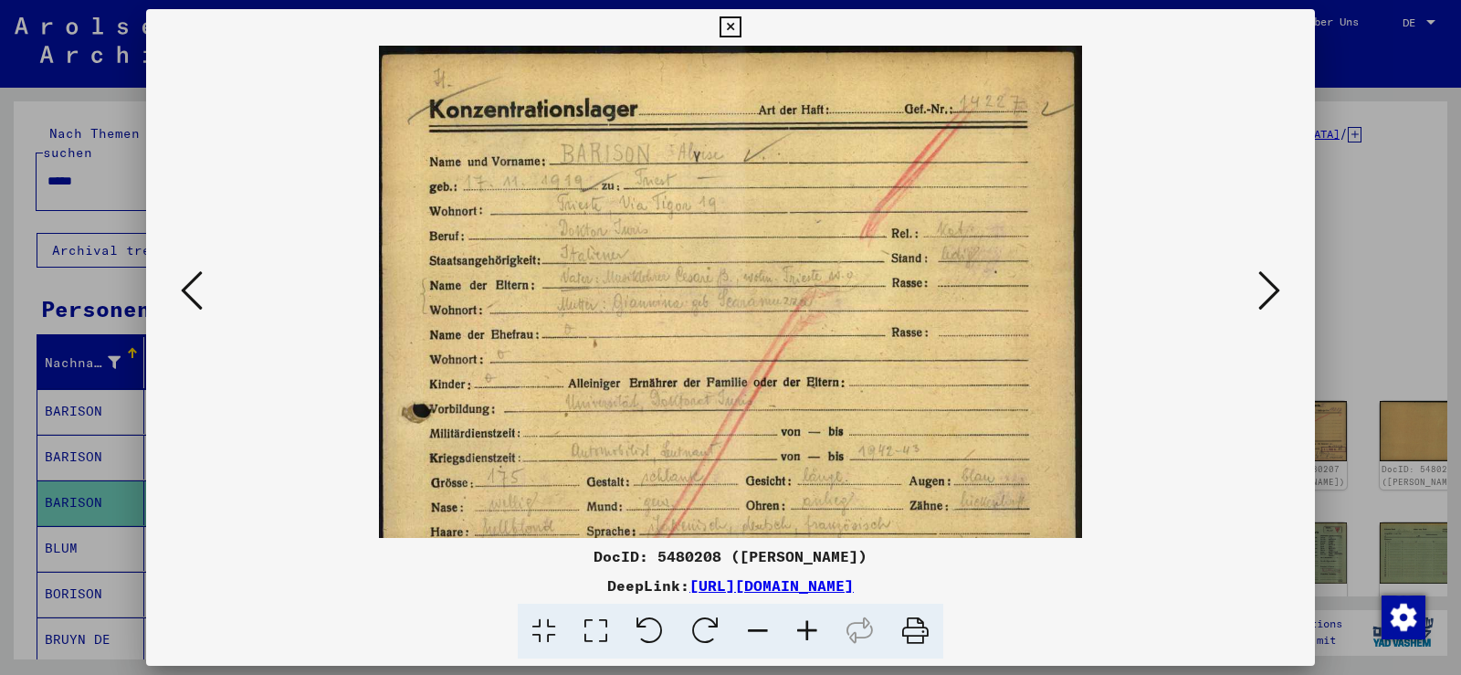
click at [800, 631] on icon at bounding box center [807, 632] width 49 height 56
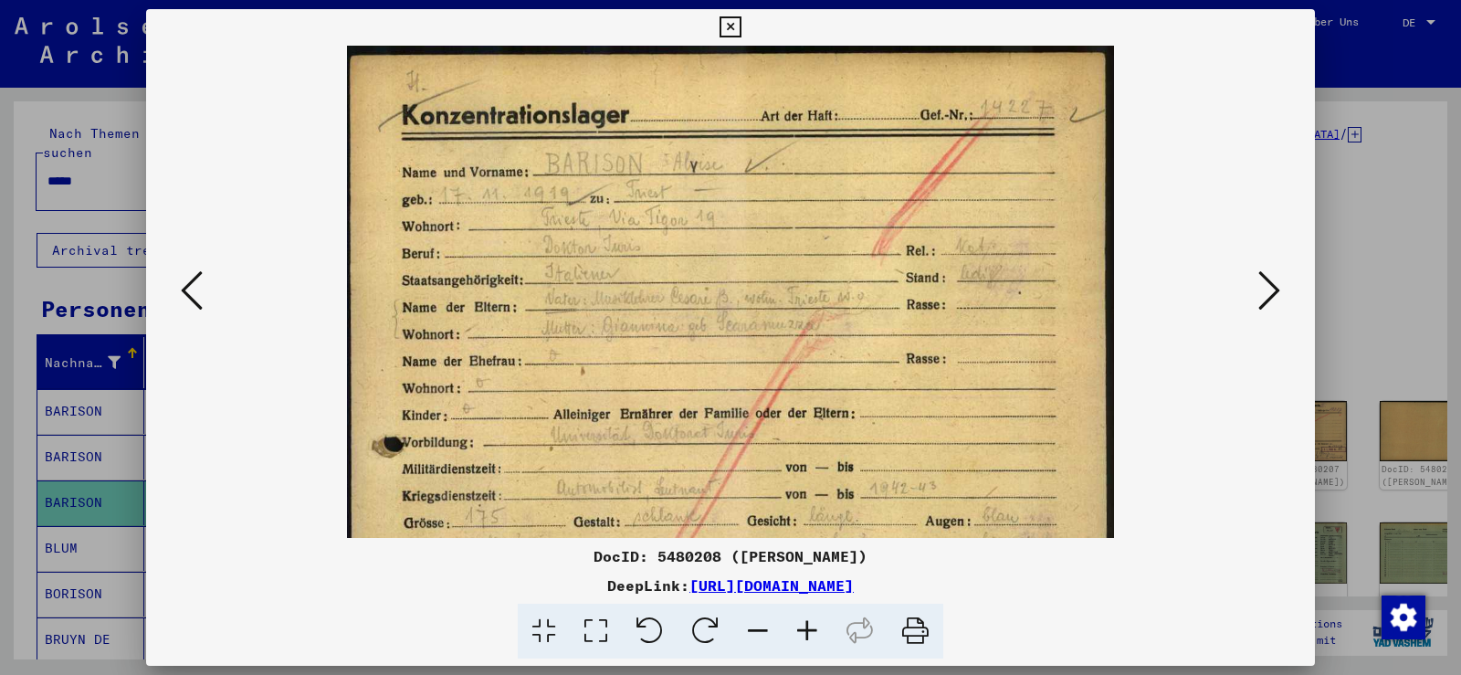
click at [800, 631] on icon at bounding box center [807, 632] width 49 height 56
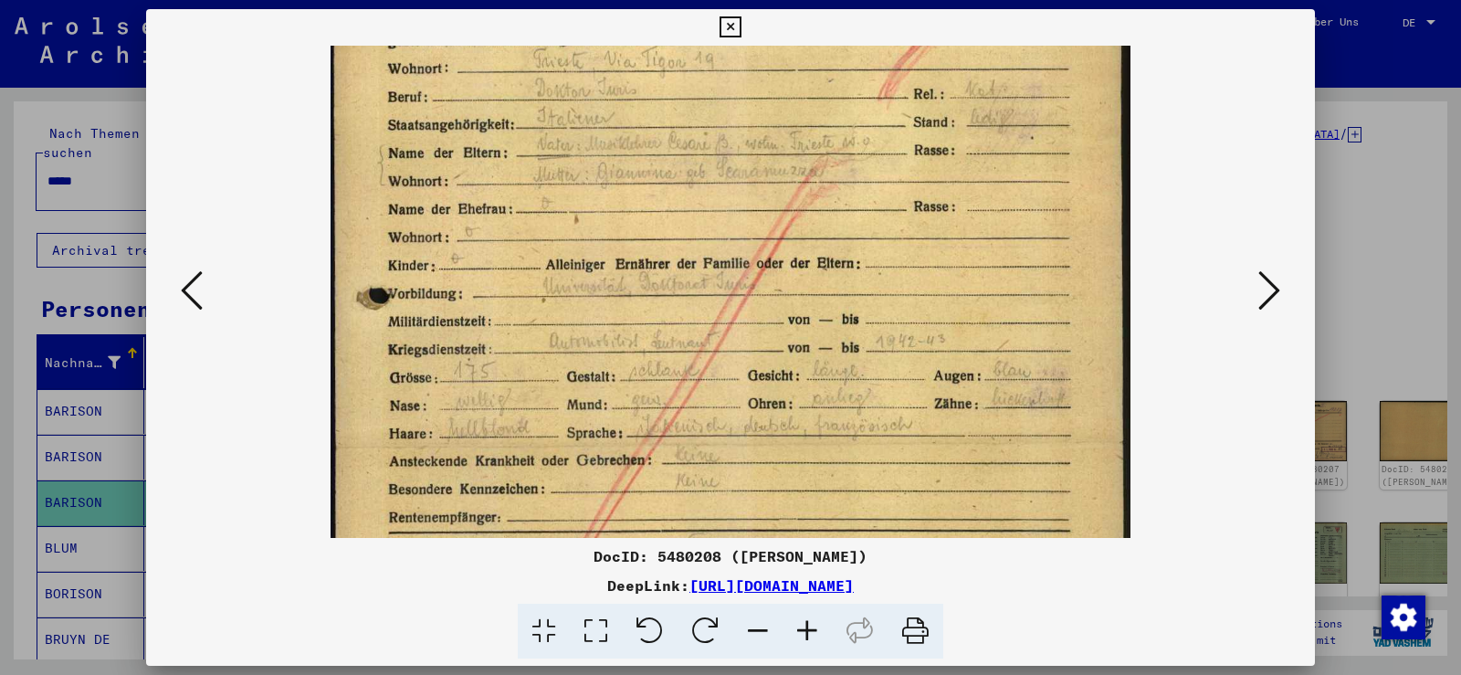
drag, startPoint x: 688, startPoint y: 440, endPoint x: 696, endPoint y: 137, distance: 303.3
click at [697, 146] on img at bounding box center [730, 445] width 799 height 1131
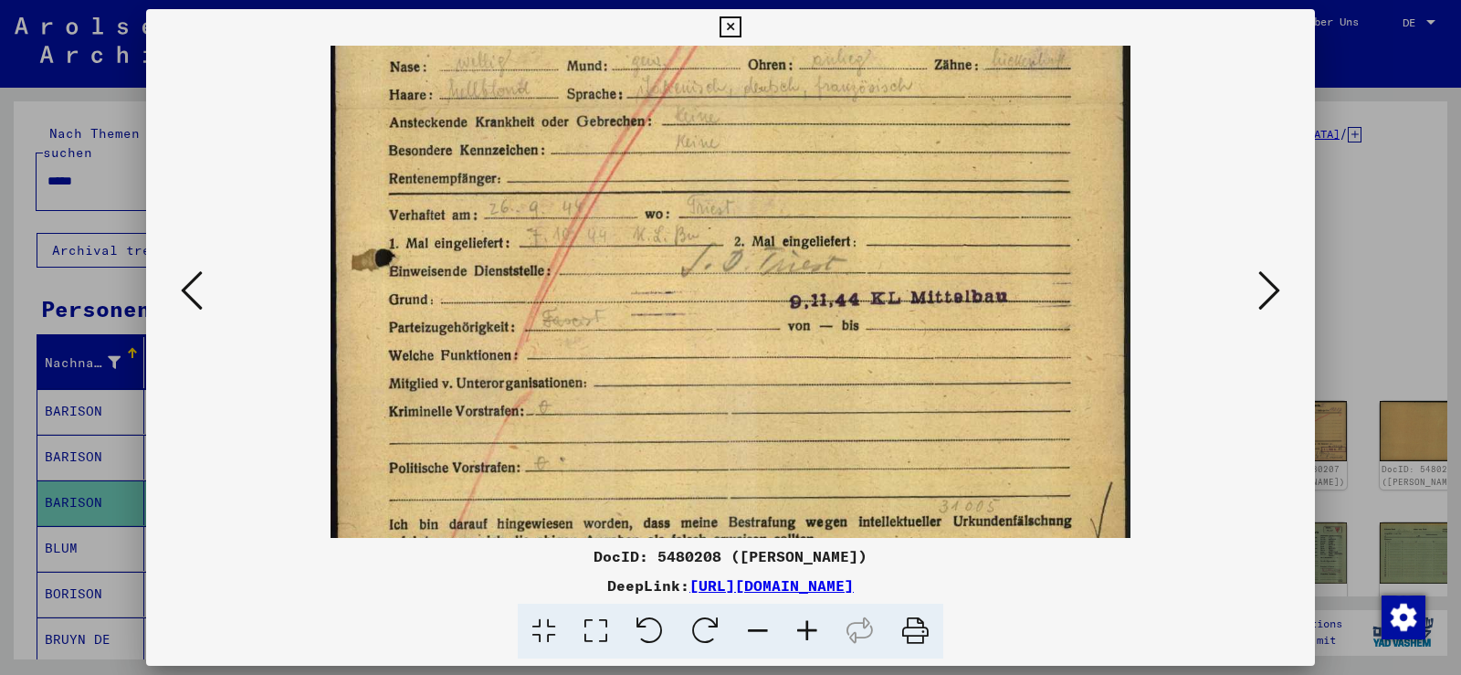
scroll to position [527, 0]
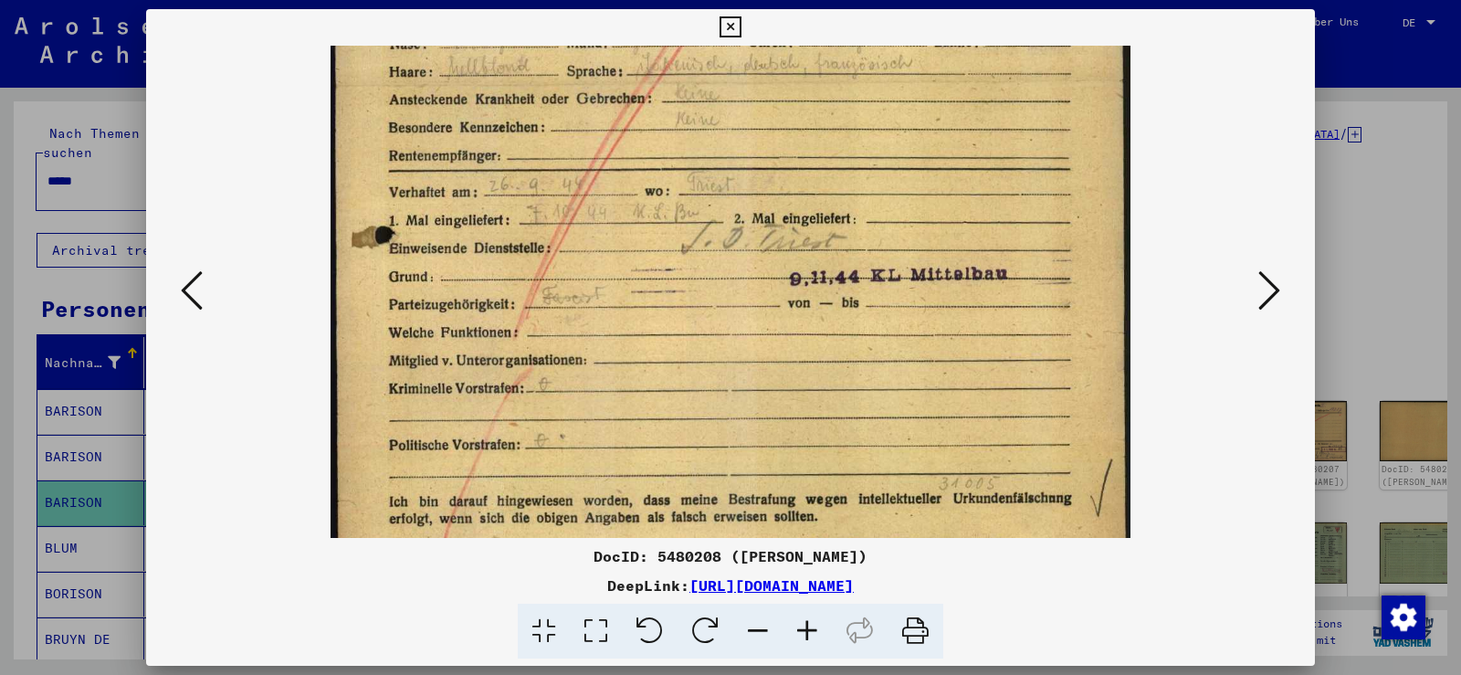
drag, startPoint x: 731, startPoint y: 448, endPoint x: 752, endPoint y: 216, distance: 233.7
click at [752, 216] on img at bounding box center [730, 84] width 799 height 1131
click at [1266, 288] on icon at bounding box center [1269, 290] width 22 height 44
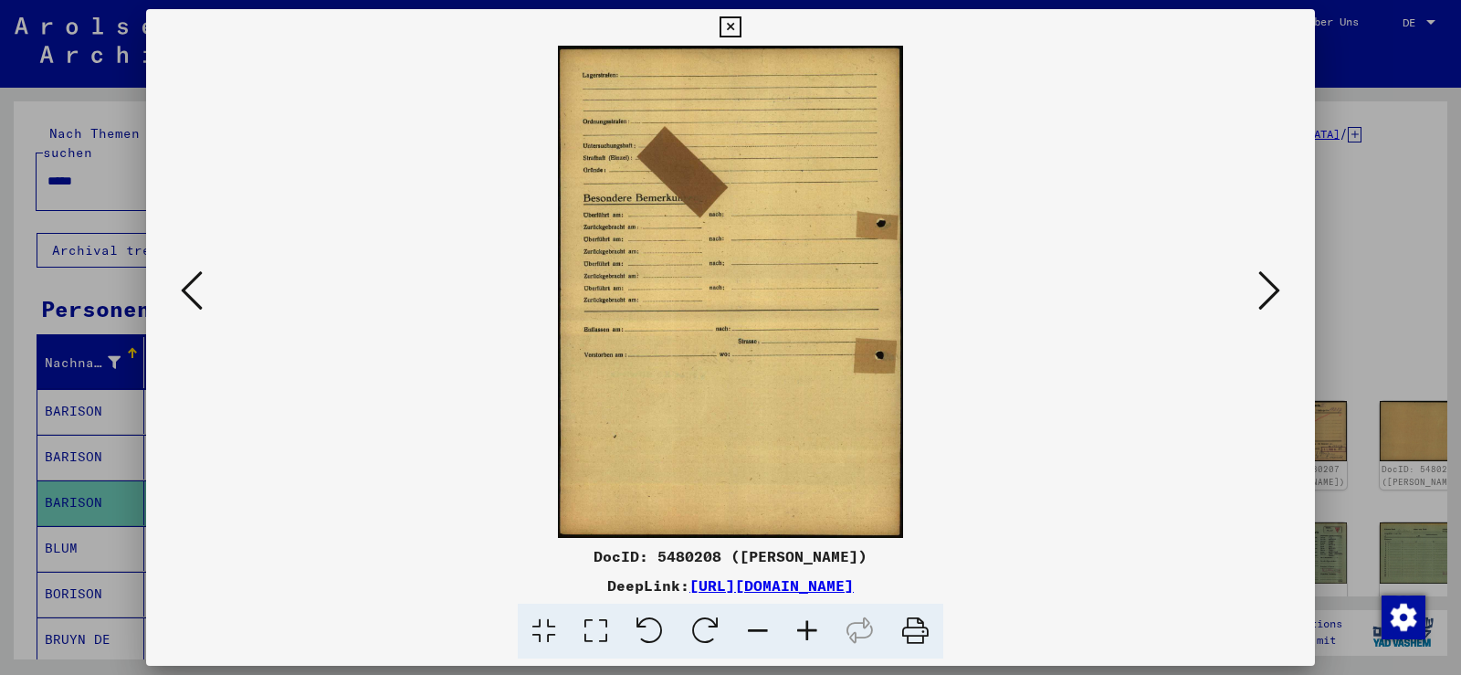
scroll to position [0, 0]
click at [1266, 288] on icon at bounding box center [1269, 290] width 22 height 44
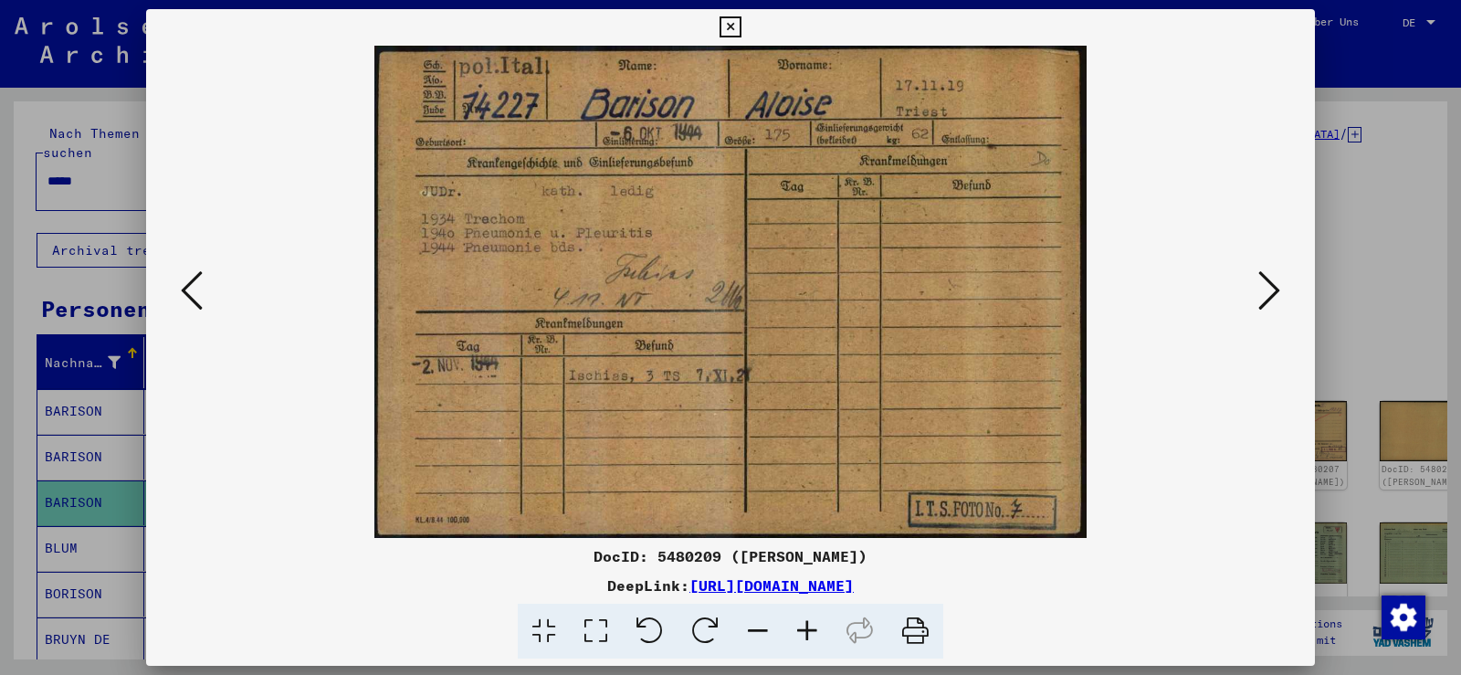
click at [1266, 288] on icon at bounding box center [1269, 290] width 22 height 44
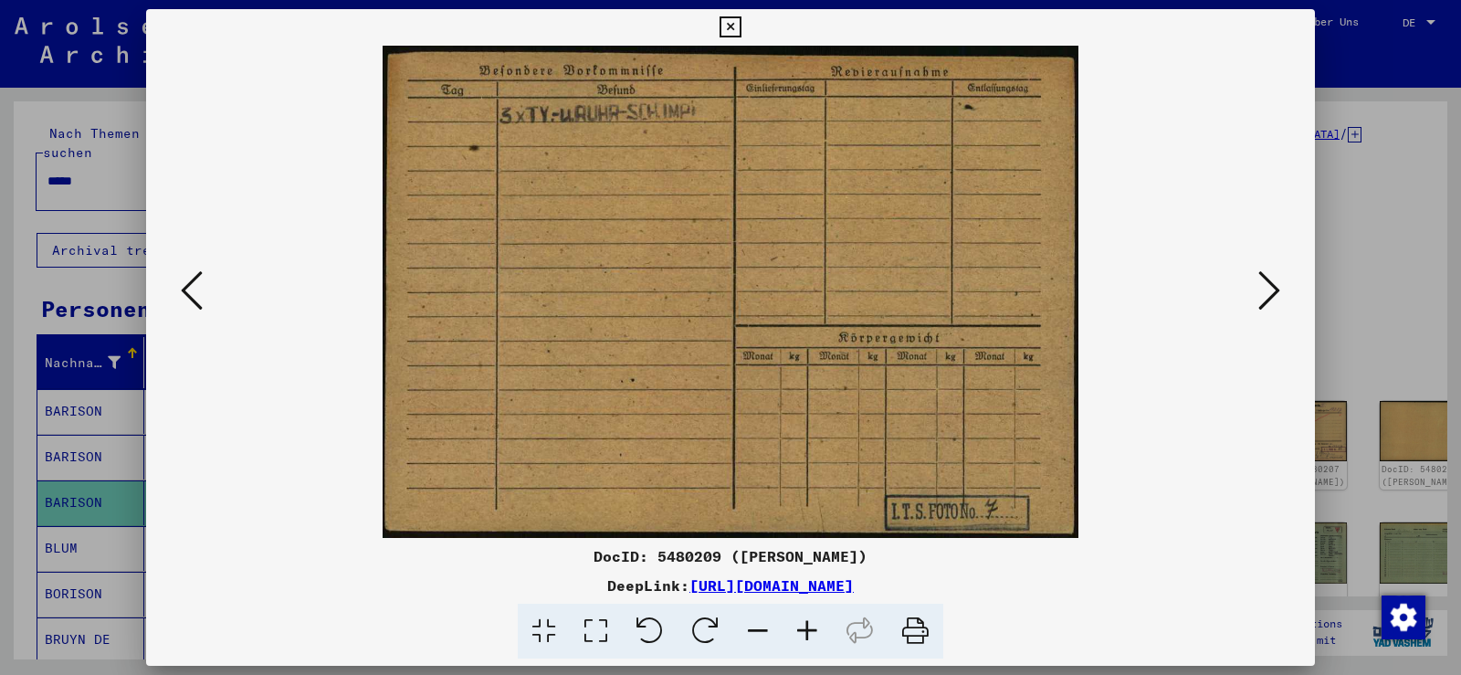
click at [1266, 288] on icon at bounding box center [1269, 290] width 22 height 44
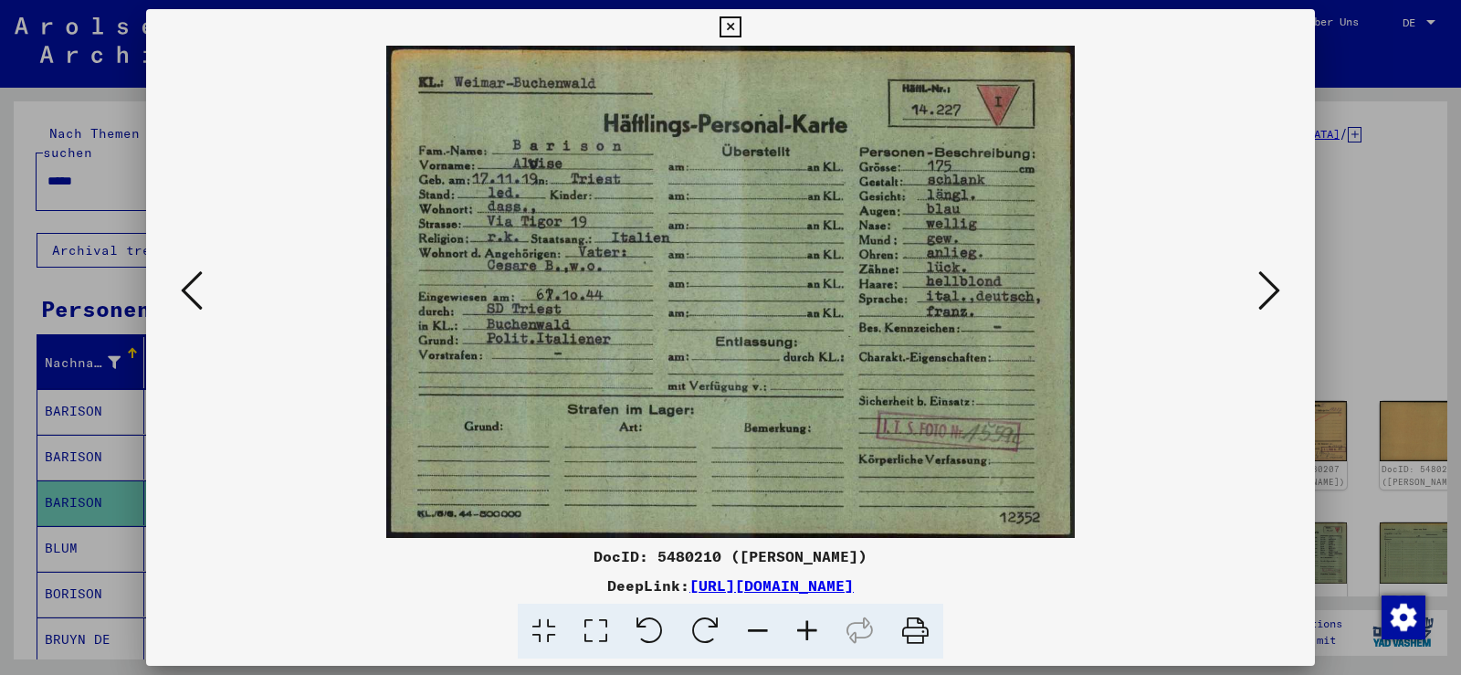
click at [1266, 288] on icon at bounding box center [1269, 290] width 22 height 44
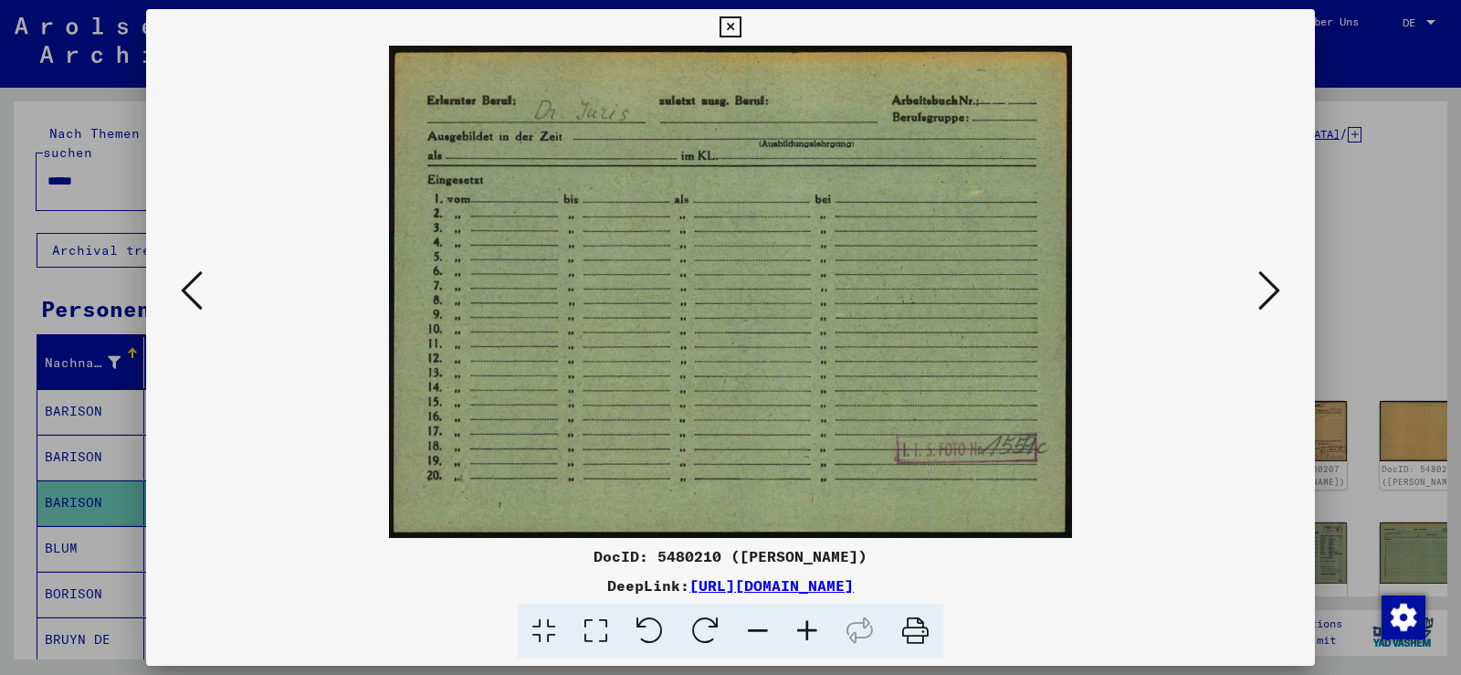
click at [1266, 288] on icon at bounding box center [1269, 290] width 22 height 44
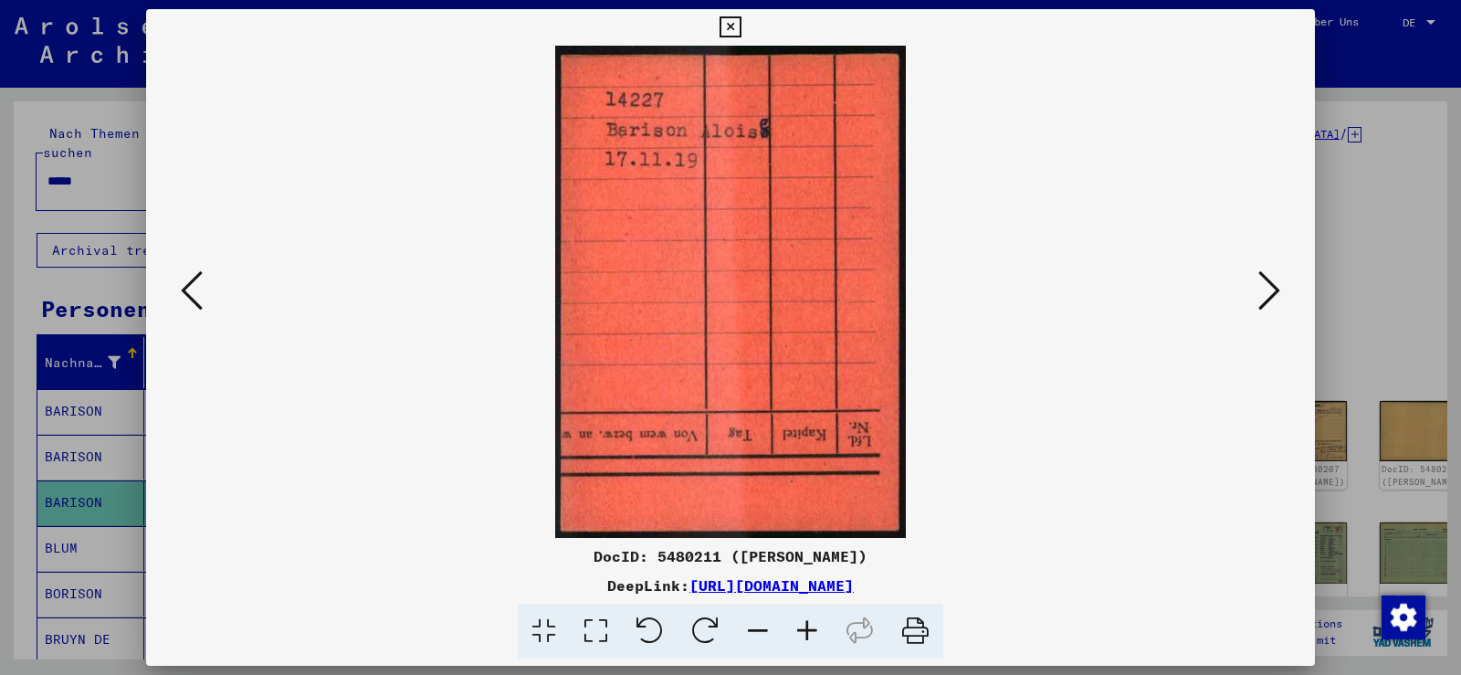
click at [1266, 288] on icon at bounding box center [1269, 290] width 22 height 44
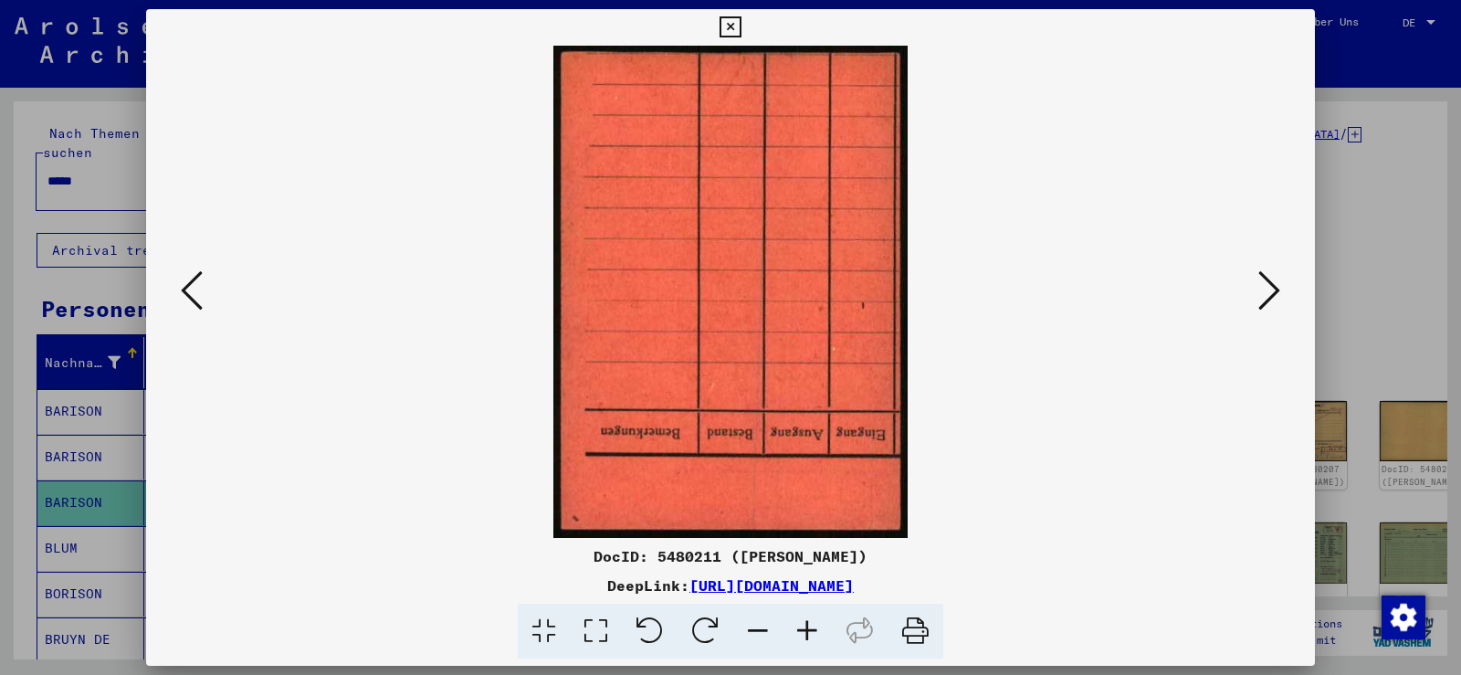
click at [1267, 288] on icon at bounding box center [1269, 290] width 22 height 44
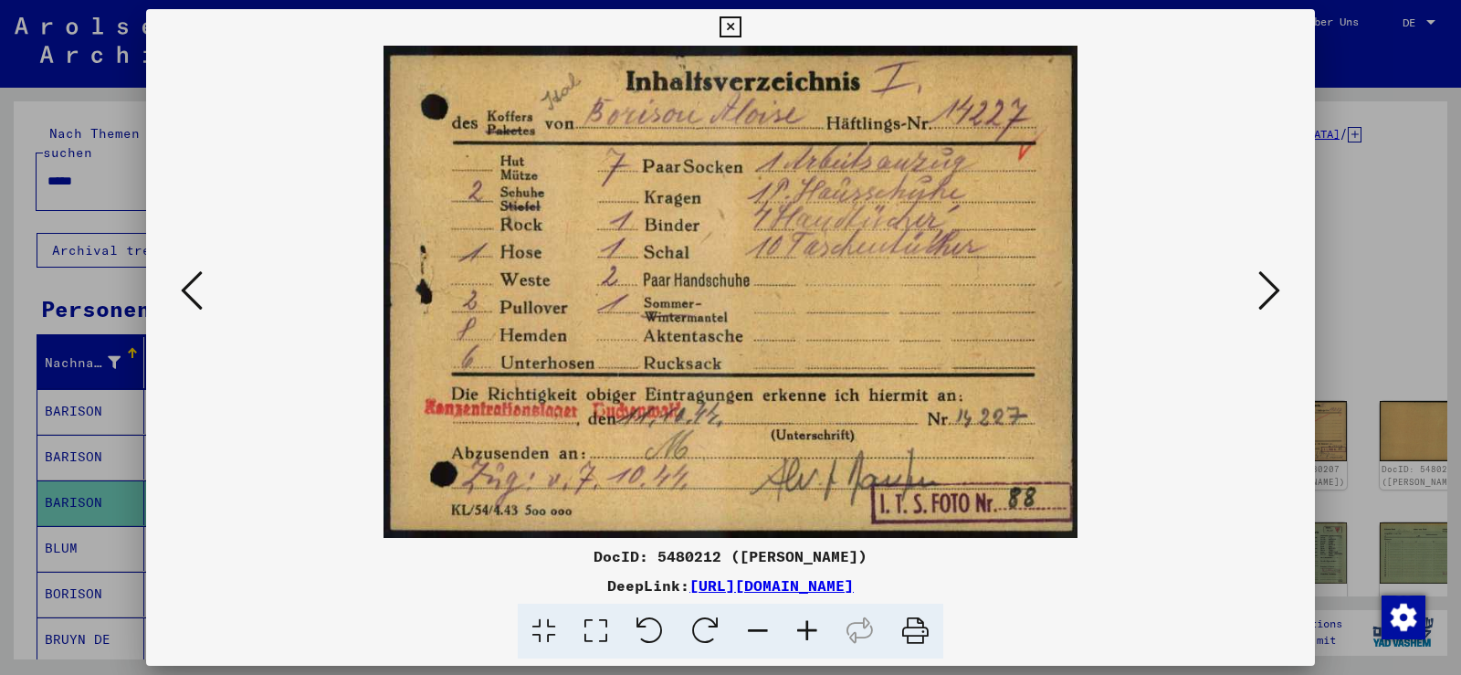
click at [1267, 288] on icon at bounding box center [1269, 290] width 22 height 44
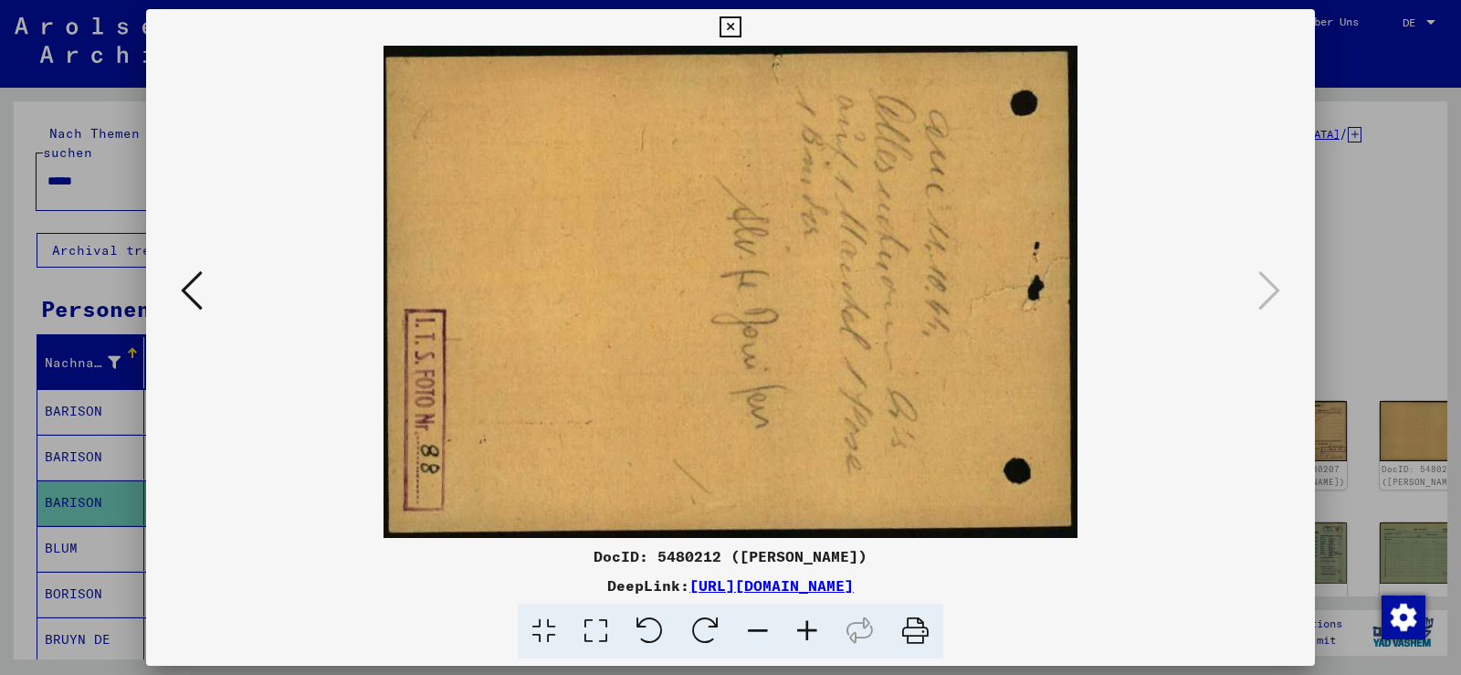
click at [731, 26] on icon at bounding box center [730, 27] width 21 height 22
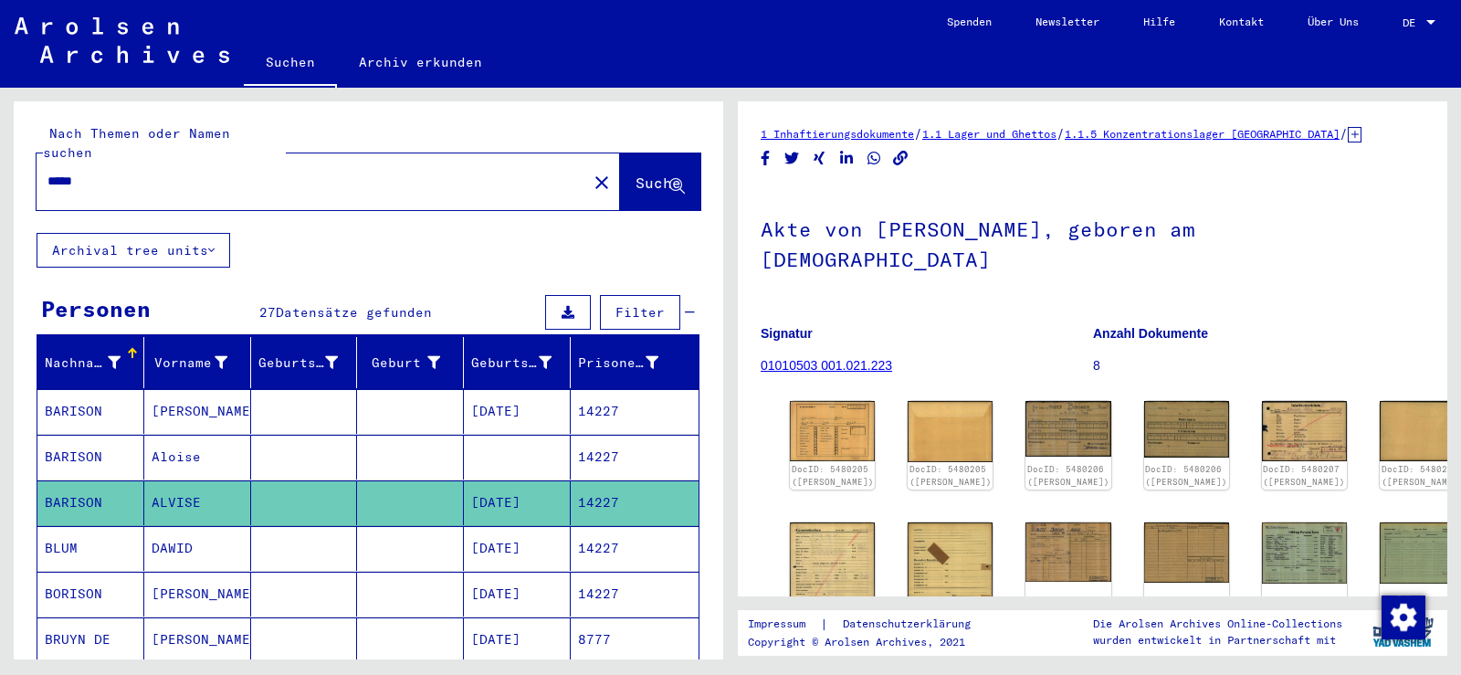
click at [593, 577] on mat-cell "14227" at bounding box center [635, 594] width 128 height 45
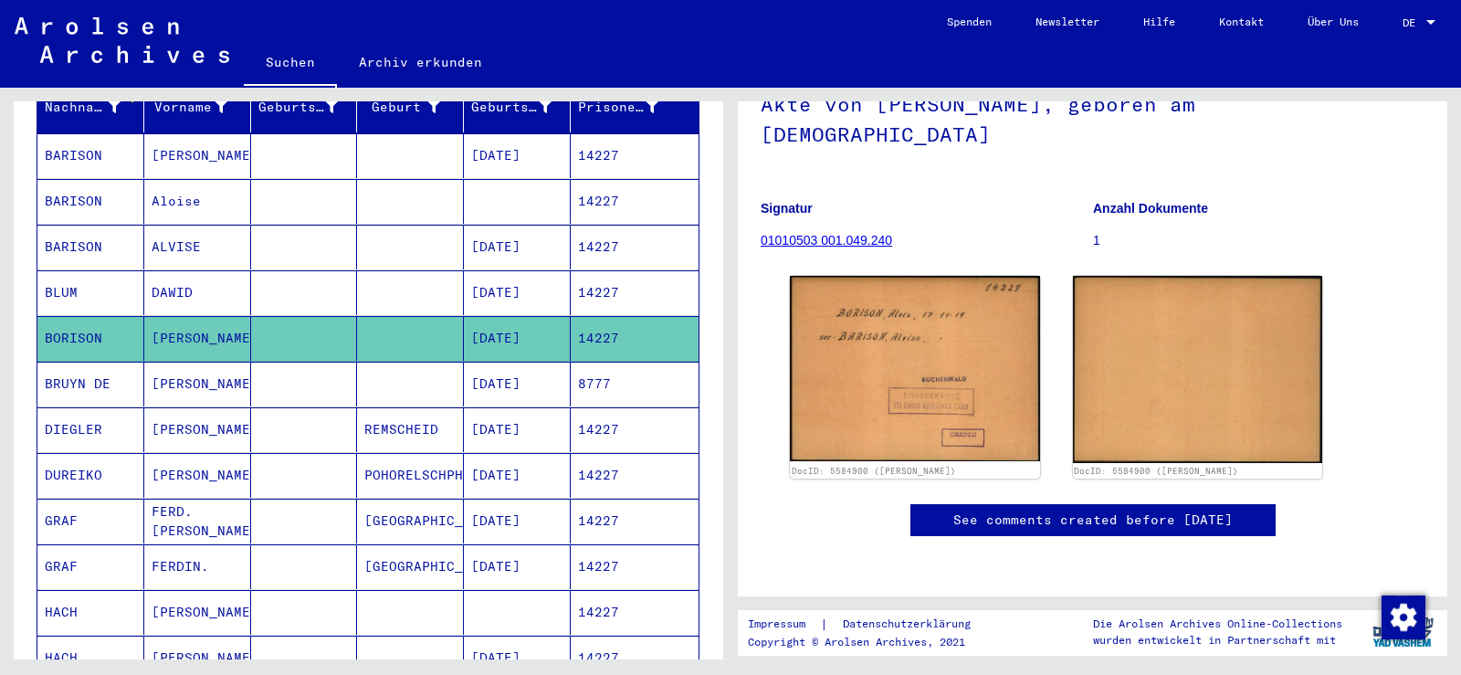
scroll to position [274, 0]
